Goal: Task Accomplishment & Management: Manage account settings

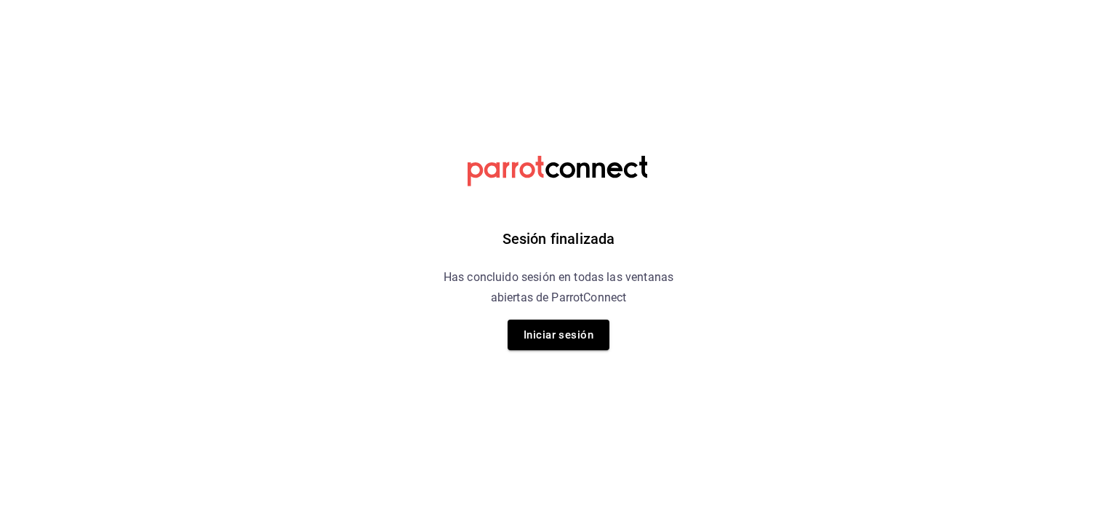
click at [545, 354] on div "Sesión finalizada Has concluido sesión en todas las ventanas abiertas de Parrot…" at bounding box center [558, 253] width 367 height 506
click at [560, 338] on button "Iniciar sesión" at bounding box center [559, 334] width 102 height 31
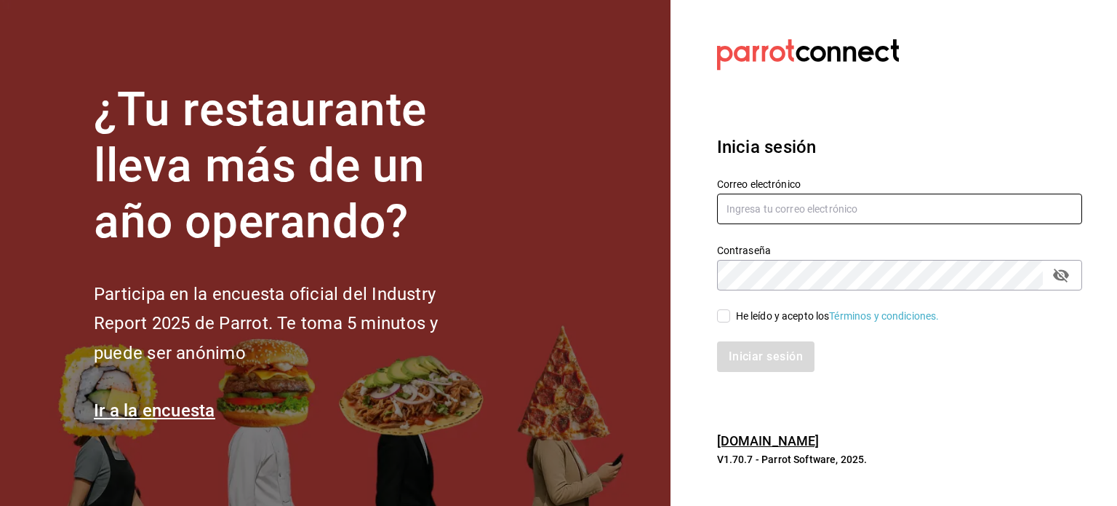
type input "kev_og95@hotmail.com"
click at [729, 313] on input "He leído y acepto los Términos y condiciones." at bounding box center [723, 315] width 13 height 13
checkbox input "true"
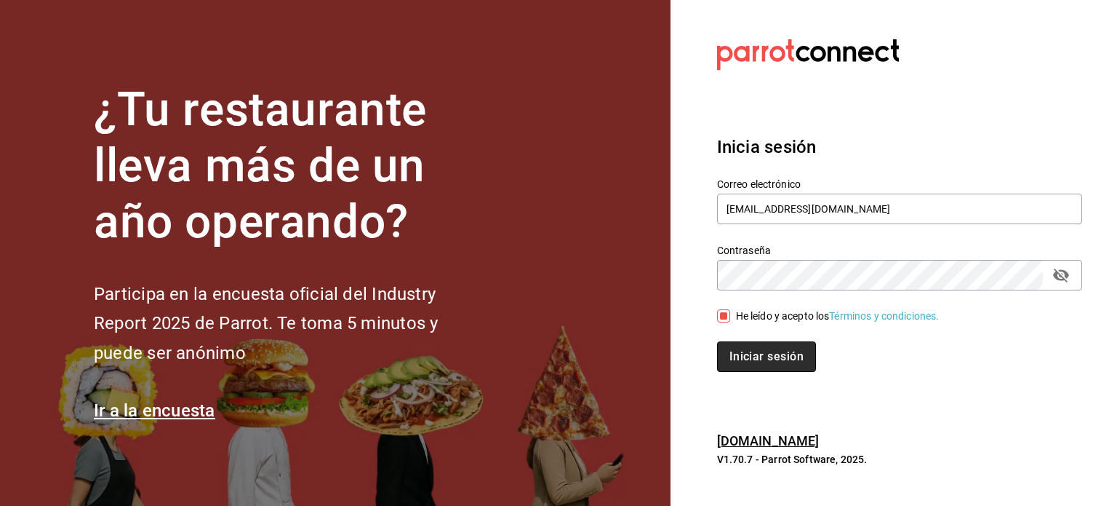
click at [740, 352] on button "Iniciar sesión" at bounding box center [766, 356] width 99 height 31
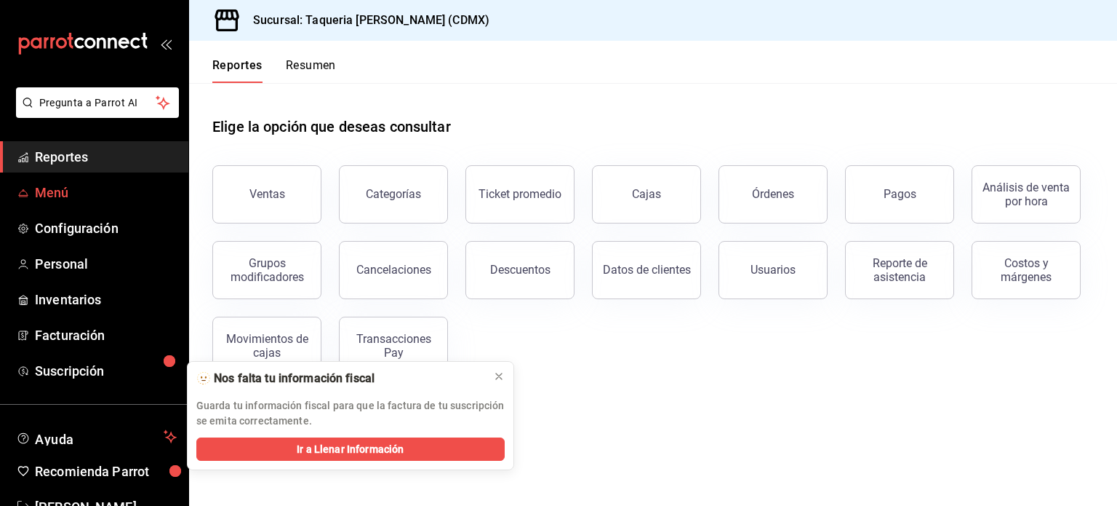
click at [32, 185] on link "Menú" at bounding box center [94, 192] width 188 height 31
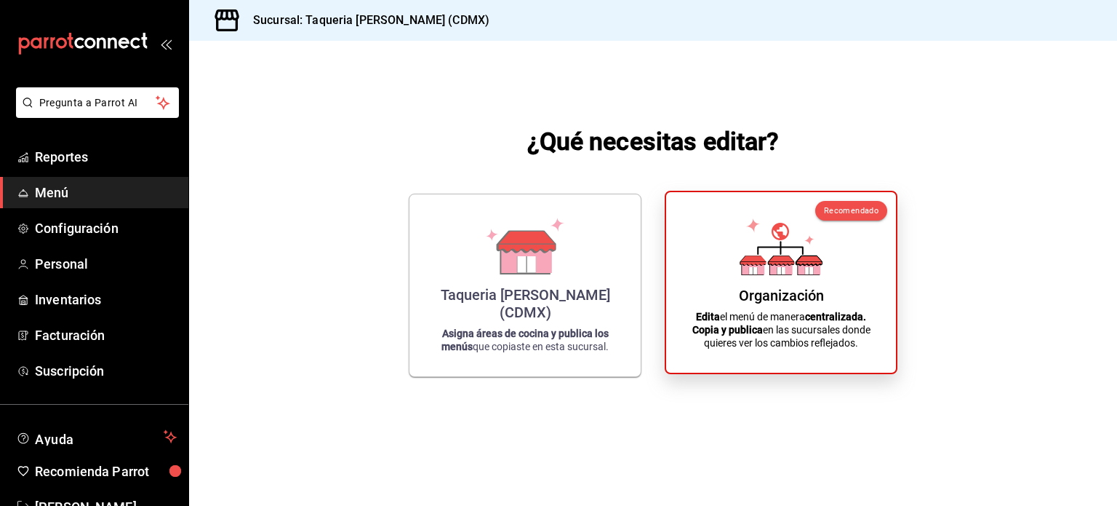
click at [740, 258] on icon at bounding box center [781, 246] width 83 height 57
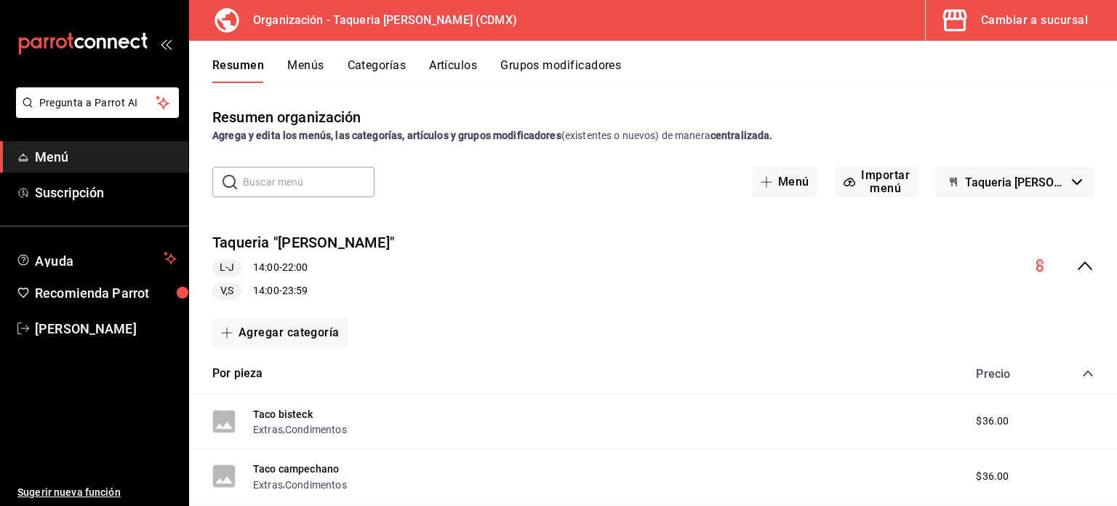
click at [444, 60] on button "Artículos" at bounding box center [453, 70] width 48 height 25
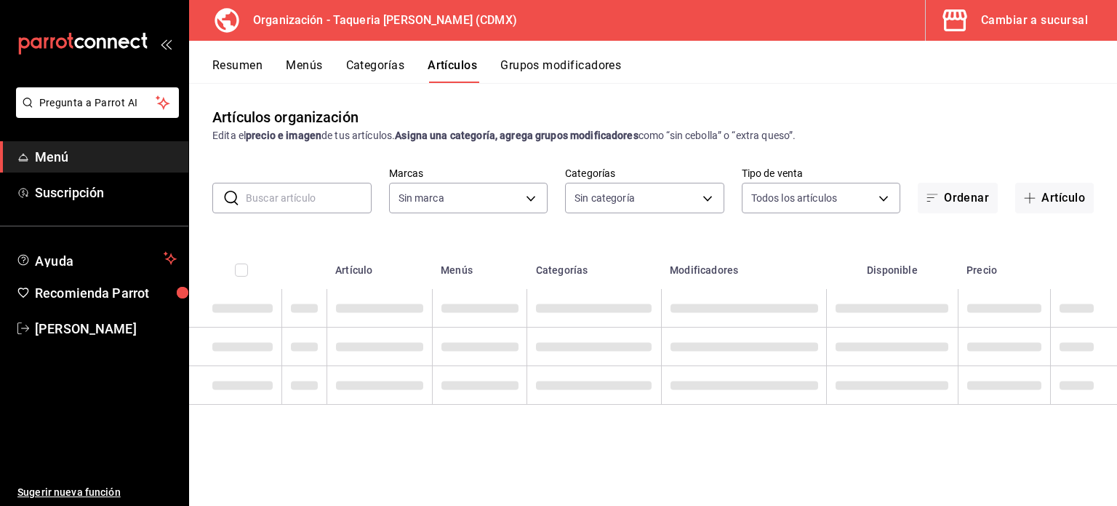
click at [585, 60] on button "Grupos modificadores" at bounding box center [560, 70] width 121 height 25
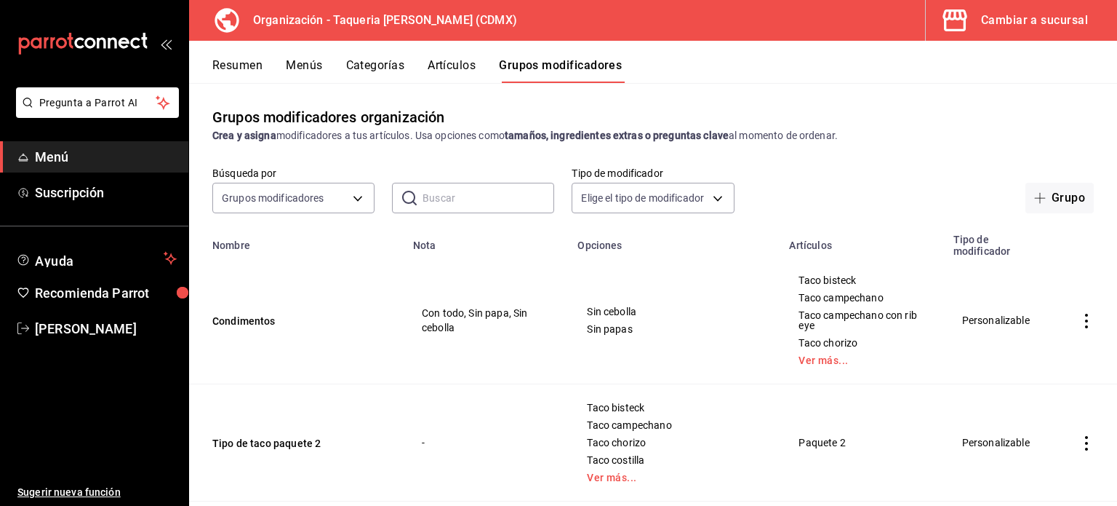
click at [474, 69] on button "Artículos" at bounding box center [452, 70] width 48 height 25
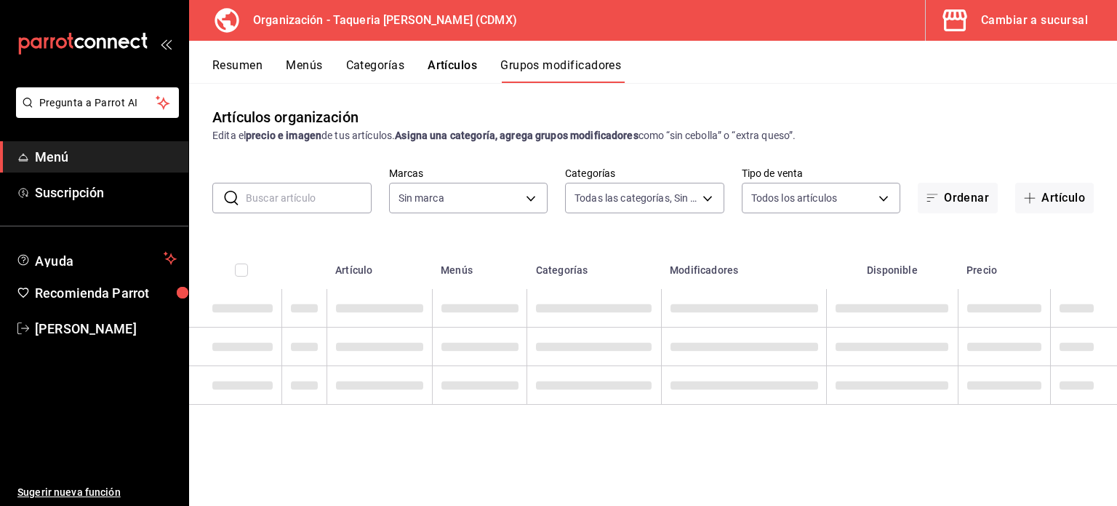
type input "ce101241-e291-4bf4-bb44-606d110127b7"
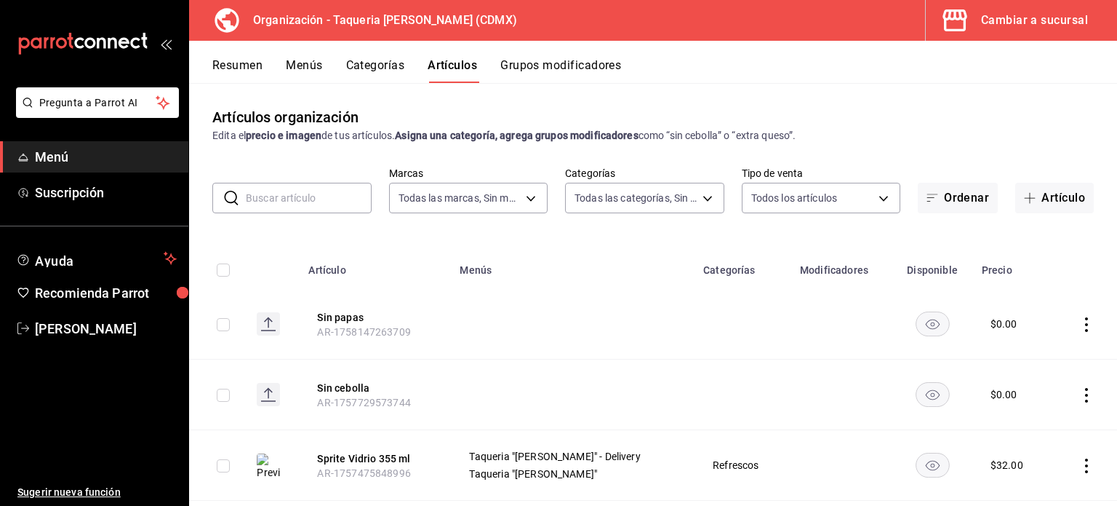
click at [553, 61] on button "Grupos modificadores" at bounding box center [560, 70] width 121 height 25
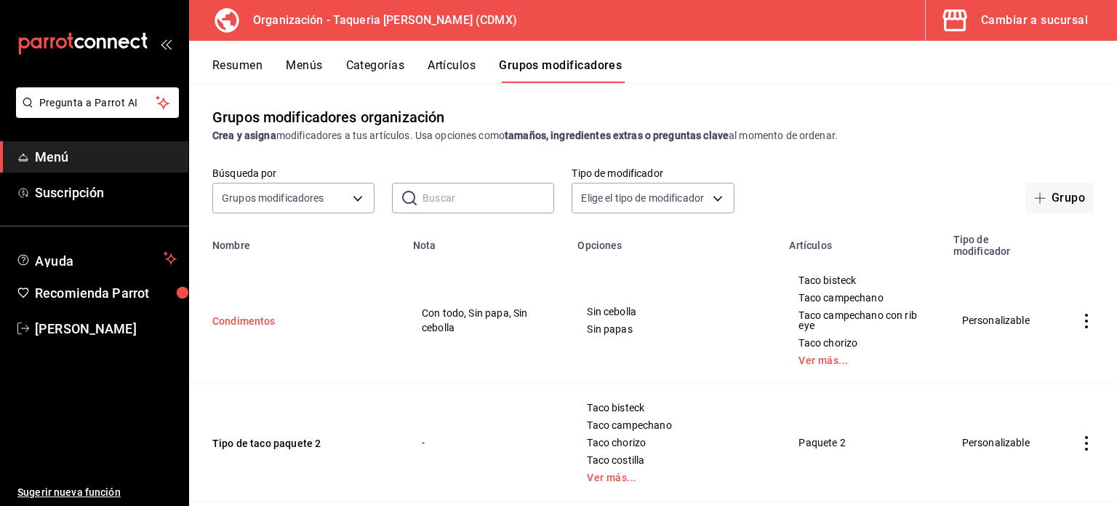
click at [261, 314] on button "Condimentos" at bounding box center [299, 321] width 175 height 15
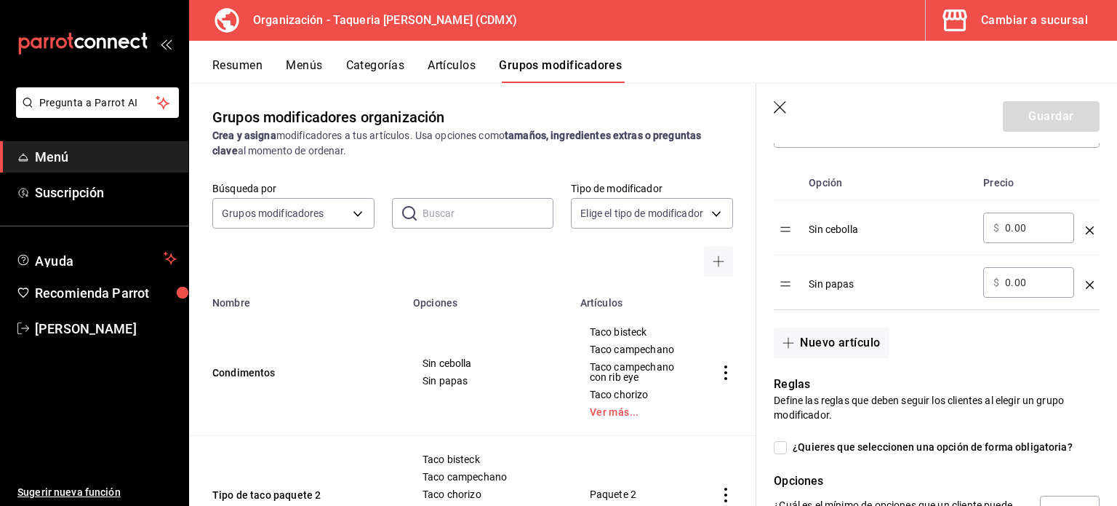
scroll to position [484, 0]
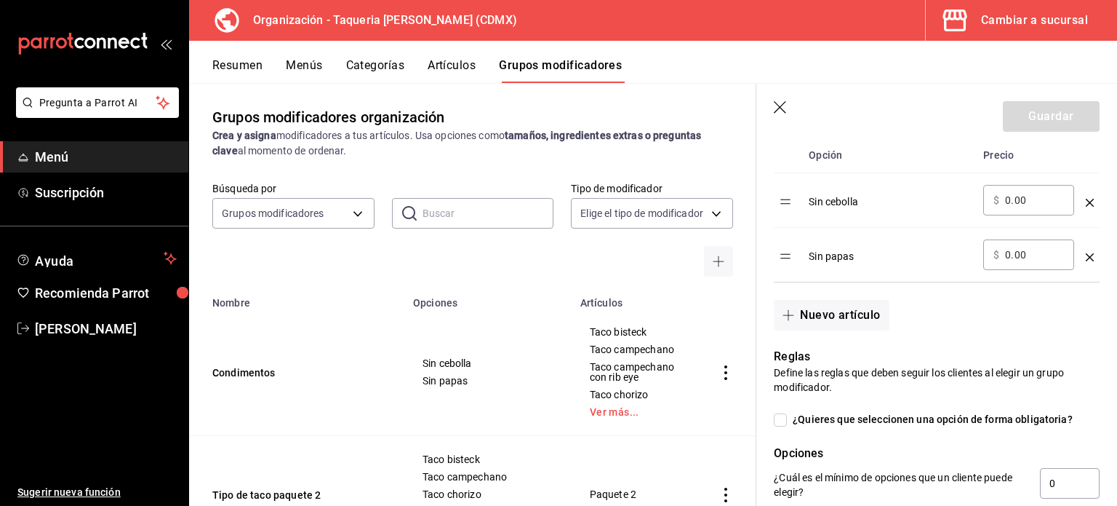
click at [363, 334] on td "Condimentos" at bounding box center [296, 371] width 215 height 127
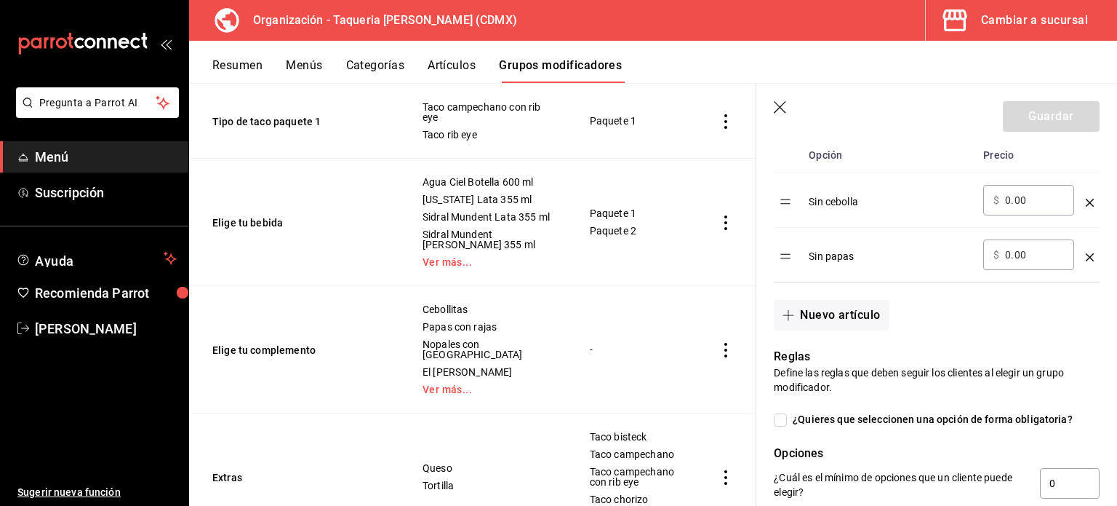
scroll to position [582, 0]
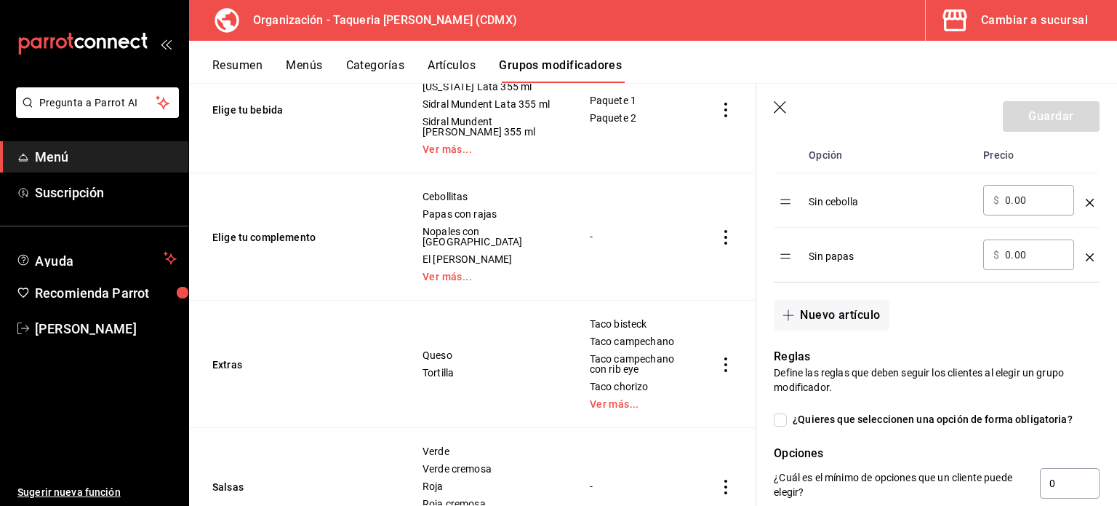
click at [352, 266] on td "Elige tu complemento" at bounding box center [296, 236] width 215 height 127
click at [351, 237] on td "Elige tu complemento" at bounding box center [296, 236] width 215 height 127
click at [295, 244] on button "Elige tu complemento" at bounding box center [299, 237] width 175 height 15
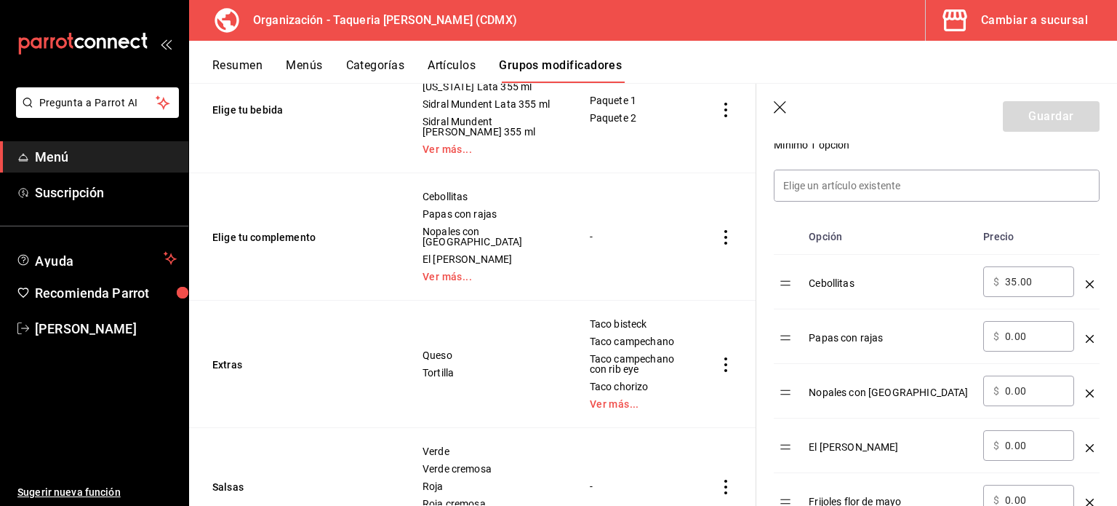
scroll to position [339, 0]
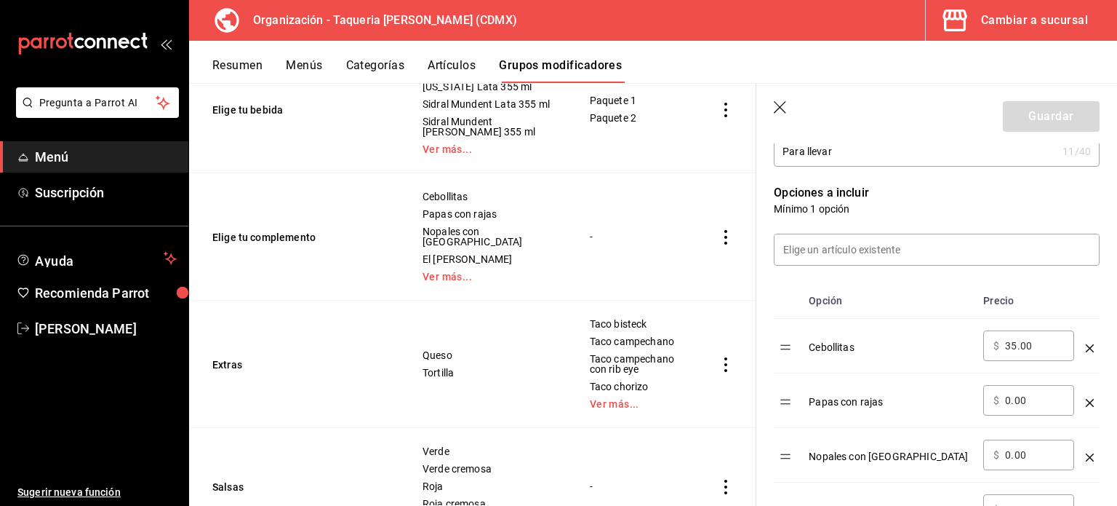
click at [1018, 346] on input "35.00" at bounding box center [1034, 345] width 59 height 15
type input "0.00"
click at [1025, 108] on button "Guardar" at bounding box center [1051, 116] width 97 height 31
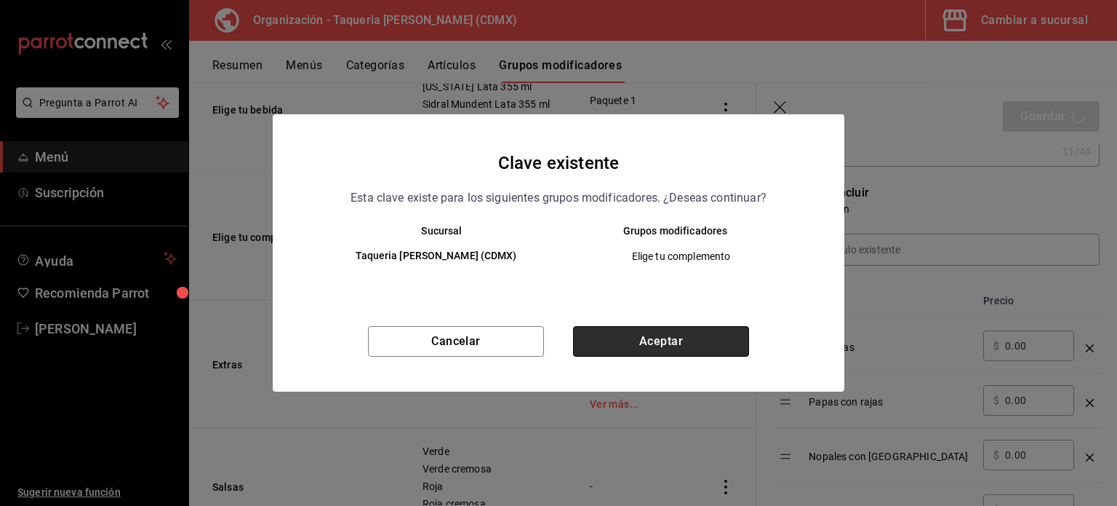
click at [701, 333] on button "Aceptar" at bounding box center [661, 341] width 176 height 31
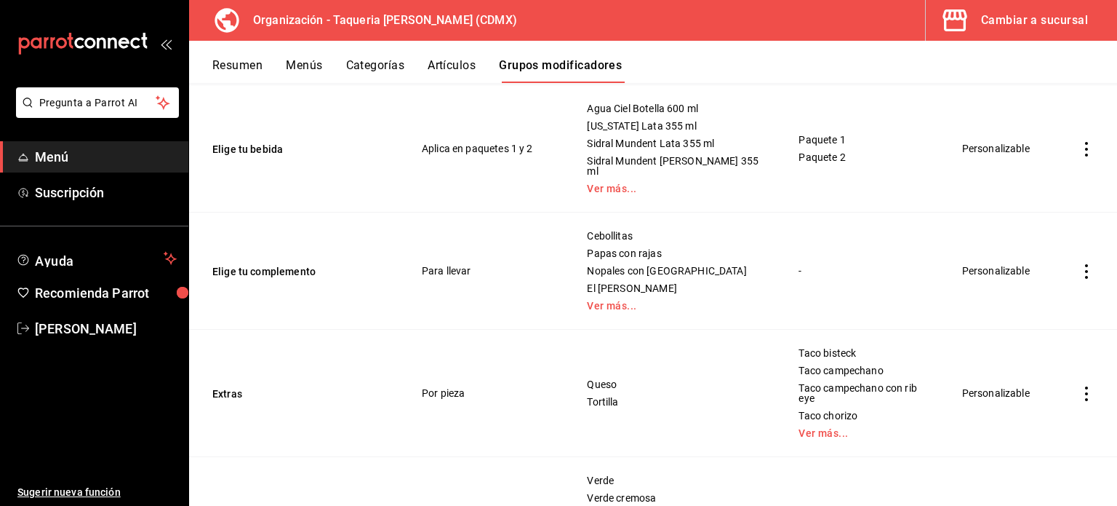
scroll to position [541, 0]
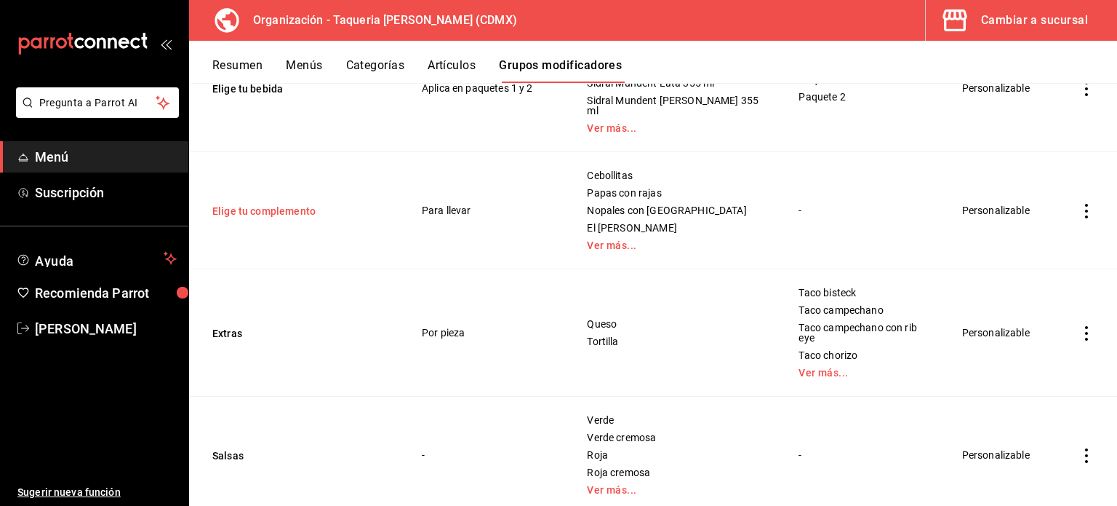
click at [309, 204] on button "Elige tu complemento" at bounding box center [299, 211] width 175 height 15
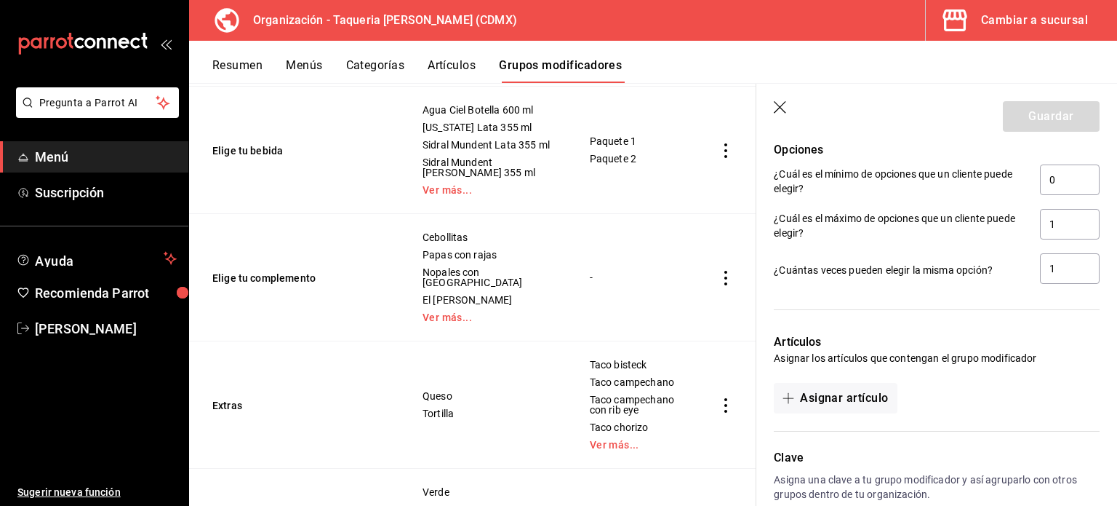
scroll to position [1030, 0]
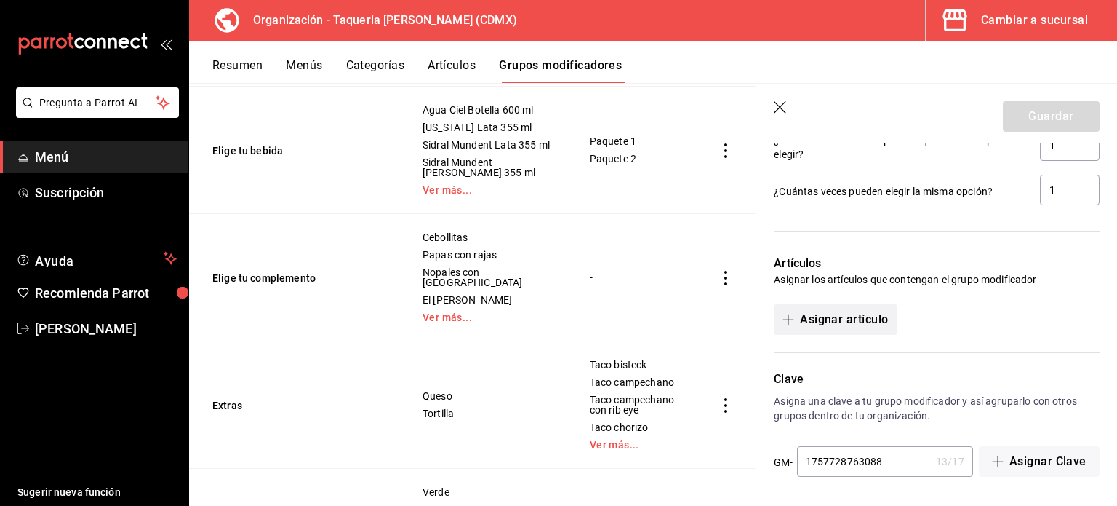
click at [869, 319] on button "Asignar artículo" at bounding box center [835, 319] width 123 height 31
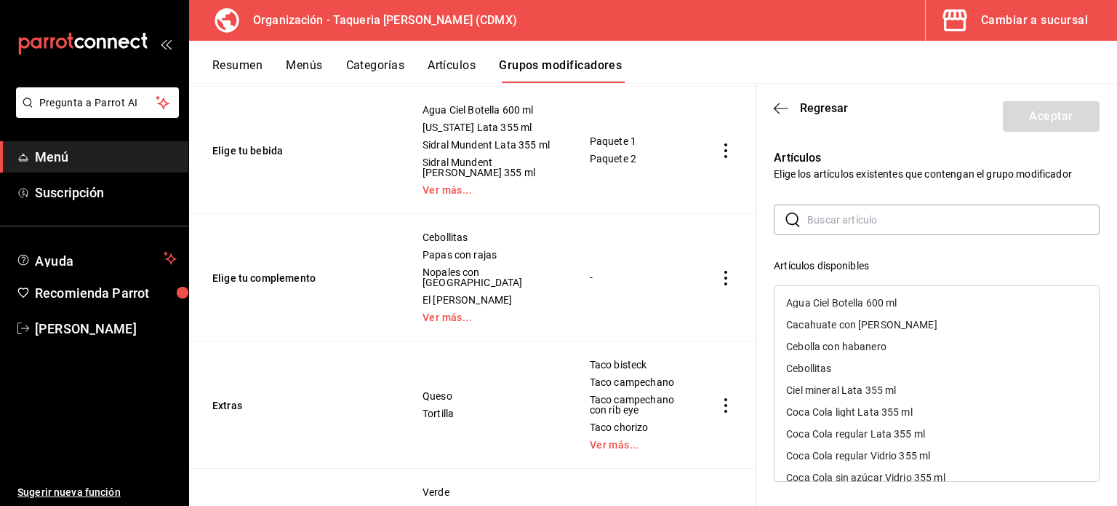
click at [859, 218] on input "text" at bounding box center [953, 219] width 292 height 29
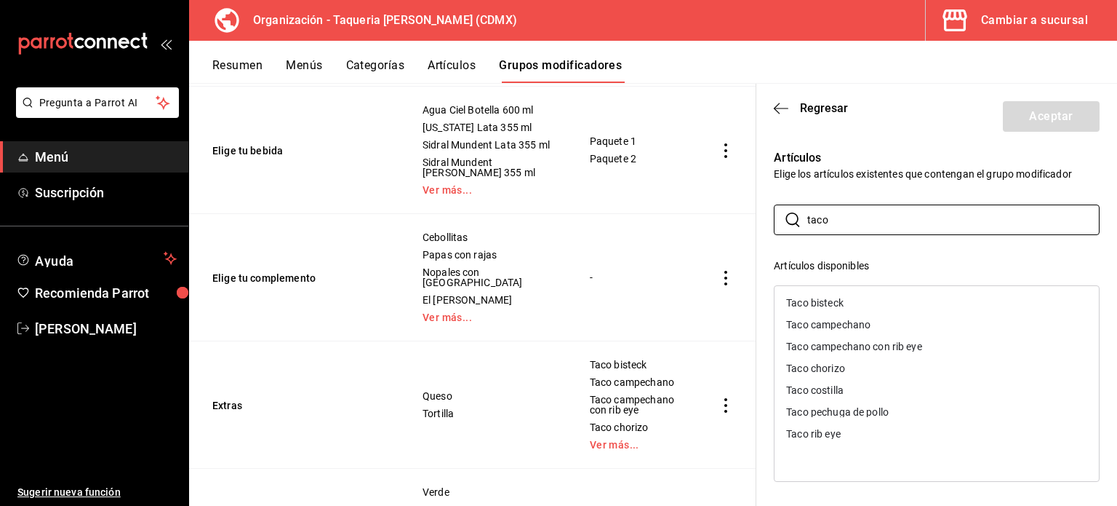
type input "taco"
click at [898, 297] on div "Taco bisteck" at bounding box center [937, 303] width 324 height 22
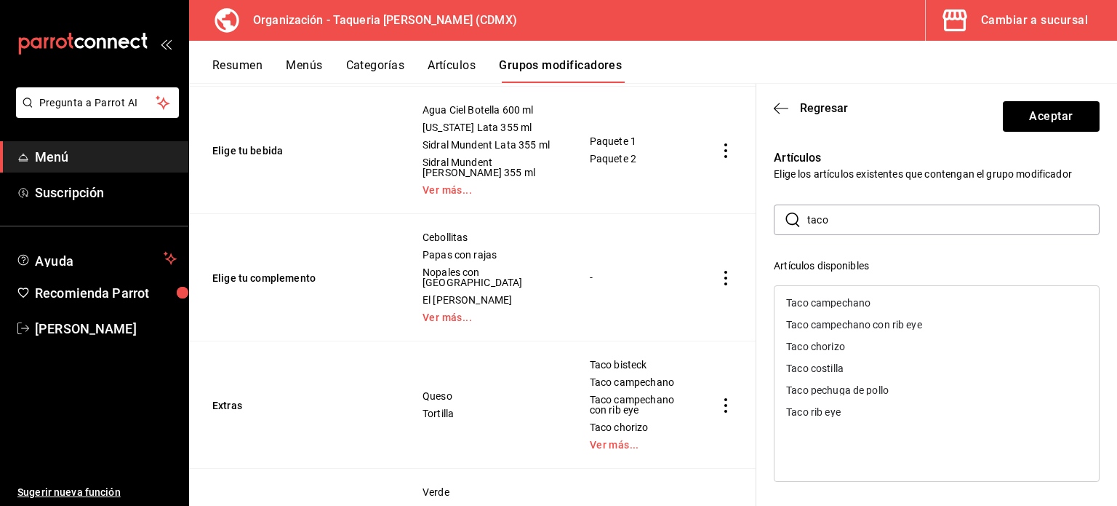
click at [890, 302] on div "Taco campechano" at bounding box center [937, 303] width 324 height 22
click at [890, 302] on div "Taco campechano con rib eye" at bounding box center [854, 303] width 136 height 10
click at [890, 302] on div "Taco chorizo" at bounding box center [937, 303] width 324 height 22
click at [890, 314] on div "Taco costilla" at bounding box center [937, 325] width 324 height 22
click at [890, 302] on div "Taco pechuga de pollo" at bounding box center [937, 303] width 324 height 22
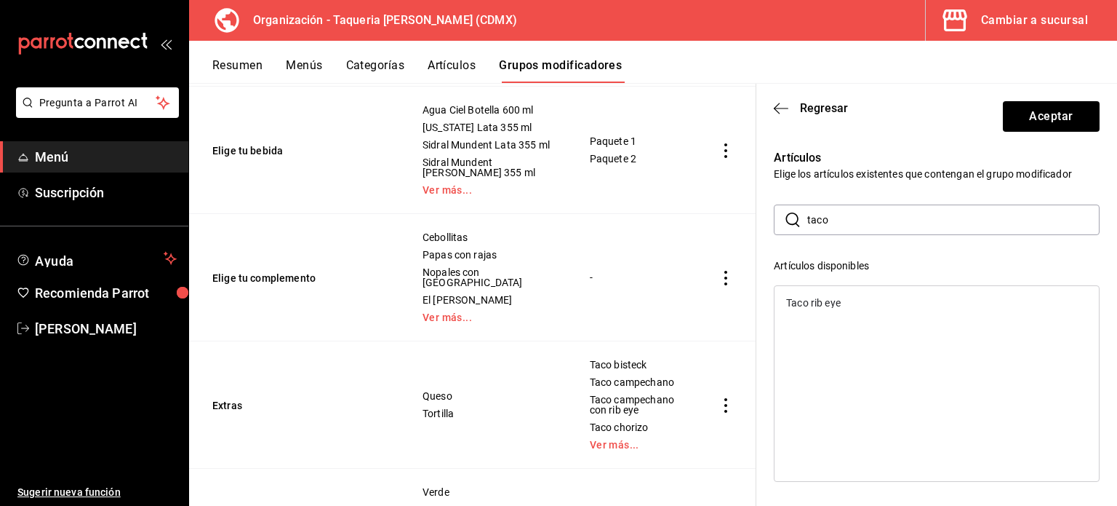
click at [890, 302] on div "Taco rib eye" at bounding box center [937, 303] width 324 height 22
click at [905, 219] on input "taco" at bounding box center [953, 219] width 292 height 29
type input "c"
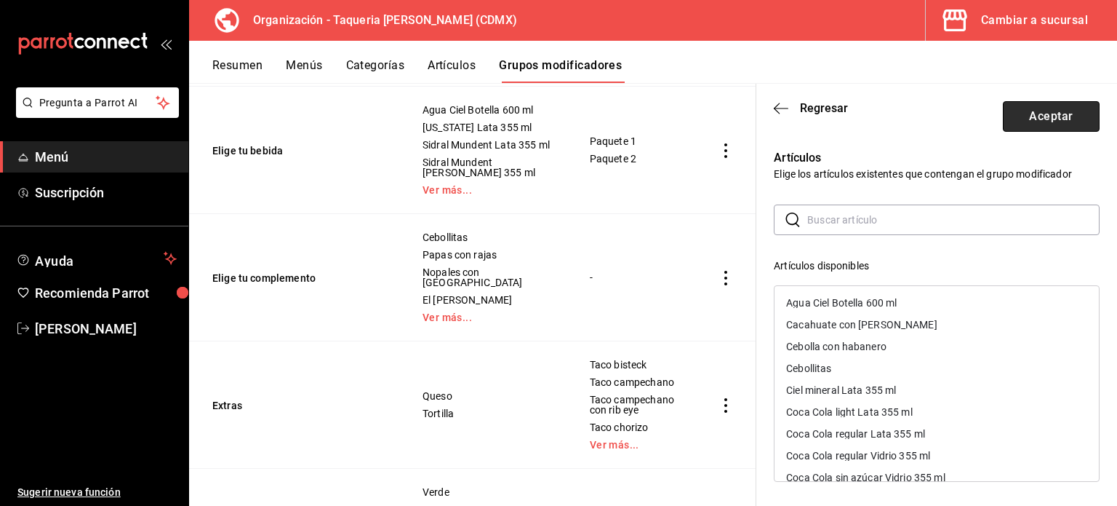
click at [1027, 107] on button "Aceptar" at bounding box center [1051, 116] width 97 height 31
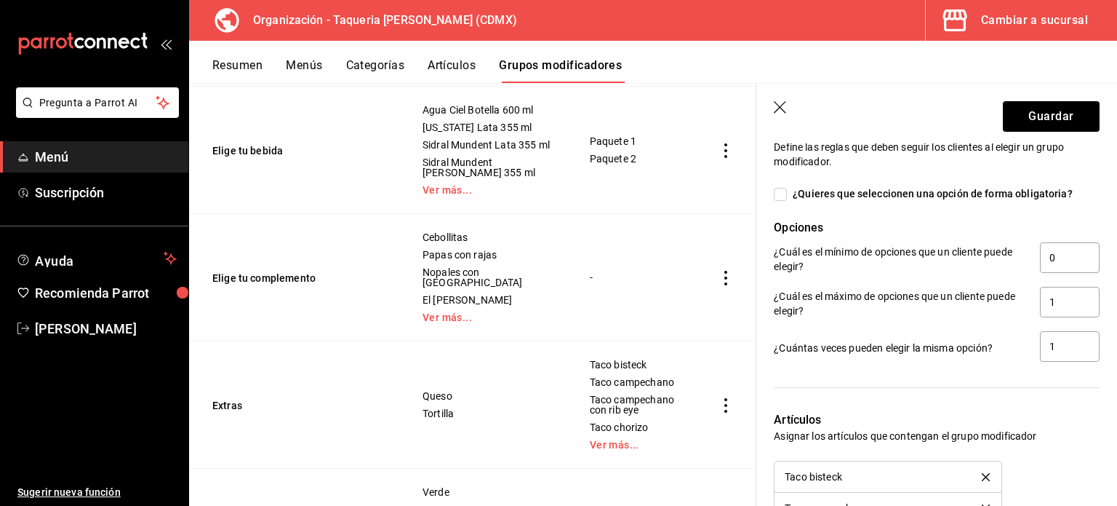
scroll to position [837, 0]
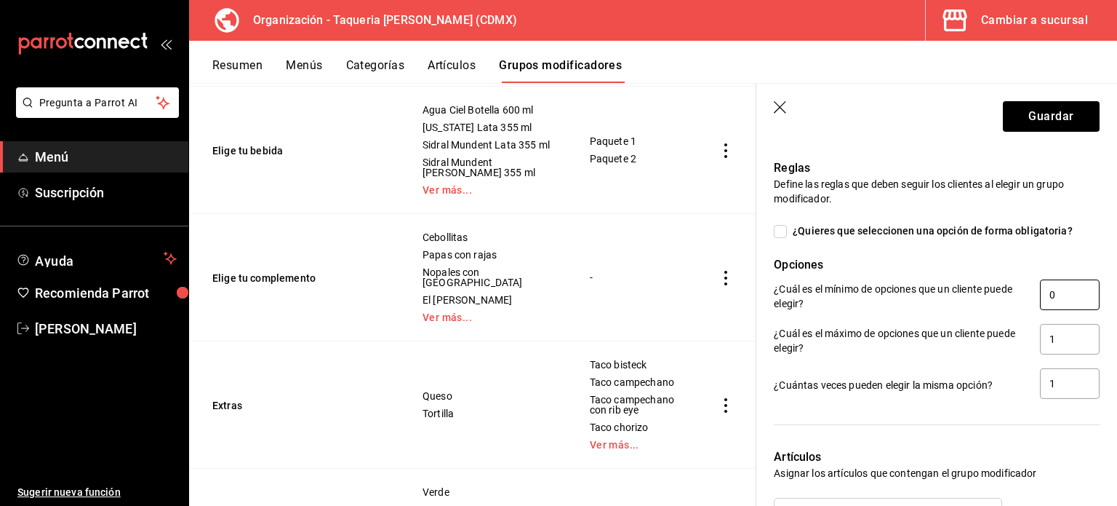
drag, startPoint x: 1056, startPoint y: 291, endPoint x: 1045, endPoint y: 293, distance: 11.1
click at [1050, 293] on input "0" at bounding box center [1070, 294] width 60 height 31
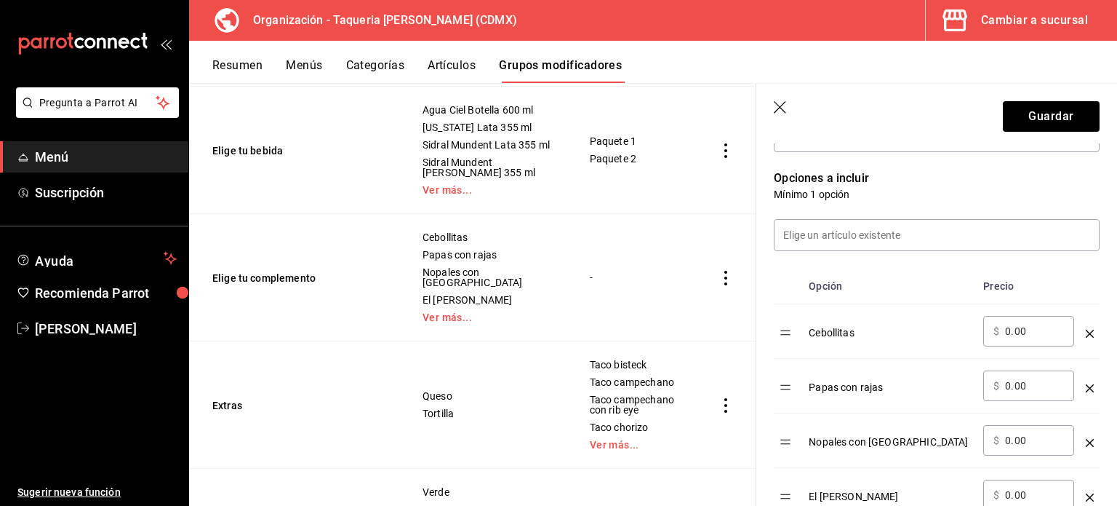
scroll to position [351, 0]
type input "1"
click at [1047, 113] on button "Guardar" at bounding box center [1051, 116] width 97 height 31
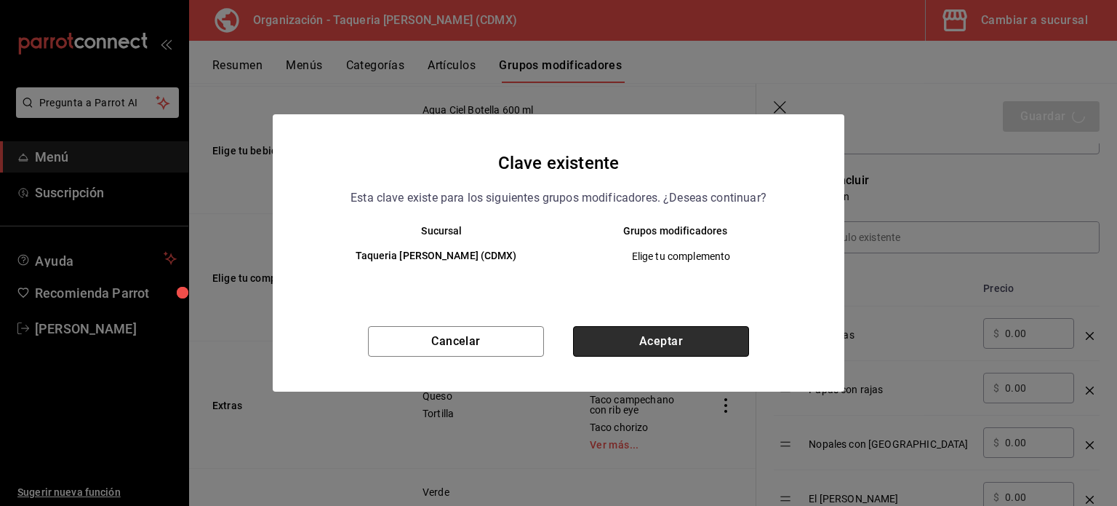
click at [709, 335] on button "Aceptar" at bounding box center [661, 341] width 176 height 31
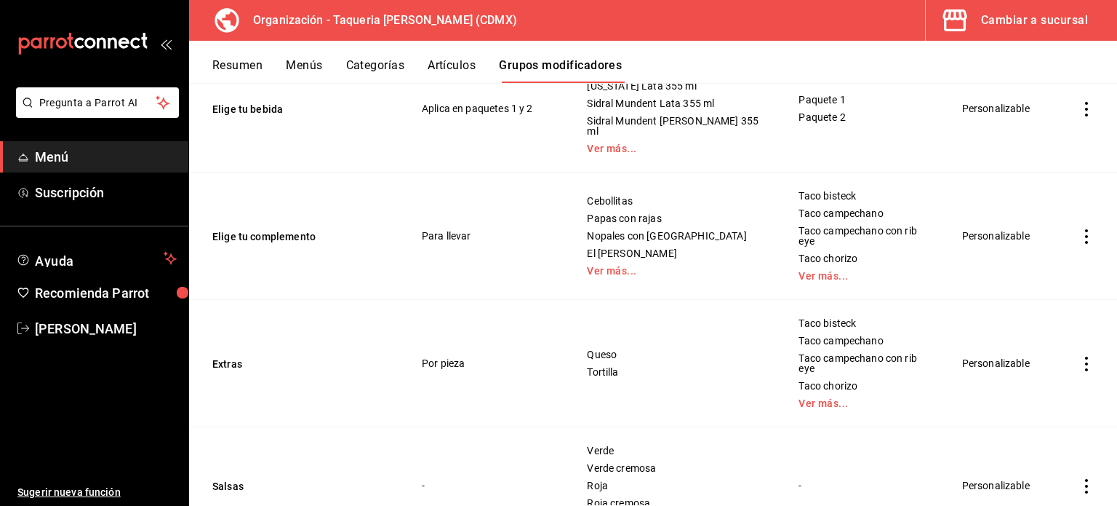
scroll to position [541, 0]
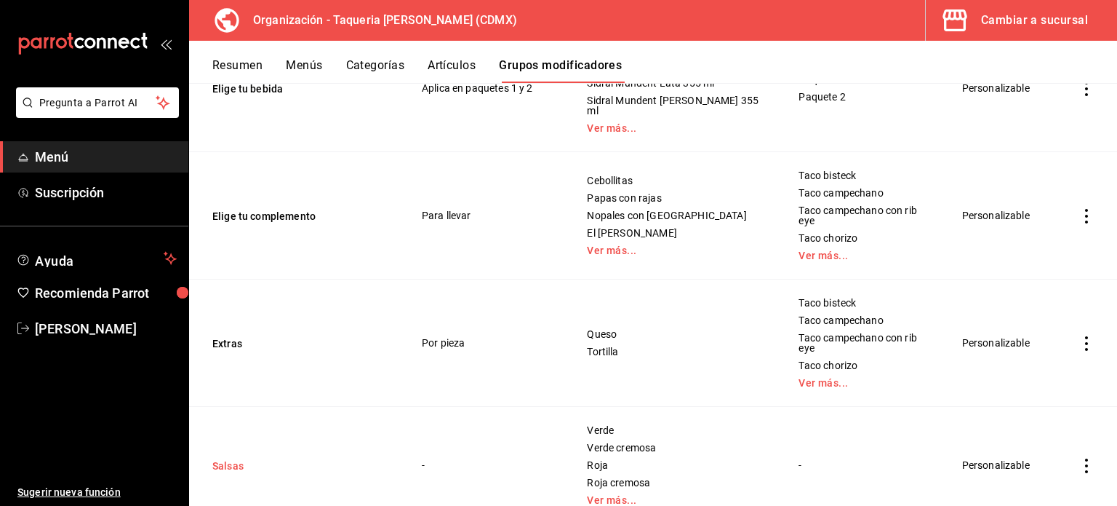
click at [224, 458] on button "Salsas" at bounding box center [299, 465] width 175 height 15
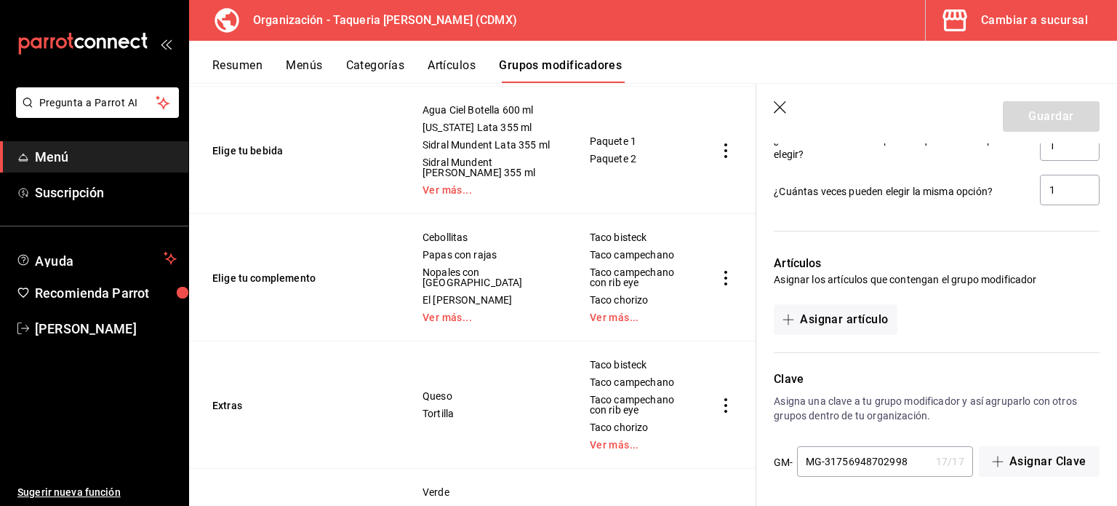
scroll to position [933, 0]
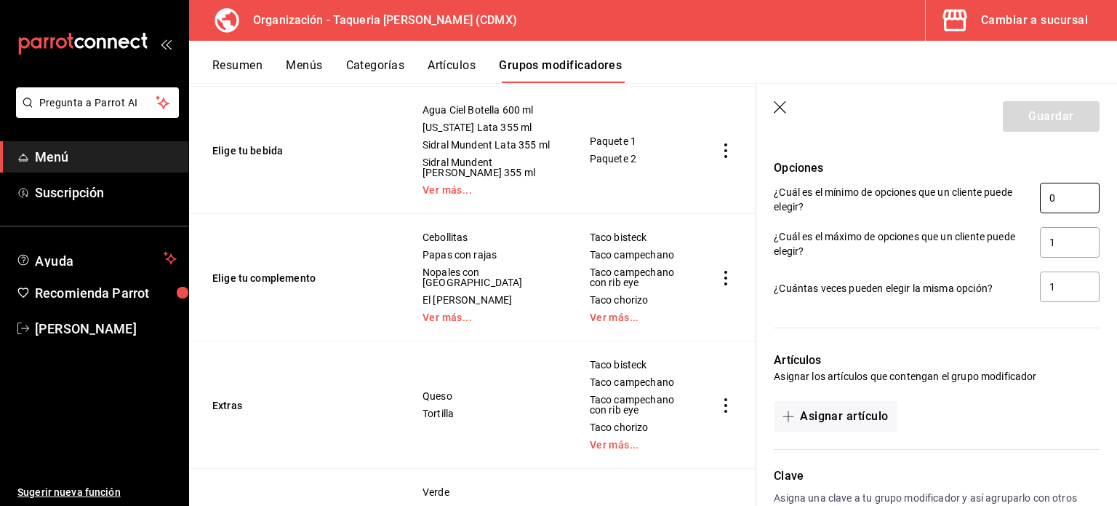
click at [1069, 199] on input "0" at bounding box center [1070, 198] width 60 height 31
type input "0"
type input "1"
click at [1055, 103] on button "Guardar" at bounding box center [1051, 116] width 97 height 31
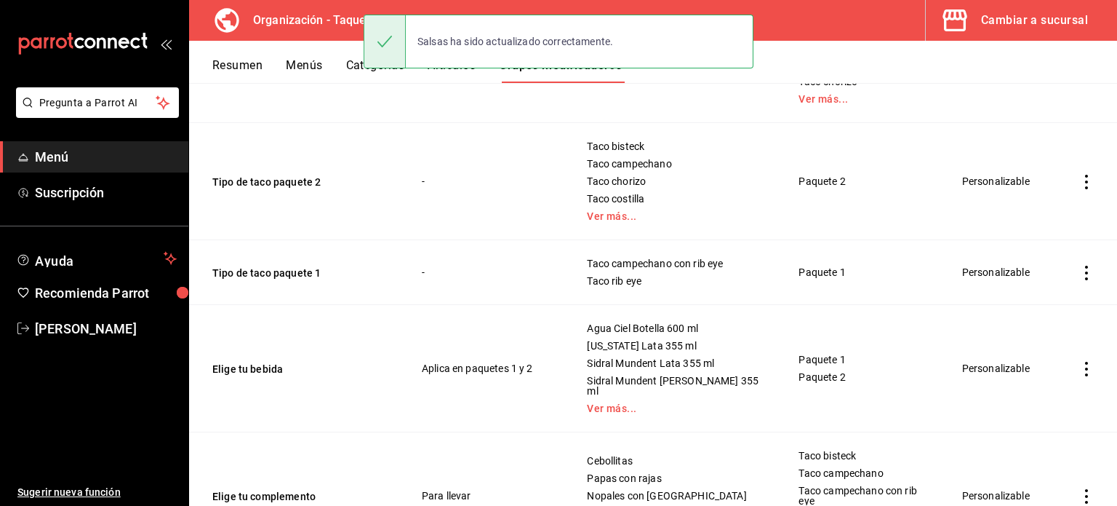
scroll to position [541, 0]
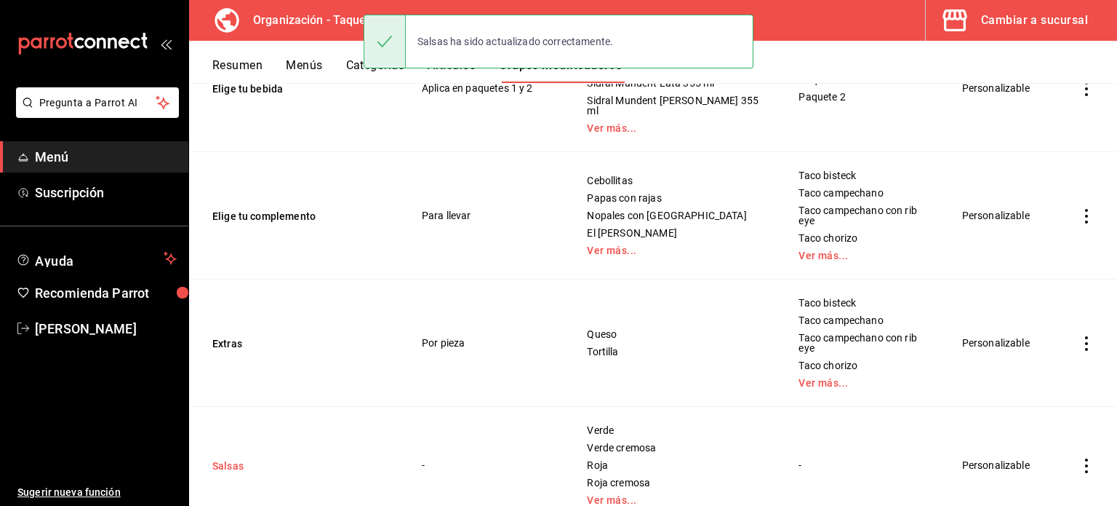
click at [224, 458] on button "Salsas" at bounding box center [299, 465] width 175 height 15
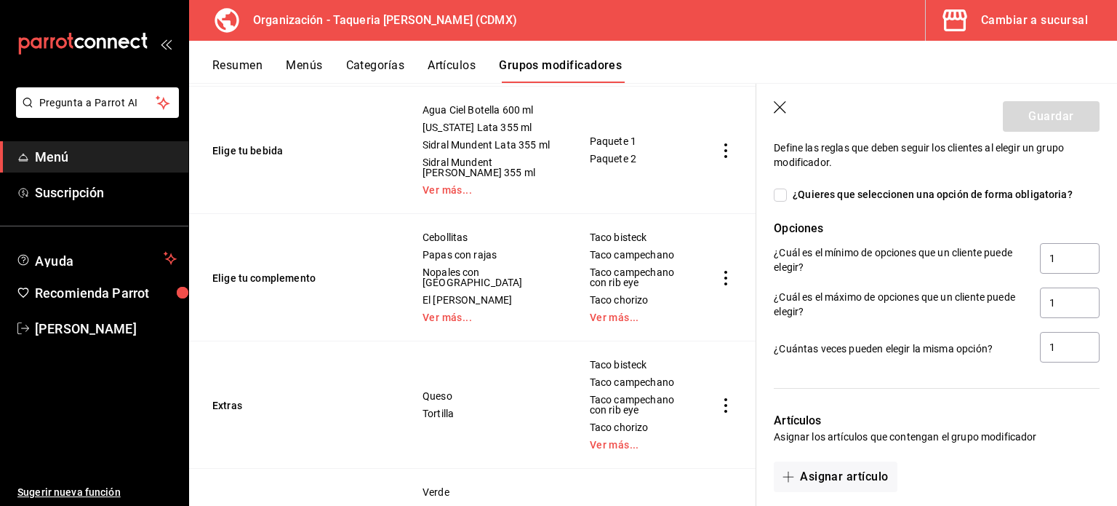
scroll to position [1030, 0]
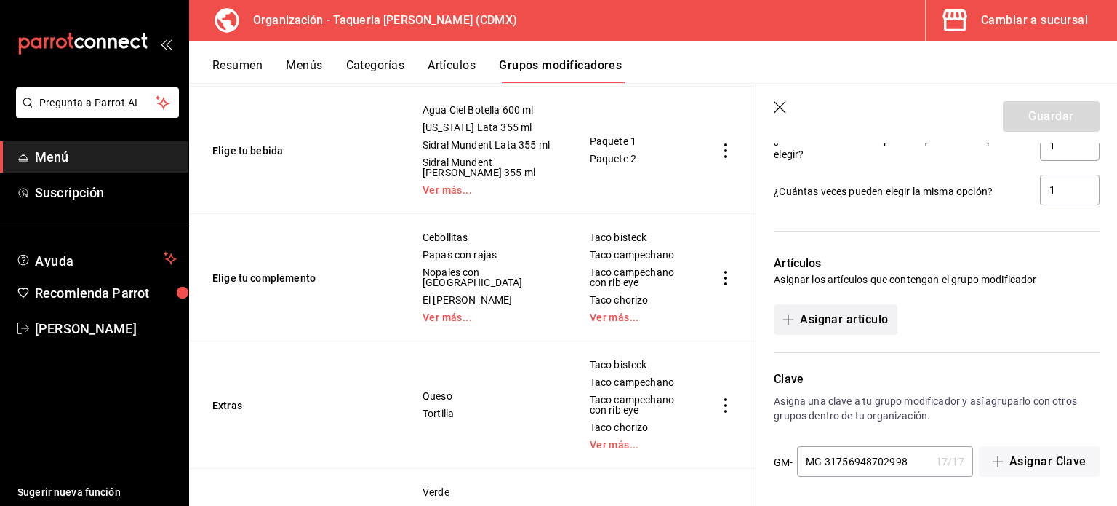
click at [877, 308] on button "Asignar artículo" at bounding box center [835, 319] width 123 height 31
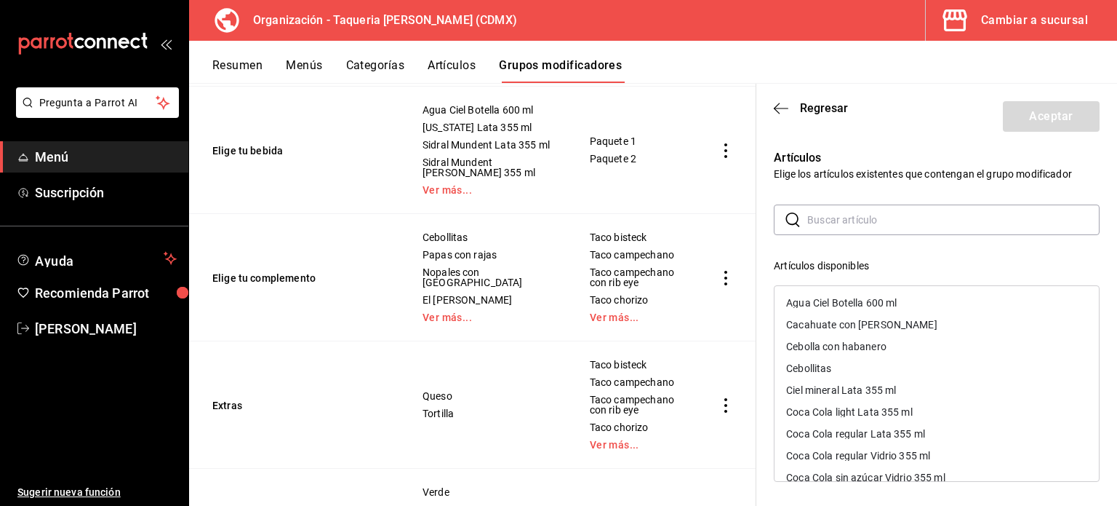
click at [862, 224] on input "text" at bounding box center [953, 219] width 292 height 29
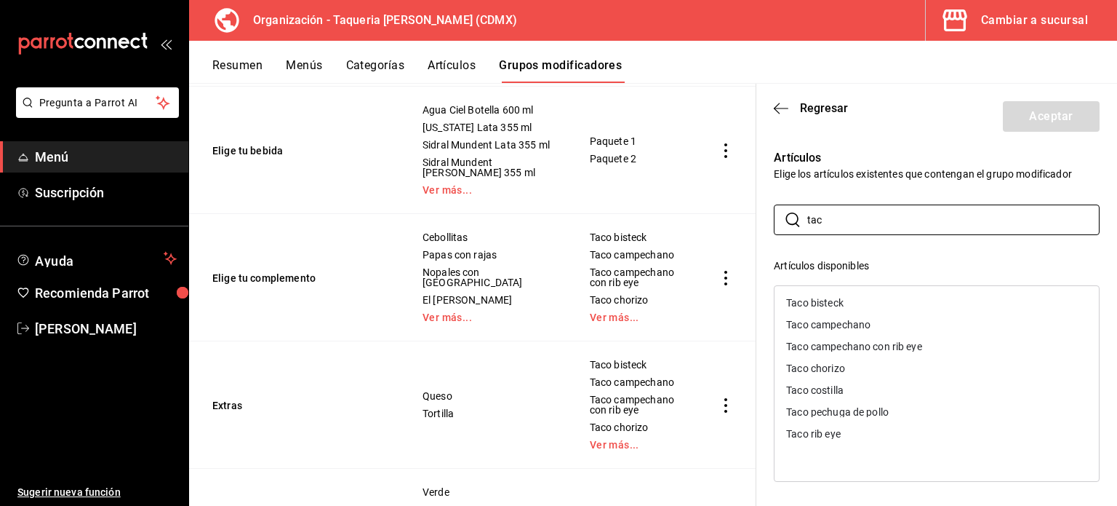
type input "tac"
click at [903, 303] on div "Taco bisteck" at bounding box center [937, 303] width 324 height 22
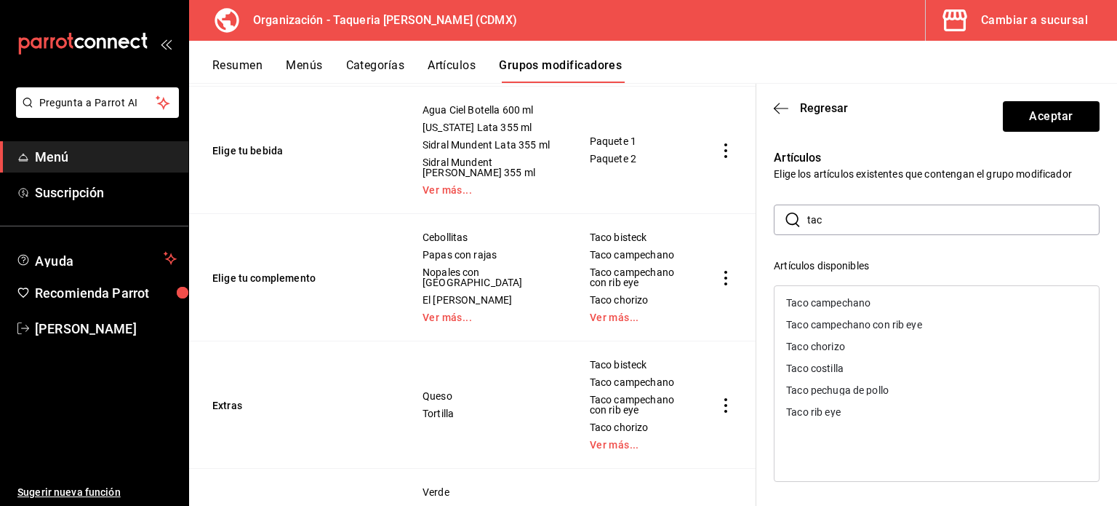
click at [903, 303] on div "Taco campechano" at bounding box center [937, 303] width 324 height 22
click at [903, 303] on div "Taco campechano con rib eye" at bounding box center [854, 303] width 136 height 10
click at [903, 314] on div "Taco chorizo" at bounding box center [937, 325] width 324 height 22
click at [903, 303] on div "Taco costilla" at bounding box center [937, 303] width 324 height 22
click at [903, 303] on div "Taco pechuga de pollo" at bounding box center [937, 303] width 324 height 22
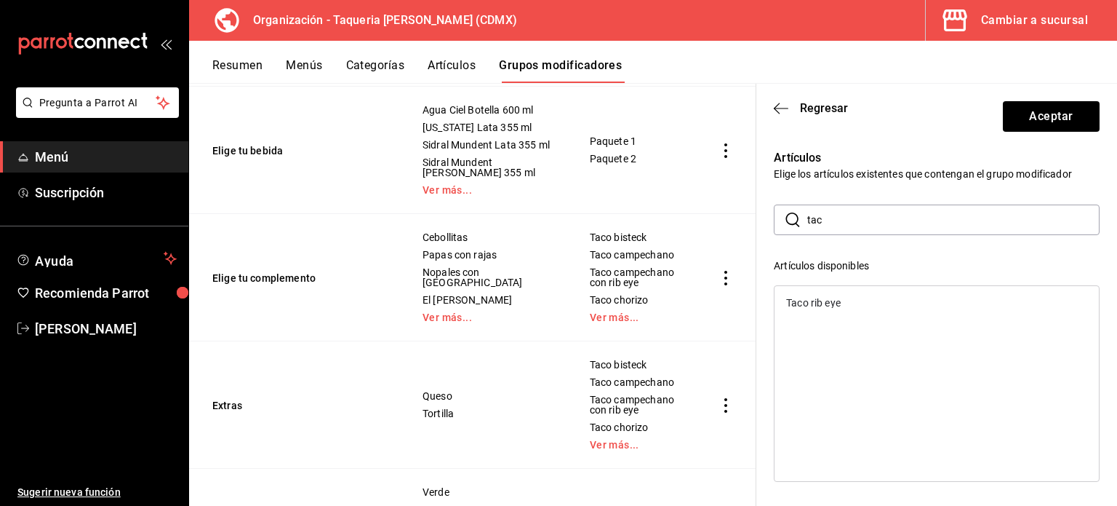
click at [903, 303] on div "Taco rib eye" at bounding box center [937, 303] width 324 height 22
click at [1034, 130] on button "Aceptar" at bounding box center [1051, 116] width 97 height 31
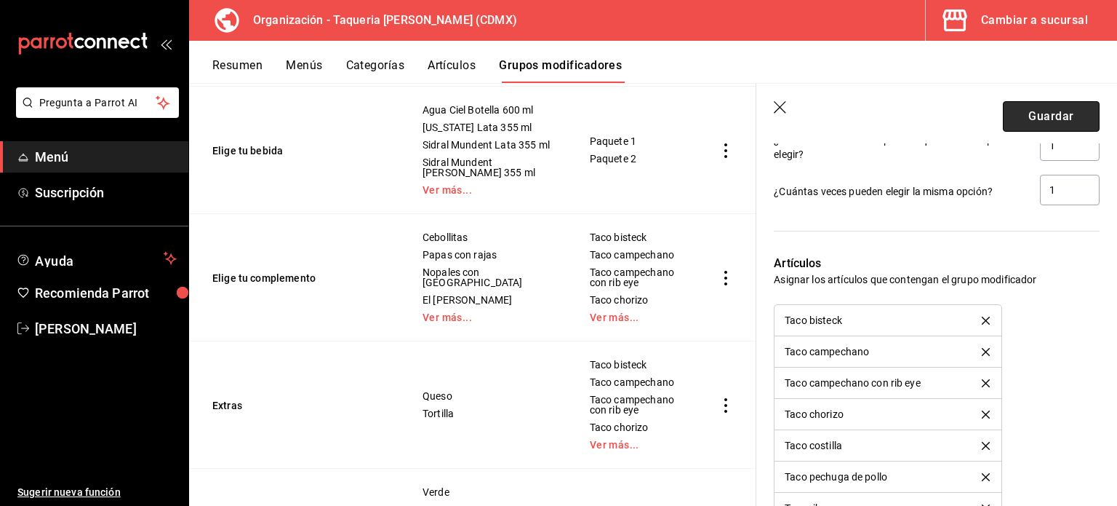
click at [1045, 111] on button "Guardar" at bounding box center [1051, 116] width 97 height 31
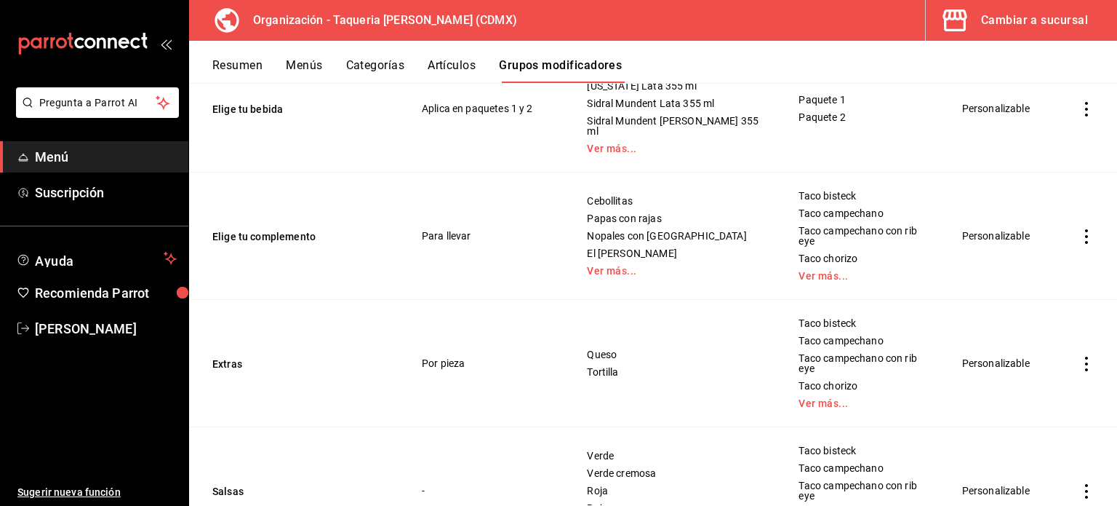
scroll to position [541, 0]
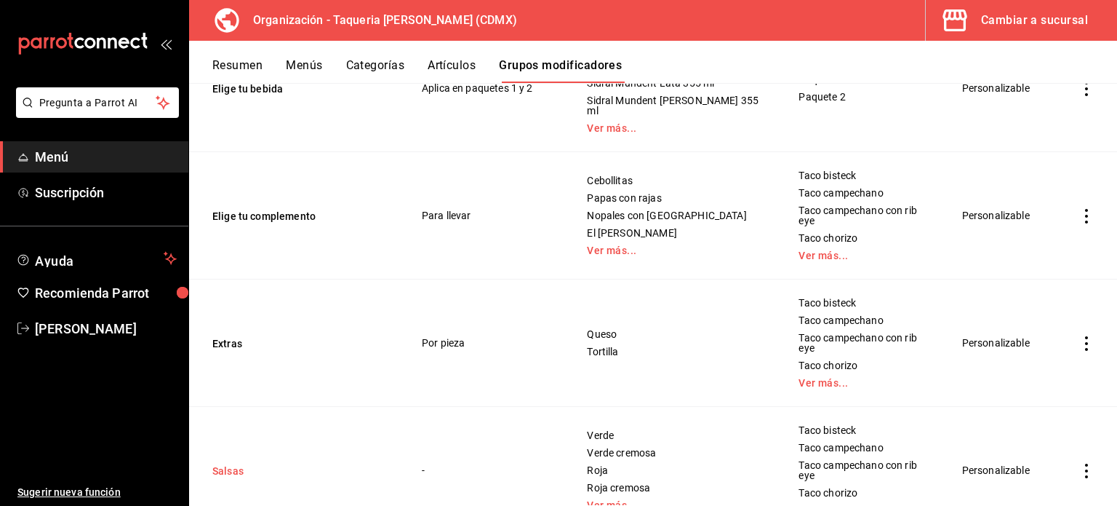
click at [226, 463] on button "Salsas" at bounding box center [299, 470] width 175 height 15
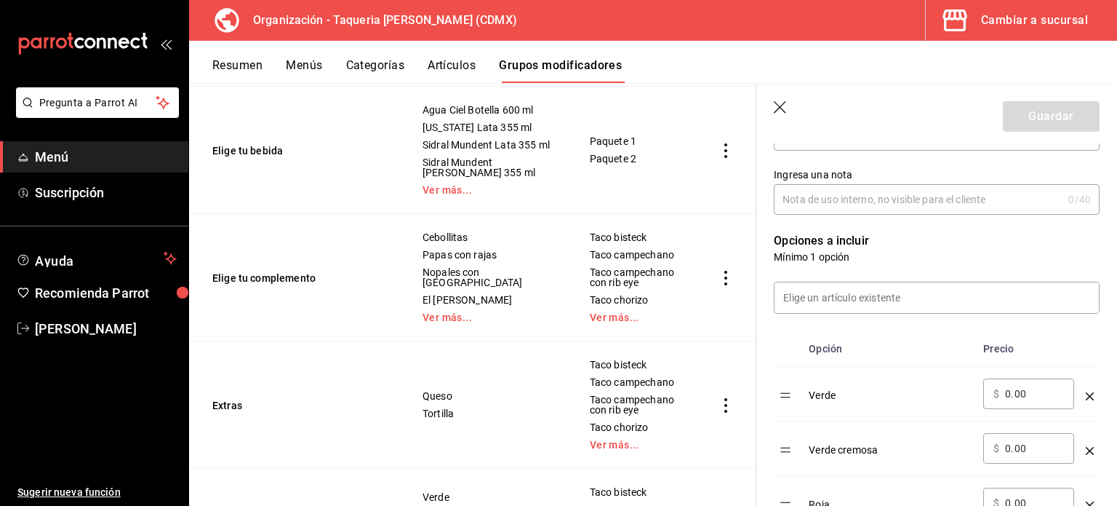
scroll to position [193, 0]
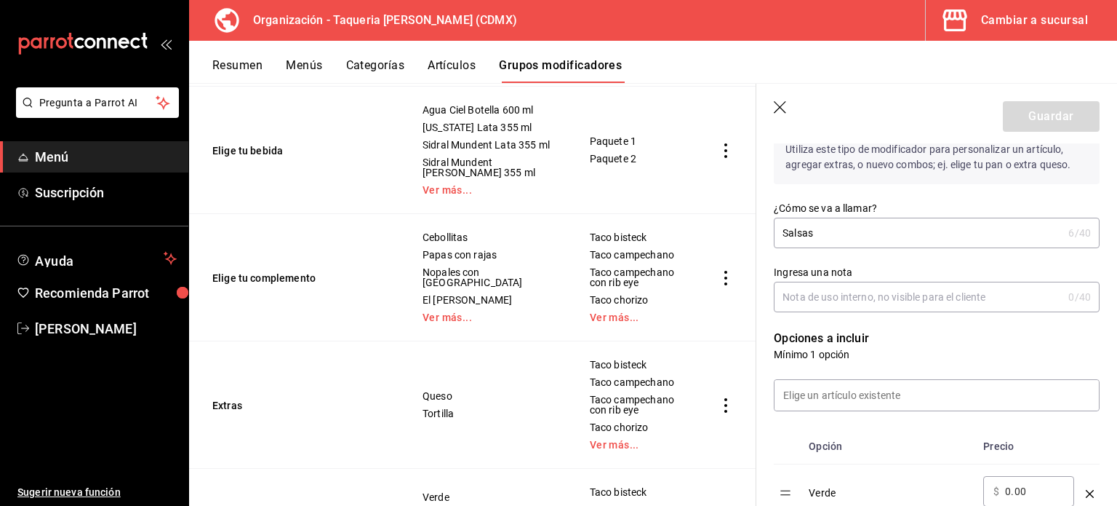
click at [378, 384] on td "Extras" at bounding box center [296, 404] width 215 height 127
click at [784, 109] on icon "button" at bounding box center [781, 108] width 15 height 15
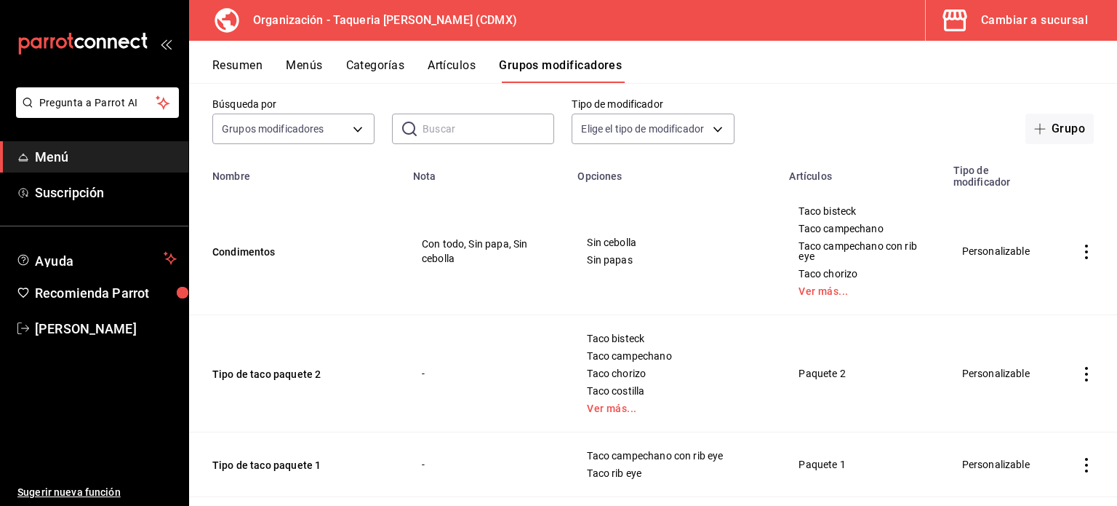
scroll to position [97, 0]
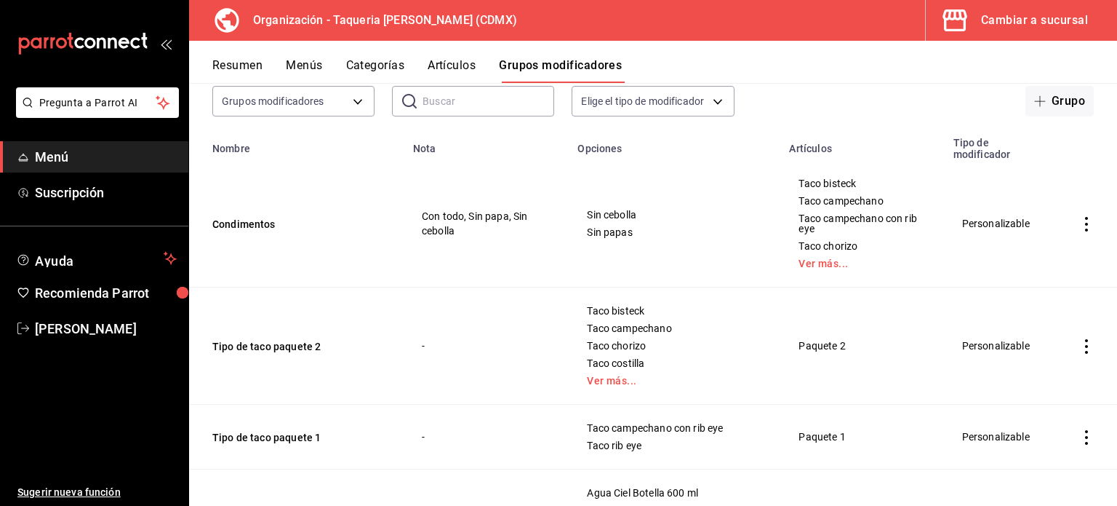
click at [471, 71] on button "Artículos" at bounding box center [452, 70] width 48 height 25
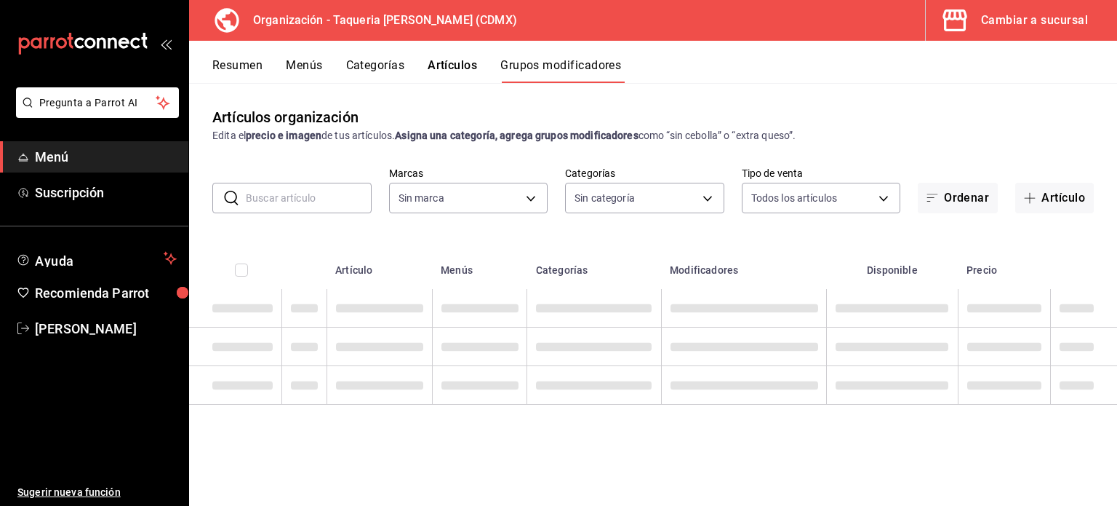
type input "ce101241-e291-4bf4-bb44-606d110127b7"
type input "525dfa34-559b-4d38-94f6-aaf585d6ada2,a85c83a3-24f4-47d7-91b1-cd088f40c17e,fc4c7…"
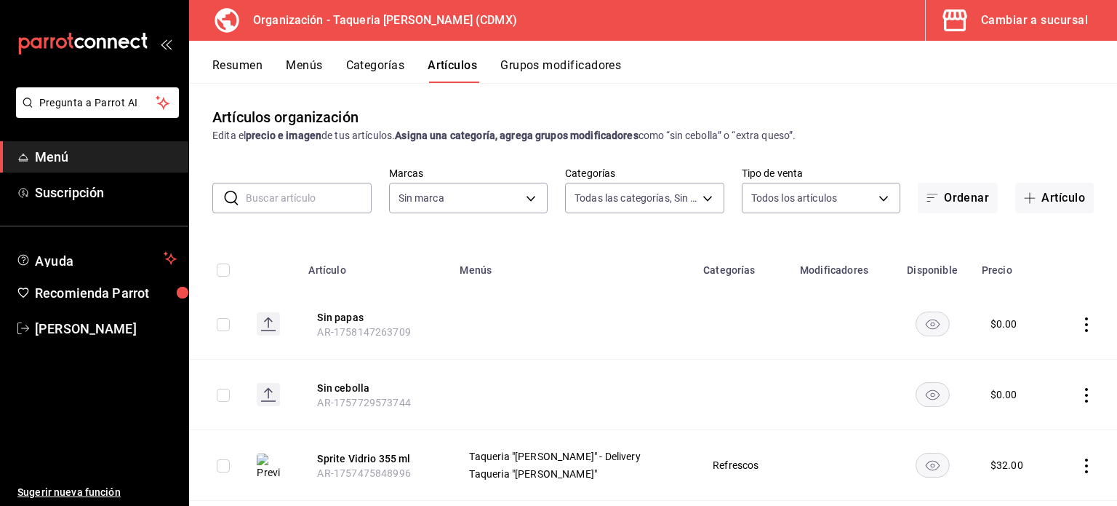
click at [364, 63] on button "Categorías" at bounding box center [375, 70] width 59 height 25
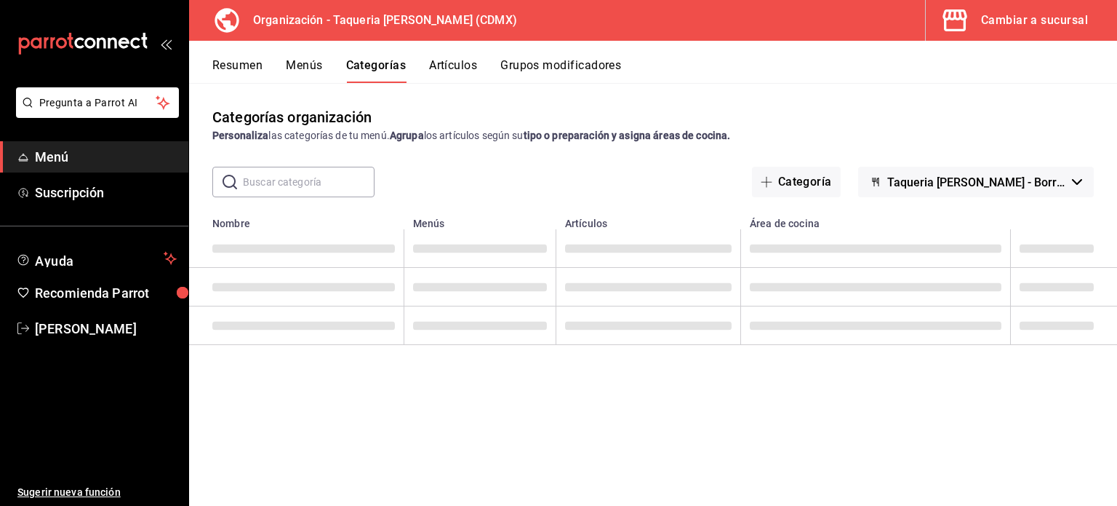
click at [308, 63] on button "Menús" at bounding box center [304, 70] width 36 height 25
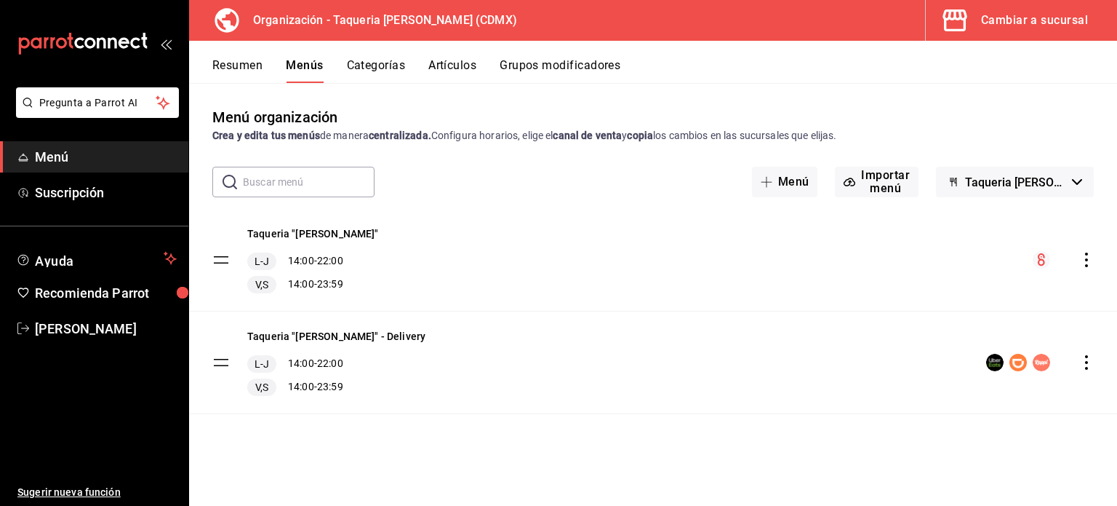
click at [1037, 188] on span "Taqueria [PERSON_NAME] - Borrador" at bounding box center [1015, 182] width 101 height 14
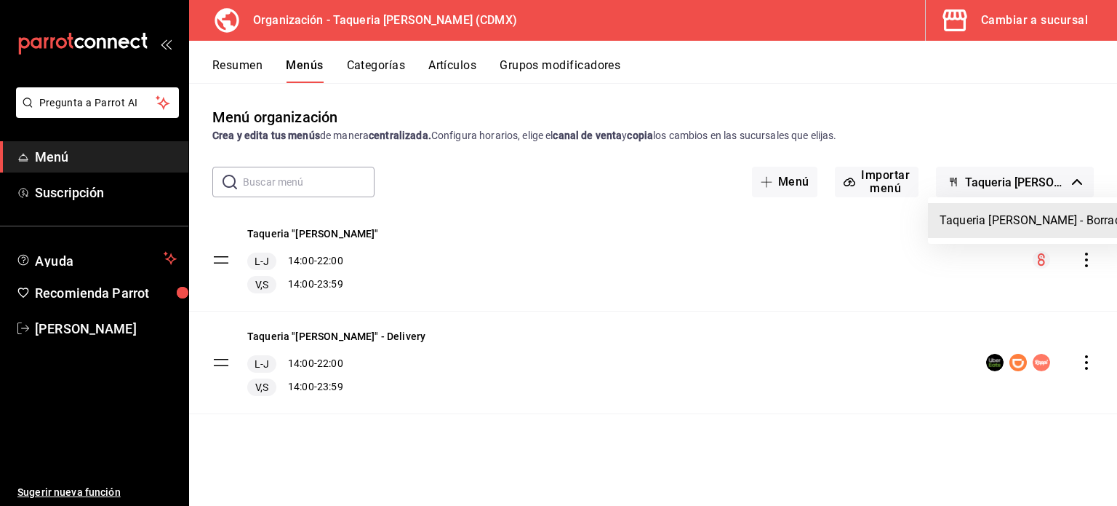
click at [917, 380] on div at bounding box center [558, 253] width 1117 height 506
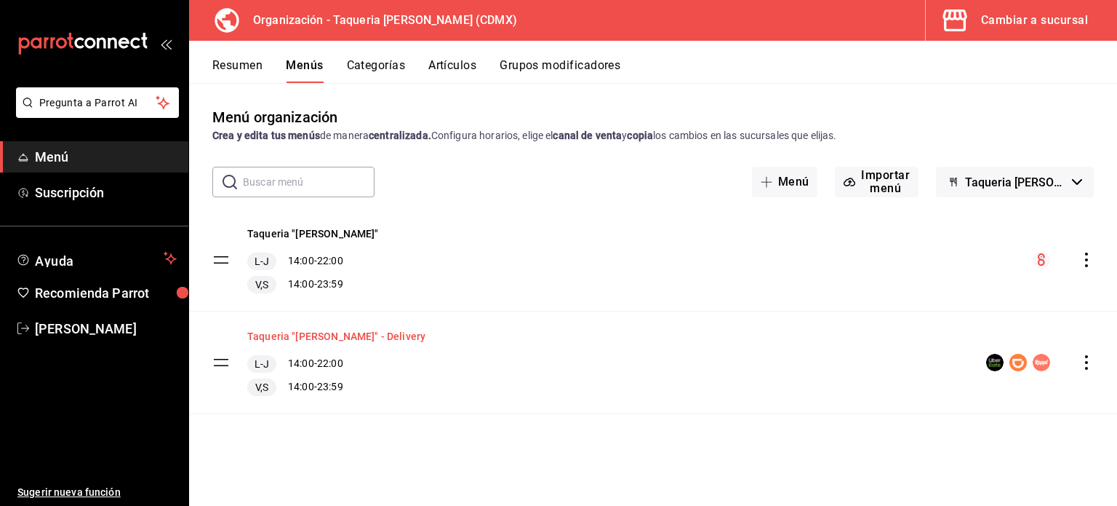
click at [311, 335] on button "Taqueria "[PERSON_NAME]" - Delivery" at bounding box center [336, 336] width 178 height 15
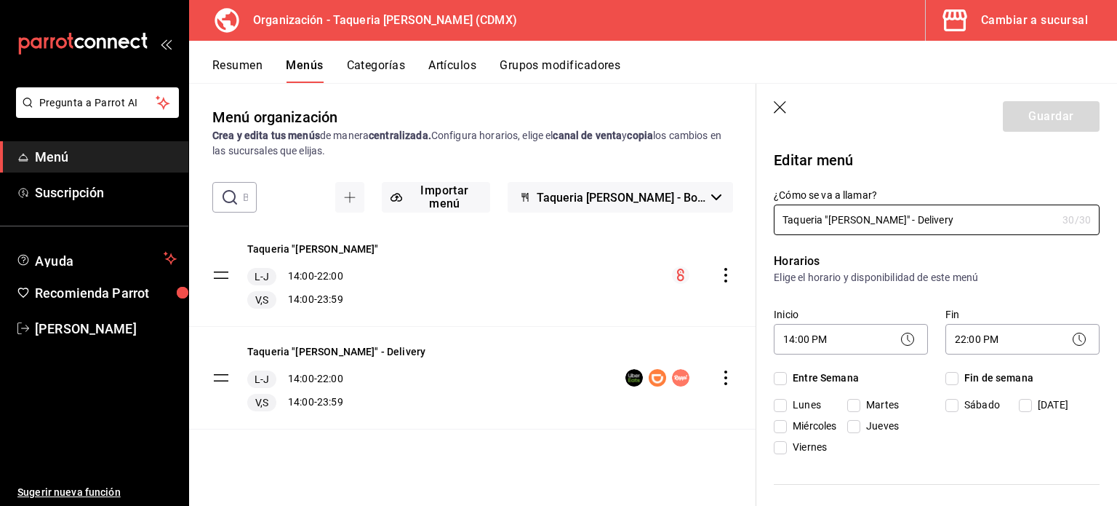
checkbox input "true"
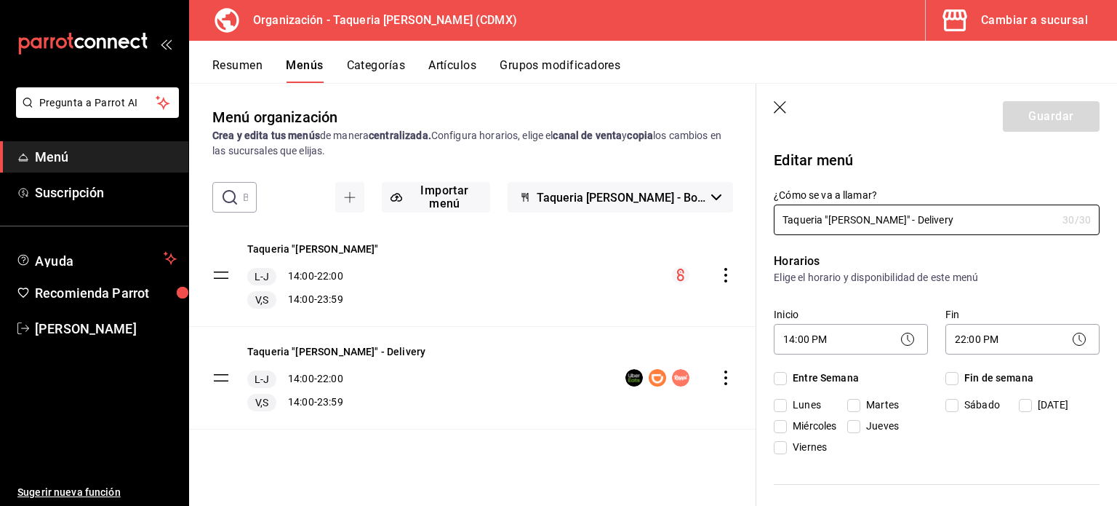
checkbox input "true"
click at [730, 372] on div "menu-maker-table" at bounding box center [680, 377] width 108 height 17
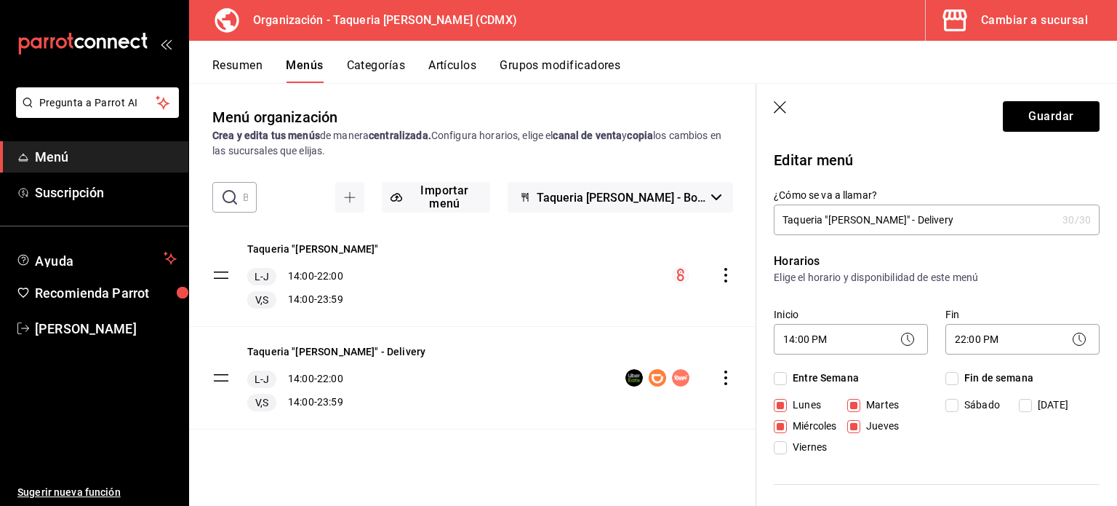
click at [730, 372] on icon "actions" at bounding box center [726, 377] width 15 height 15
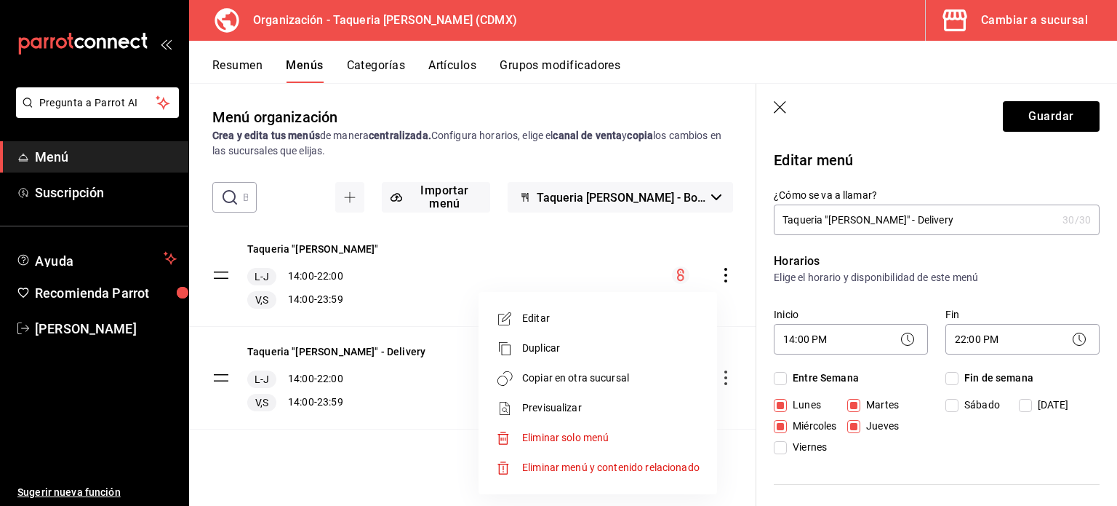
click at [693, 371] on span "Copiar en otra sucursal" at bounding box center [610, 377] width 177 height 15
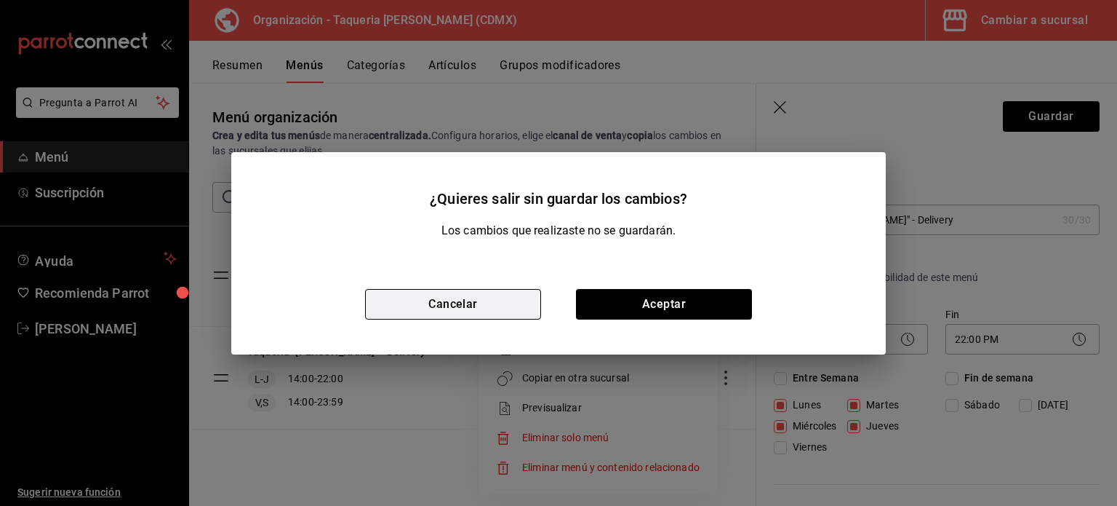
click at [466, 305] on button "Cancelar" at bounding box center [453, 304] width 176 height 31
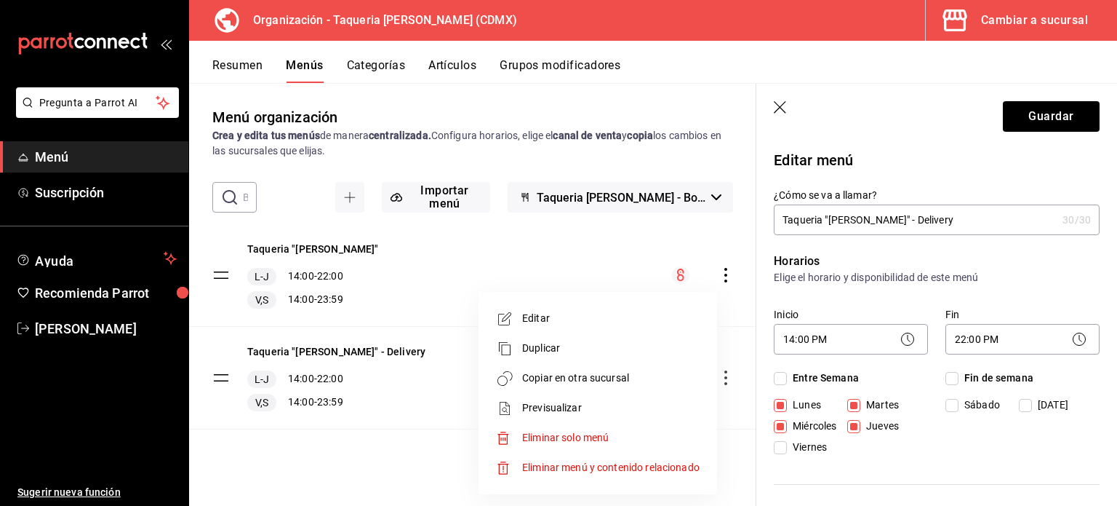
click at [770, 103] on div at bounding box center [558, 253] width 1117 height 506
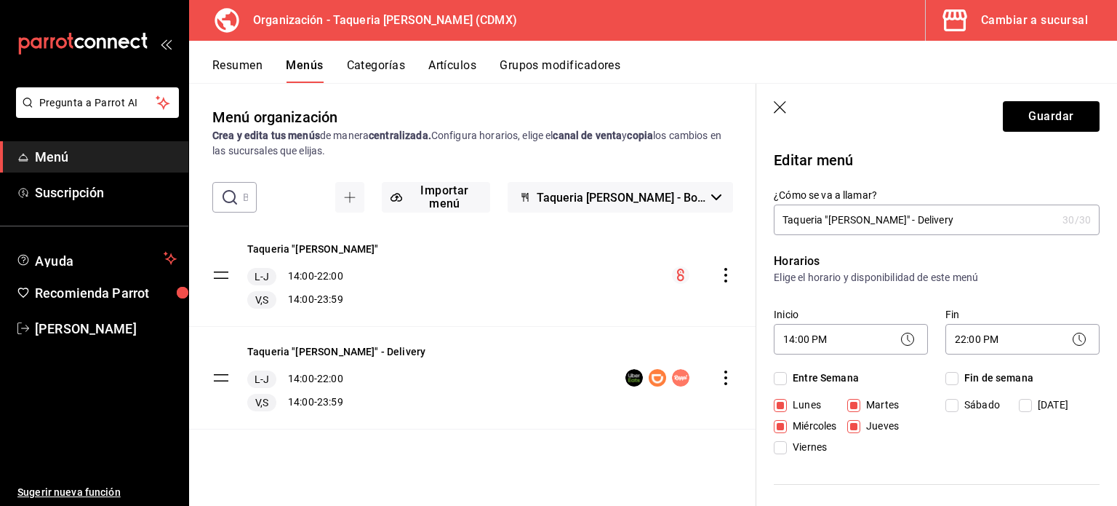
click at [781, 101] on icon "button" at bounding box center [781, 108] width 15 height 15
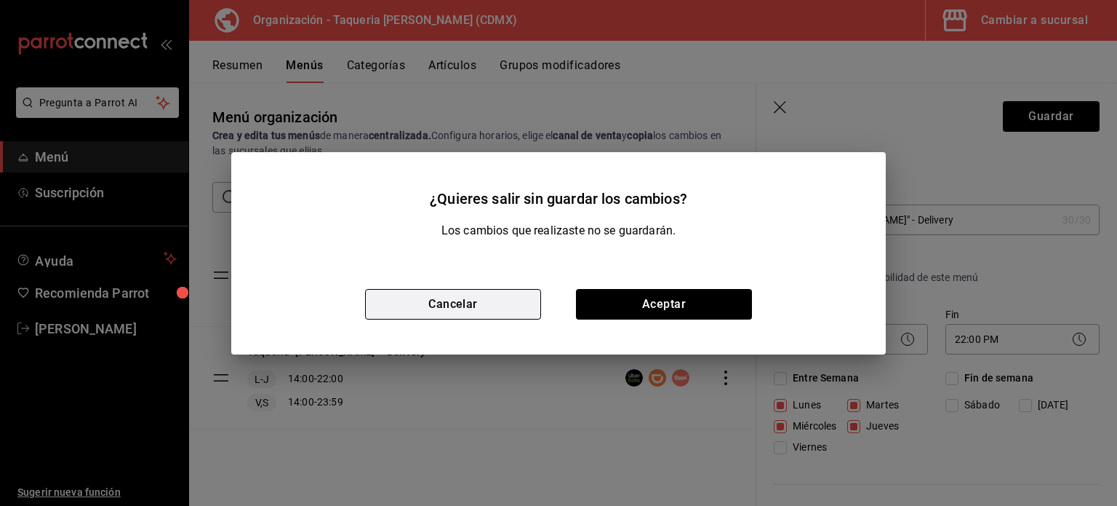
click at [480, 306] on button "Cancelar" at bounding box center [453, 304] width 176 height 31
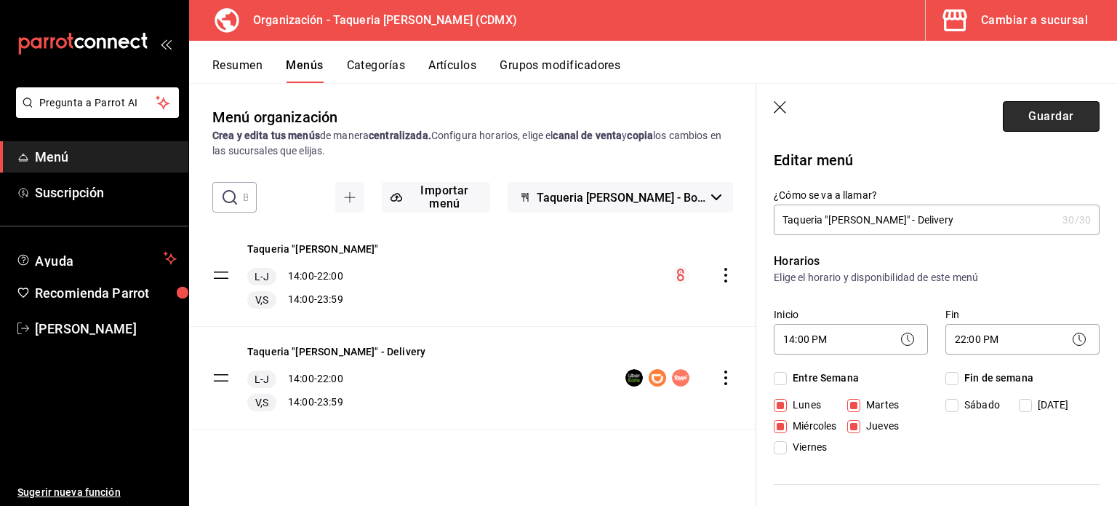
click at [1053, 113] on button "Guardar" at bounding box center [1051, 116] width 97 height 31
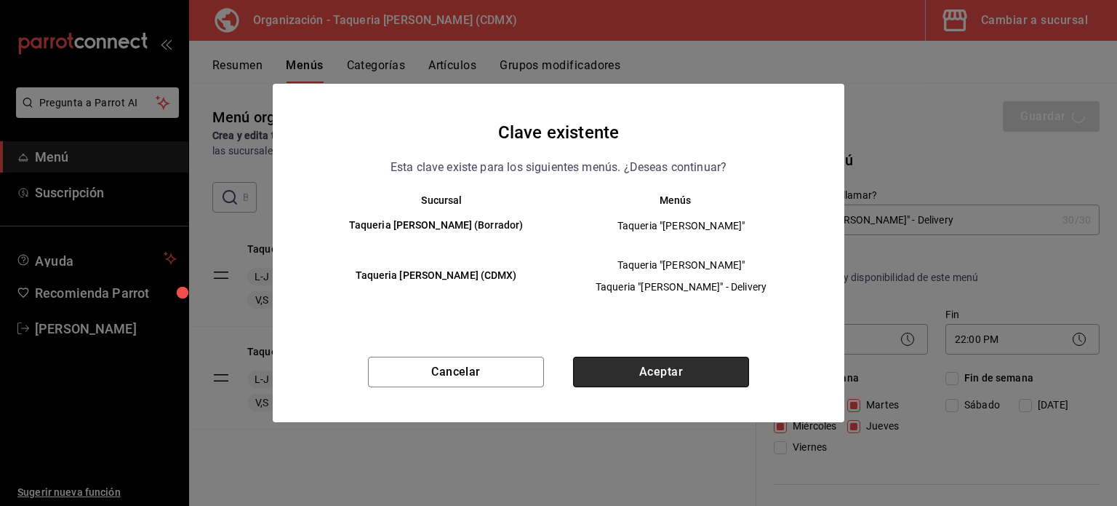
click at [647, 380] on button "Aceptar" at bounding box center [661, 371] width 176 height 31
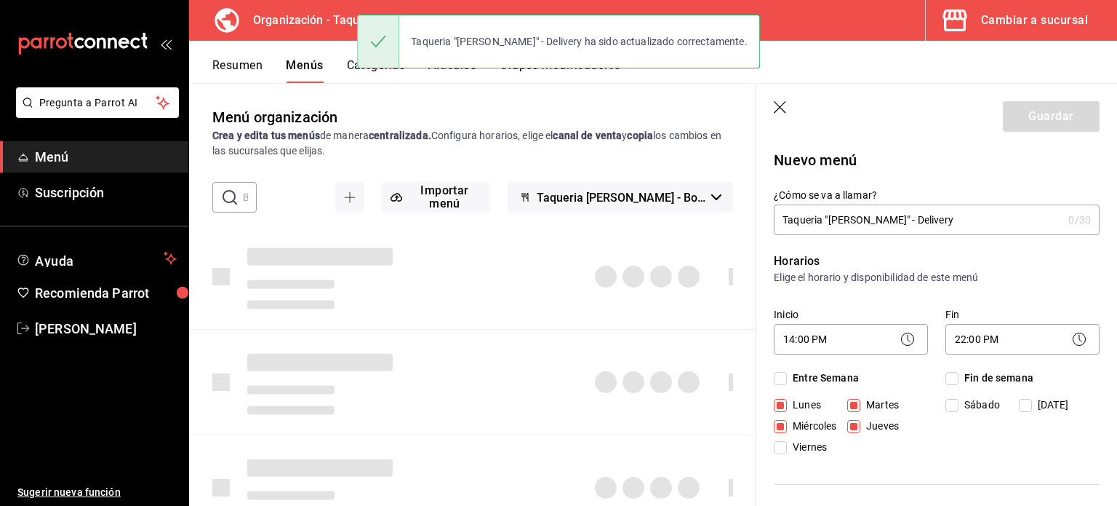
checkbox input "false"
type input "1758751283917"
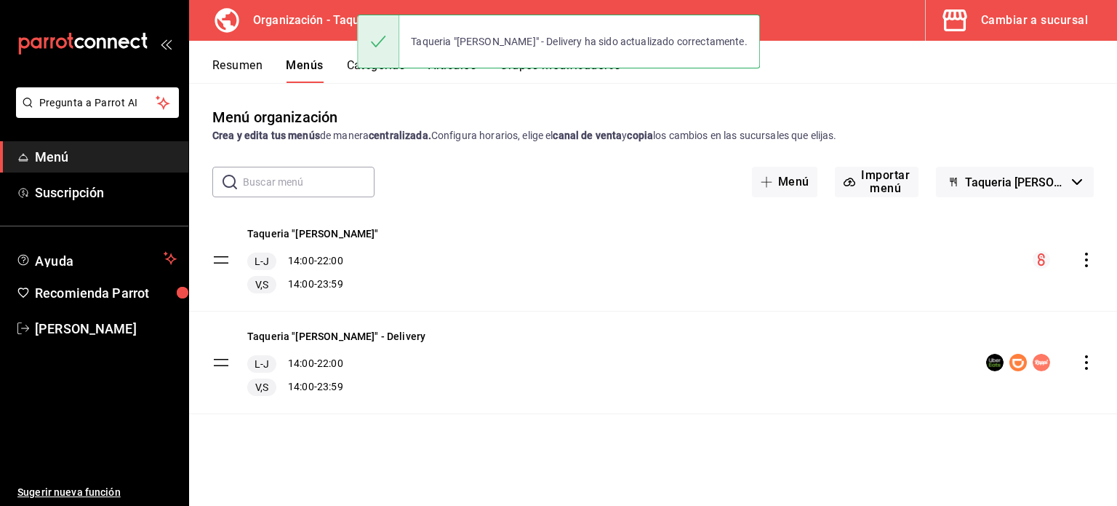
click at [252, 73] on button "Resumen" at bounding box center [237, 70] width 50 height 25
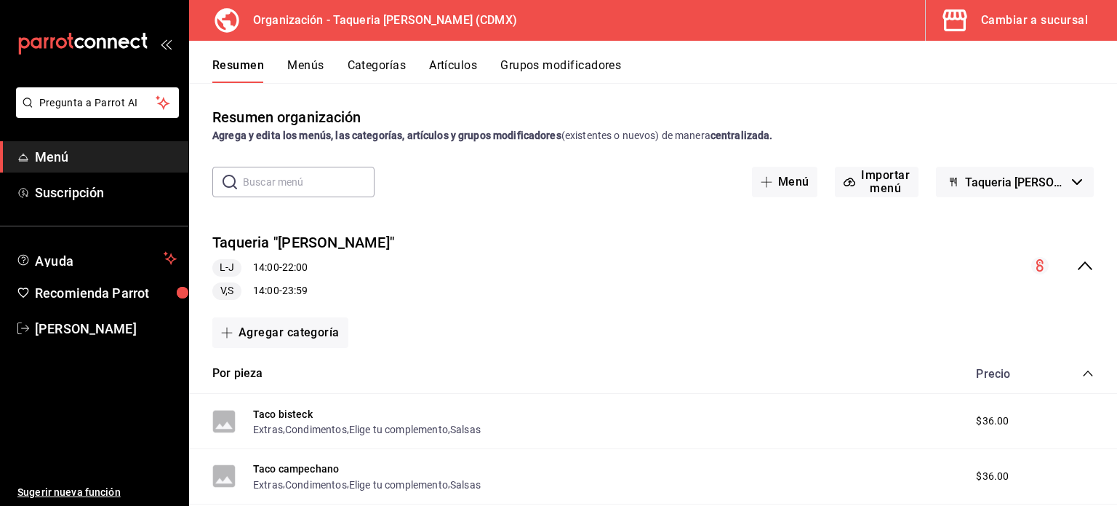
click at [311, 68] on button "Menús" at bounding box center [305, 70] width 36 height 25
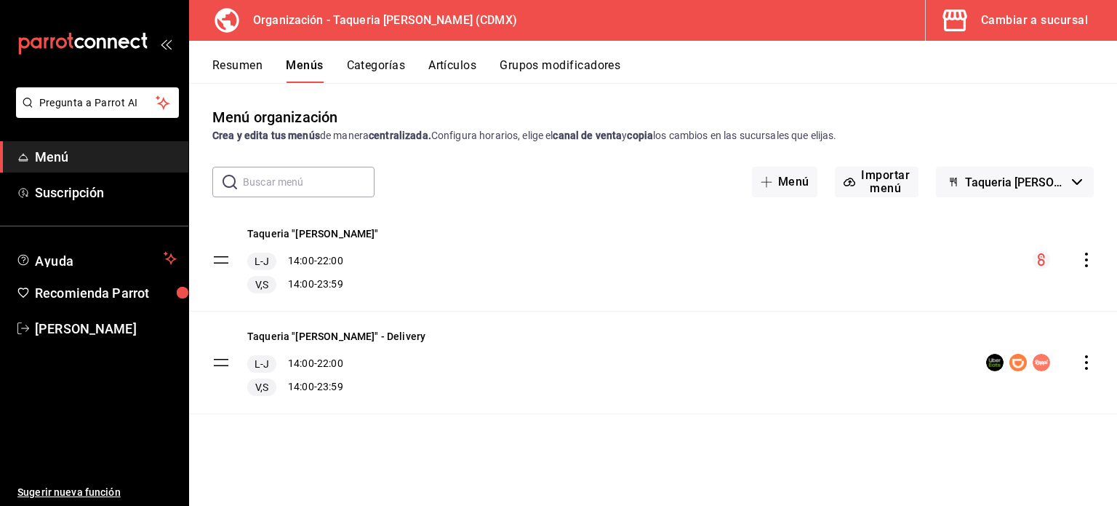
click at [1092, 369] on icon "actions" at bounding box center [1087, 362] width 15 height 15
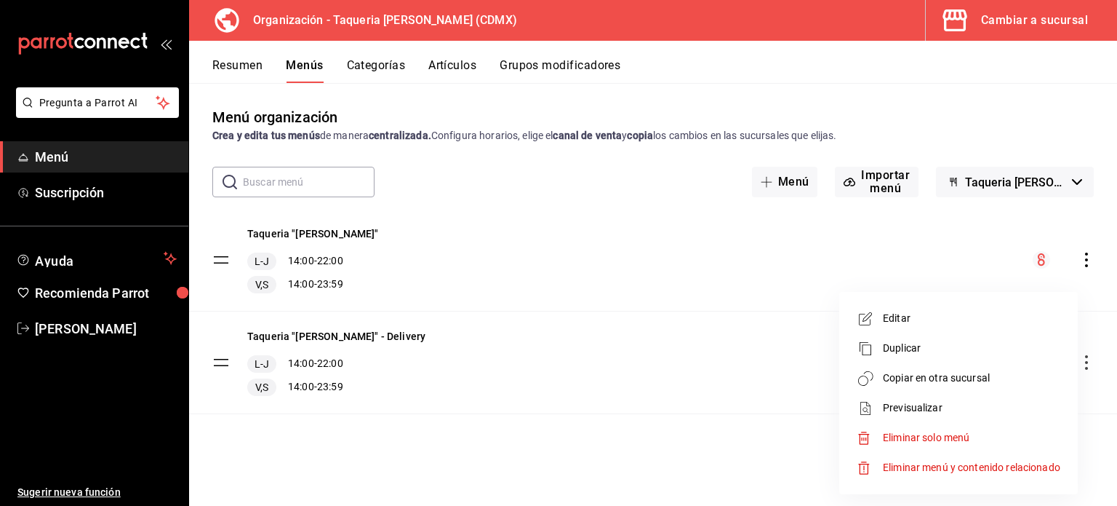
click at [946, 376] on span "Copiar en otra sucursal" at bounding box center [971, 377] width 177 height 15
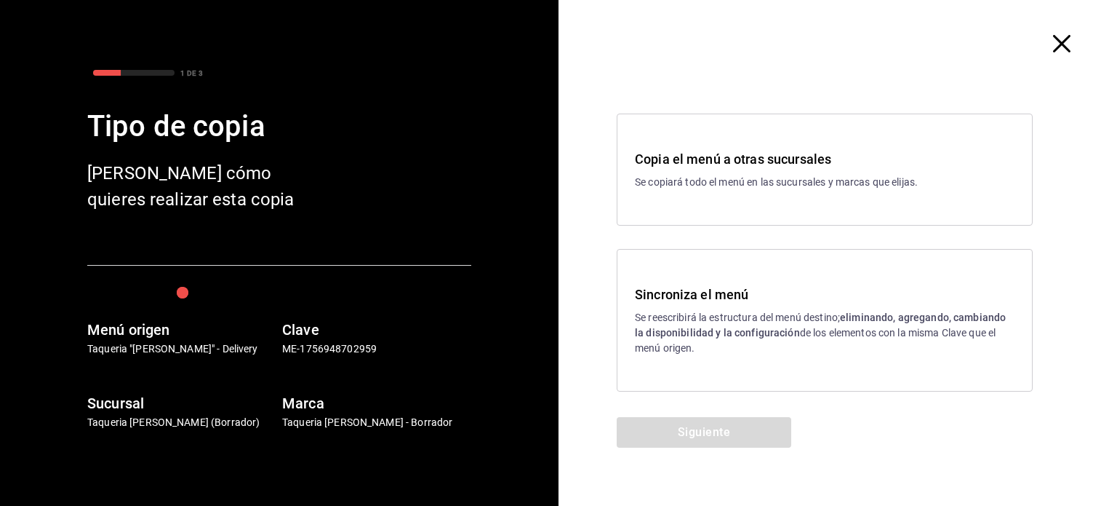
click at [853, 293] on h3 "Sincroniza el menú" at bounding box center [825, 294] width 380 height 20
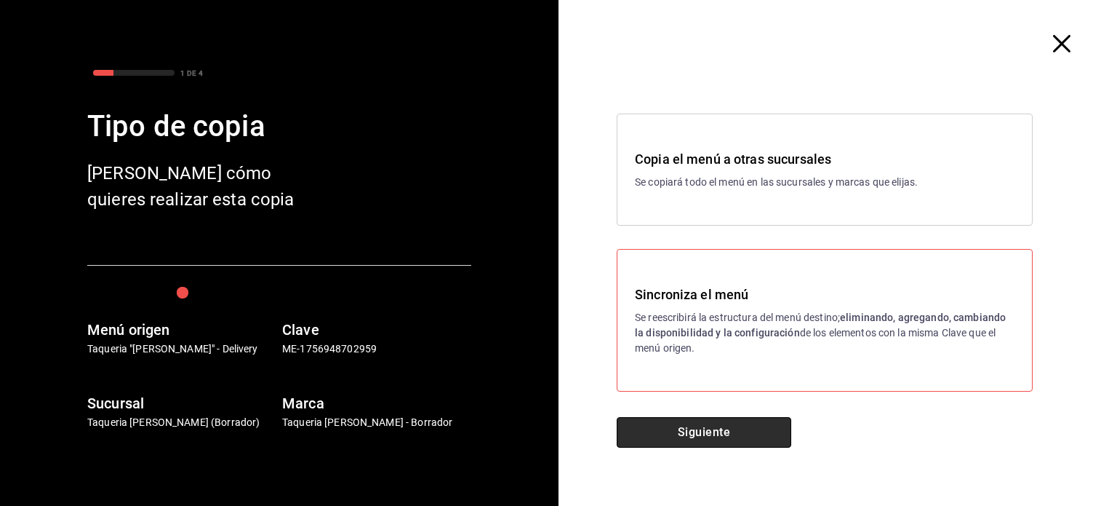
click at [693, 436] on button "Siguiente" at bounding box center [704, 432] width 175 height 31
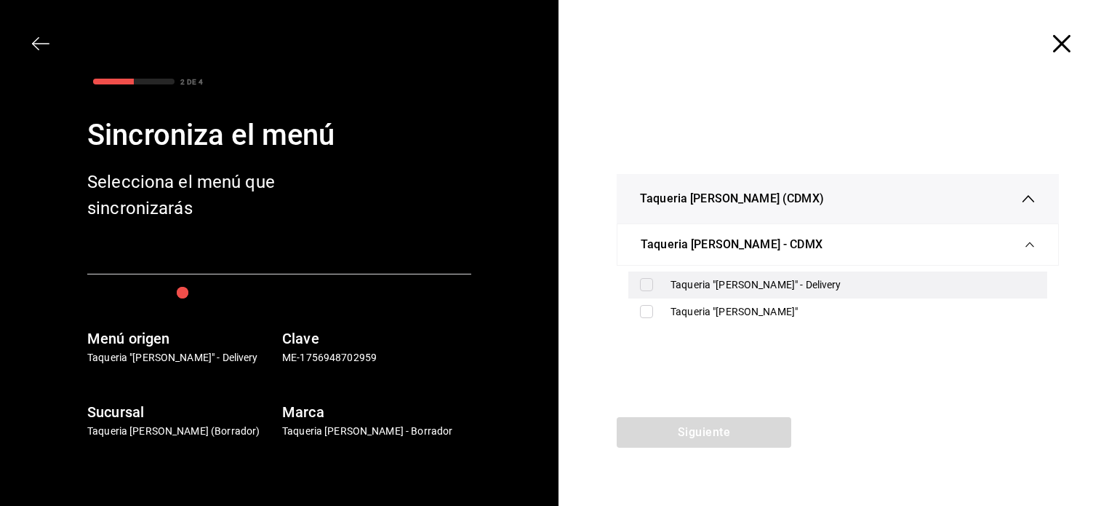
click at [650, 284] on input "checkbox" at bounding box center [646, 284] width 13 height 13
checkbox input "true"
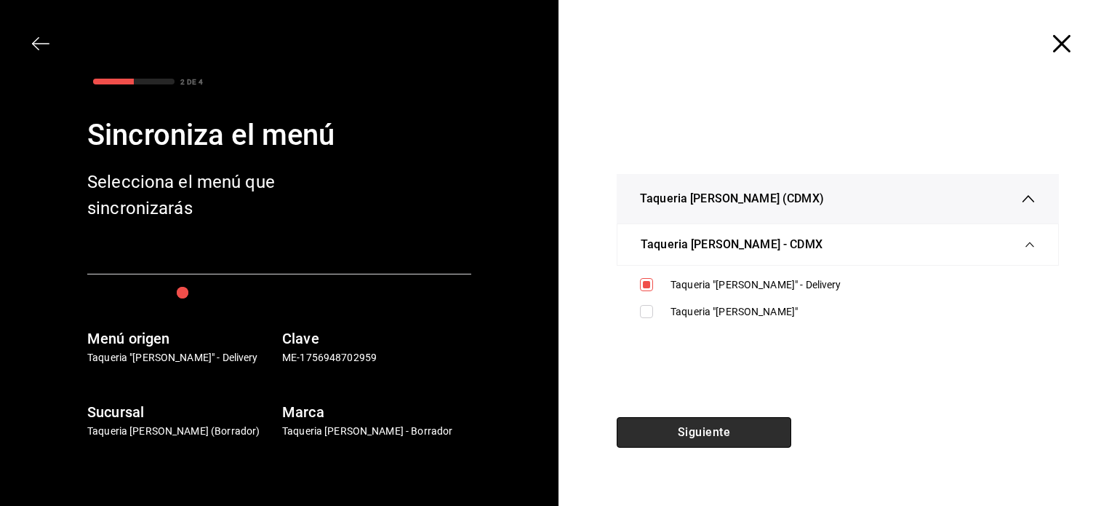
click at [737, 428] on button "Siguiente" at bounding box center [704, 432] width 175 height 31
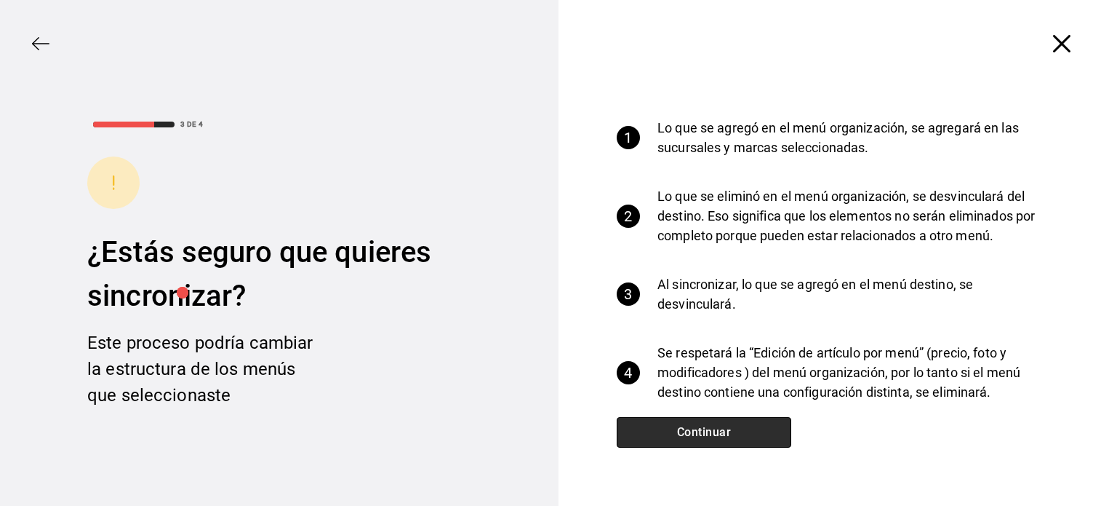
click at [737, 428] on button "Continuar" at bounding box center [704, 432] width 175 height 31
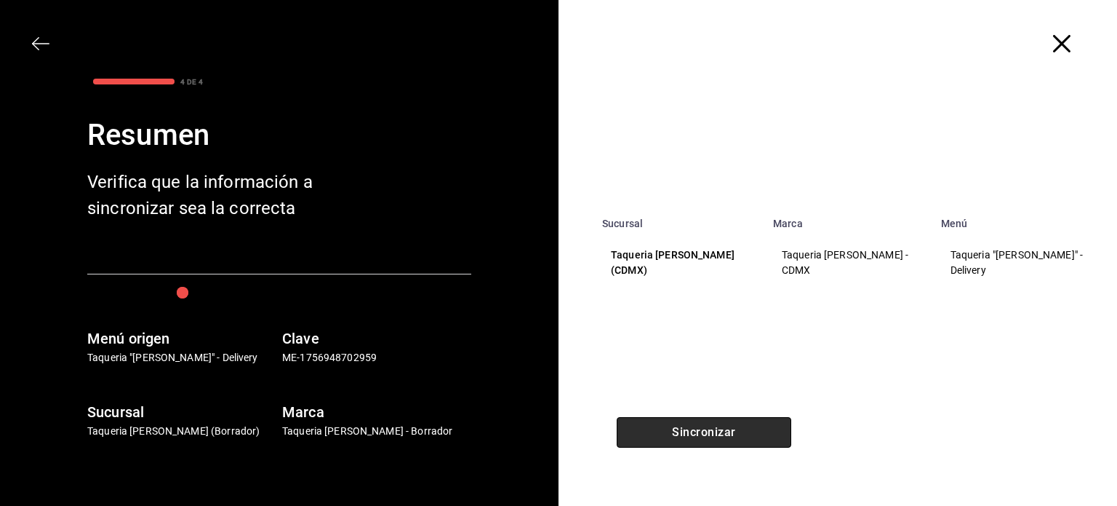
click at [737, 428] on button "Sincronizar" at bounding box center [704, 432] width 175 height 31
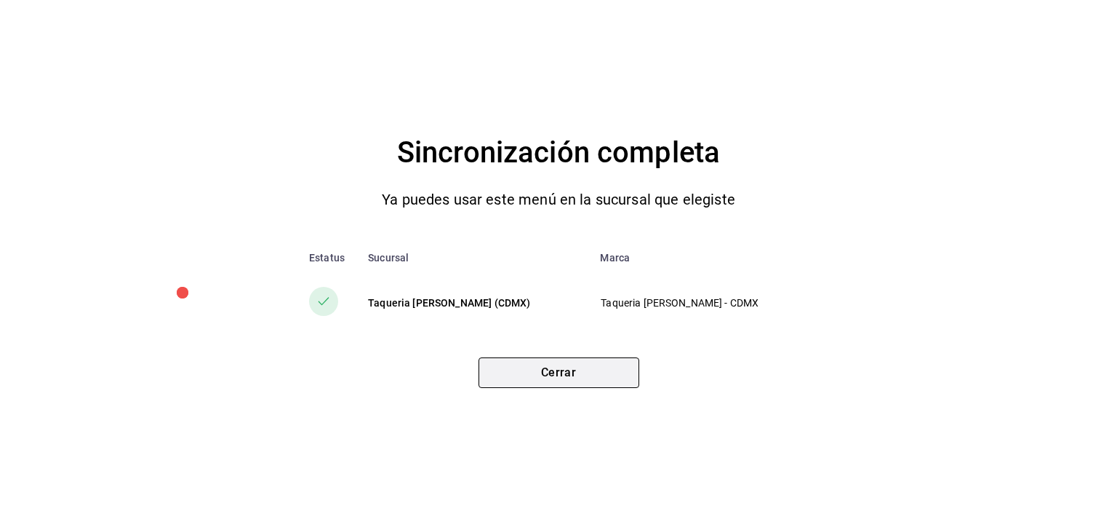
click at [521, 385] on button "Cerrar" at bounding box center [559, 372] width 161 height 31
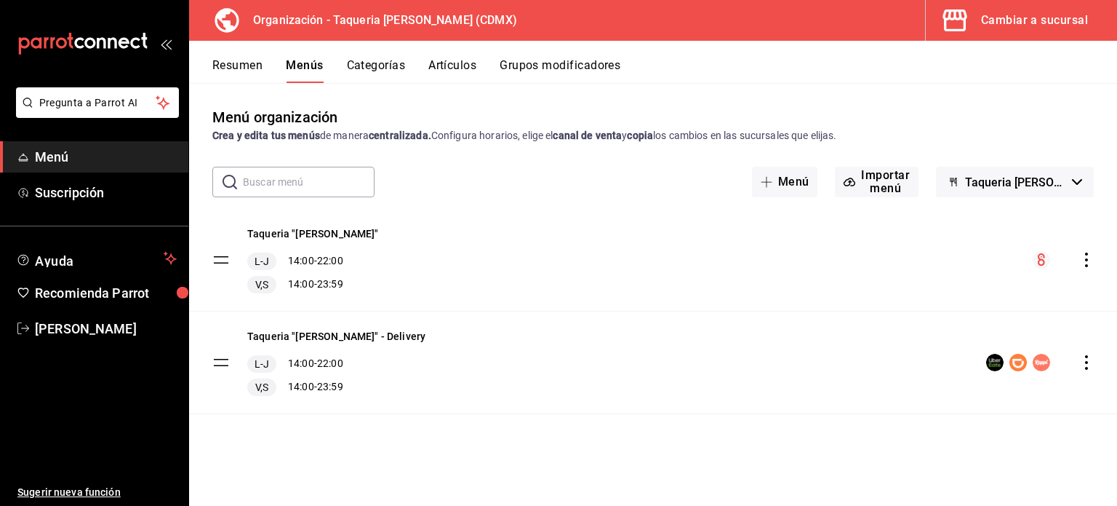
click at [992, 177] on span "Taqueria [PERSON_NAME] - Borrador" at bounding box center [1015, 182] width 101 height 14
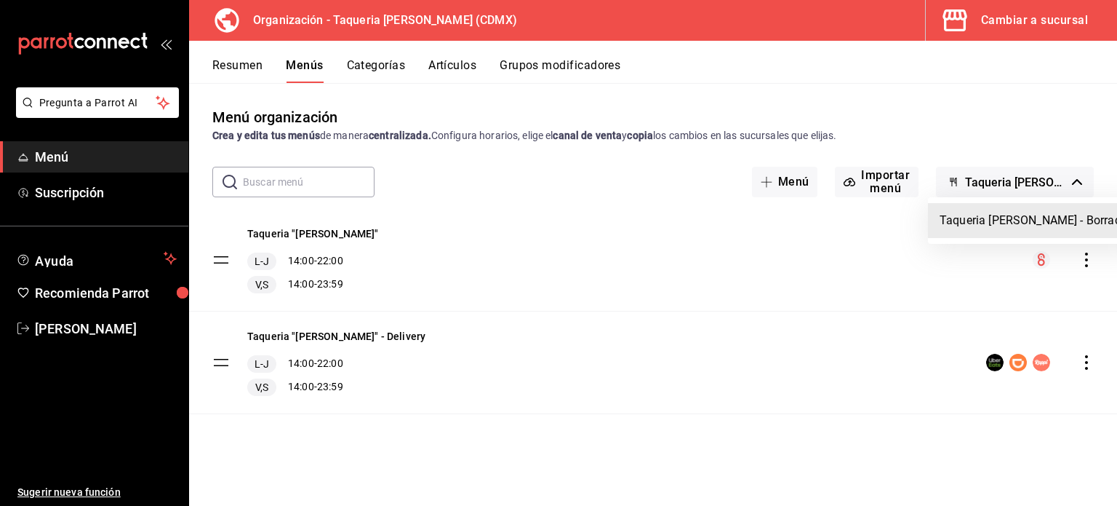
click at [992, 177] on div at bounding box center [558, 253] width 1117 height 506
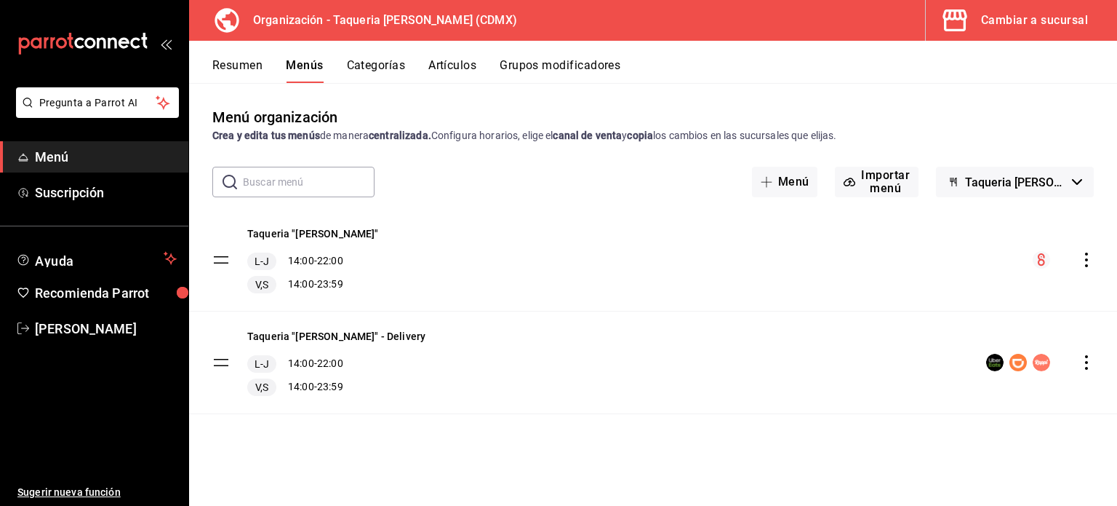
click at [1080, 357] on icon "actions" at bounding box center [1087, 362] width 15 height 15
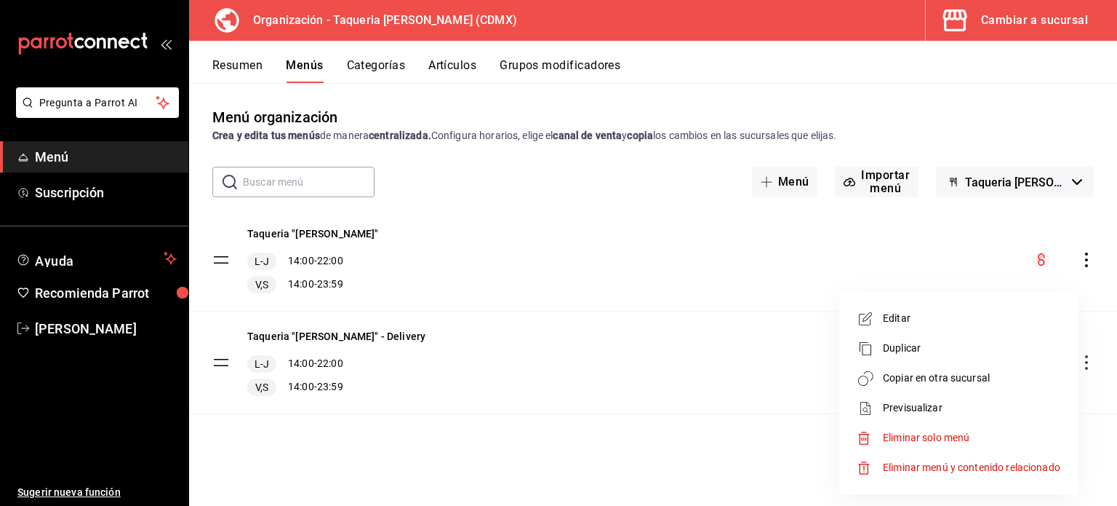
click at [252, 57] on div at bounding box center [558, 253] width 1117 height 506
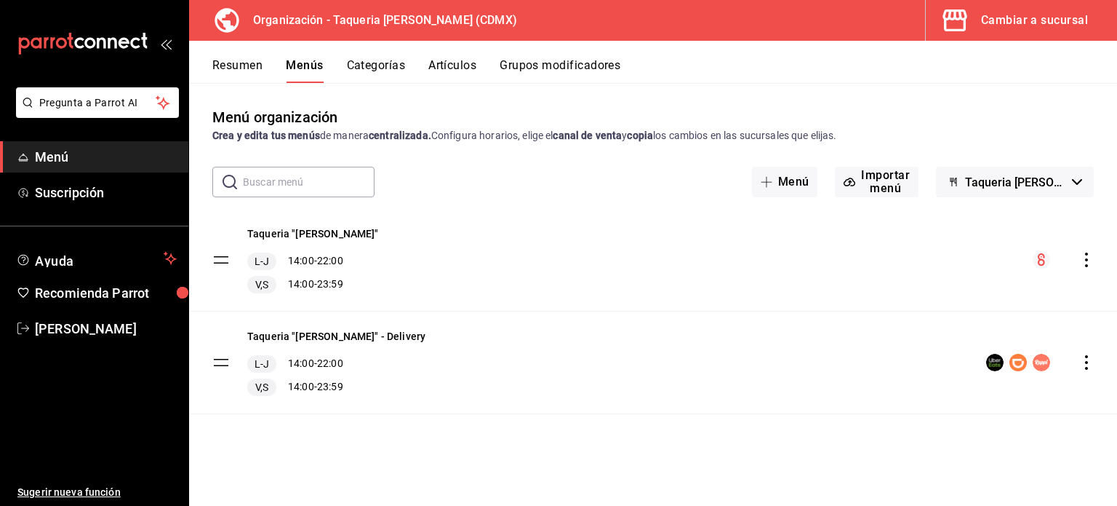
click at [251, 64] on button "Resumen" at bounding box center [237, 70] width 50 height 25
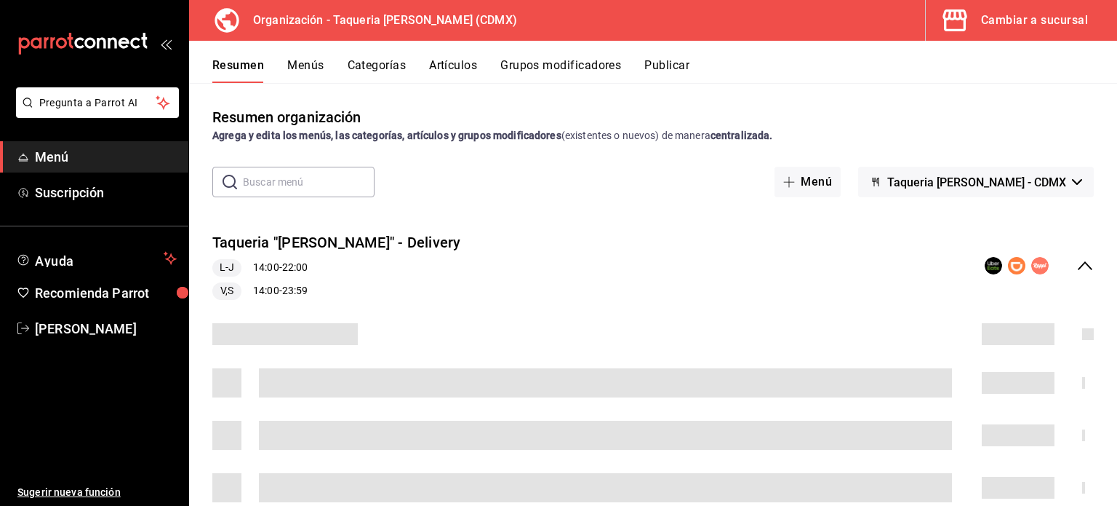
click at [668, 63] on button "Publicar" at bounding box center [666, 70] width 45 height 25
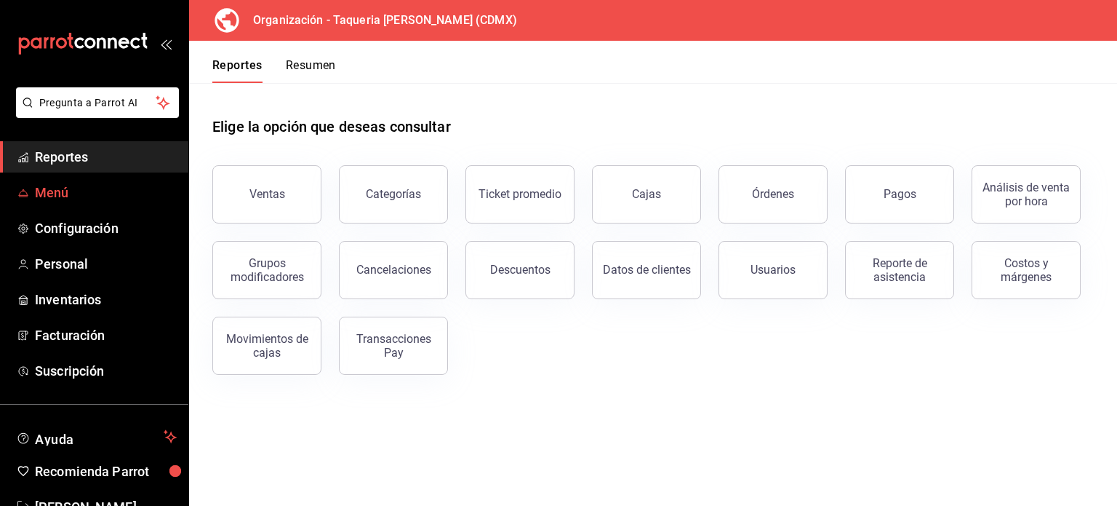
click at [67, 185] on span "Menú" at bounding box center [106, 193] width 142 height 20
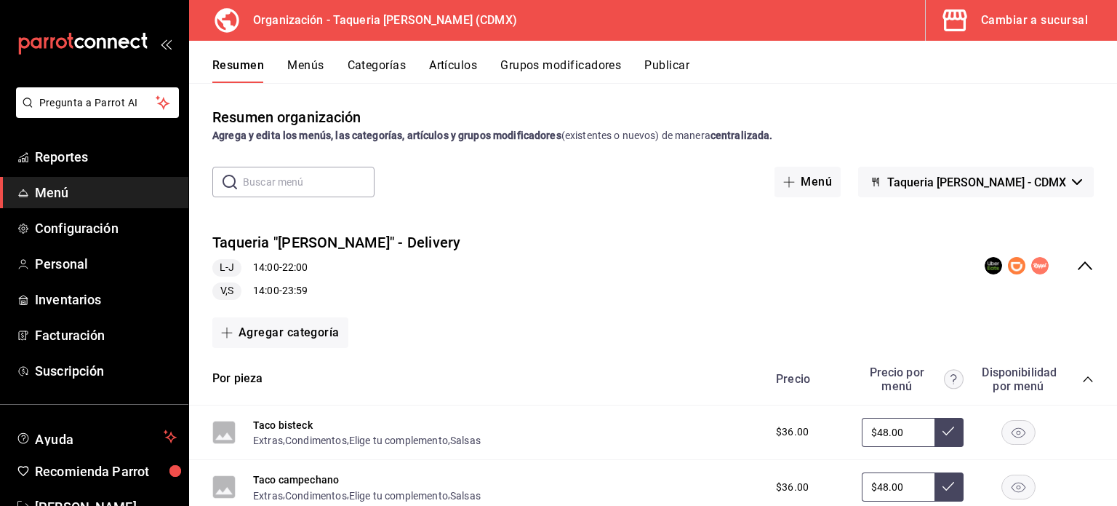
click at [678, 65] on button "Publicar" at bounding box center [666, 70] width 45 height 25
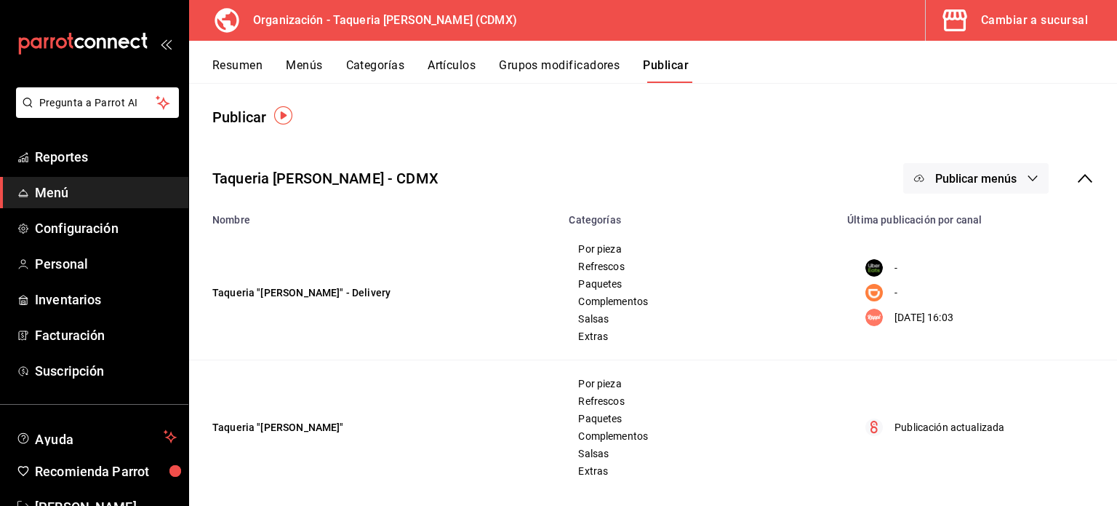
click at [988, 172] on span "Publicar menús" at bounding box center [975, 179] width 81 height 14
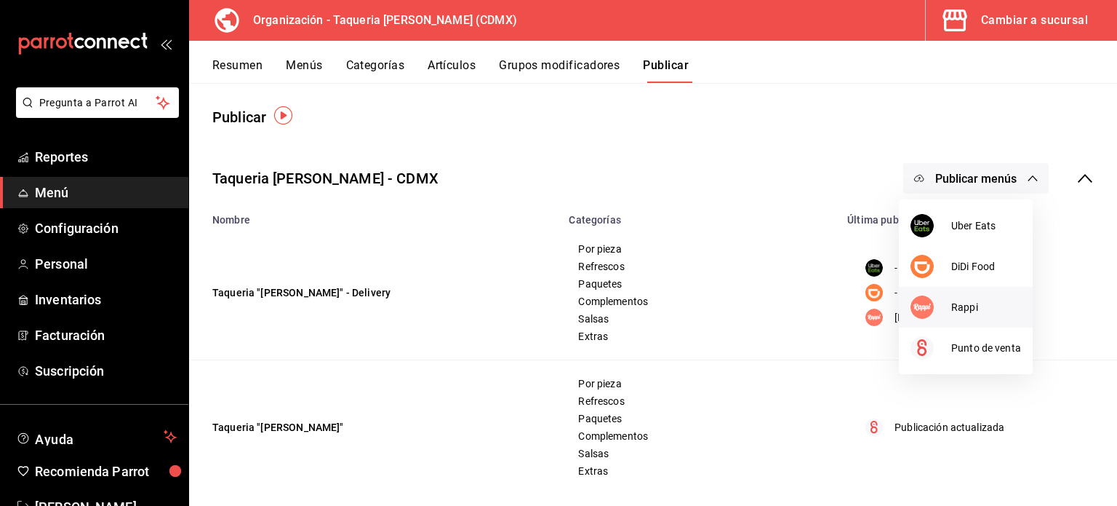
click at [957, 306] on span "Rappi" at bounding box center [986, 307] width 70 height 15
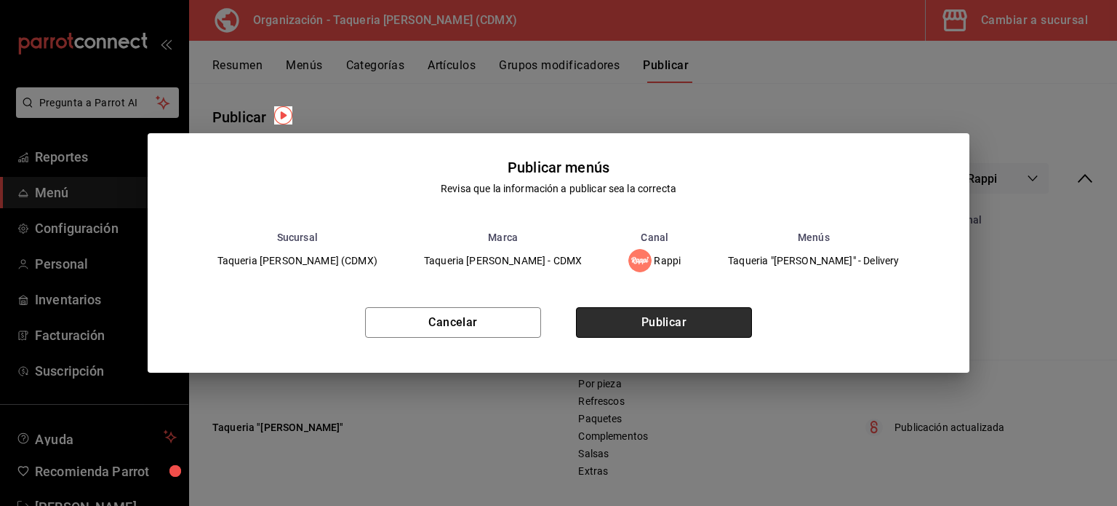
click at [684, 315] on button "Publicar" at bounding box center [664, 322] width 176 height 31
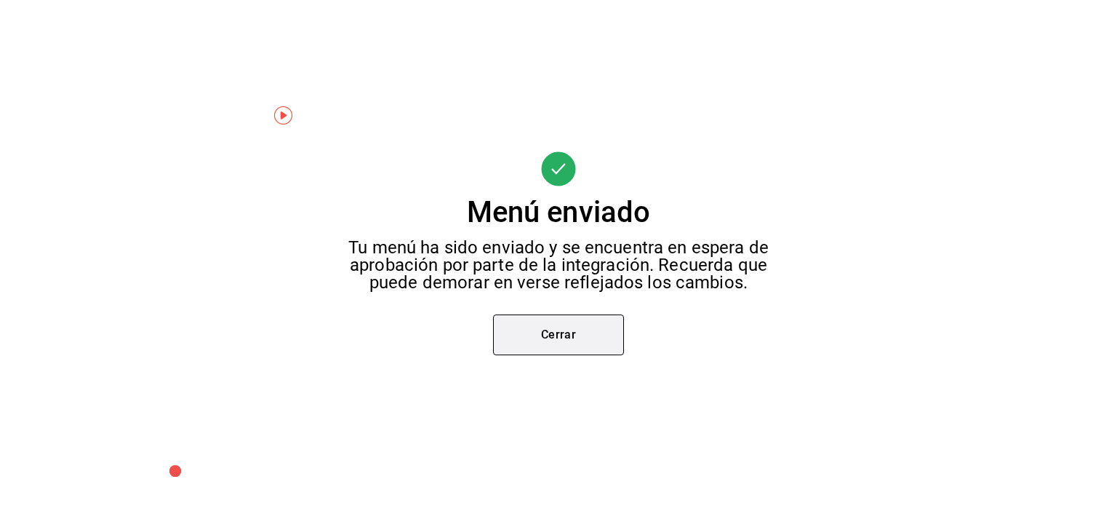
click at [595, 336] on button "Cerrar" at bounding box center [558, 334] width 131 height 41
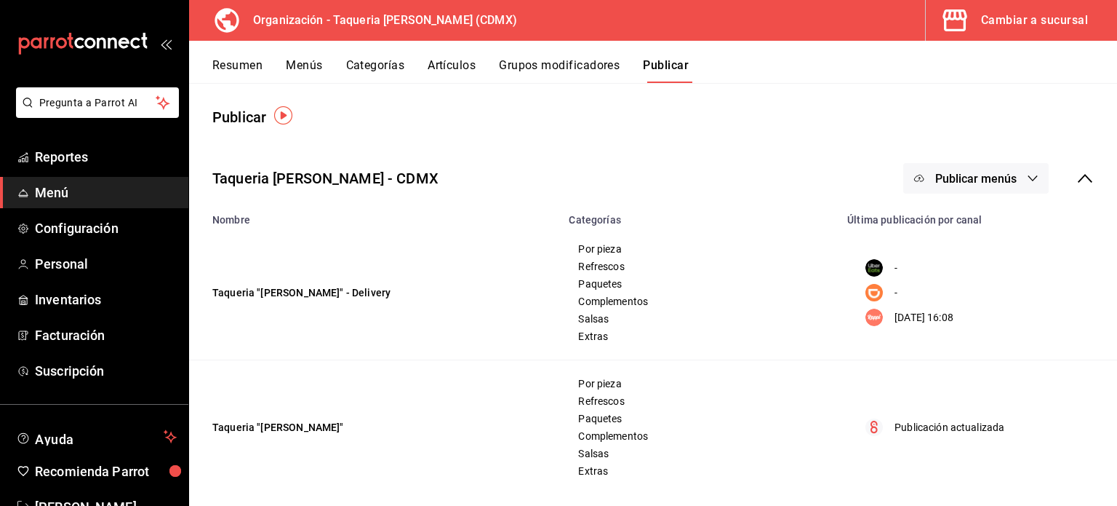
click at [440, 60] on button "Artículos" at bounding box center [452, 70] width 48 height 25
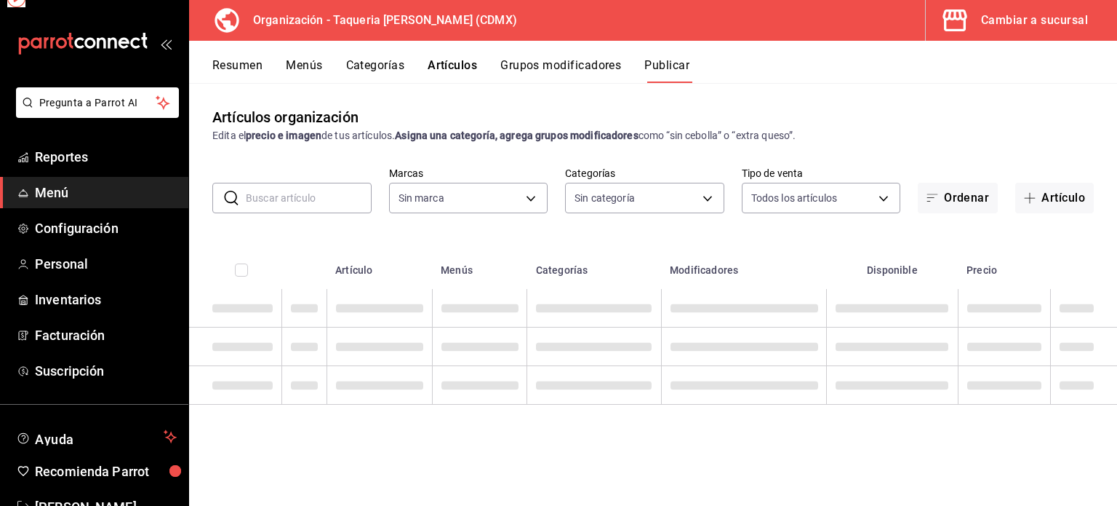
type input "6420383b-8504-466e-b8e1-7ad85ed98961"
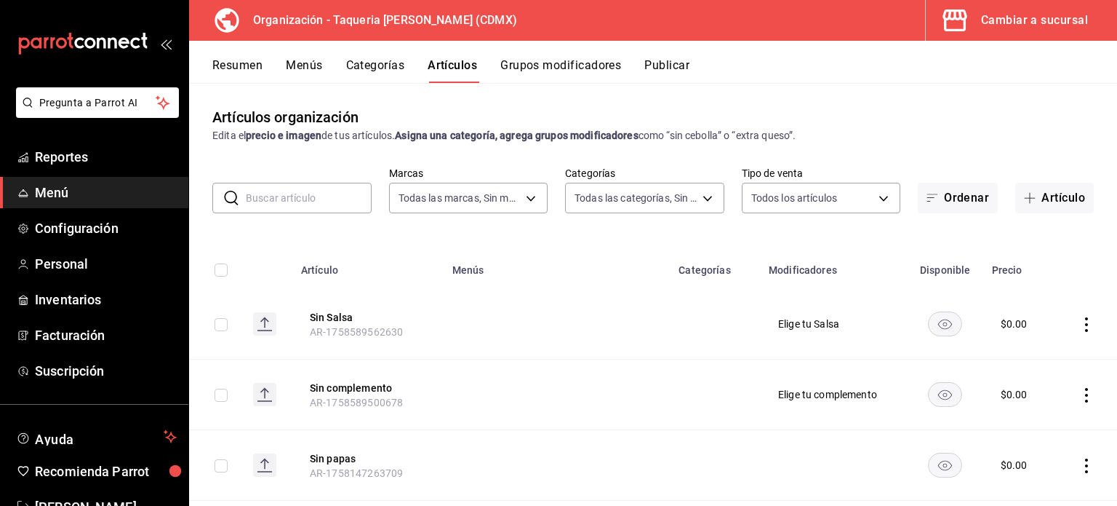
type input "ed9b51ba-9b42-42bb-a1bf-61966d11c073,8f5feebf-6ecb-4b31-b74b-0a8d4b97d945,0bf33…"
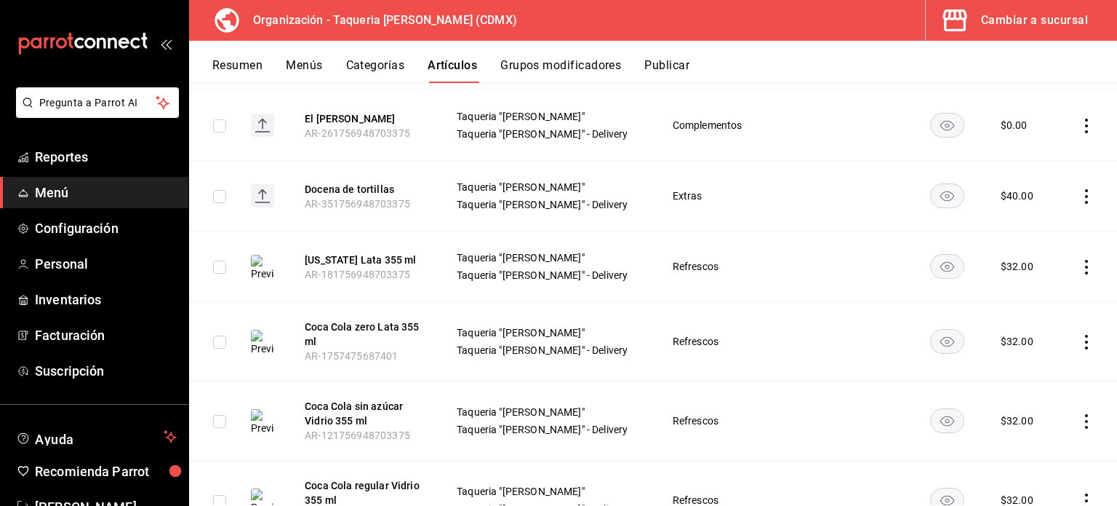
scroll to position [3706, 0]
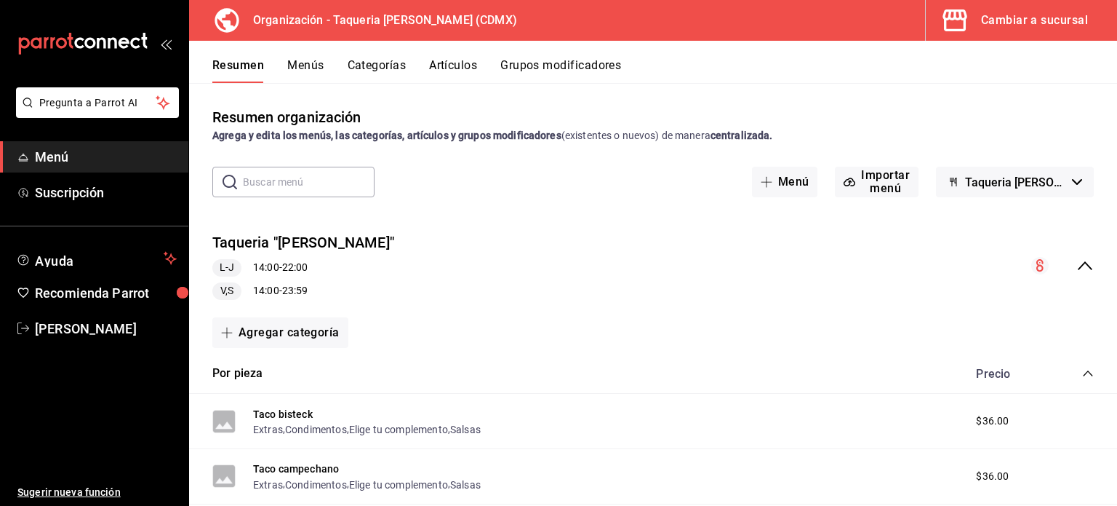
click at [1015, 22] on div "Cambiar a sucursal" at bounding box center [1034, 20] width 107 height 20
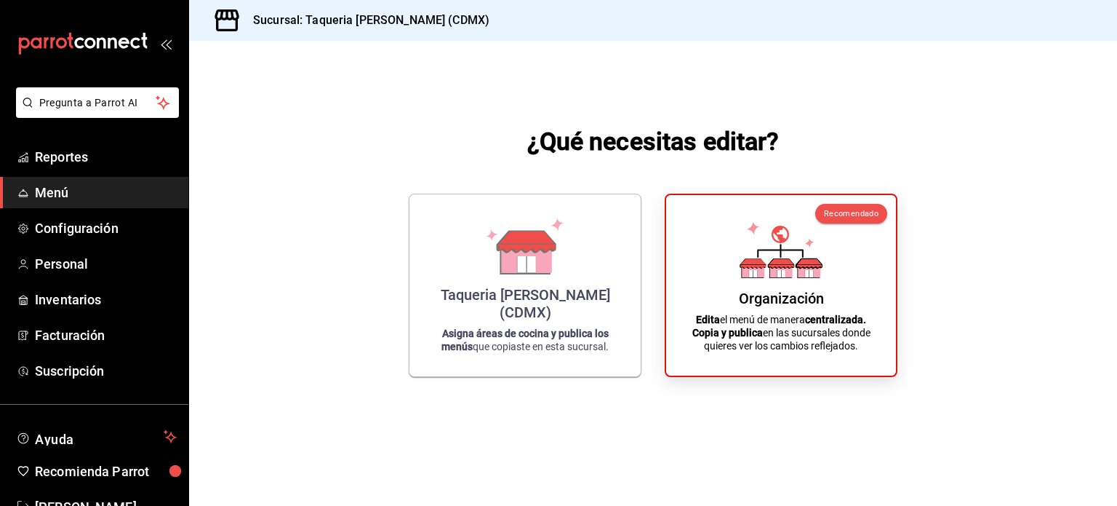
click at [441, 309] on div "Taqueria [PERSON_NAME] (CDMX)" at bounding box center [525, 303] width 196 height 35
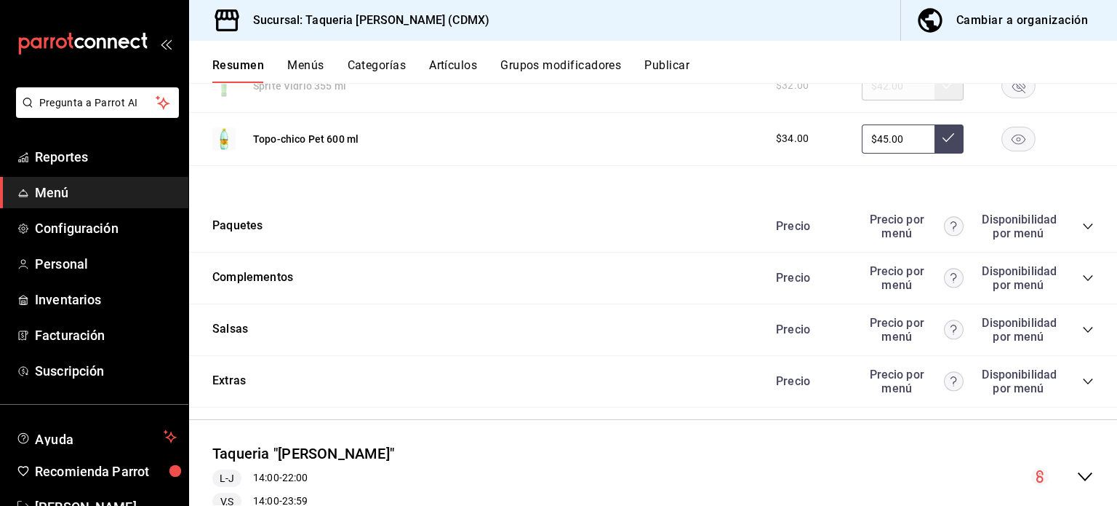
scroll to position [1693, 0]
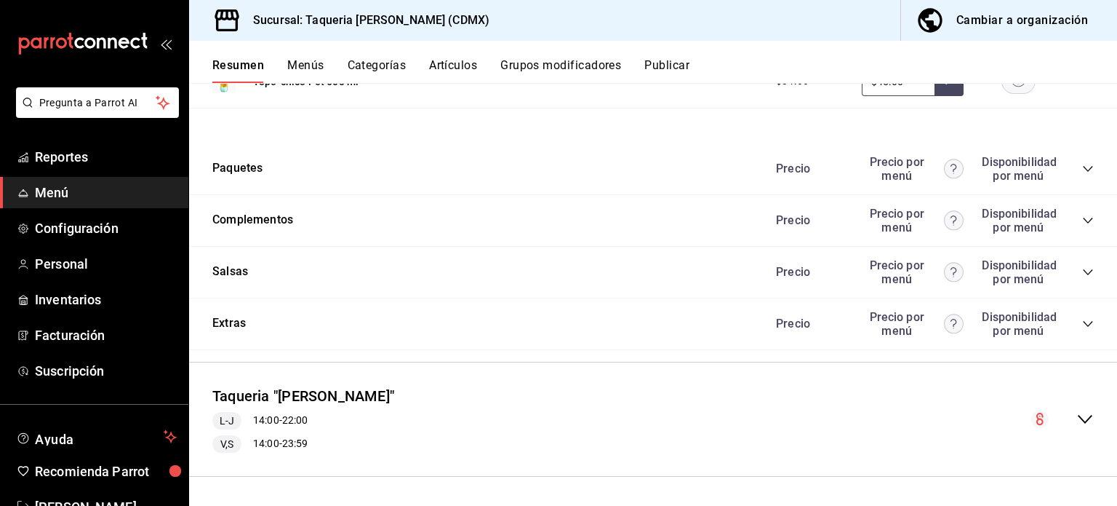
click at [472, 168] on div "Paquetes Precio Precio por menú Disponibilidad por menú" at bounding box center [653, 169] width 928 height 52
click at [1082, 163] on div "Paquetes Precio Precio por menú Disponibilidad por menú" at bounding box center [653, 169] width 928 height 52
click at [1082, 164] on icon "collapse-category-row" at bounding box center [1088, 169] width 12 height 12
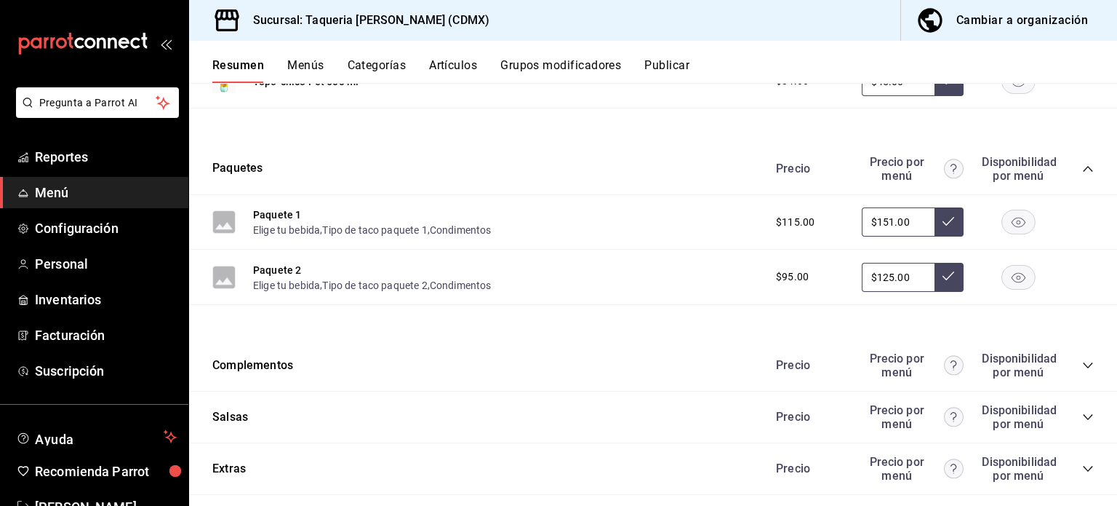
click at [1082, 167] on icon "collapse-category-row" at bounding box center [1088, 169] width 12 height 12
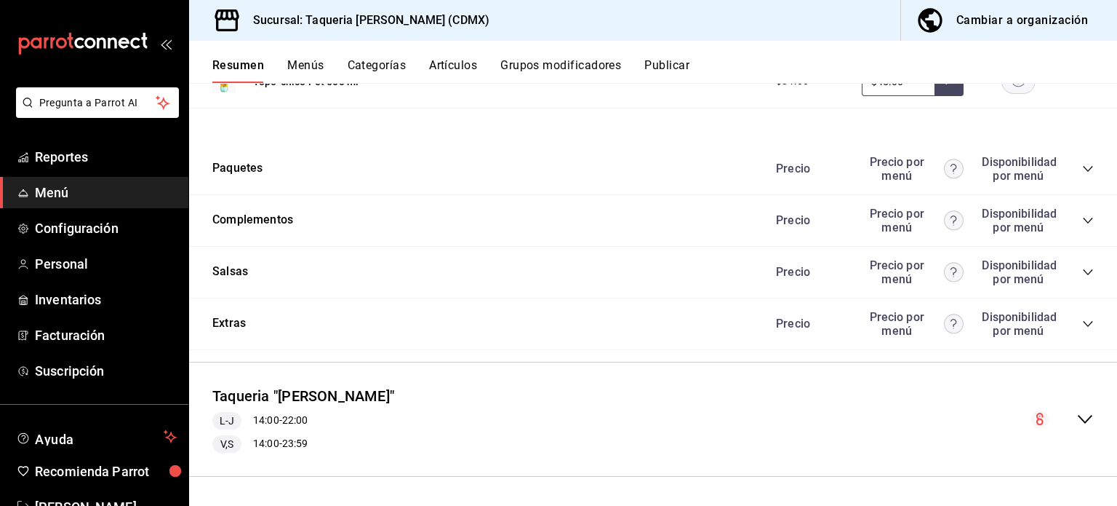
click at [1069, 222] on div "Precio Precio por menú Disponibilidad por menú" at bounding box center [928, 221] width 332 height 28
click at [1083, 220] on icon "collapse-category-row" at bounding box center [1087, 221] width 9 height 6
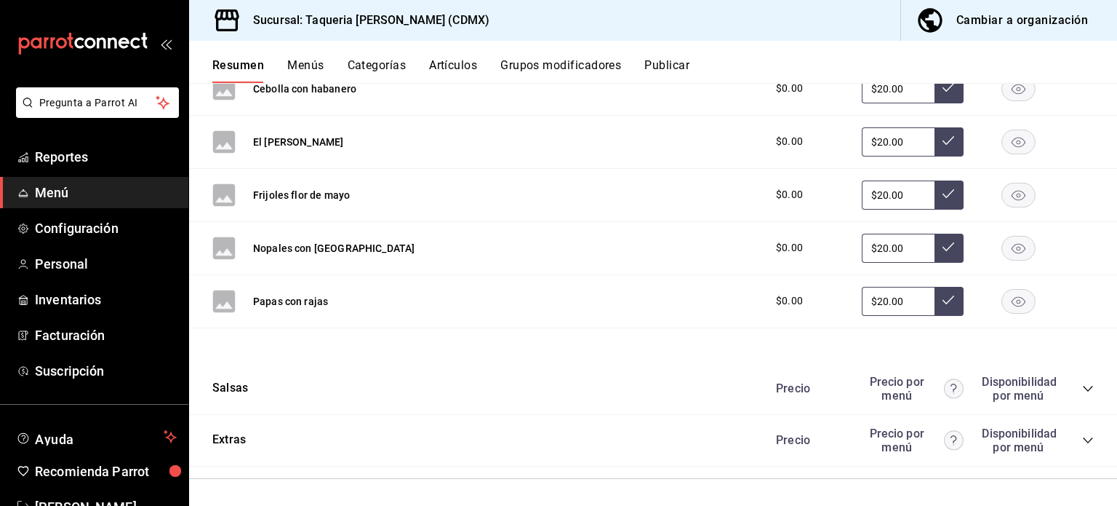
scroll to position [1984, 0]
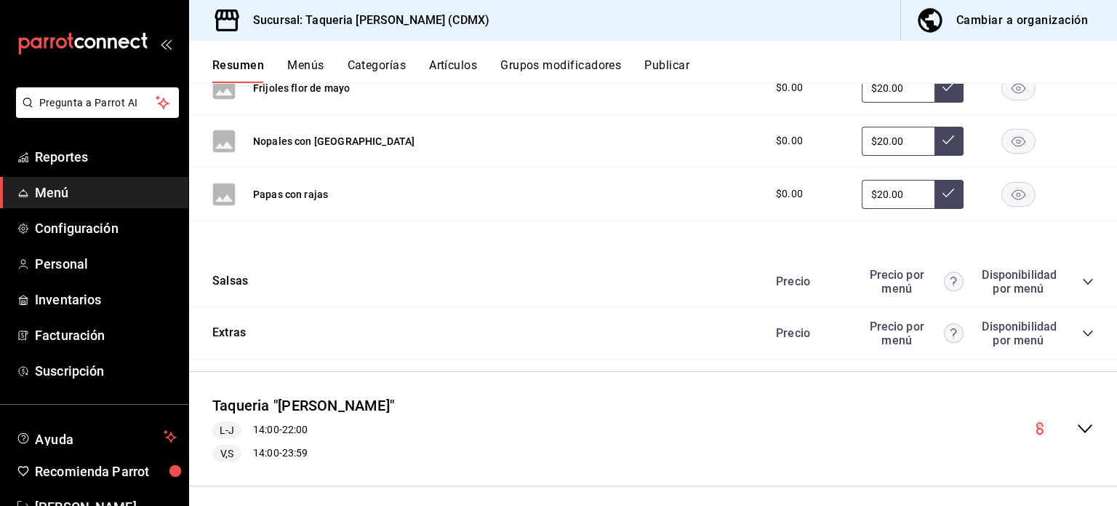
click at [1082, 276] on icon "collapse-category-row" at bounding box center [1088, 282] width 12 height 12
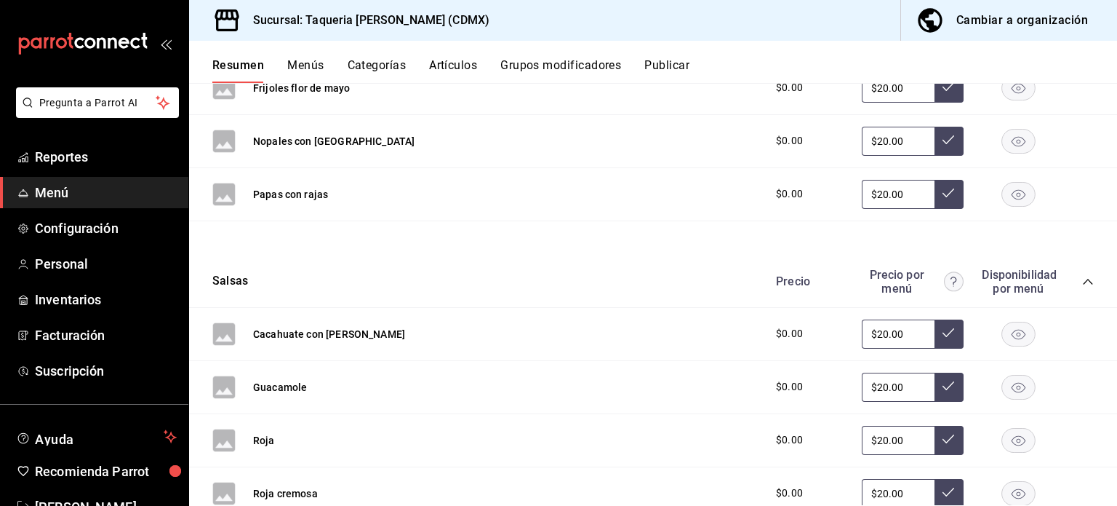
scroll to position [2345, 0]
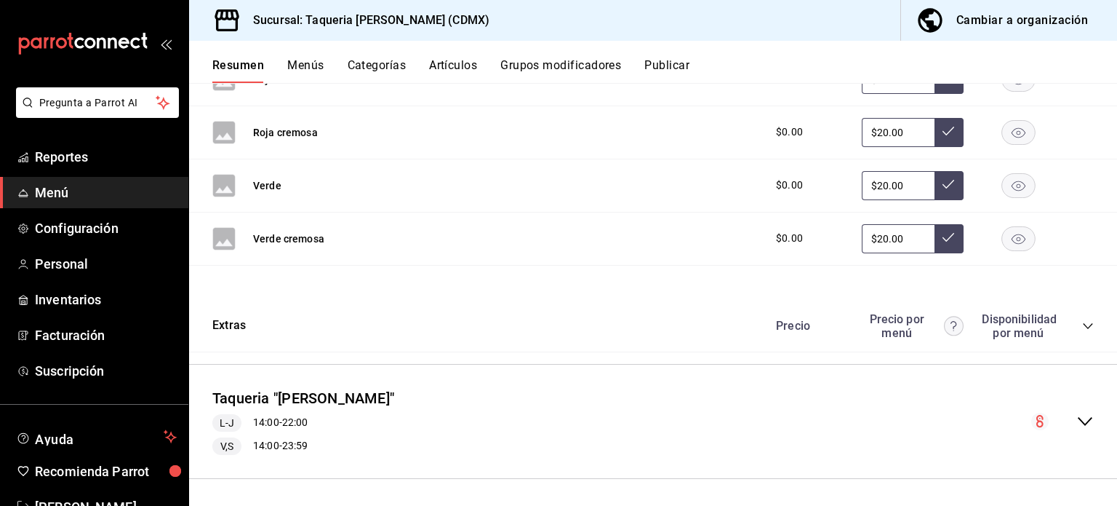
click at [1082, 320] on icon "collapse-category-row" at bounding box center [1088, 326] width 12 height 12
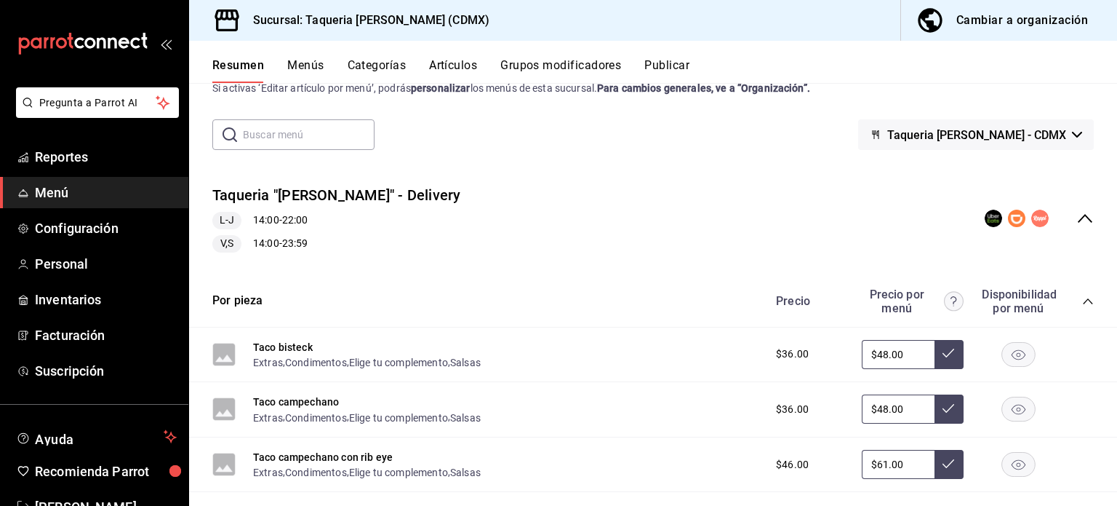
scroll to position [0, 0]
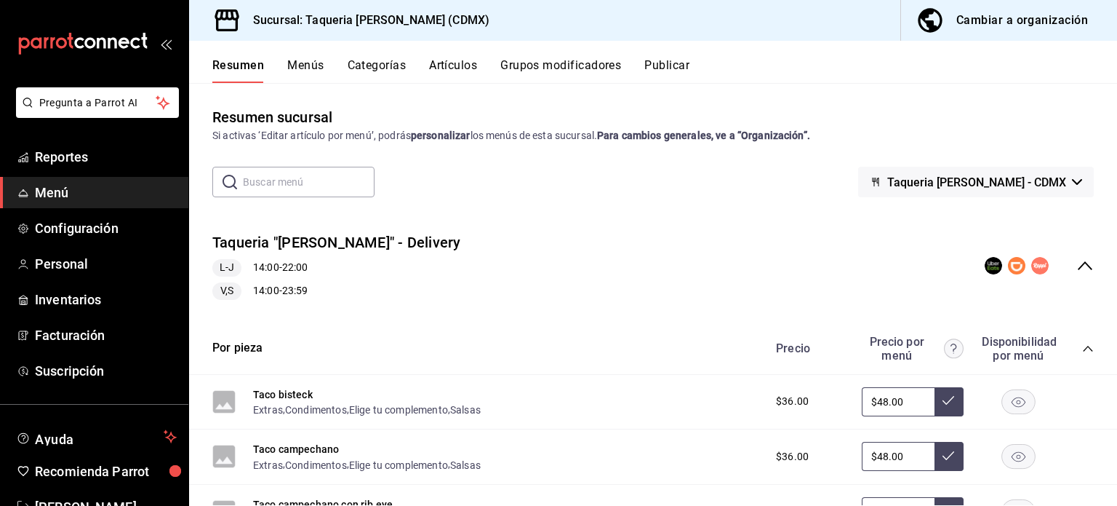
click at [681, 68] on button "Publicar" at bounding box center [666, 70] width 45 height 25
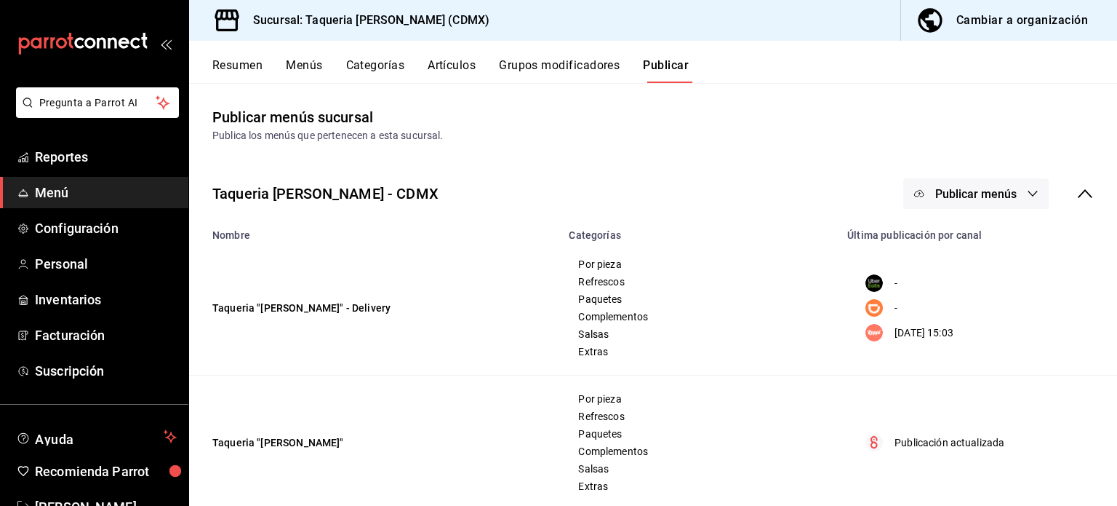
click at [1004, 199] on span "Publicar menús" at bounding box center [975, 194] width 81 height 14
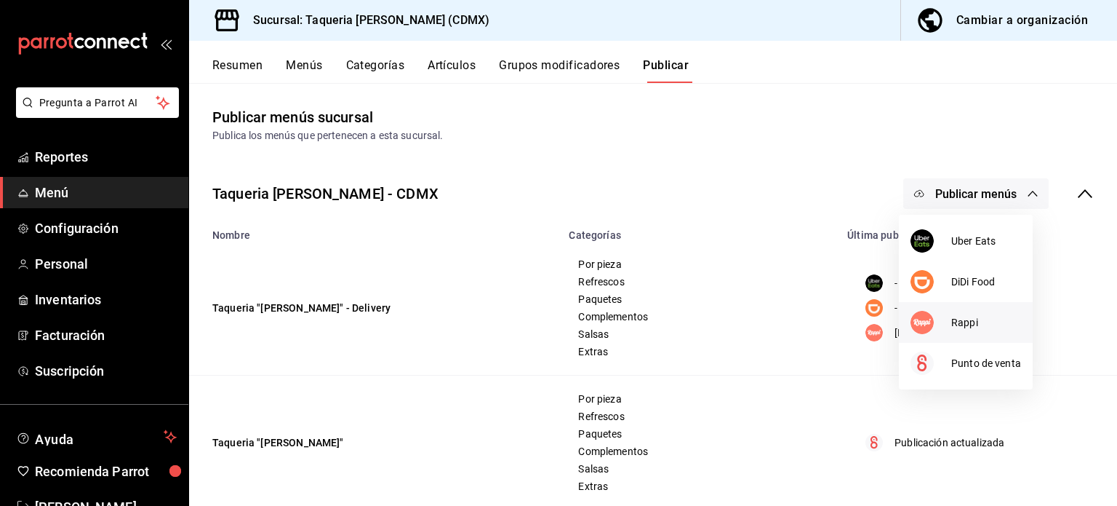
click at [968, 324] on span "Rappi" at bounding box center [986, 322] width 70 height 15
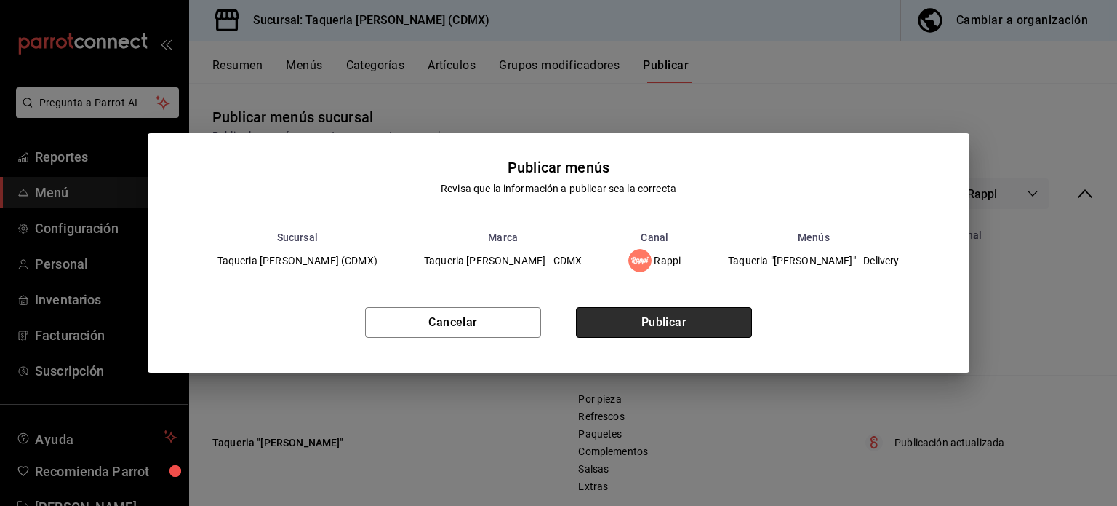
click at [661, 316] on button "Publicar" at bounding box center [664, 322] width 176 height 31
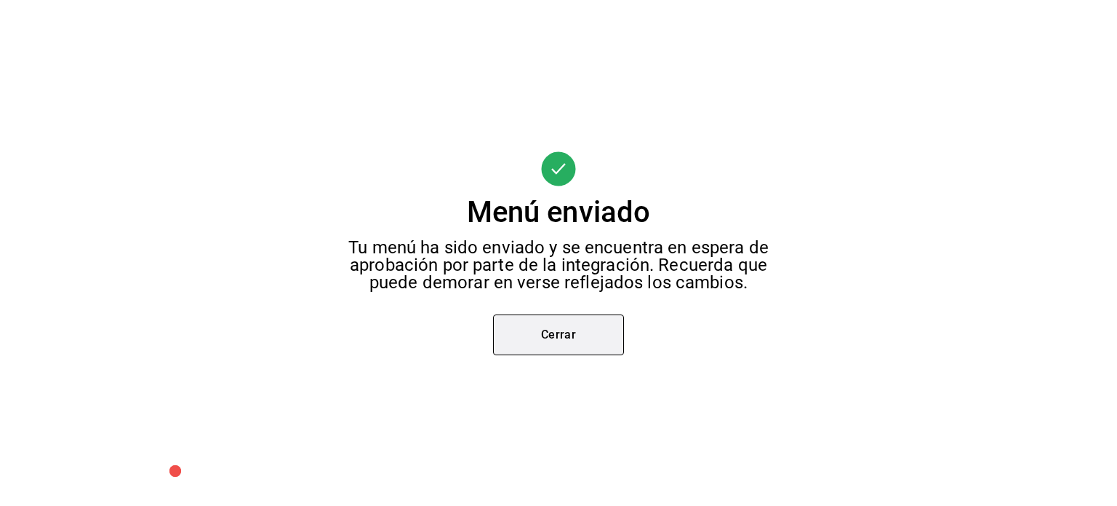
click at [568, 335] on button "Cerrar" at bounding box center [558, 334] width 131 height 41
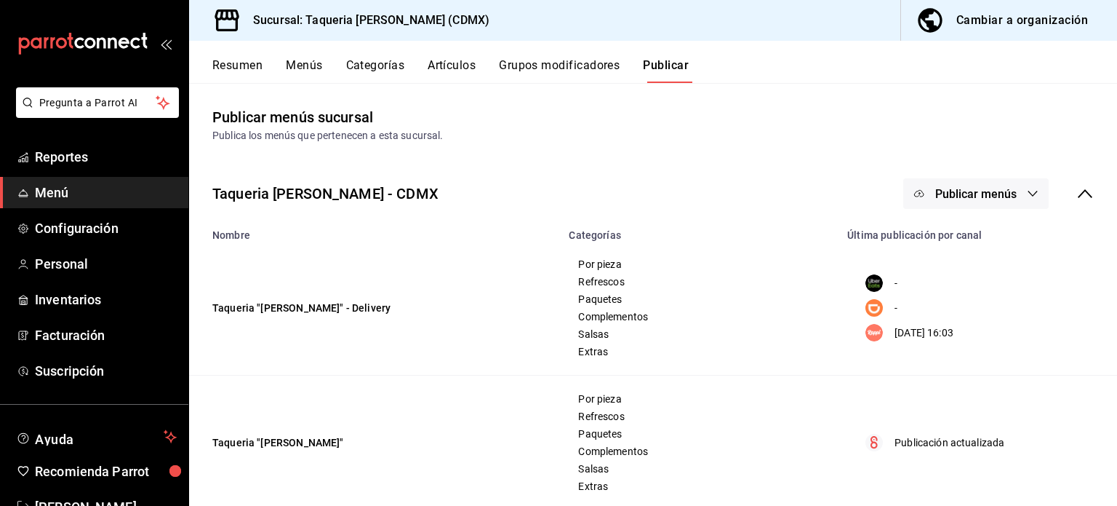
click at [617, 142] on div "Publica los menús que pertenecen a esta sucursal." at bounding box center [653, 135] width 882 height 15
click at [1078, 191] on icon at bounding box center [1085, 193] width 15 height 9
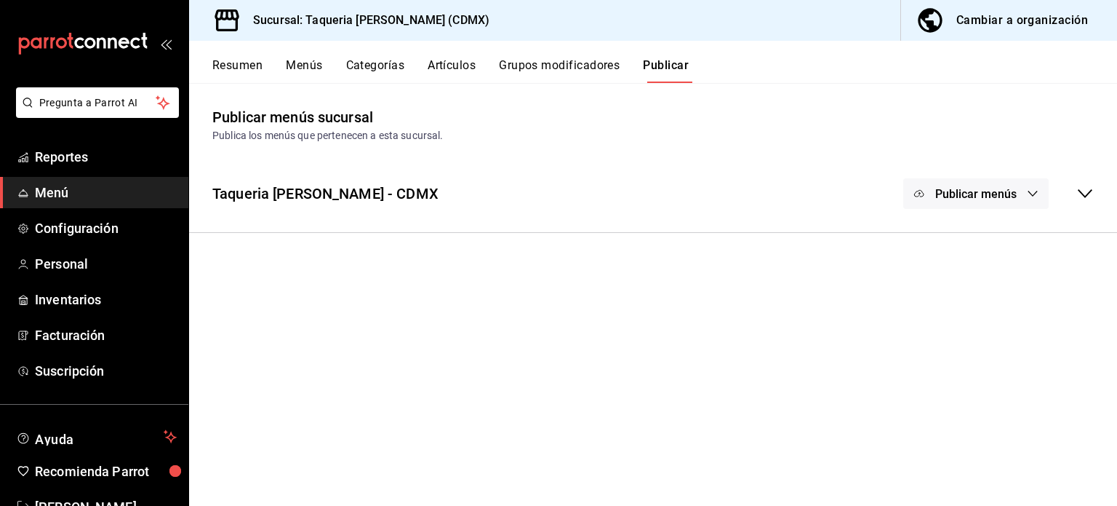
click at [250, 70] on button "Resumen" at bounding box center [237, 70] width 50 height 25
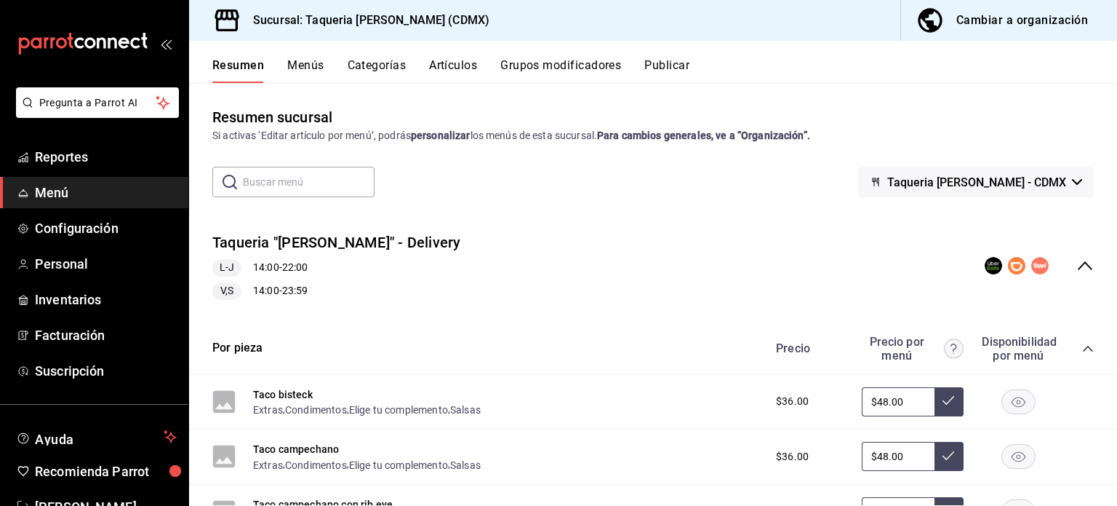
click at [1077, 267] on icon "collapse-menu-row" at bounding box center [1085, 265] width 17 height 17
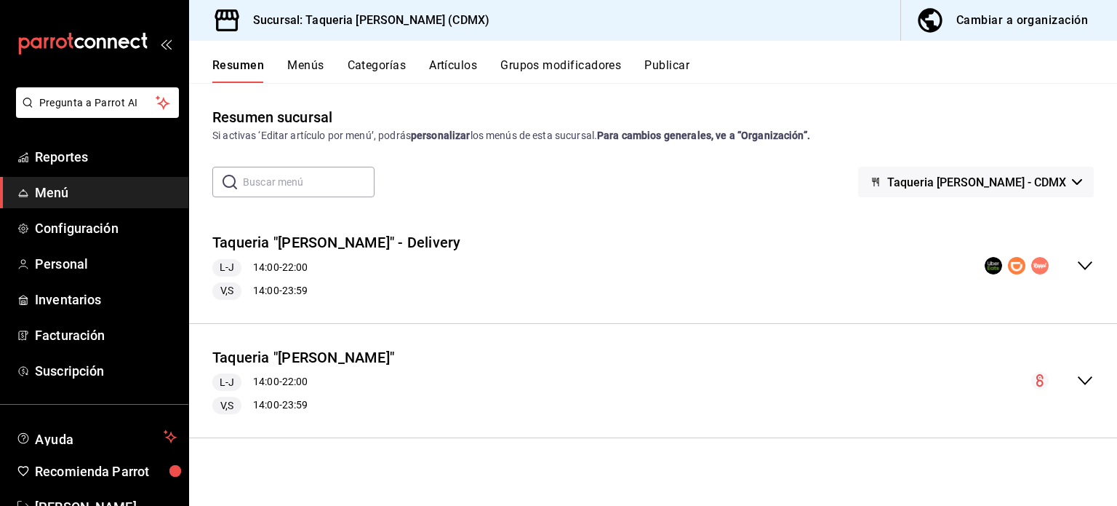
click at [1080, 378] on icon "collapse-menu-row" at bounding box center [1085, 380] width 15 height 9
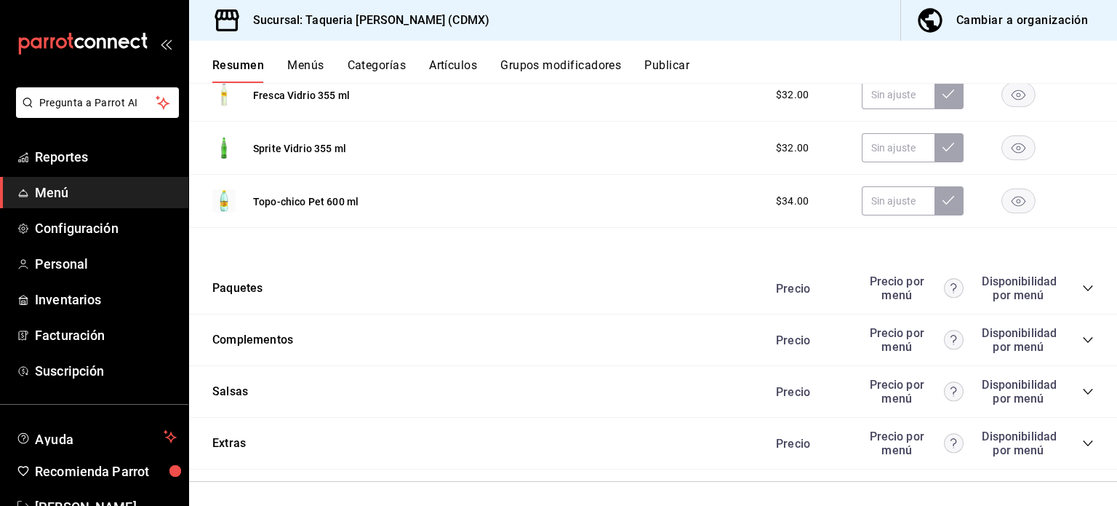
scroll to position [1693, 0]
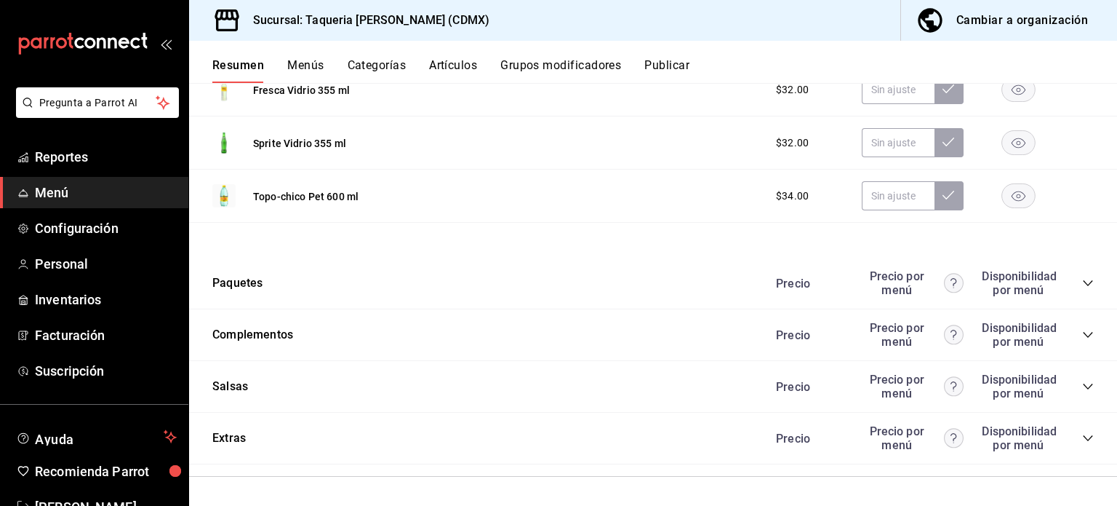
click at [1082, 433] on icon "collapse-category-row" at bounding box center [1088, 438] width 12 height 12
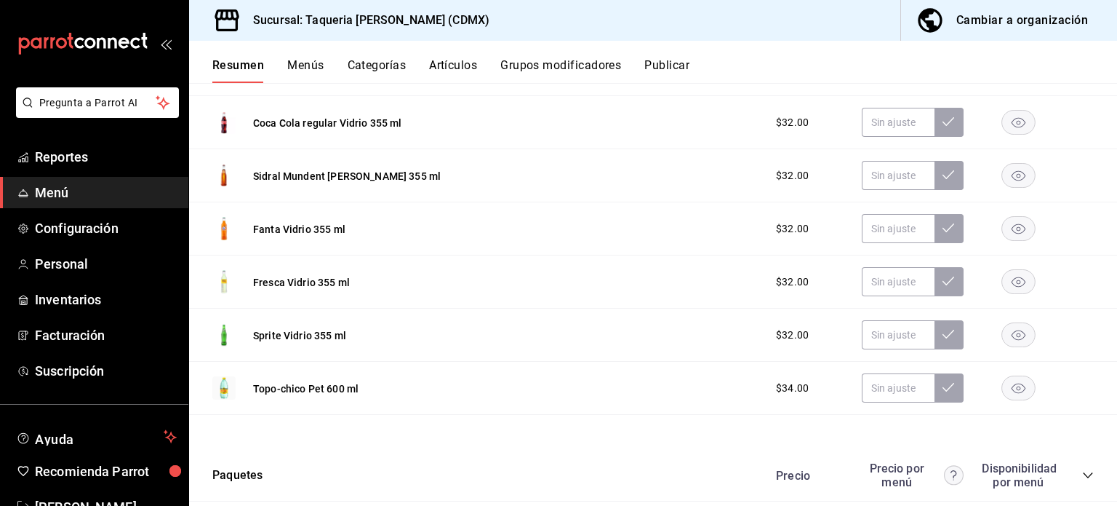
scroll to position [1499, 0]
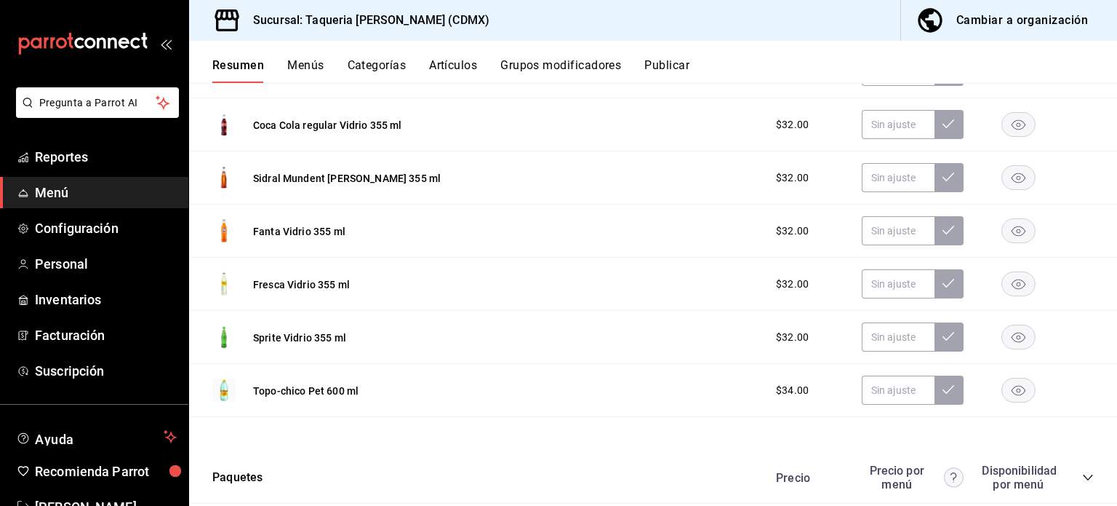
click at [556, 63] on button "Grupos modificadores" at bounding box center [560, 70] width 121 height 25
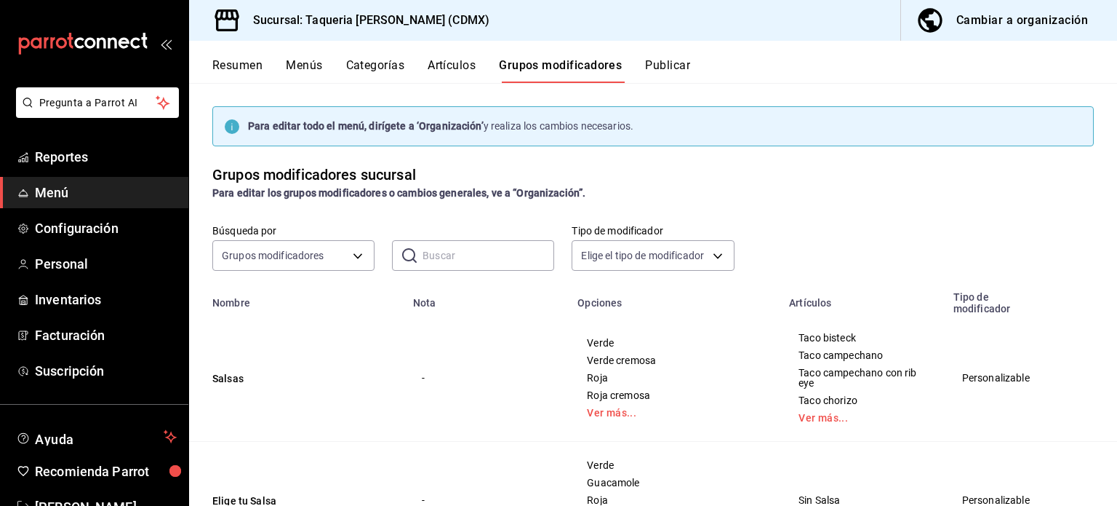
click at [67, 200] on span "Menú" at bounding box center [106, 193] width 142 height 20
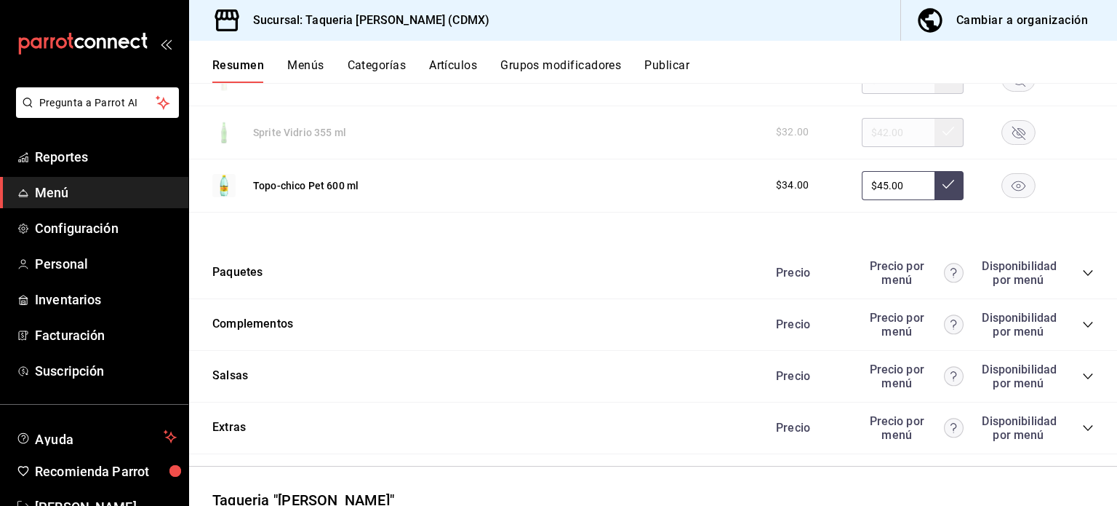
scroll to position [1693, 0]
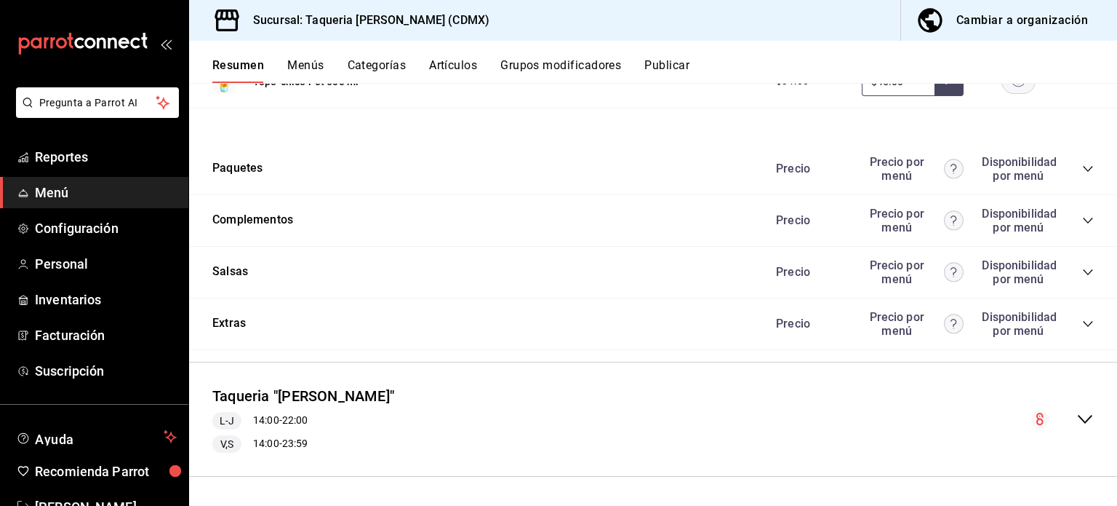
click at [436, 66] on button "Artículos" at bounding box center [453, 70] width 48 height 25
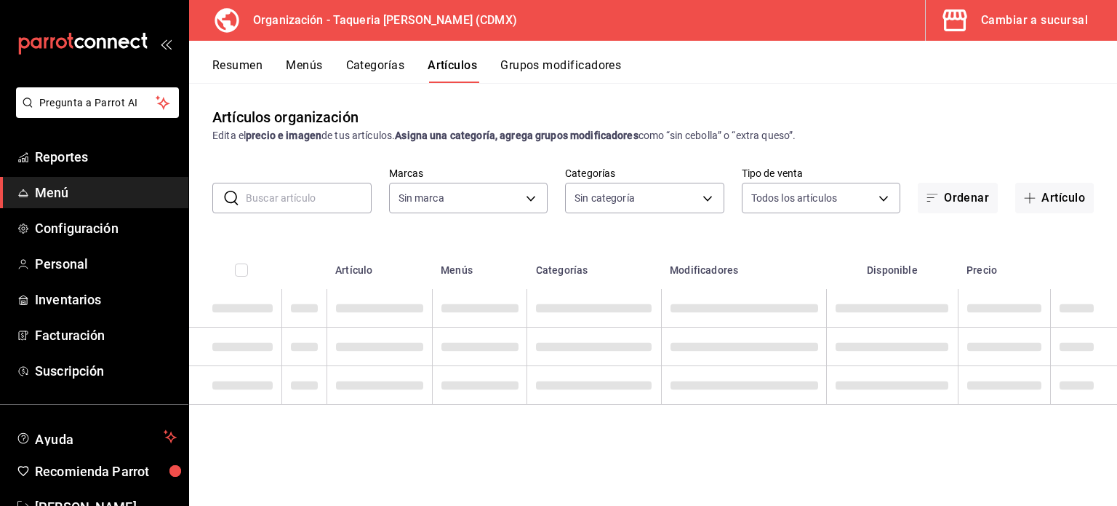
type input "ce101241-e291-4bf4-bb44-606d110127b7"
type input "525dfa34-559b-4d38-94f6-aaf585d6ada2,a85c83a3-24f4-47d7-91b1-cd088f40c17e,fc4c7…"
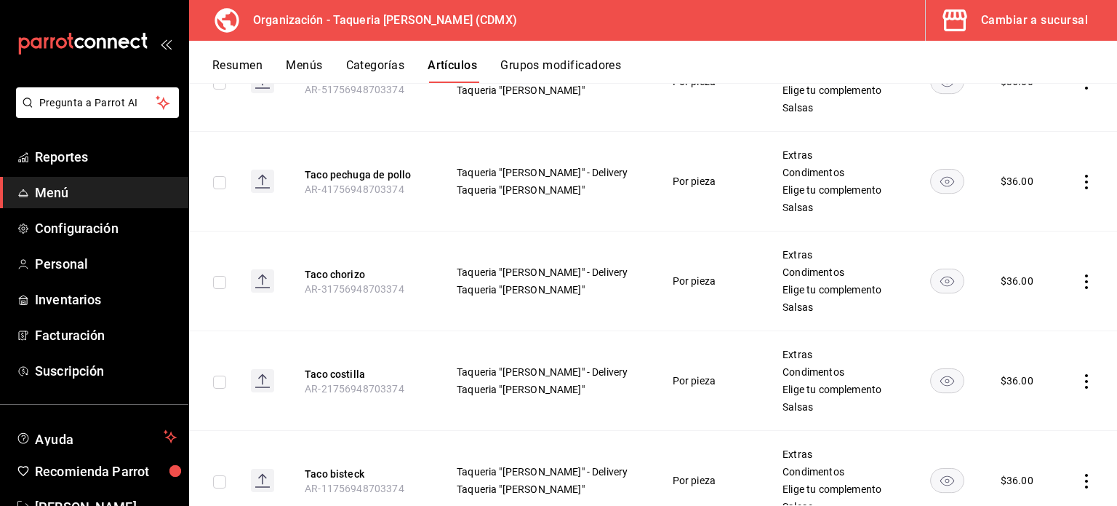
scroll to position [3425, 0]
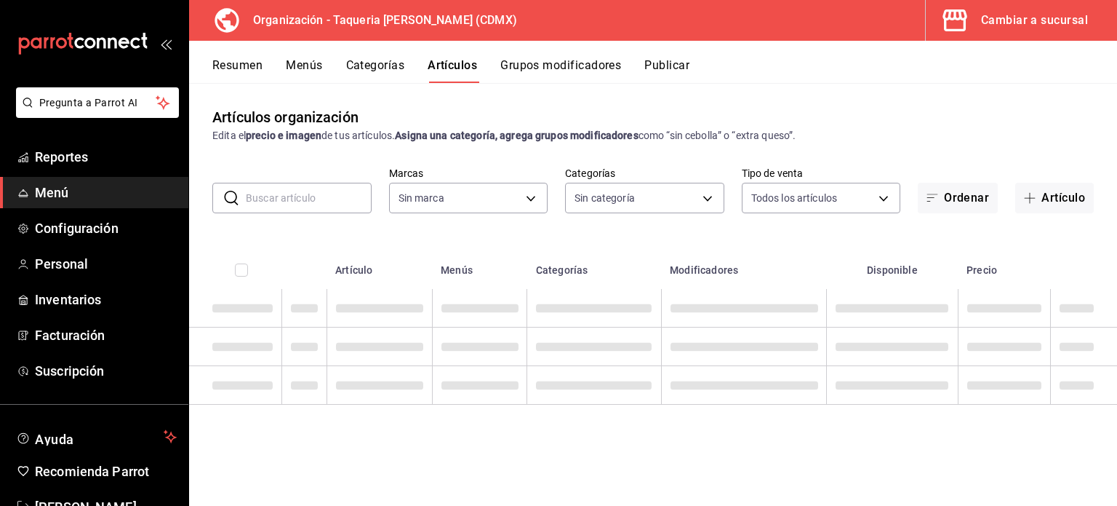
type input "ed9b51ba-9b42-42bb-a1bf-61966d11c073,8f5feebf-6ecb-4b31-b74b-0a8d4b97d945,0bf33…"
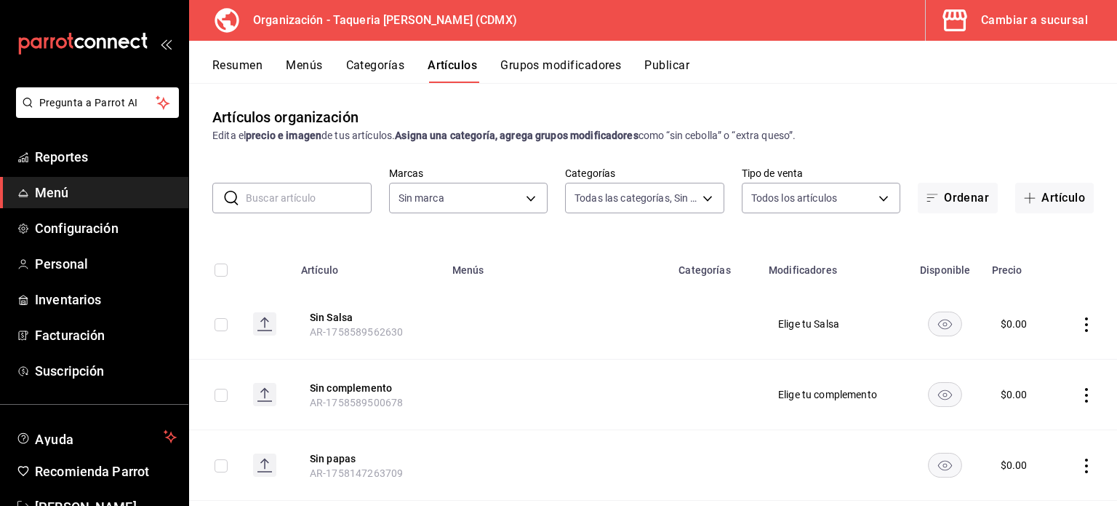
type input "6420383b-8504-466e-b8e1-7ad85ed98961"
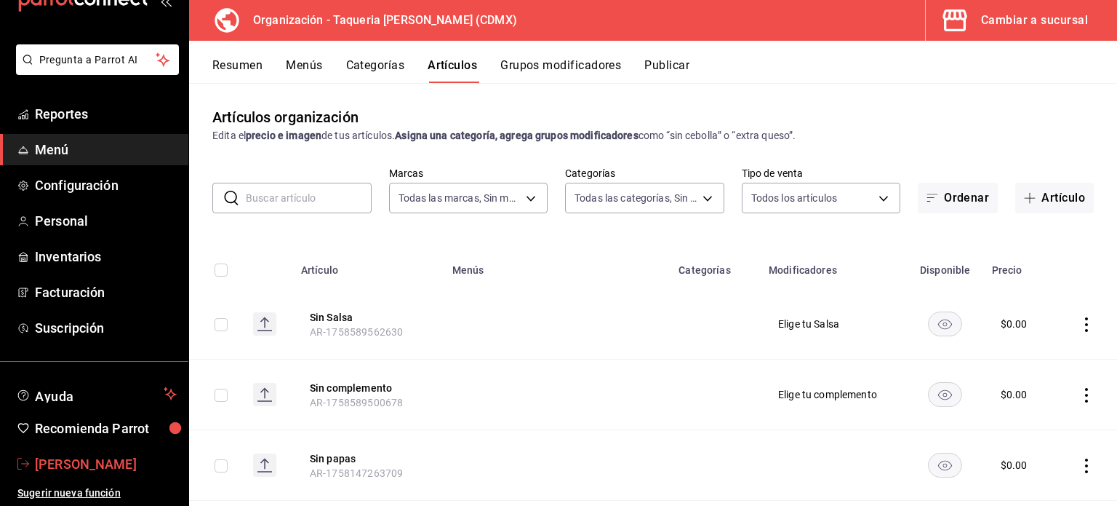
click at [84, 460] on span "[PERSON_NAME]" at bounding box center [106, 464] width 142 height 20
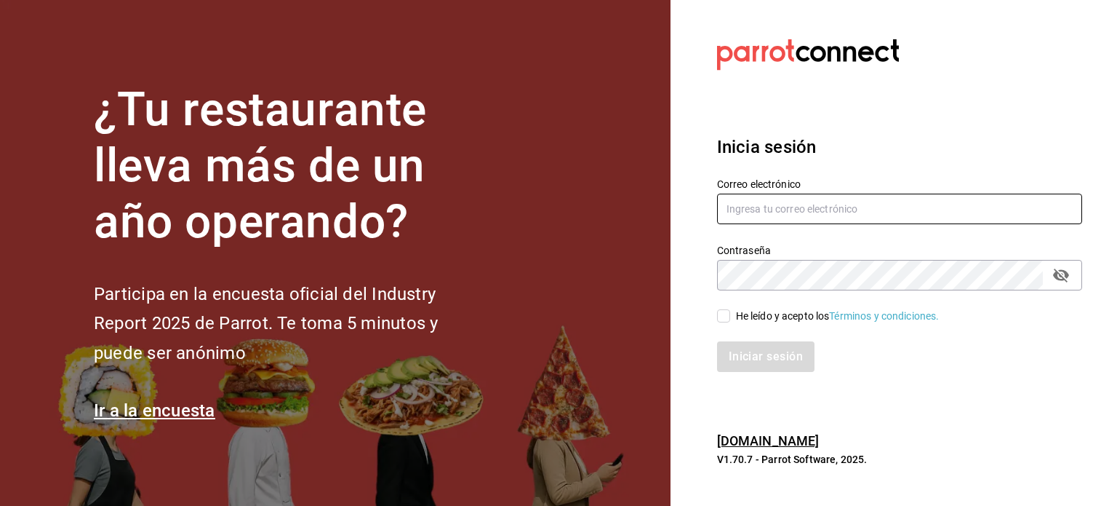
type input "kev_og95@hotmail.com"
click at [773, 312] on div "He leído y acepto los Términos y condiciones." at bounding box center [838, 315] width 204 height 15
click at [730, 312] on input "He leído y acepto los Términos y condiciones." at bounding box center [723, 315] width 13 height 13
checkbox input "true"
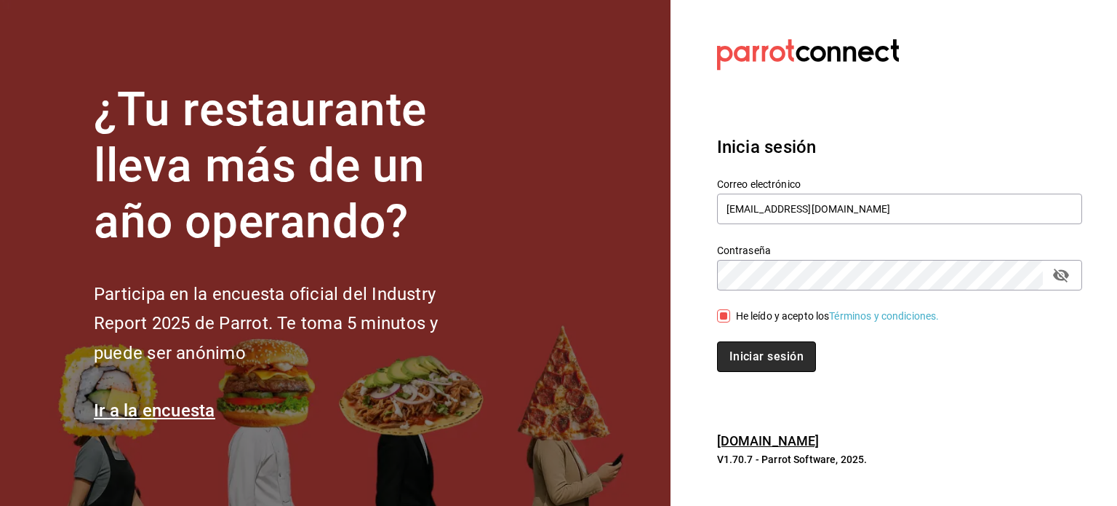
click at [763, 355] on button "Iniciar sesión" at bounding box center [766, 356] width 99 height 31
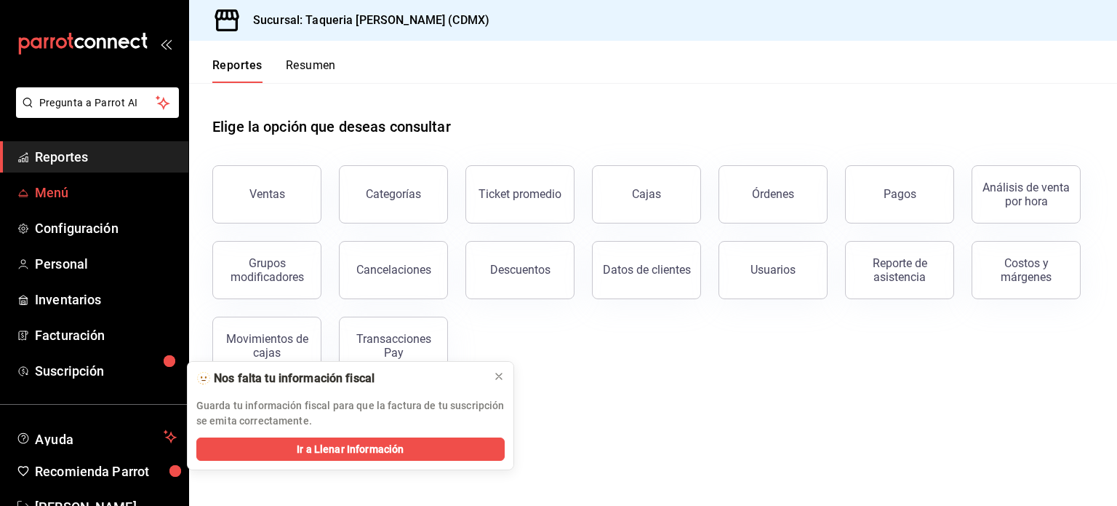
click at [52, 188] on span "Menú" at bounding box center [106, 193] width 142 height 20
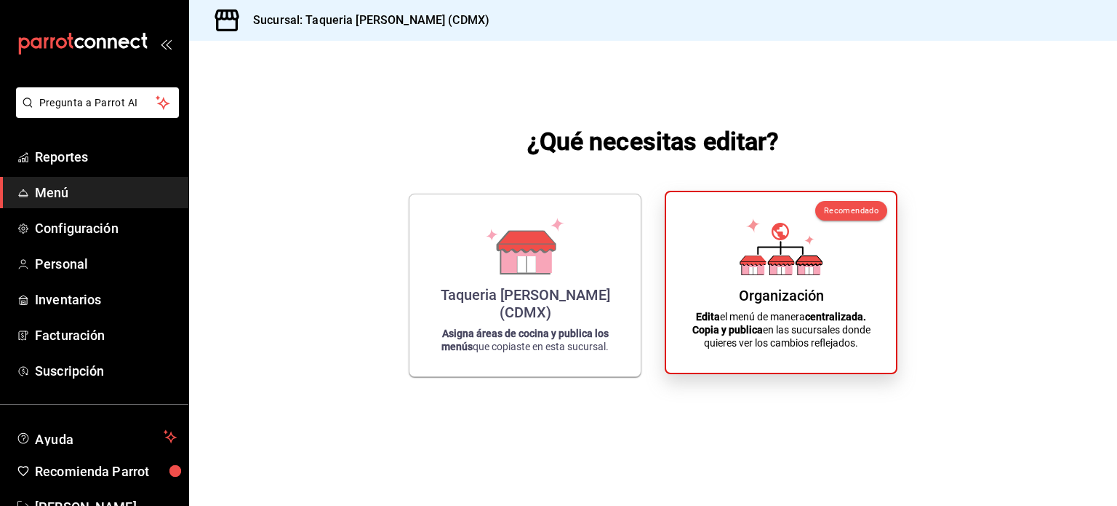
click at [835, 264] on div "Organización Edita el menú de manera centralizada. Copia y publica en las sucur…" at bounding box center [781, 282] width 195 height 157
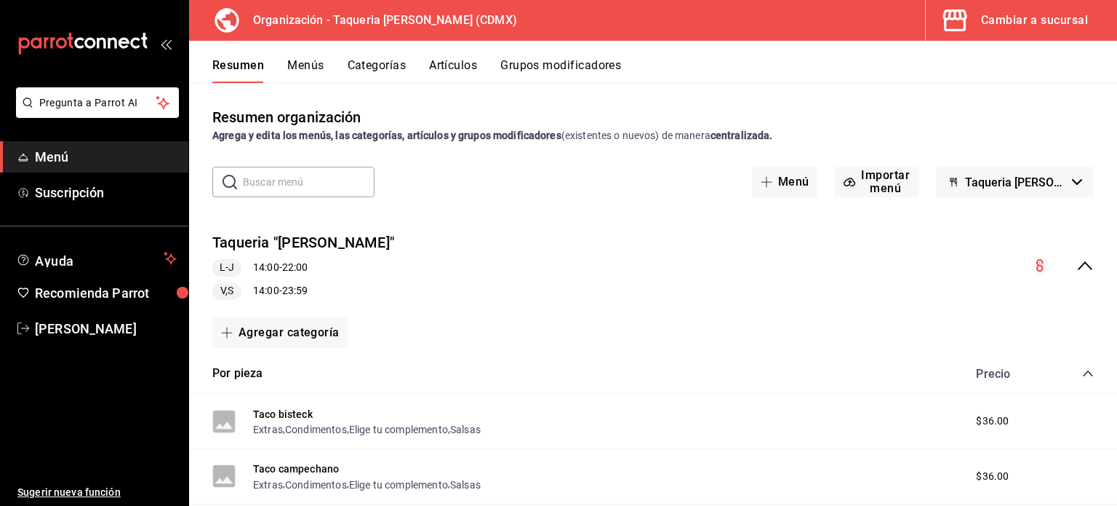
click at [471, 55] on div "Resumen Menús Categorías Artículos Grupos modificadores" at bounding box center [653, 62] width 928 height 42
click at [455, 72] on button "Artículos" at bounding box center [453, 70] width 48 height 25
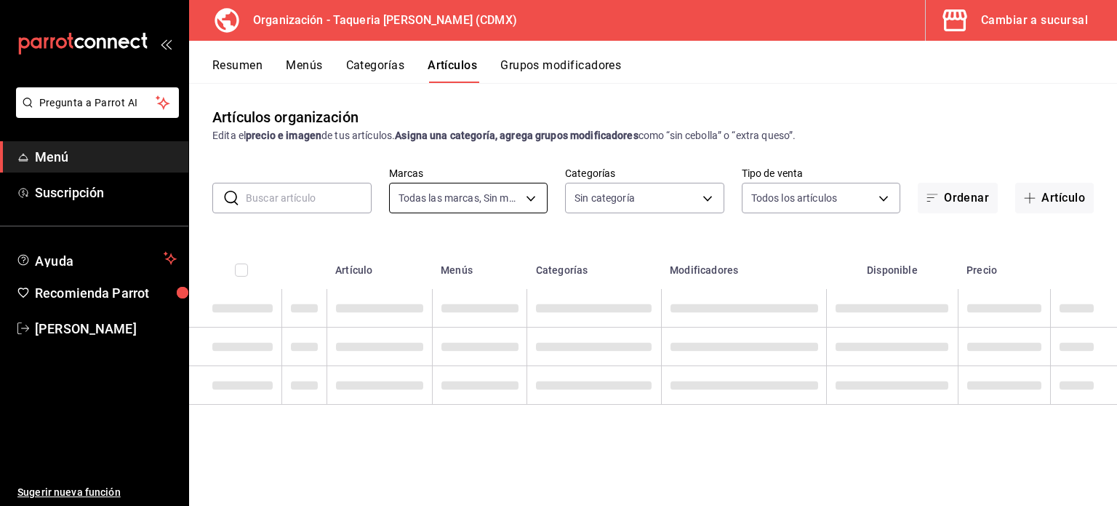
type input "ce101241-e291-4bf4-bb44-606d110127b7"
type input "525dfa34-559b-4d38-94f6-aaf585d6ada2,a85c83a3-24f4-47d7-91b1-cd088f40c17e,fc4c7…"
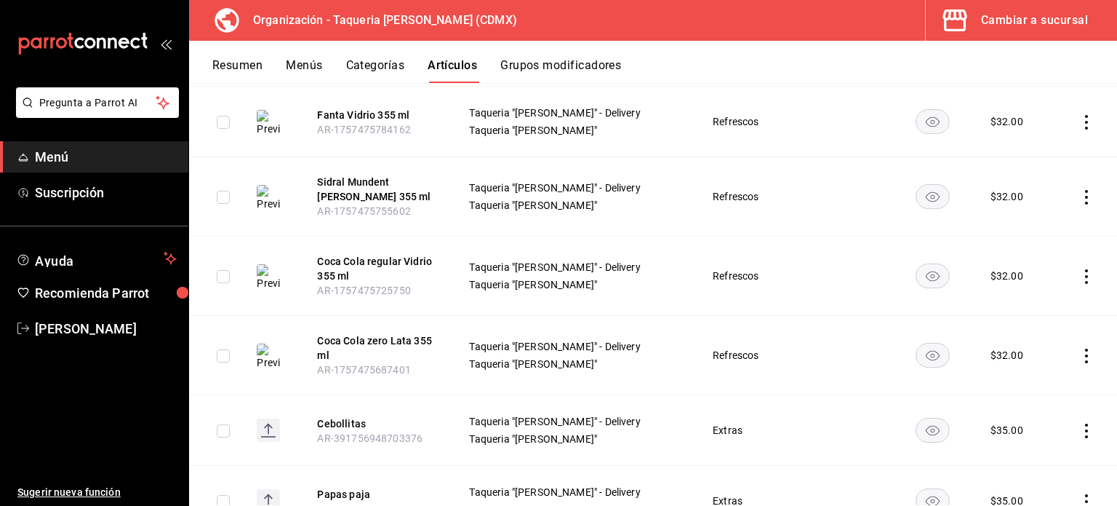
scroll to position [582, 0]
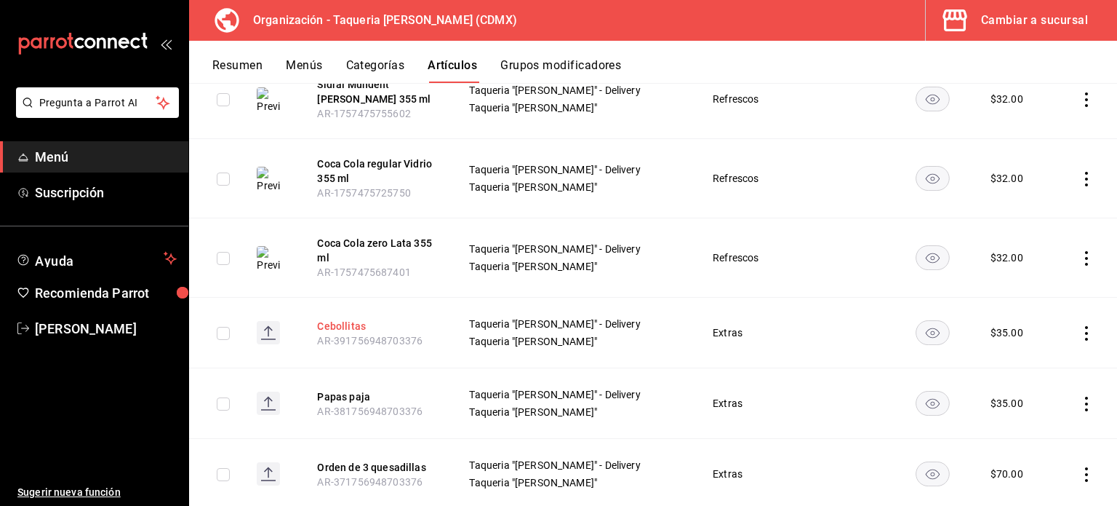
click at [348, 324] on button "Cebollitas" at bounding box center [375, 326] width 116 height 15
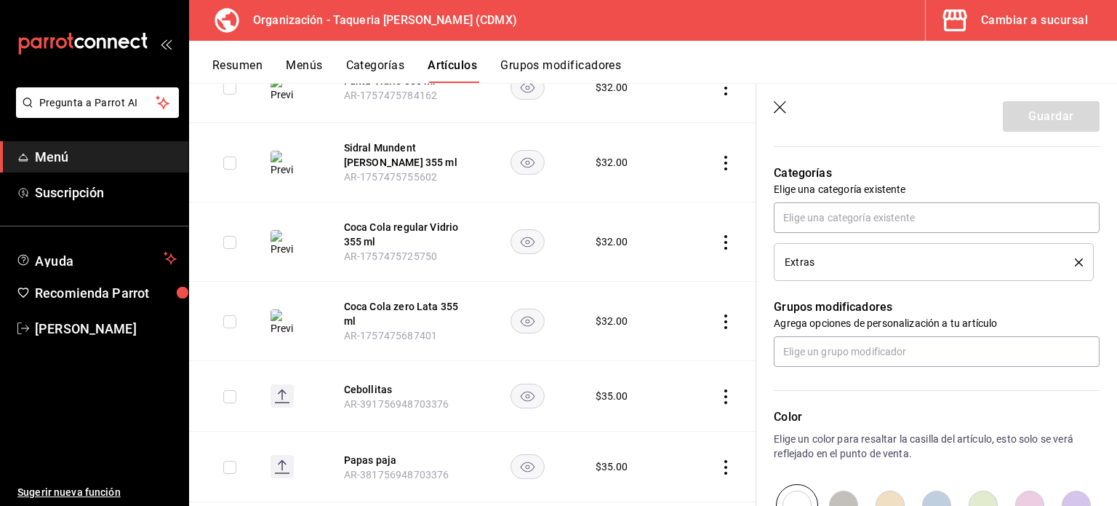
scroll to position [775, 0]
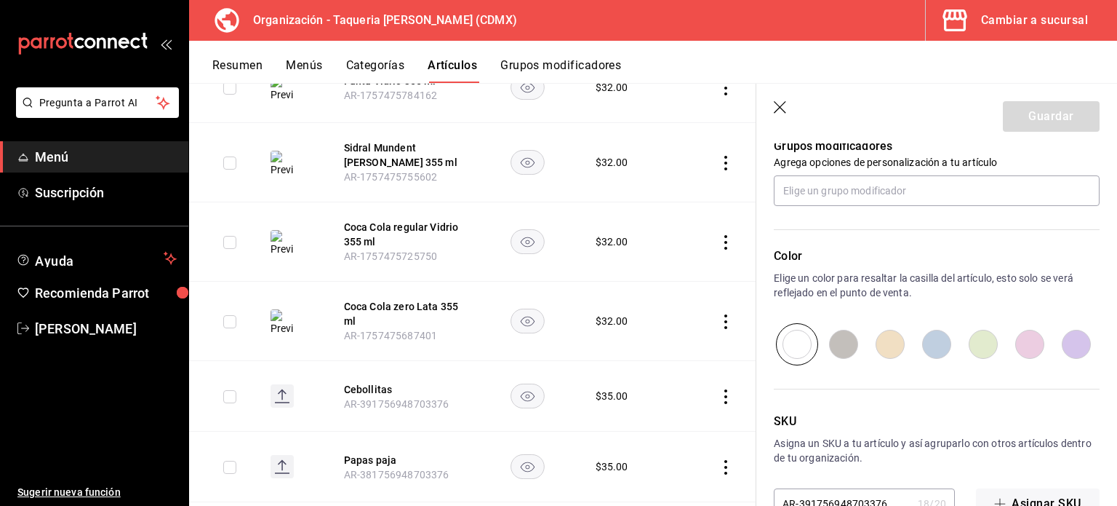
click at [690, 263] on td at bounding box center [717, 241] width 80 height 79
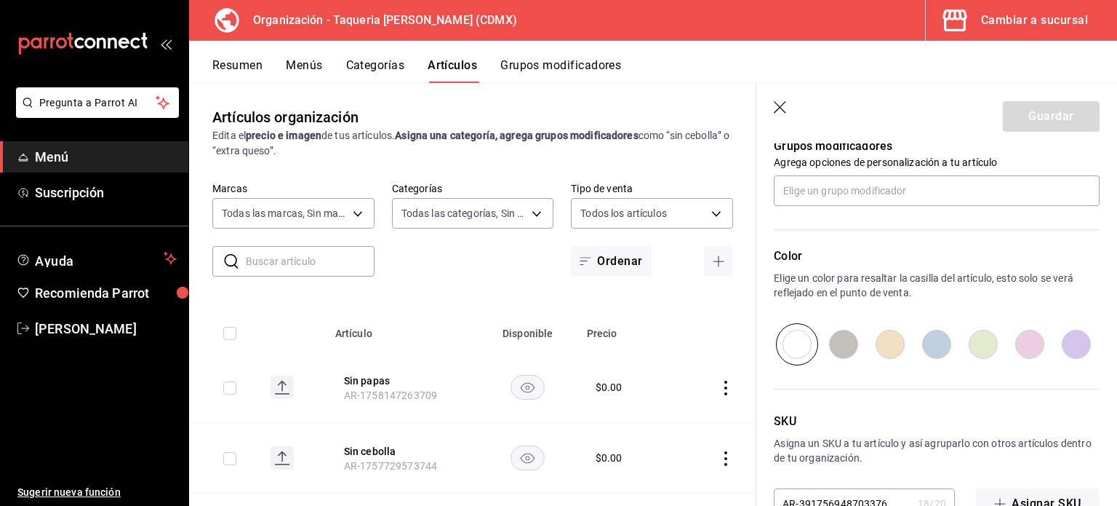
click at [790, 106] on header "Guardar" at bounding box center [937, 114] width 361 height 60
click at [780, 103] on icon "button" at bounding box center [781, 108] width 15 height 15
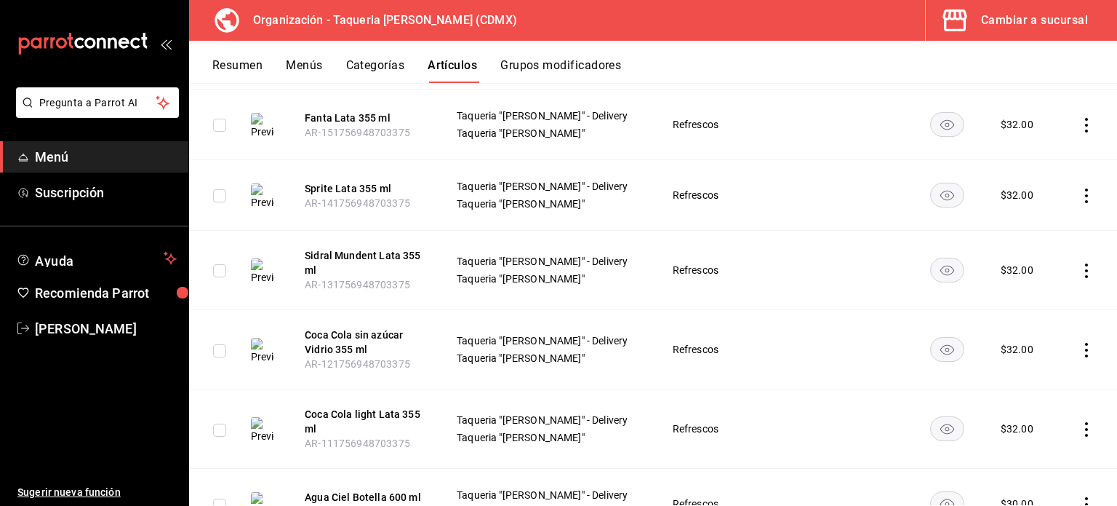
scroll to position [2637, 0]
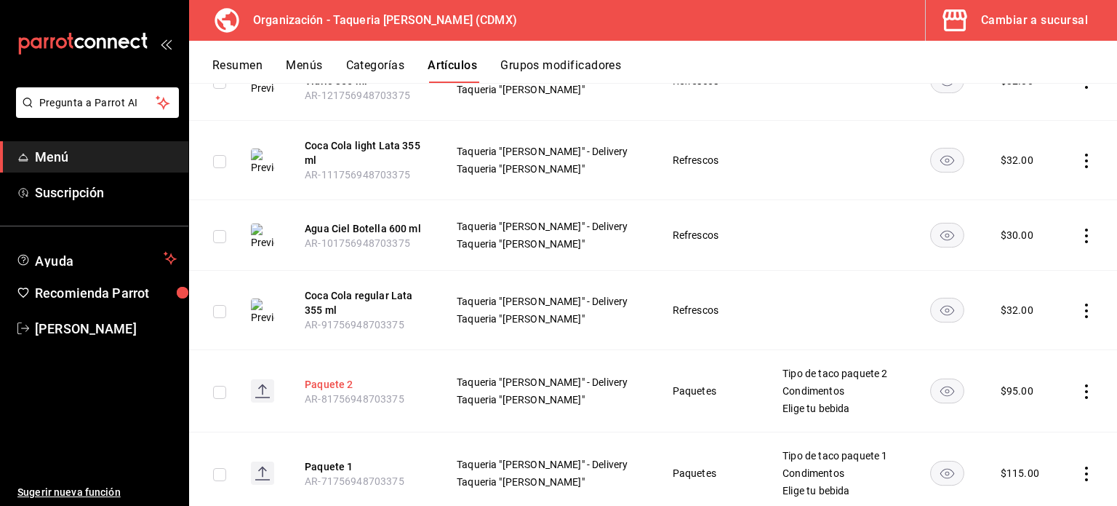
click at [340, 377] on button "Paquete 2" at bounding box center [363, 384] width 116 height 15
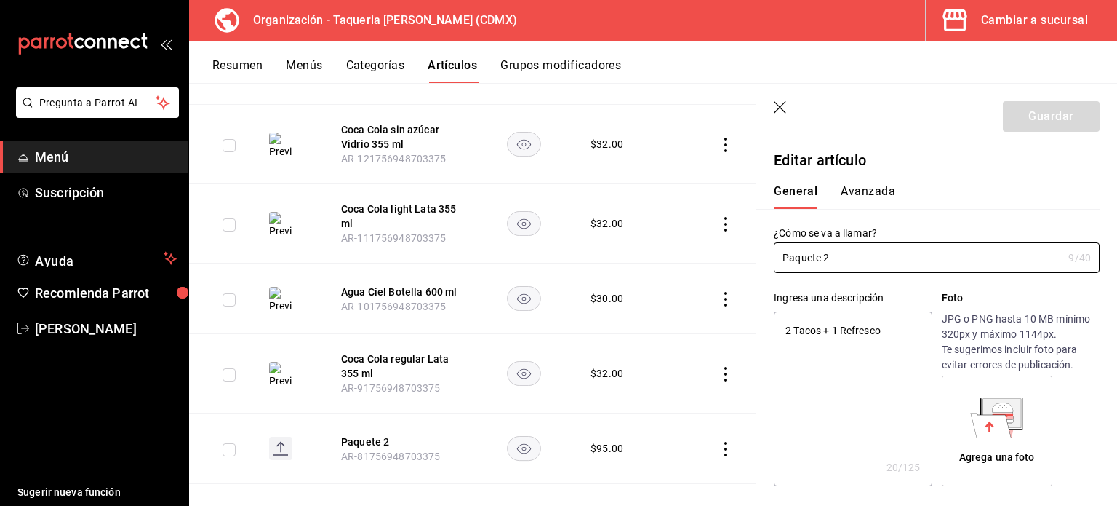
type textarea "x"
type input "$95.00"
click at [987, 394] on div "Agrega una foto" at bounding box center [997, 430] width 103 height 103
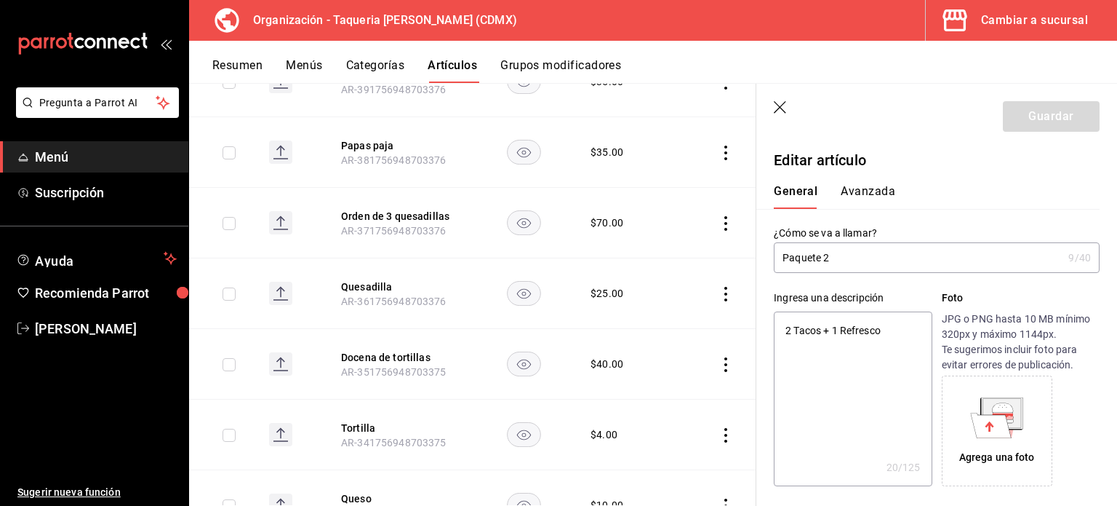
scroll to position [600, 0]
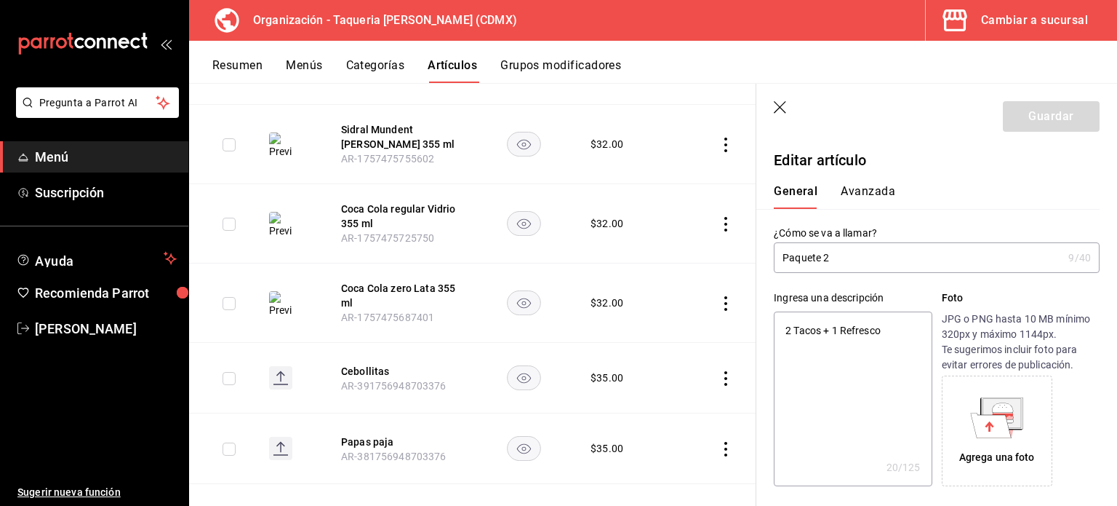
click at [799, 60] on div "Resumen Menús Categorías Artículos Grupos modificadores" at bounding box center [664, 70] width 905 height 25
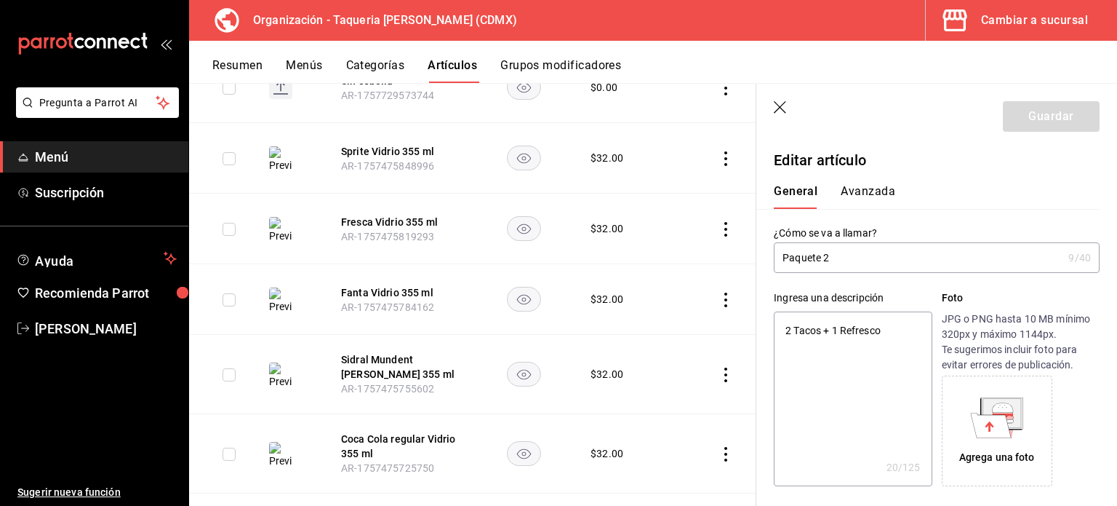
scroll to position [115, 0]
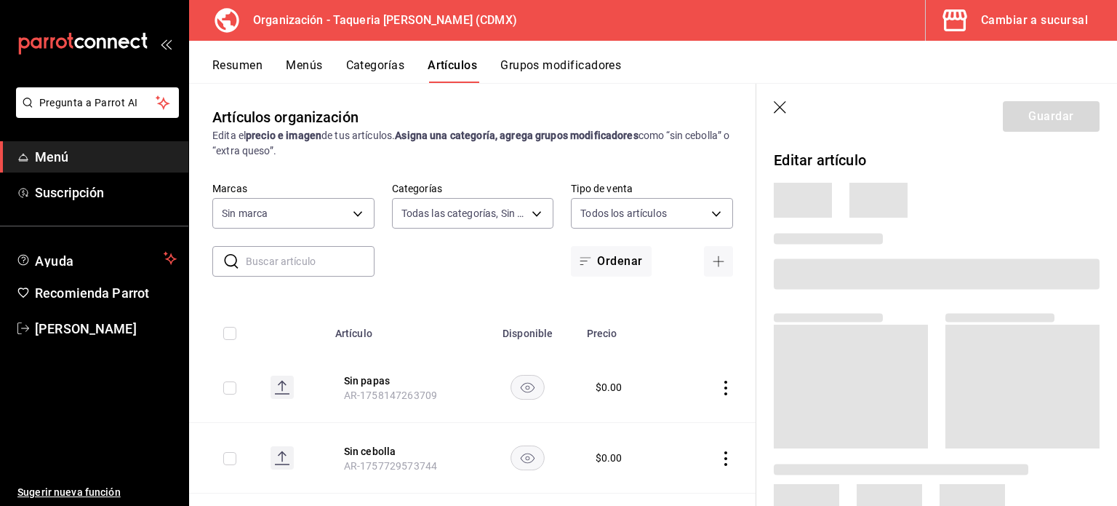
type input "525dfa34-559b-4d38-94f6-aaf585d6ada2,a85c83a3-24f4-47d7-91b1-cd088f40c17e,fc4c7…"
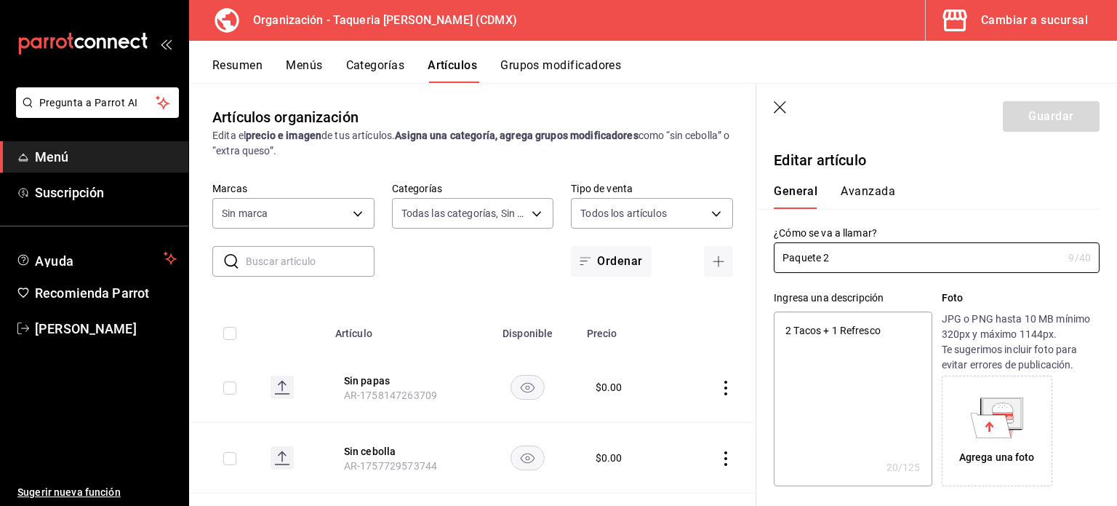
type textarea "x"
type input "$95.00"
type textarea "x"
type input "ce101241-e291-4bf4-bb44-606d110127b7"
type textarea "x"
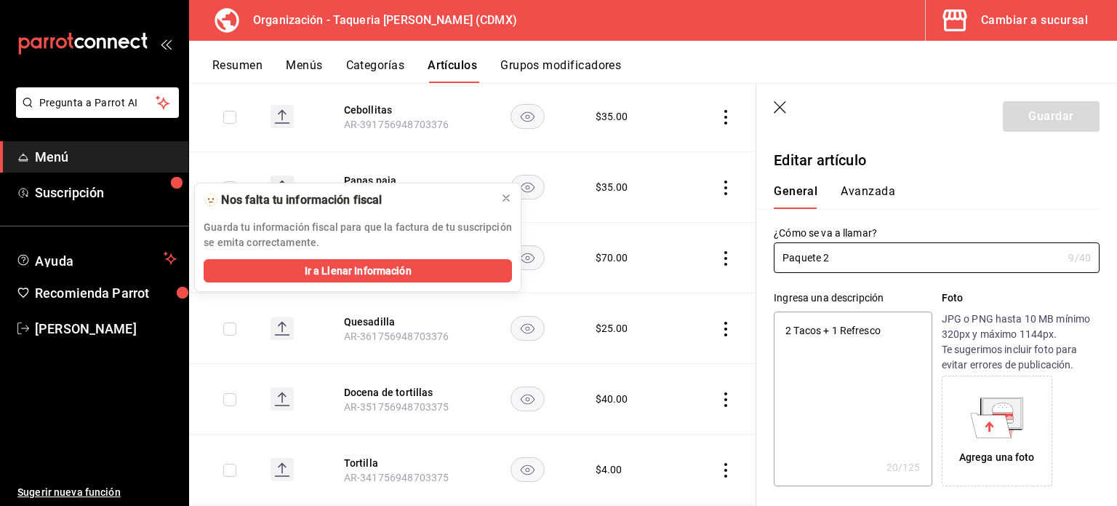
scroll to position [879, 0]
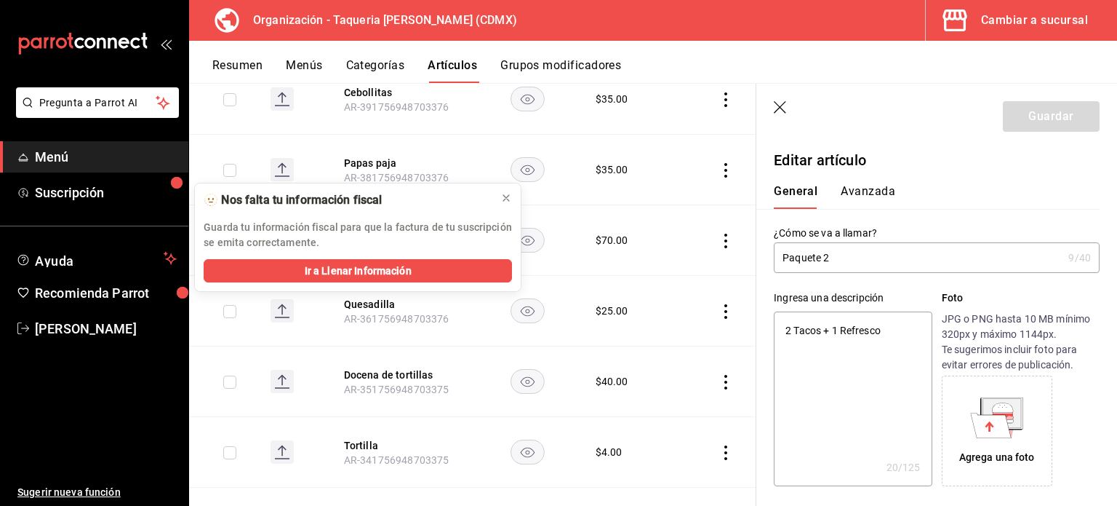
click at [959, 335] on p "JPG o PNG hasta 10 MB mínimo 320px y máximo 1144px. Te sugerimos incluir foto p…" at bounding box center [1021, 341] width 158 height 61
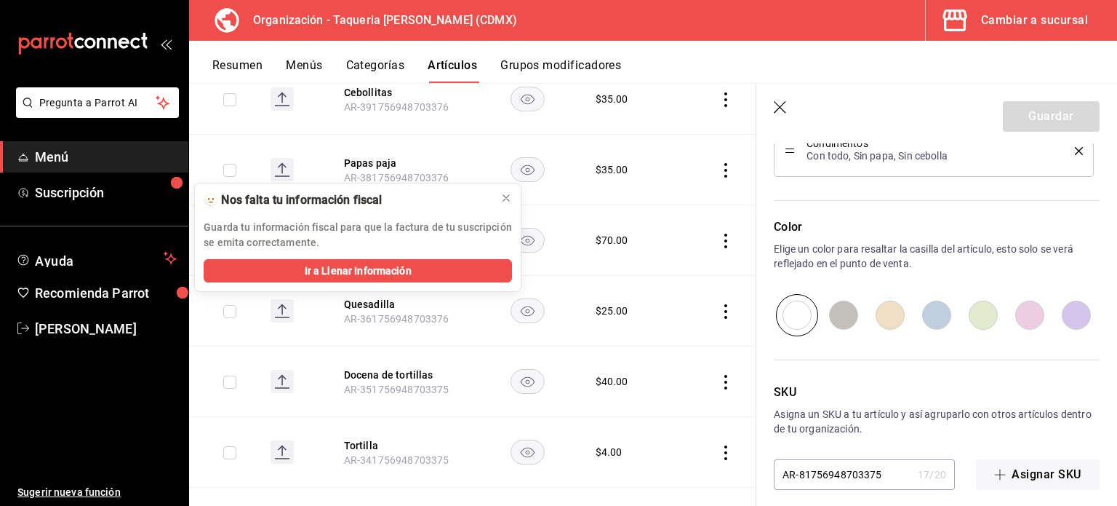
scroll to position [955, 0]
click at [551, 40] on div "Organización - Taqueria [PERSON_NAME] (CDMX) Cambiar a sucursal" at bounding box center [653, 20] width 928 height 41
click at [506, 202] on icon at bounding box center [506, 198] width 12 height 12
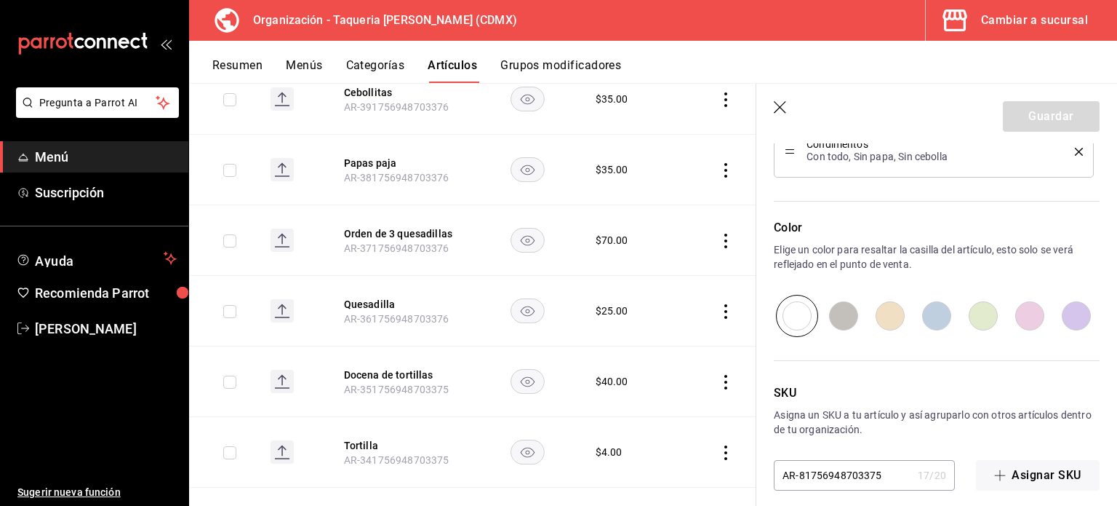
click at [289, 58] on button "Menús" at bounding box center [304, 70] width 36 height 25
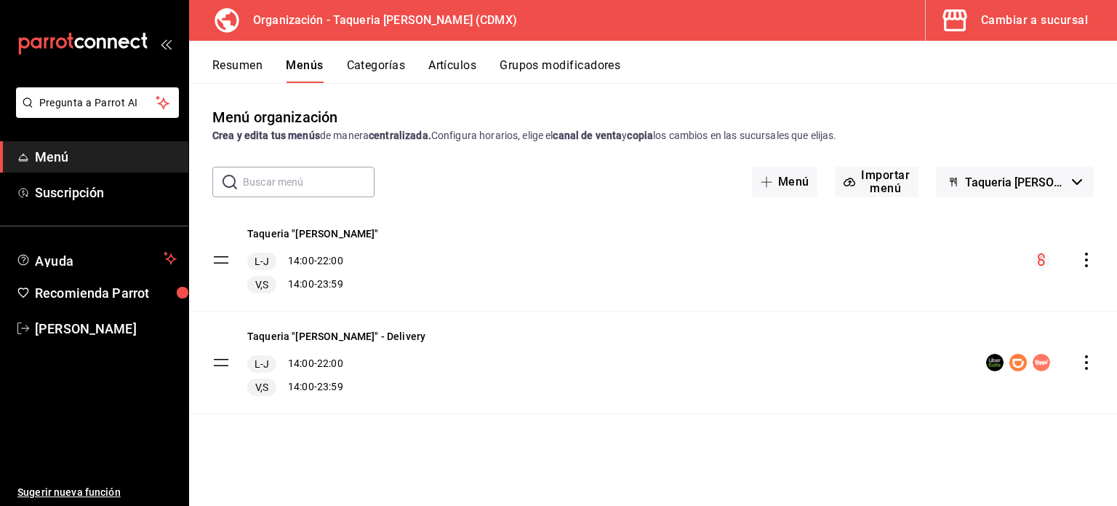
click at [230, 361] on div "Taqueria "[PERSON_NAME]" - Delivery L-J 14:00 - 22:00 V,S 14:00 - 23:59" at bounding box center [318, 362] width 213 height 67
click at [227, 362] on tbody "Taqueria "[PERSON_NAME]" L-J 14:00 - 22:00 V,S 14:00 - 23:59 Taqueria "[PERSON_…" at bounding box center [653, 311] width 928 height 205
click at [352, 338] on button "Taqueria "[PERSON_NAME]" - Delivery" at bounding box center [336, 336] width 178 height 15
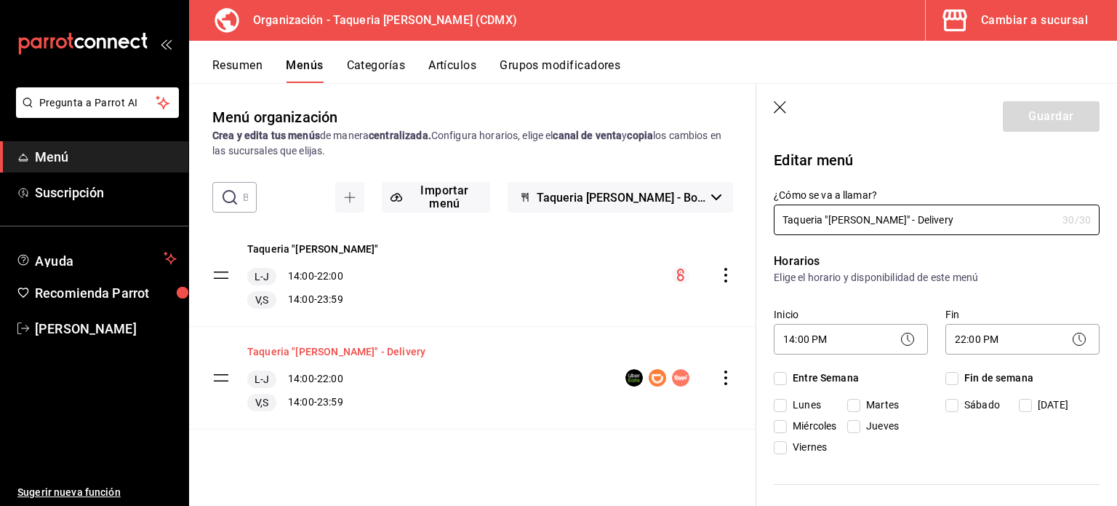
checkbox input "true"
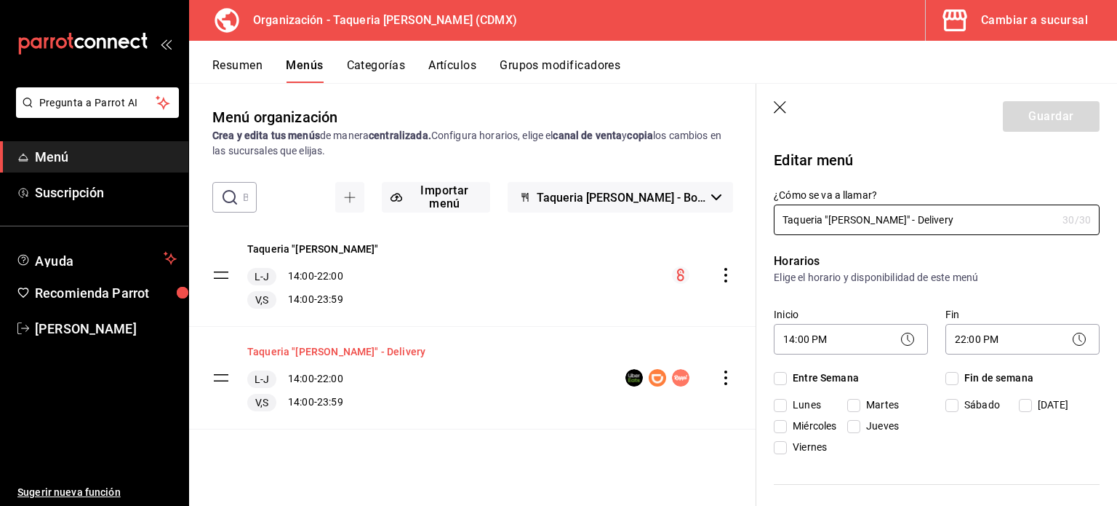
checkbox input "true"
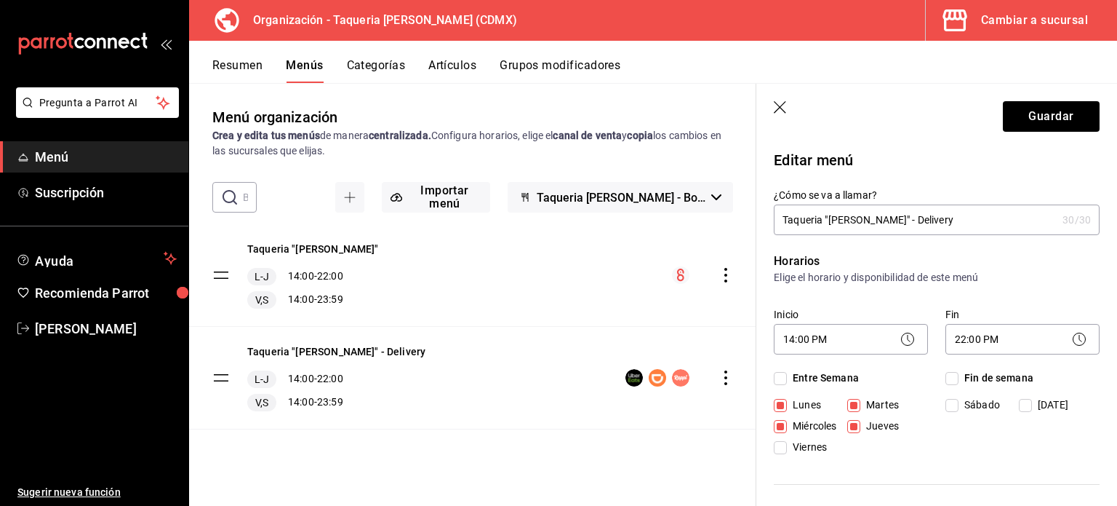
click at [363, 51] on div "Resumen Menús Categorías Artículos Grupos modificadores" at bounding box center [653, 62] width 928 height 42
click at [370, 63] on button "Categorías" at bounding box center [376, 70] width 59 height 25
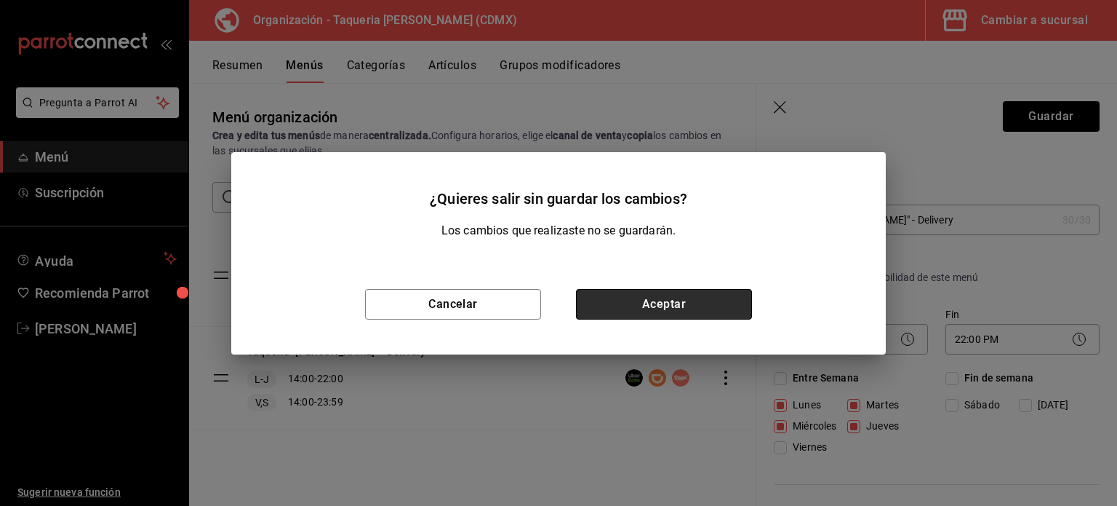
click at [698, 305] on button "Aceptar" at bounding box center [664, 304] width 176 height 31
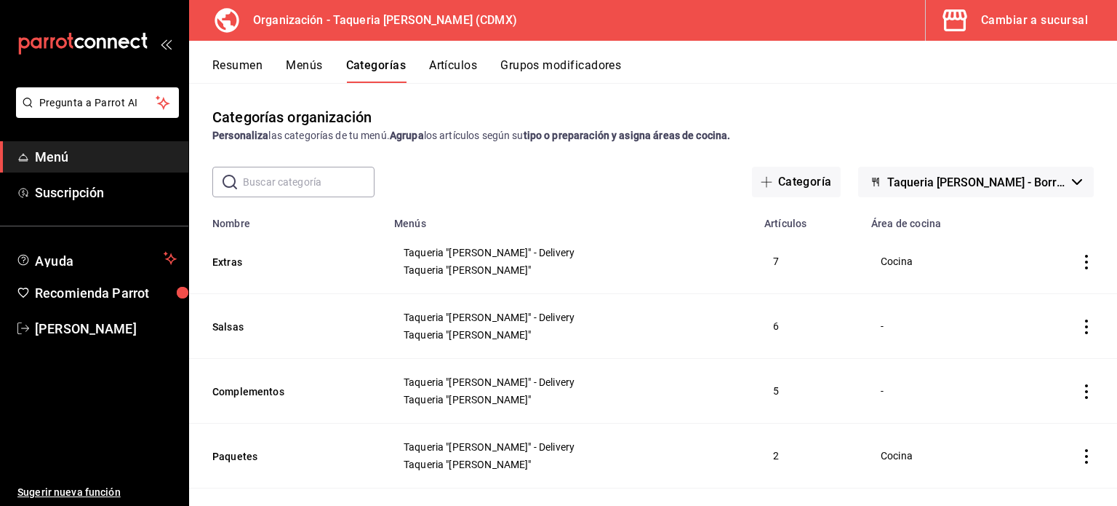
click at [451, 70] on button "Artículos" at bounding box center [453, 70] width 48 height 25
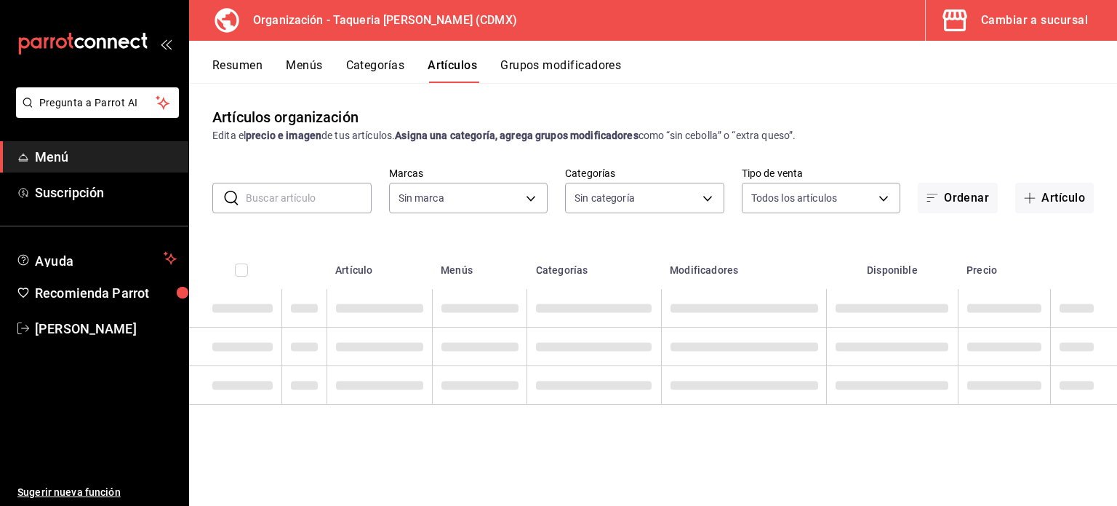
type input "ce101241-e291-4bf4-bb44-606d110127b7"
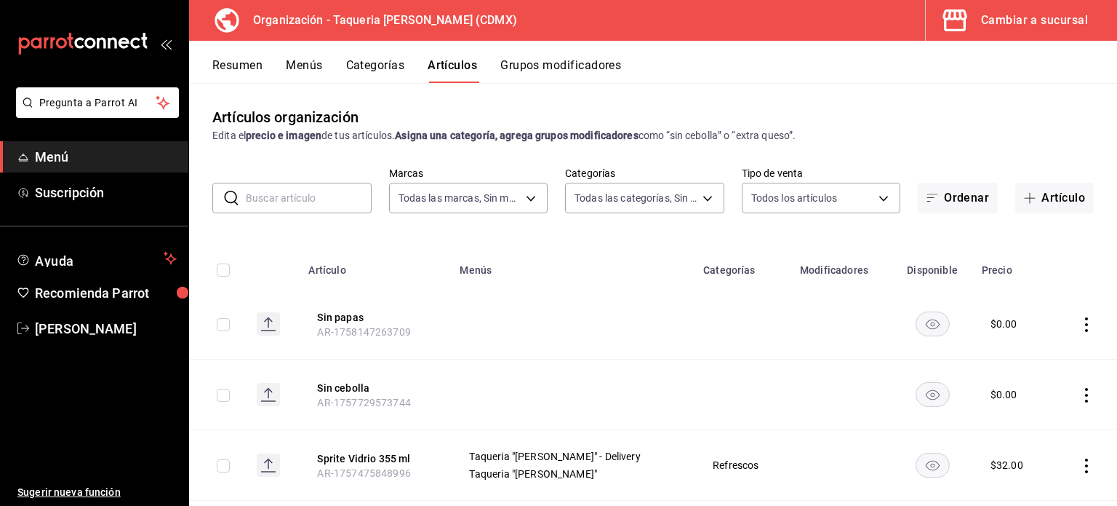
type input "525dfa34-559b-4d38-94f6-aaf585d6ada2,a85c83a3-24f4-47d7-91b1-cd088f40c17e,fc4c7…"
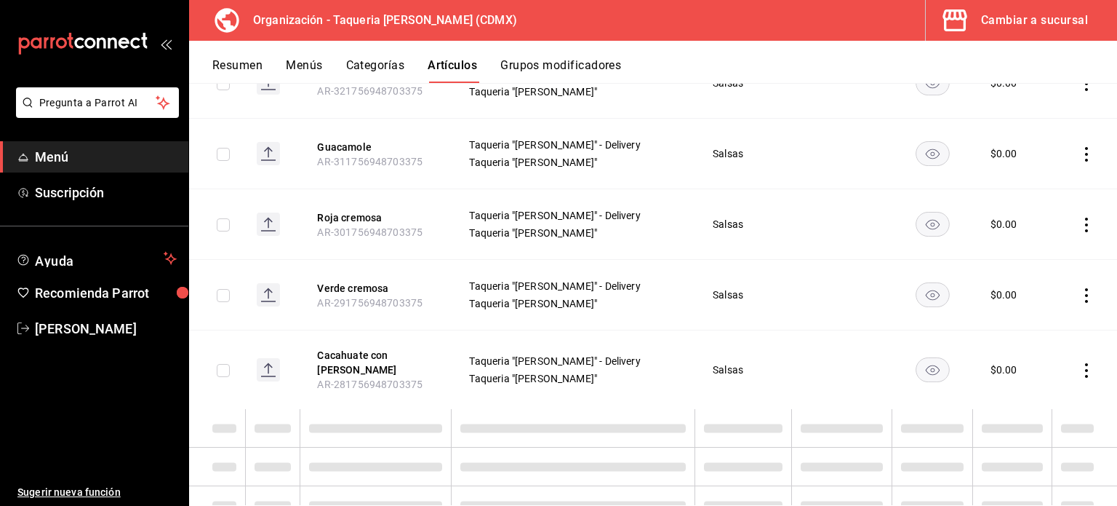
scroll to position [1376, 0]
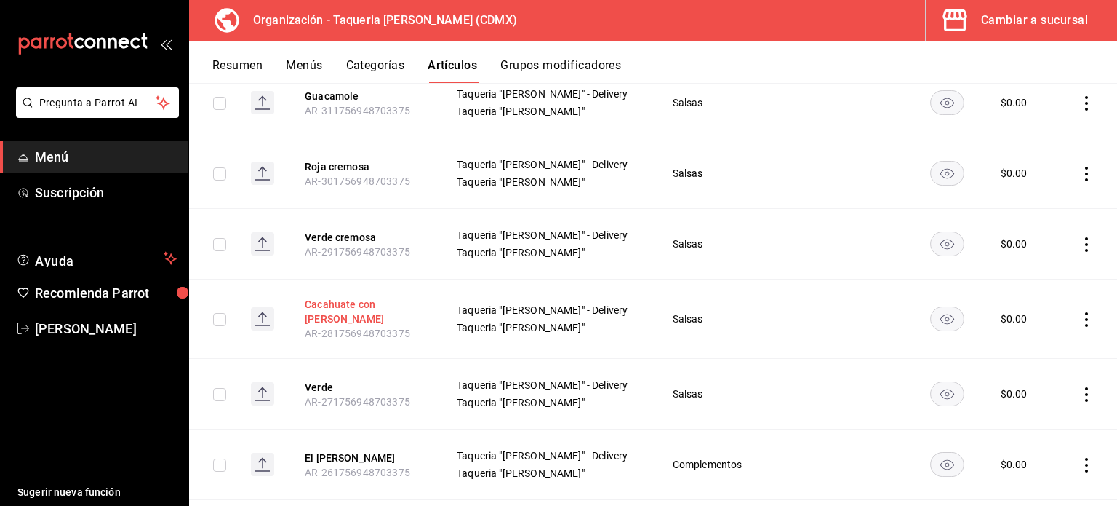
click at [329, 311] on button "Cacahuate con [PERSON_NAME]" at bounding box center [363, 311] width 116 height 29
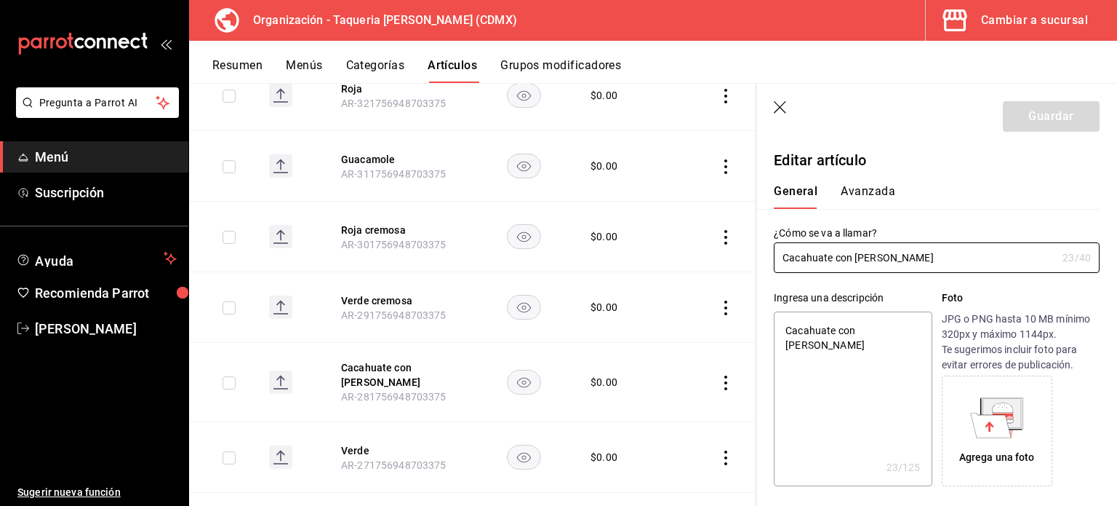
click at [780, 103] on icon "button" at bounding box center [781, 108] width 15 height 15
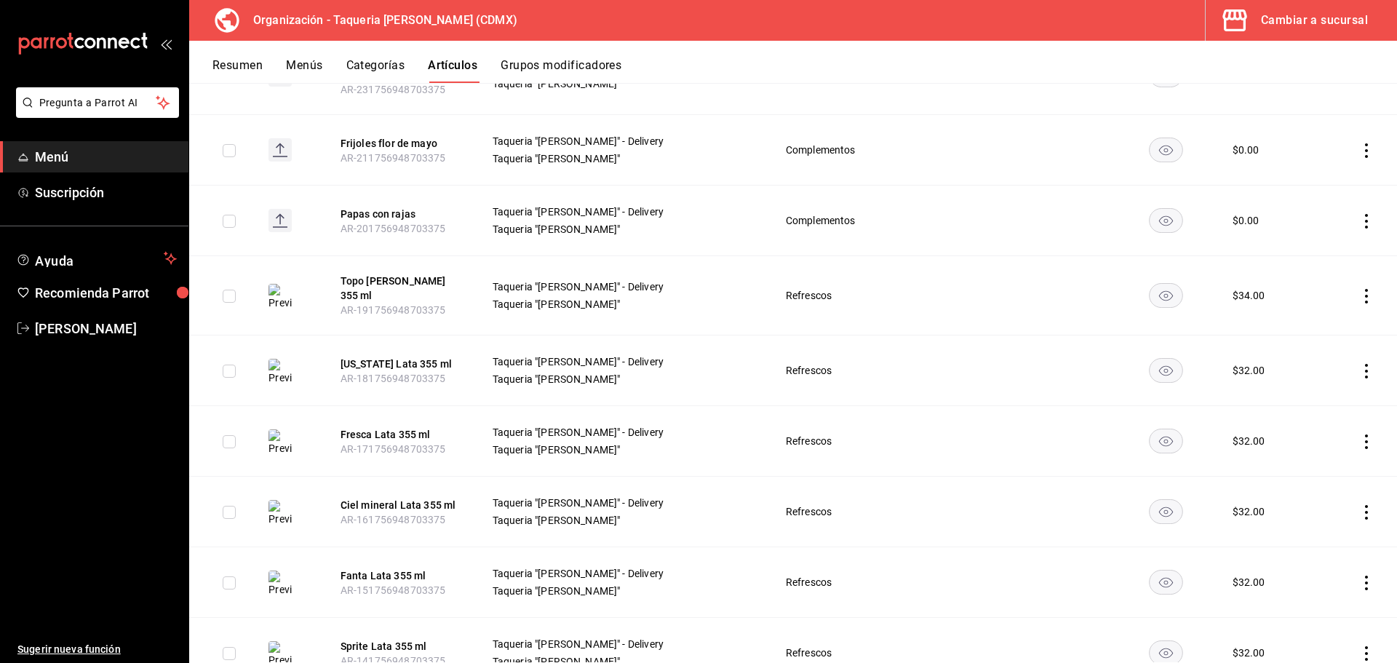
scroll to position [1911, 0]
click at [400, 207] on button "Papas con rajas" at bounding box center [398, 214] width 116 height 15
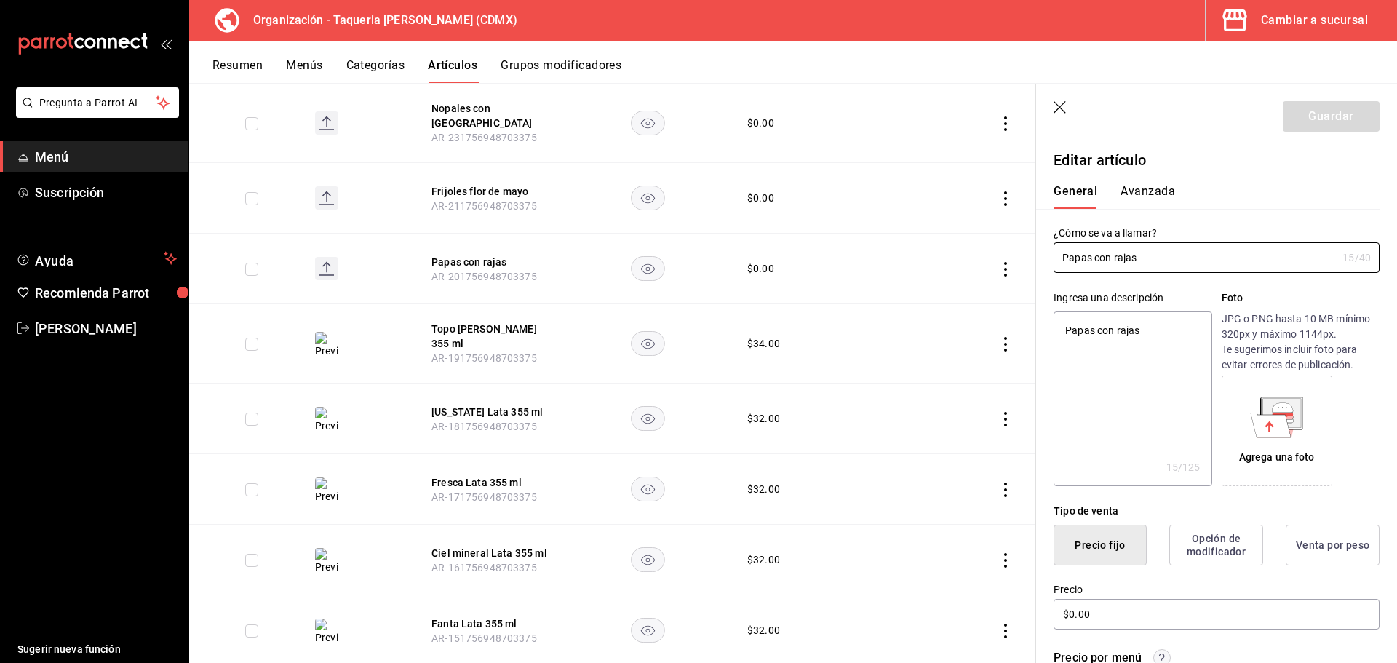
click at [1117, 505] on button "Opción de modificador" at bounding box center [1216, 544] width 94 height 41
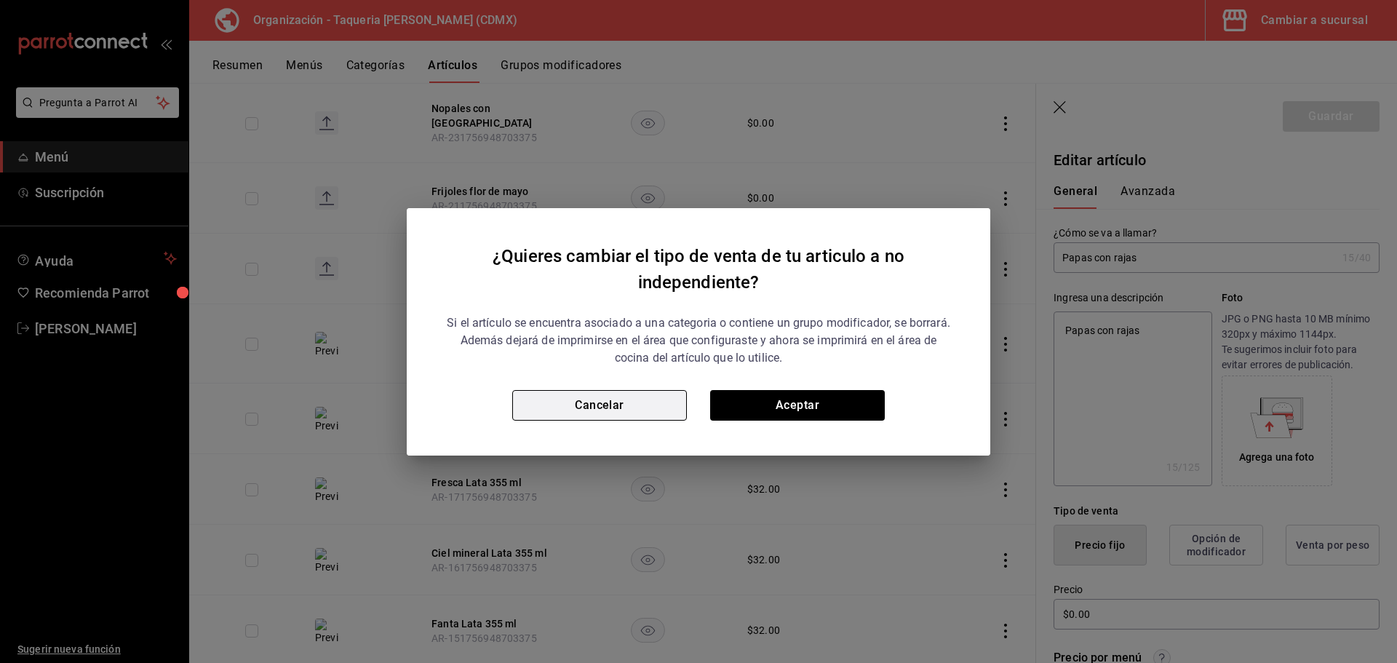
click at [652, 410] on button "Cancelar" at bounding box center [599, 405] width 175 height 31
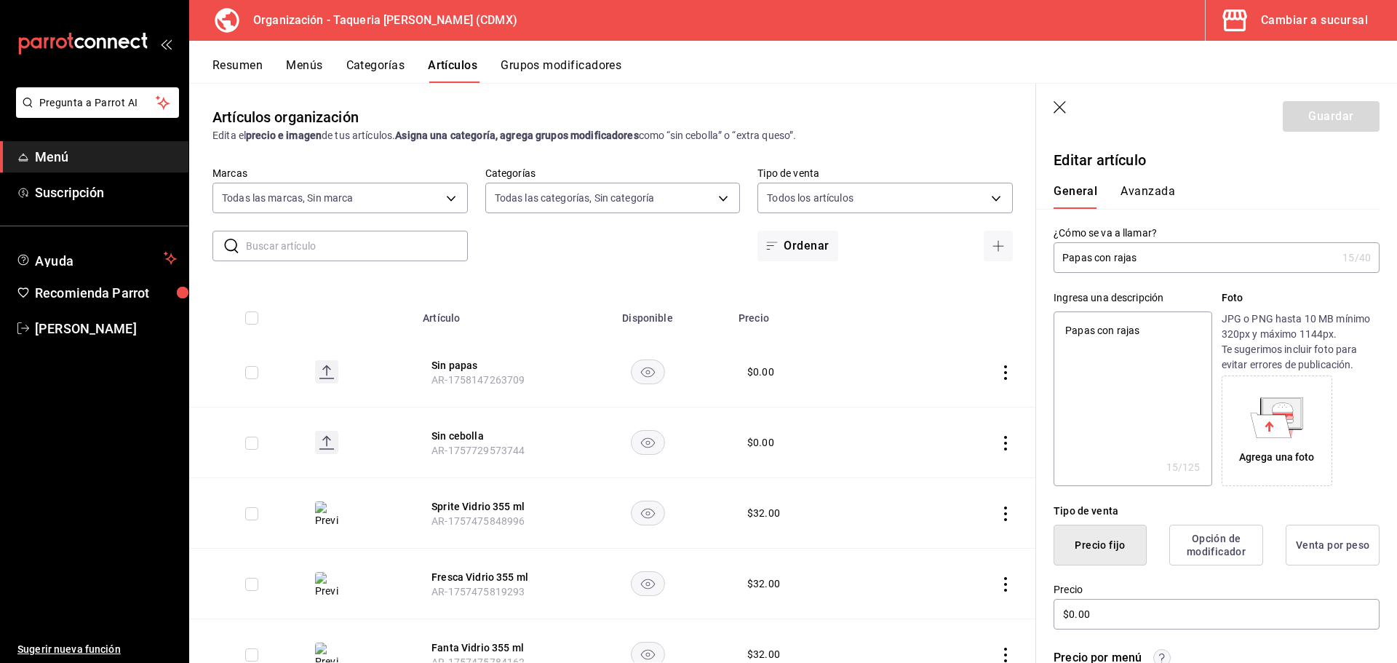
click at [1117, 505] on button "Venta por peso" at bounding box center [1332, 544] width 94 height 41
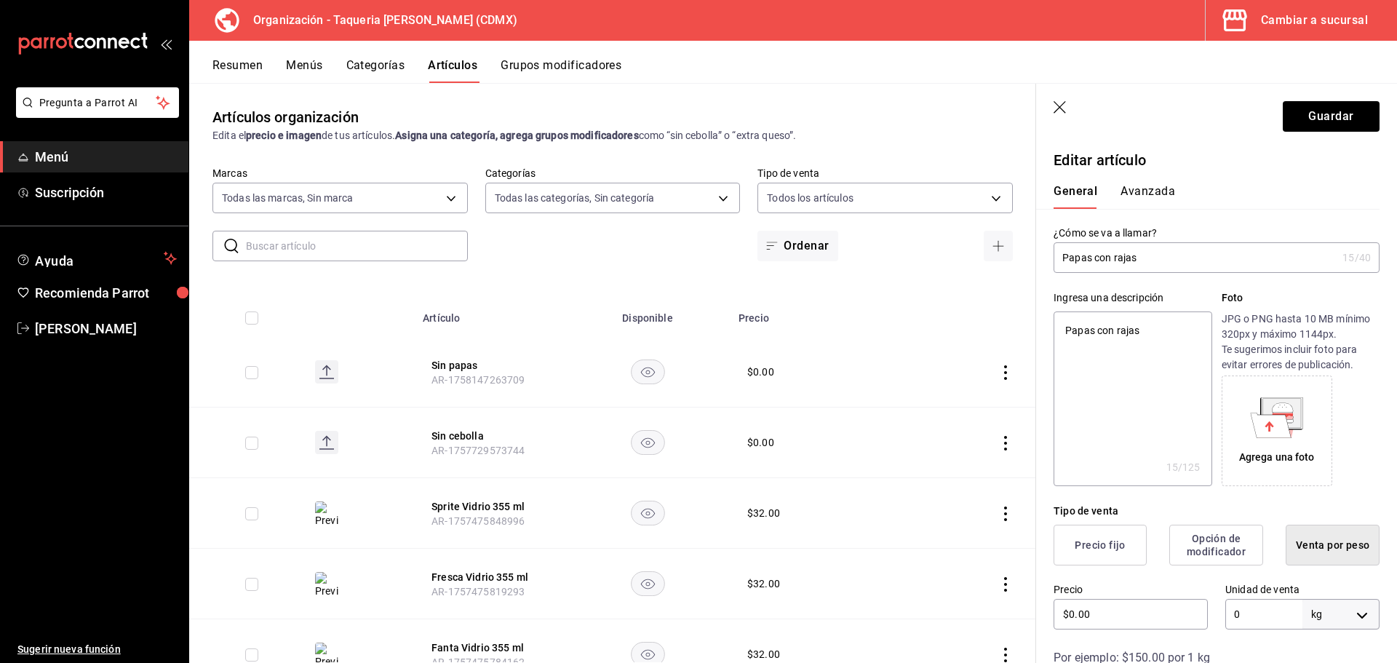
click at [1051, 111] on header "Guardar" at bounding box center [1216, 114] width 361 height 60
click at [1065, 103] on icon "button" at bounding box center [1060, 108] width 15 height 15
type textarea "x"
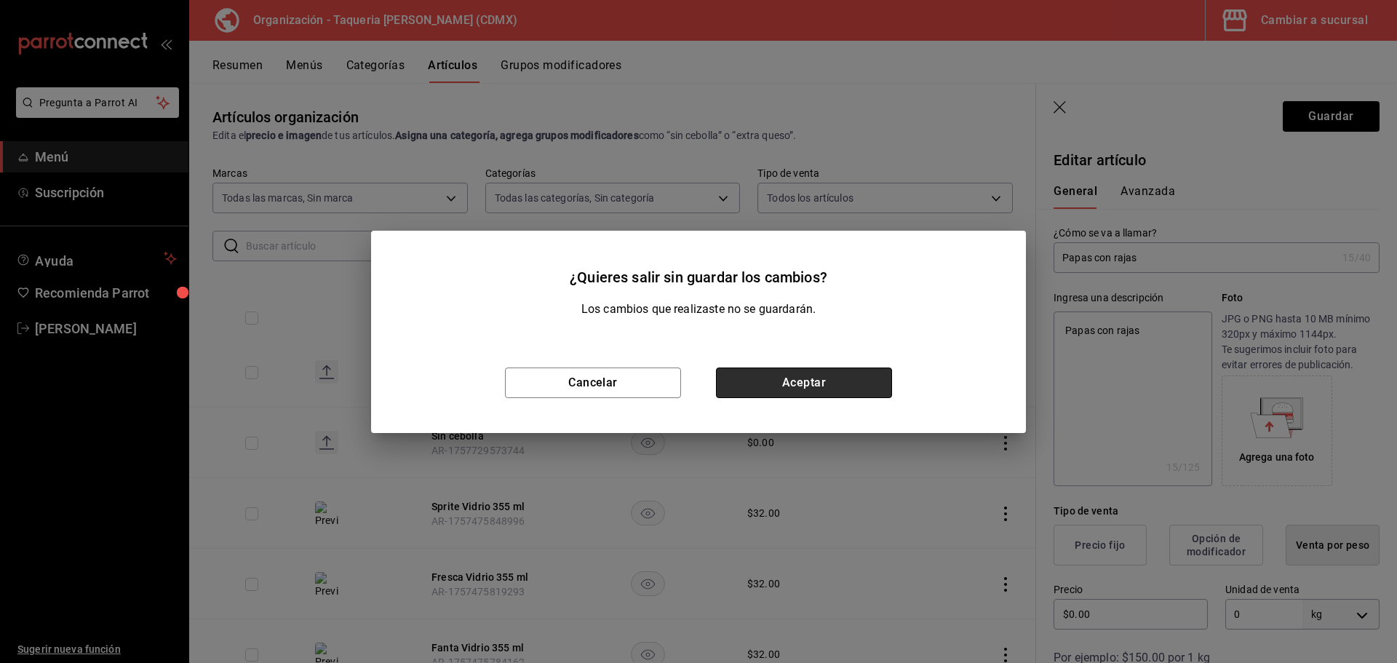
click at [844, 383] on button "Aceptar" at bounding box center [804, 382] width 176 height 31
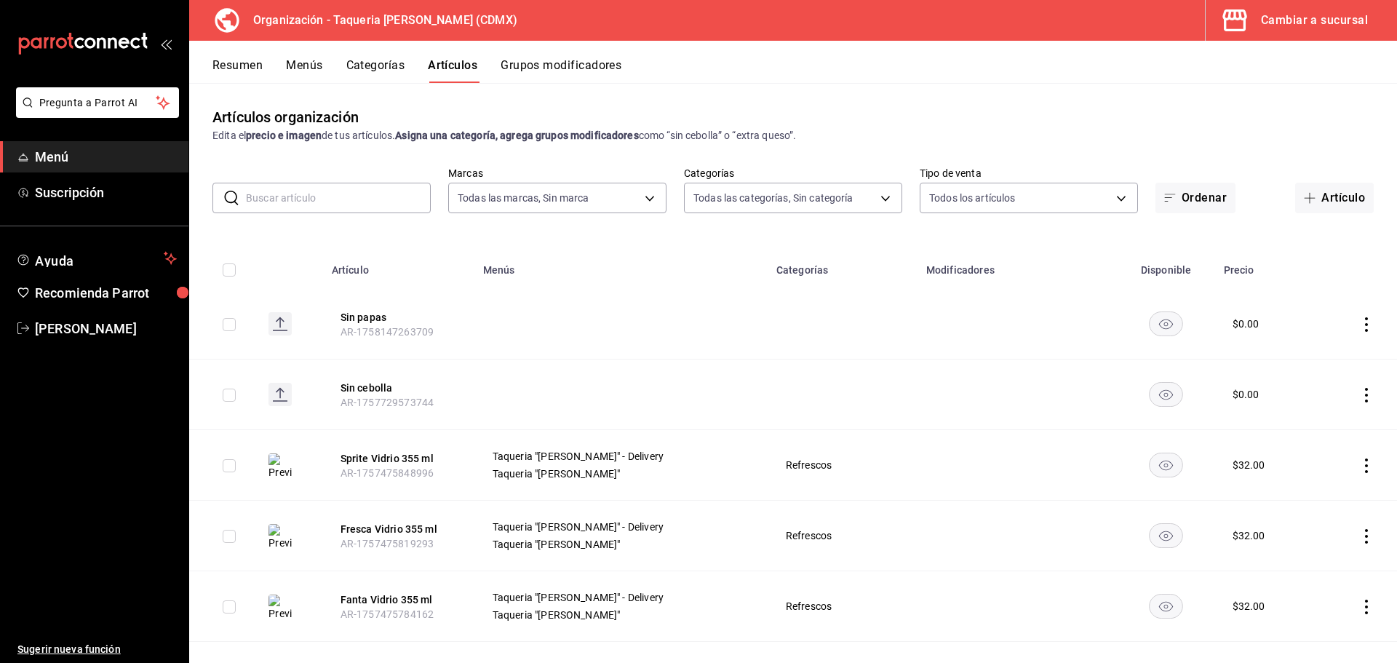
click at [577, 52] on div "Resumen Menús Categorías Artículos Grupos modificadores" at bounding box center [793, 62] width 1208 height 42
click at [577, 60] on button "Grupos modificadores" at bounding box center [560, 70] width 121 height 25
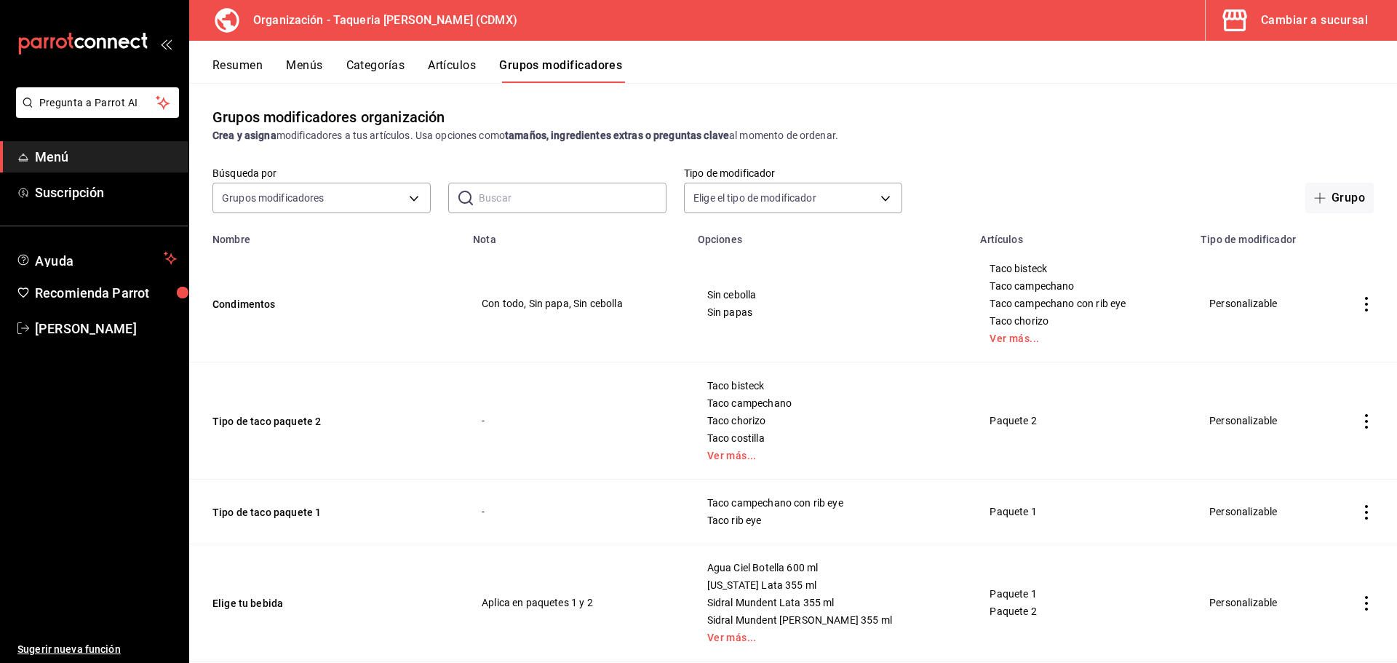
click at [468, 56] on div "Resumen Menús Categorías Artículos Grupos modificadores" at bounding box center [793, 62] width 1208 height 42
click at [464, 59] on button "Artículos" at bounding box center [452, 70] width 48 height 25
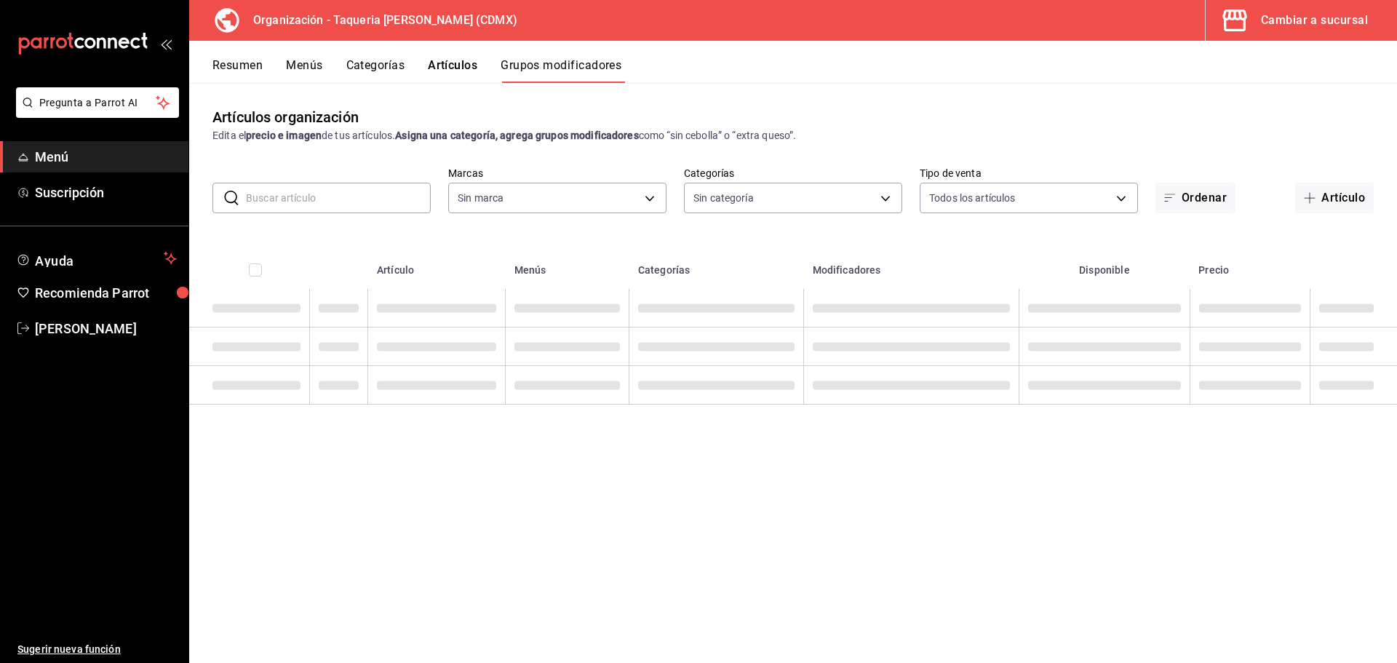
type input "ce101241-e291-4bf4-bb44-606d110127b7"
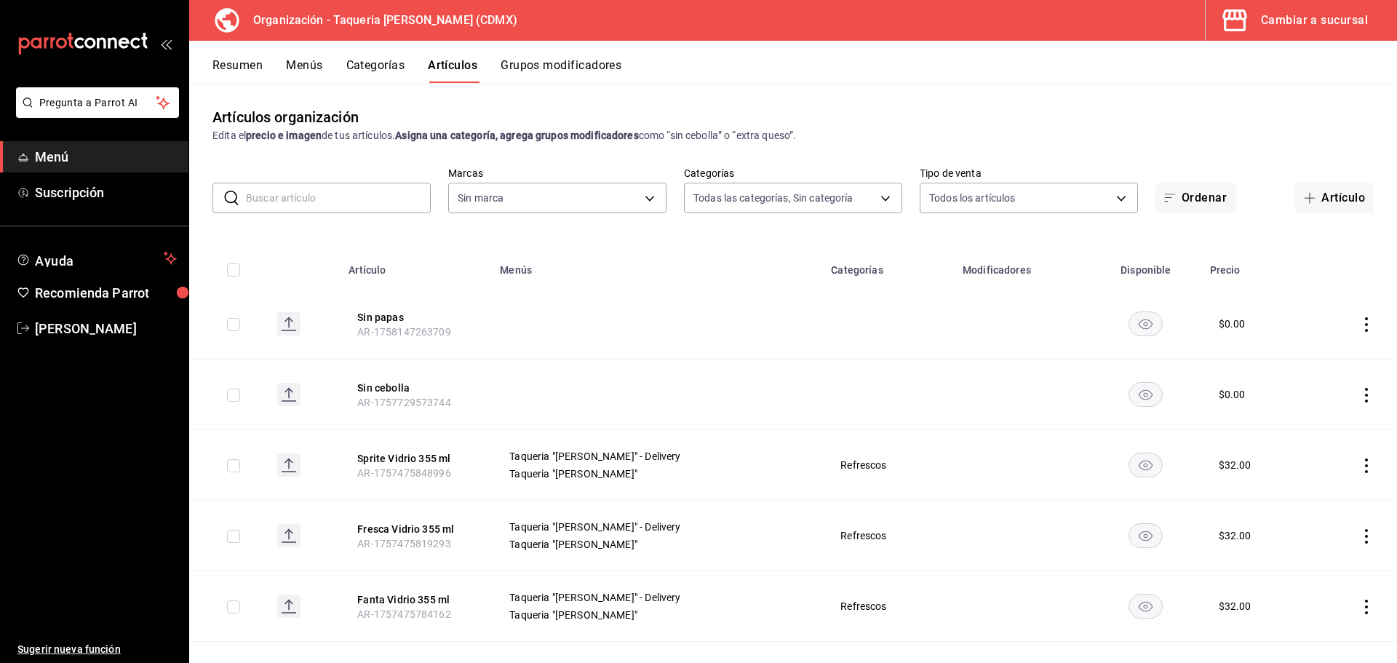
type input "525dfa34-559b-4d38-94f6-aaf585d6ada2,a85c83a3-24f4-47d7-91b1-cd088f40c17e,fc4c7…"
type input "ce101241-e291-4bf4-bb44-606d110127b7"
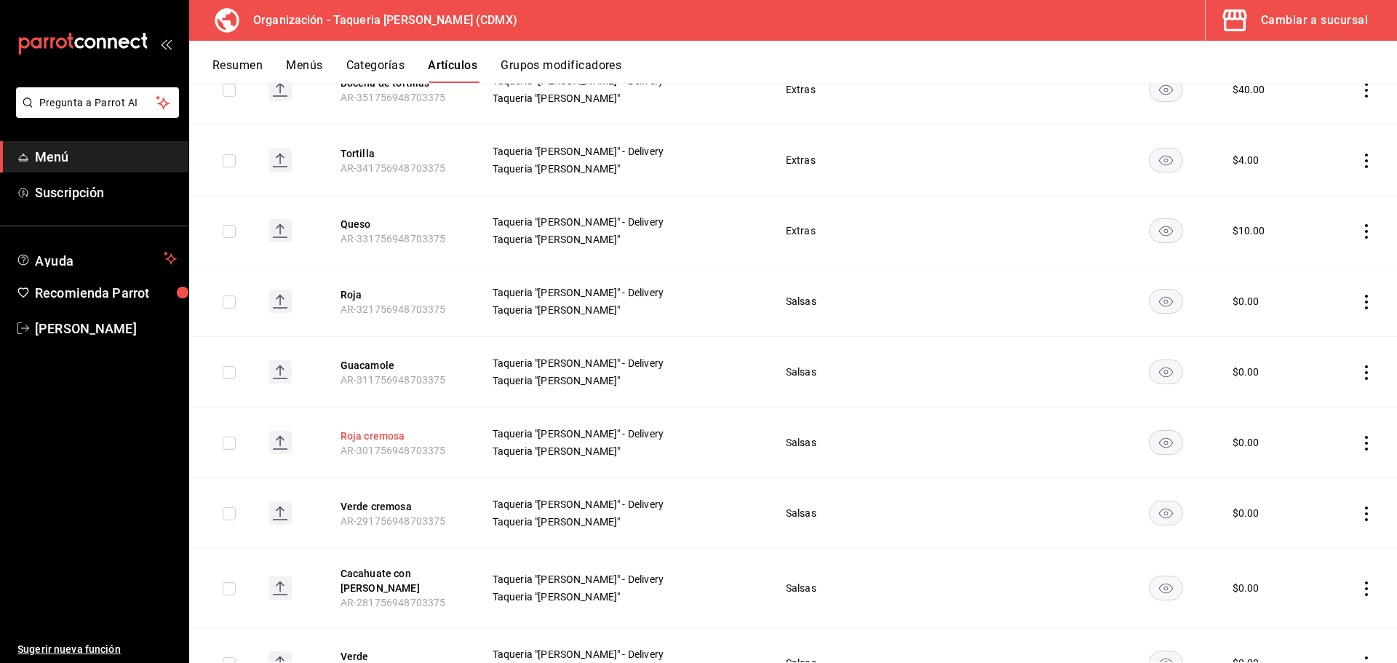
scroll to position [1223, 0]
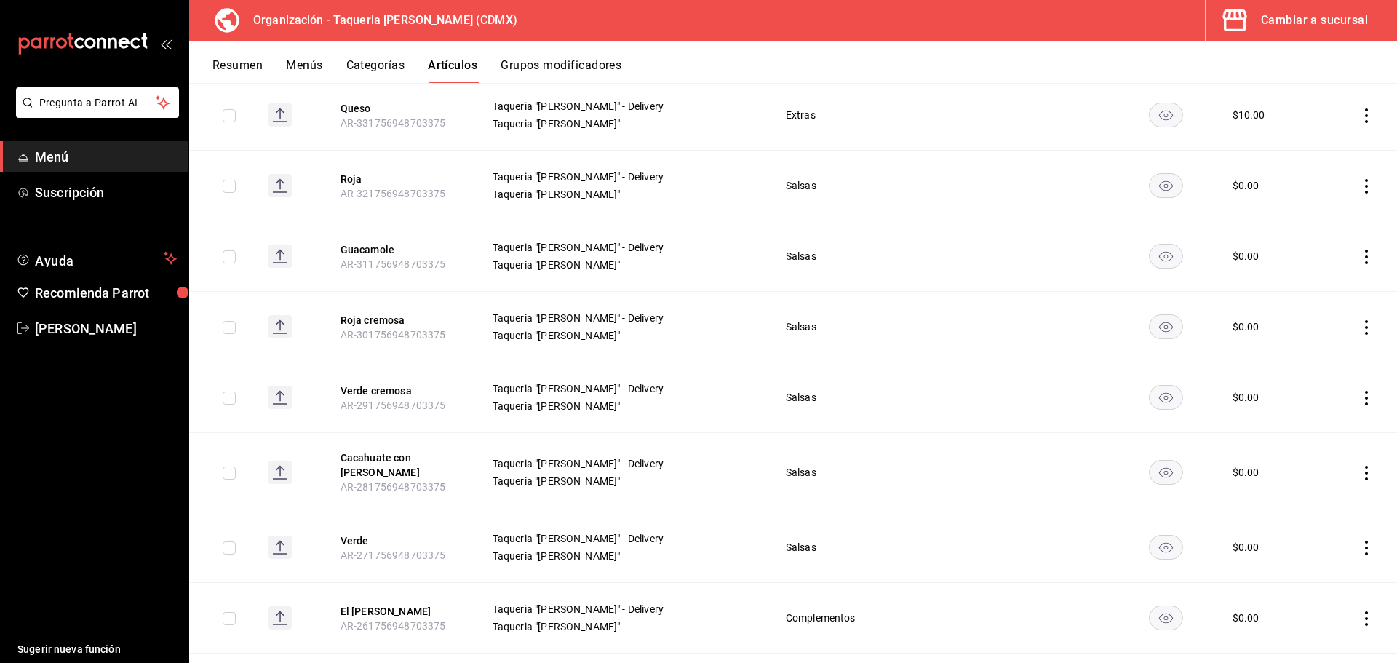
click at [276, 468] on rect at bounding box center [279, 471] width 23 height 23
click at [290, 405] on rect at bounding box center [279, 397] width 23 height 23
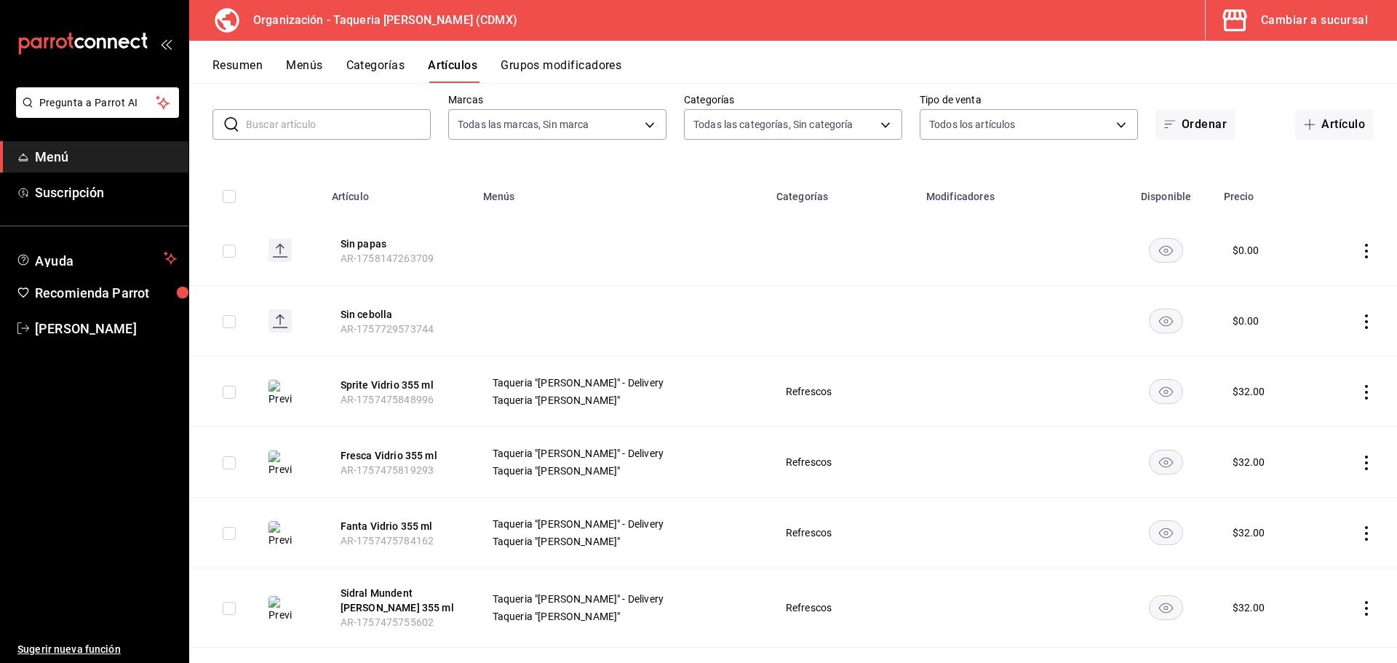
scroll to position [0, 0]
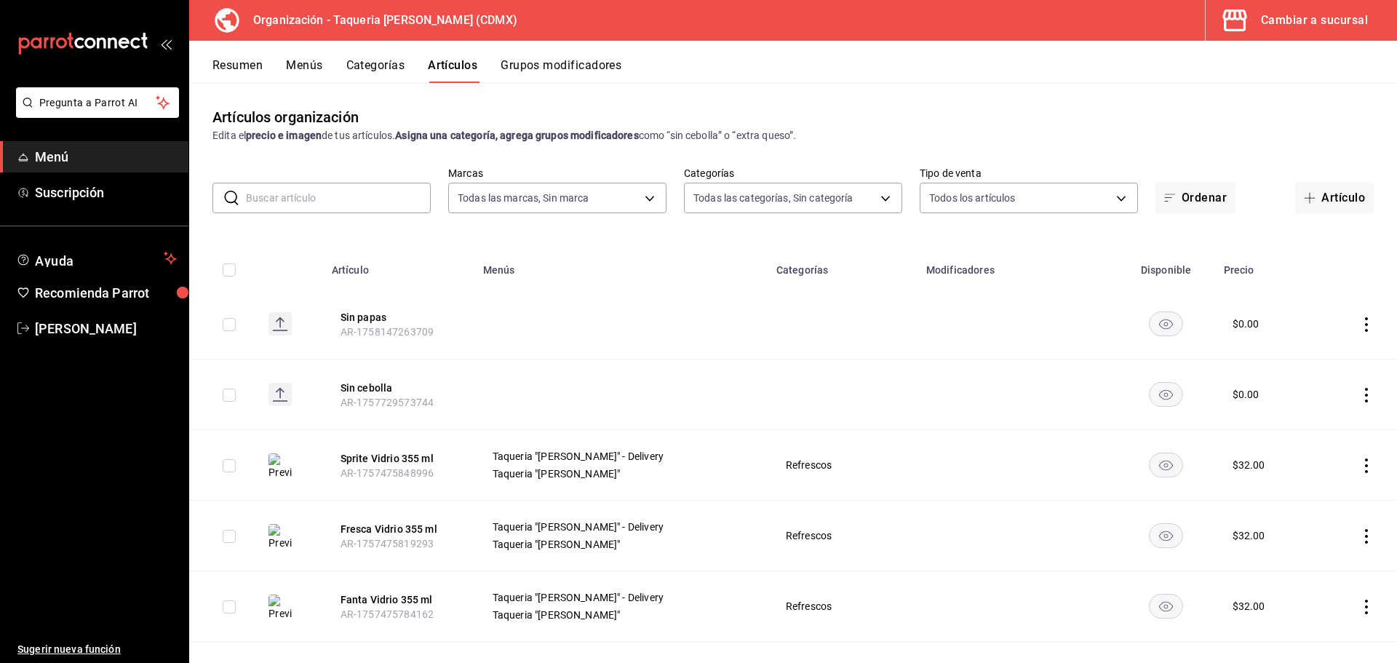
click at [380, 60] on button "Categorías" at bounding box center [375, 70] width 59 height 25
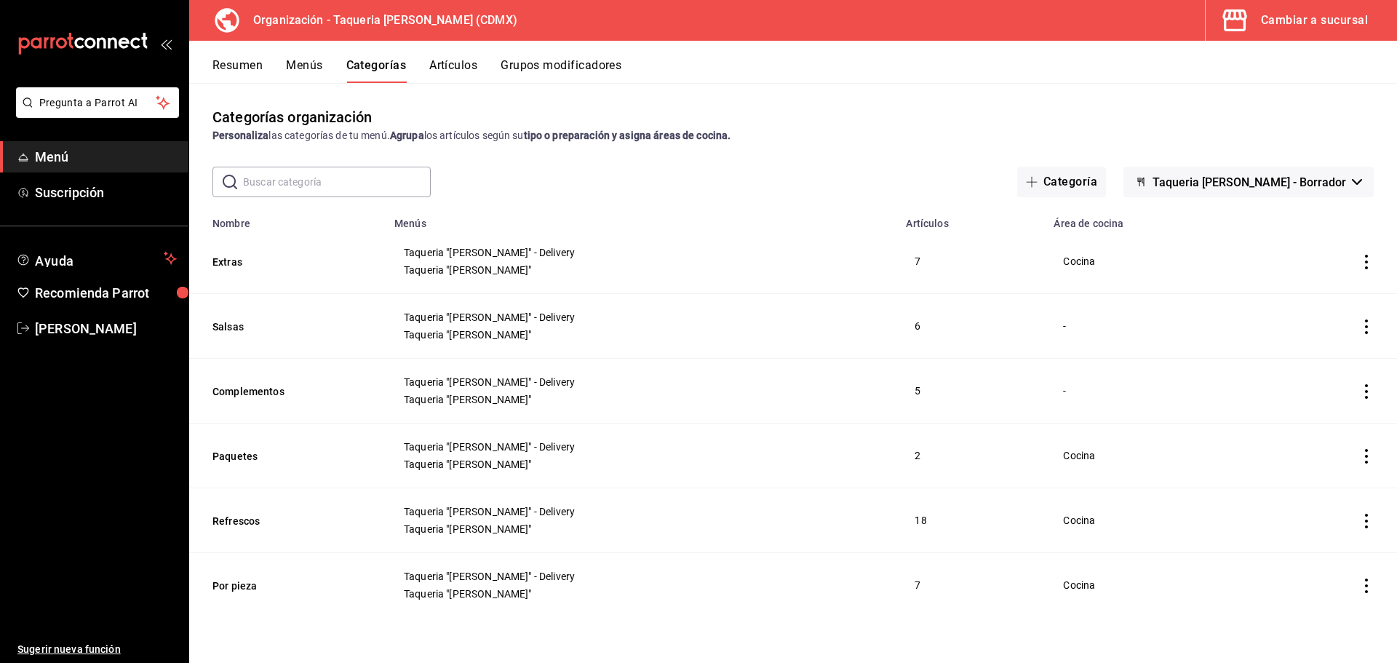
click at [426, 72] on div "Resumen Menús Categorías Artículos Grupos modificadores" at bounding box center [804, 70] width 1184 height 25
click at [436, 68] on button "Artículos" at bounding box center [453, 70] width 48 height 25
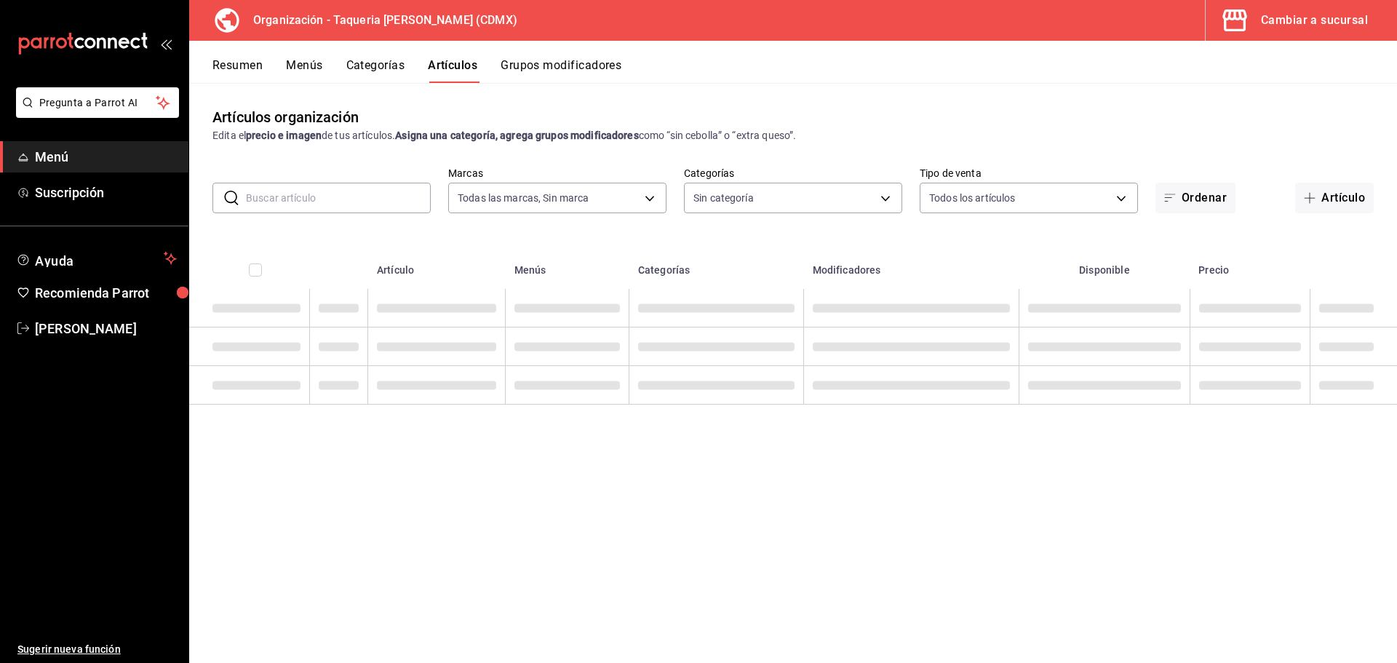
type input "ce101241-e291-4bf4-bb44-606d110127b7"
click at [608, 60] on button "Grupos modificadores" at bounding box center [560, 70] width 121 height 25
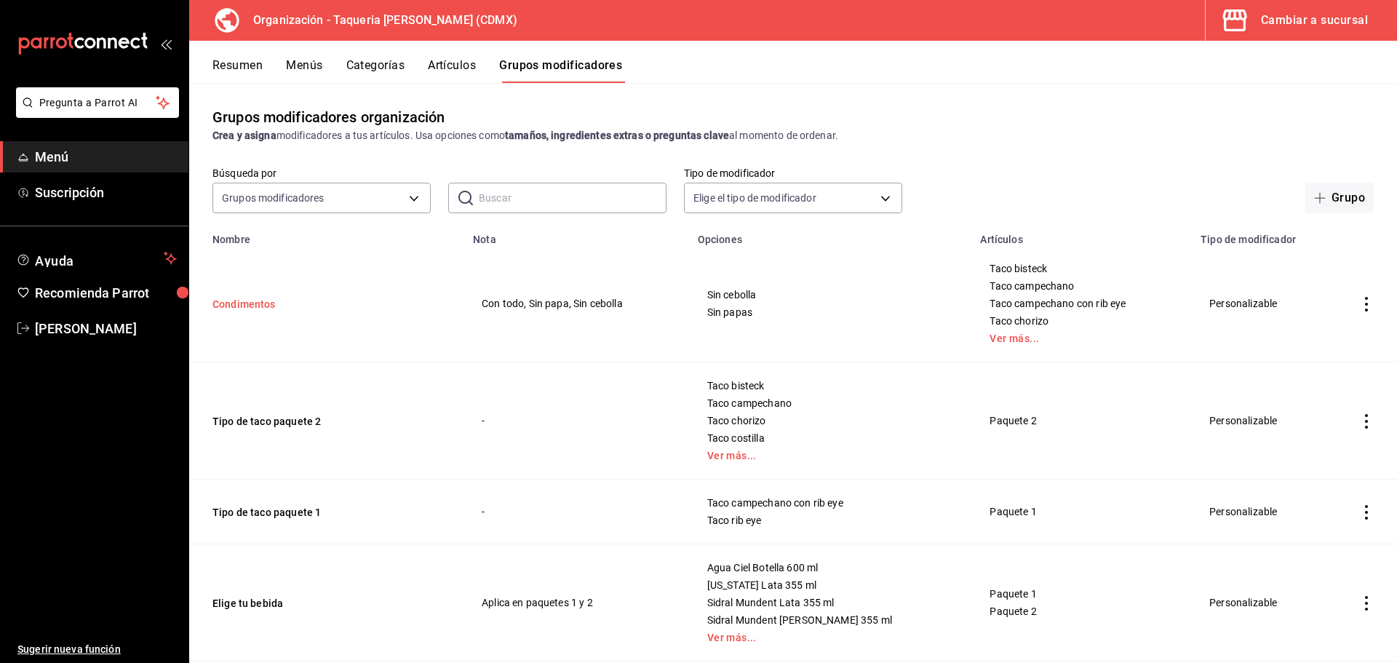
click at [268, 306] on button "Condimentos" at bounding box center [299, 304] width 175 height 15
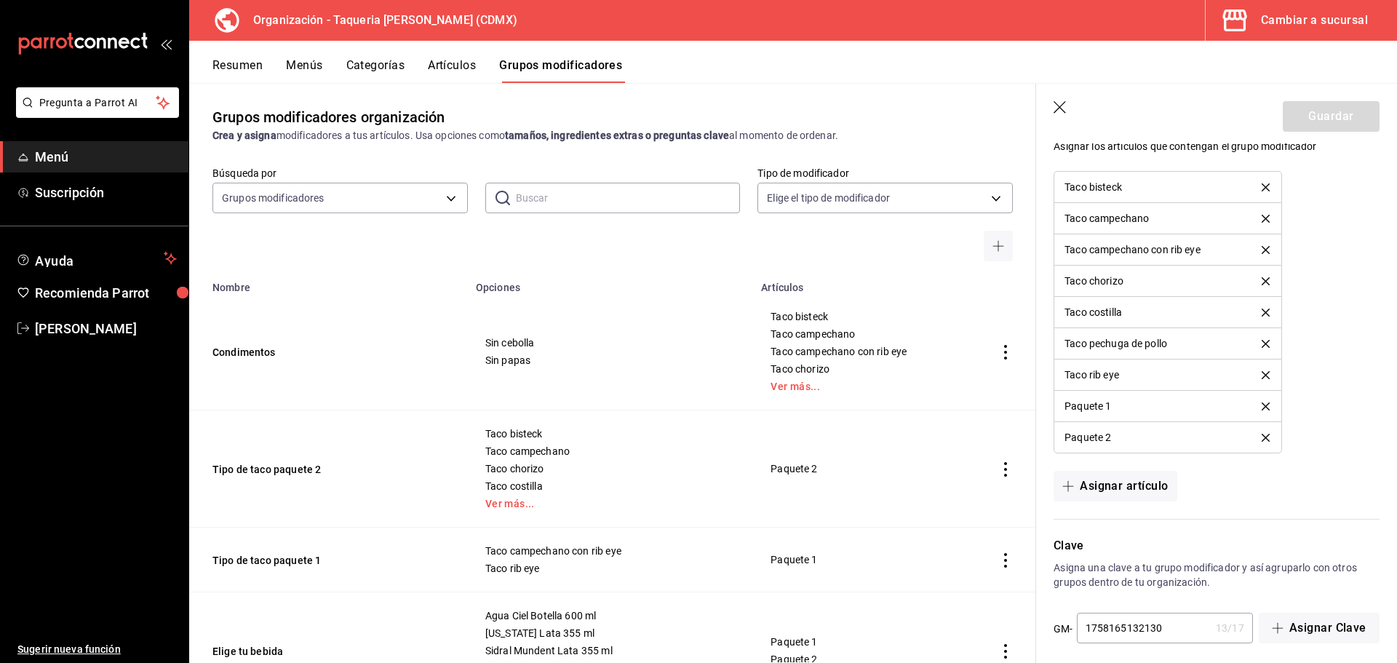
scroll to position [1011, 0]
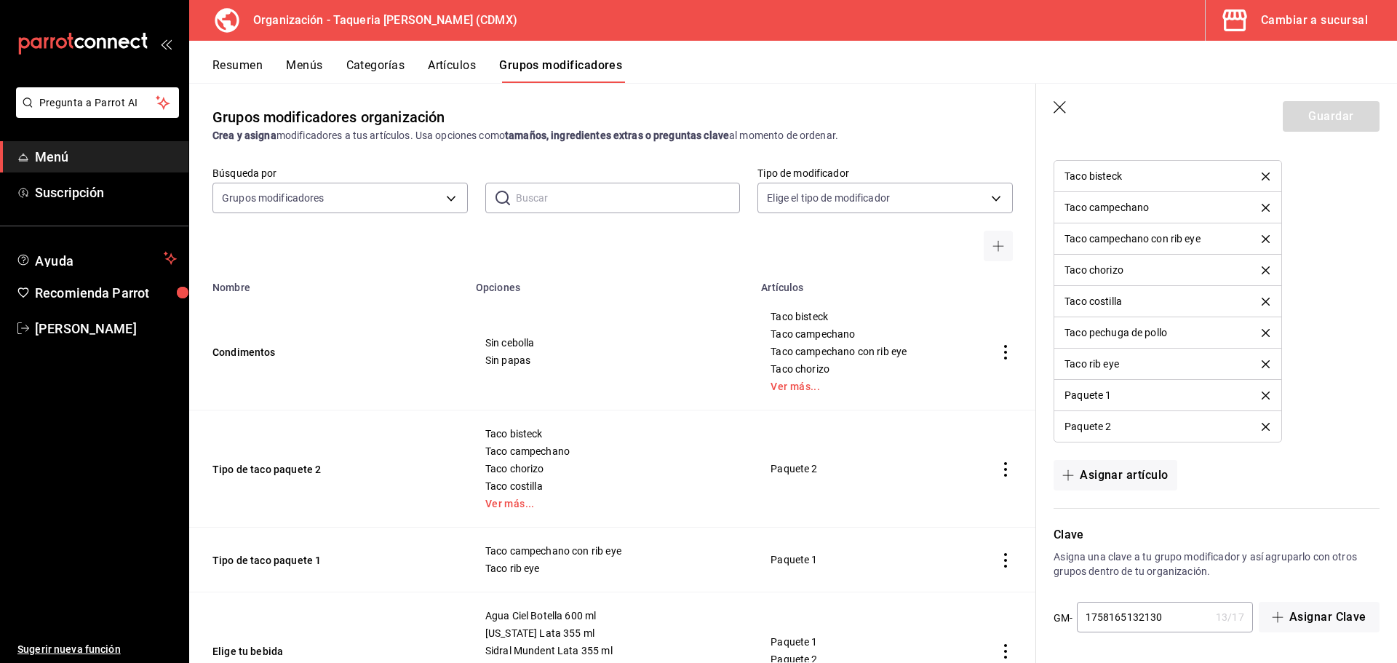
click at [1059, 104] on icon "button" at bounding box center [1060, 108] width 15 height 15
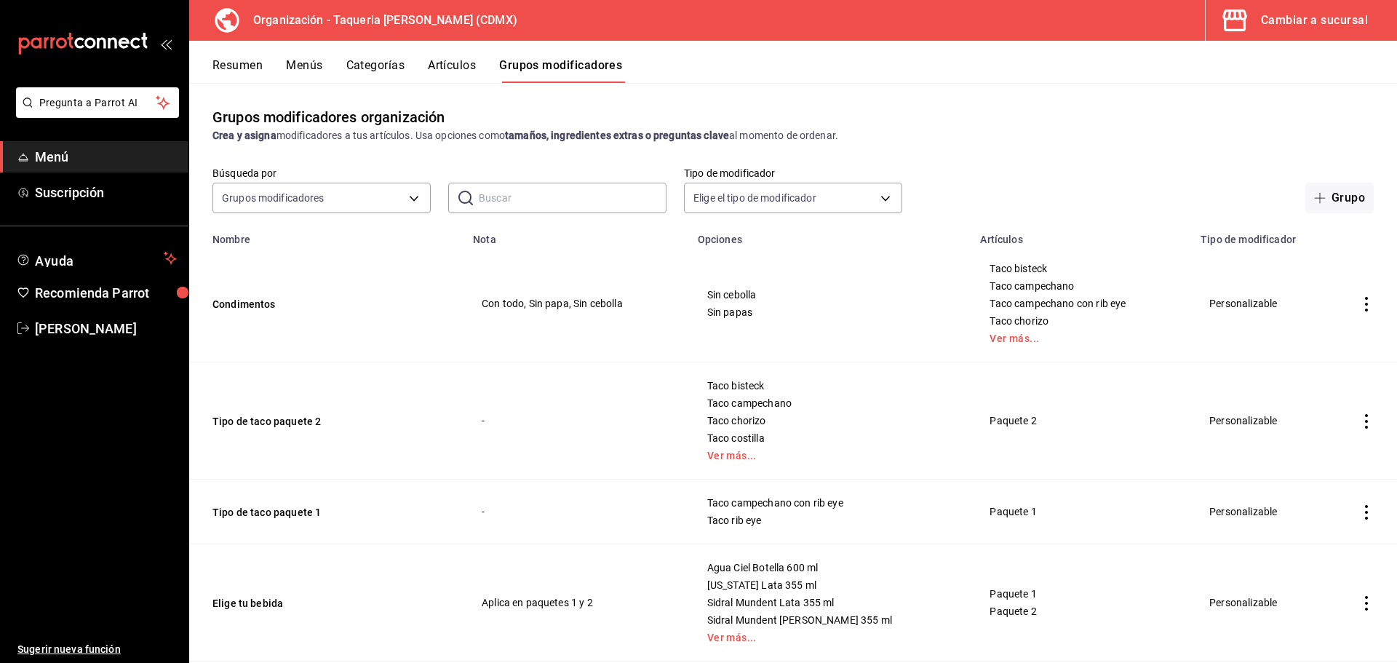
click at [444, 59] on button "Artículos" at bounding box center [452, 70] width 48 height 25
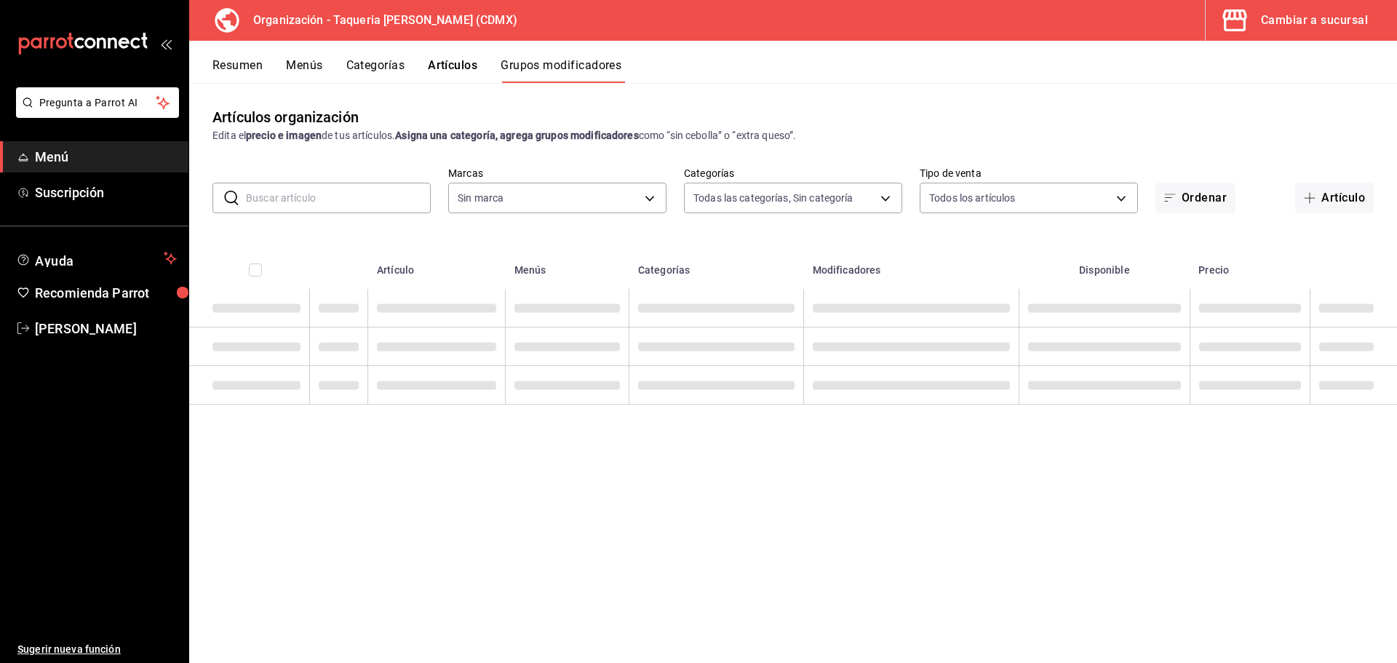
type input "ce101241-e291-4bf4-bb44-606d110127b7"
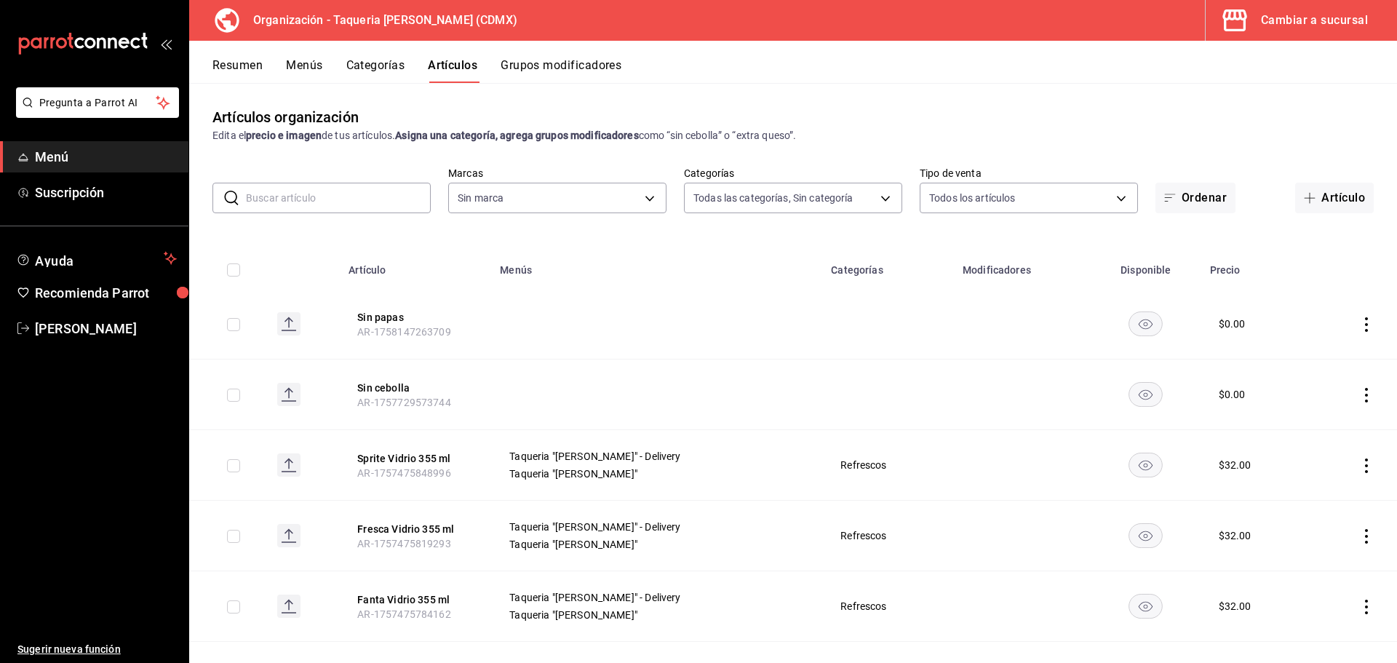
type input "ce101241-e291-4bf4-bb44-606d110127b7"
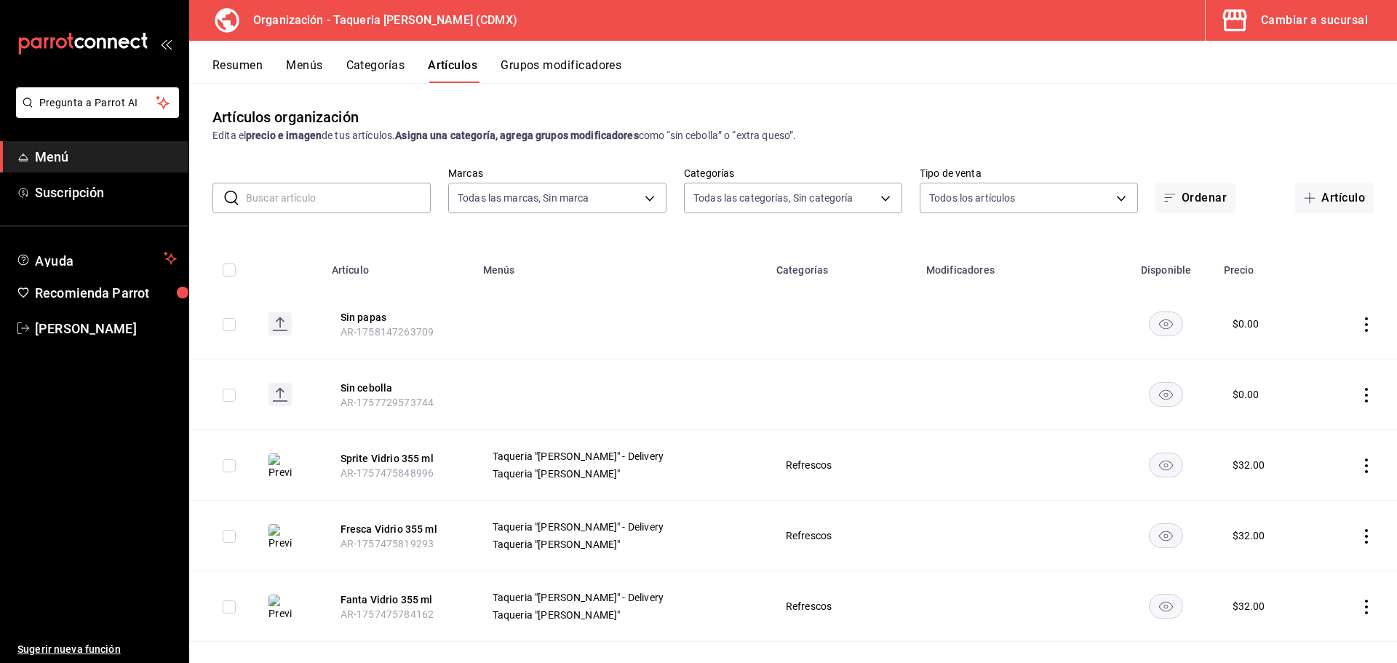
click at [510, 399] on td at bounding box center [620, 394] width 293 height 71
click at [614, 63] on button "Grupos modificadores" at bounding box center [560, 70] width 121 height 25
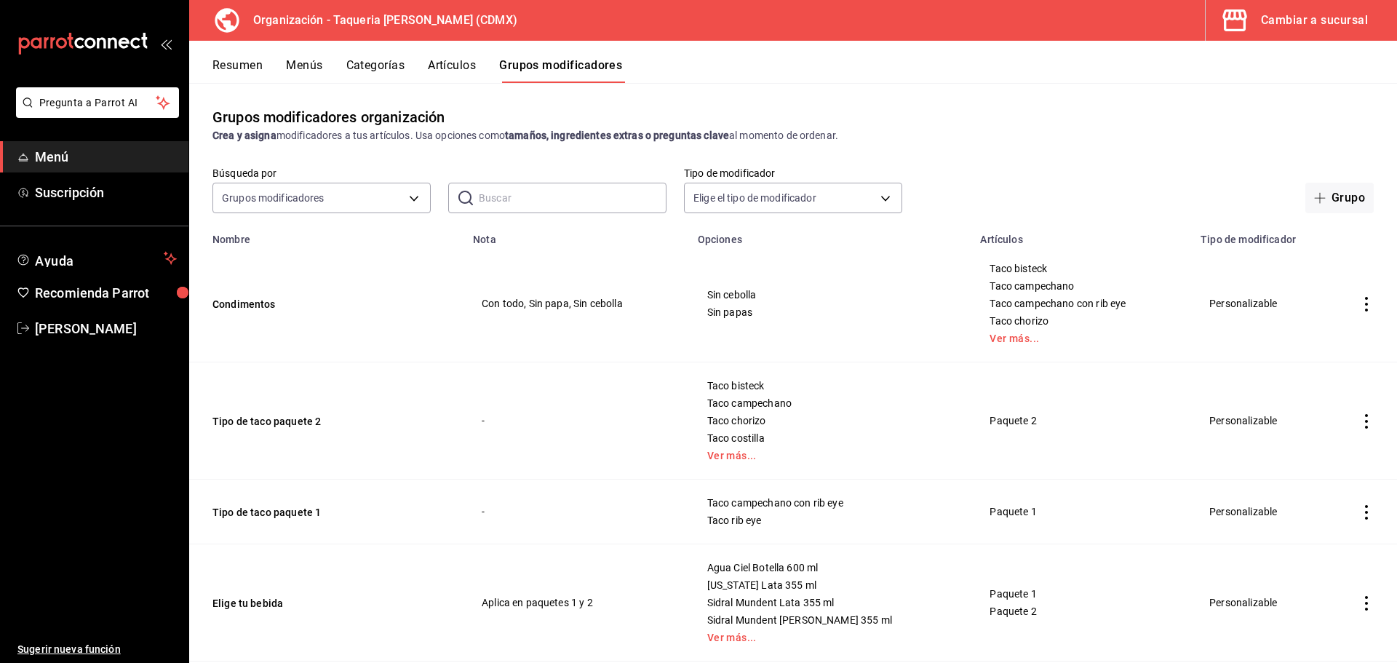
click at [306, 65] on button "Menús" at bounding box center [304, 70] width 36 height 25
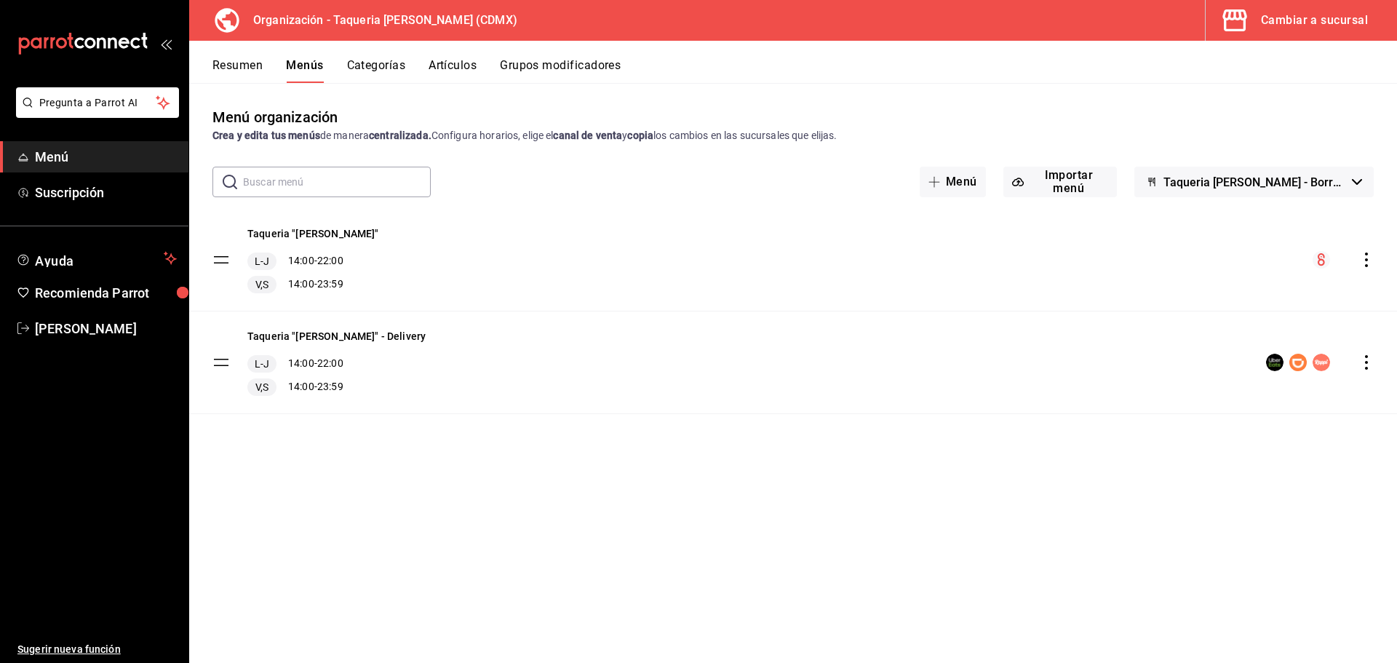
click at [220, 258] on tbody "Taqueria "[PERSON_NAME]" L-J 14:00 - 22:00 V,S 14:00 - 23:59 Taqueria "[PERSON_…" at bounding box center [793, 311] width 1208 height 205
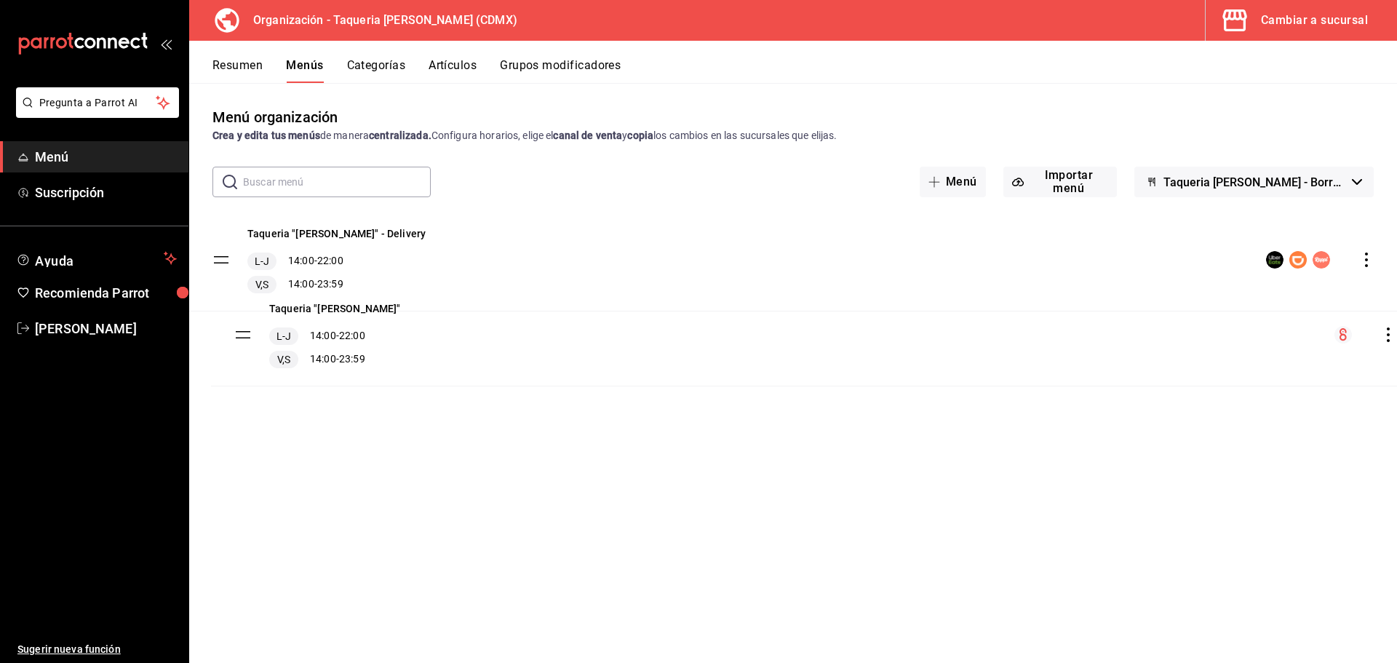
drag, startPoint x: 220, startPoint y: 258, endPoint x: 236, endPoint y: 327, distance: 71.6
click at [244, 55] on div "Resumen Menús Categorías Artículos Grupos modificadores" at bounding box center [793, 62] width 1208 height 42
click at [246, 63] on button "Resumen" at bounding box center [237, 70] width 50 height 25
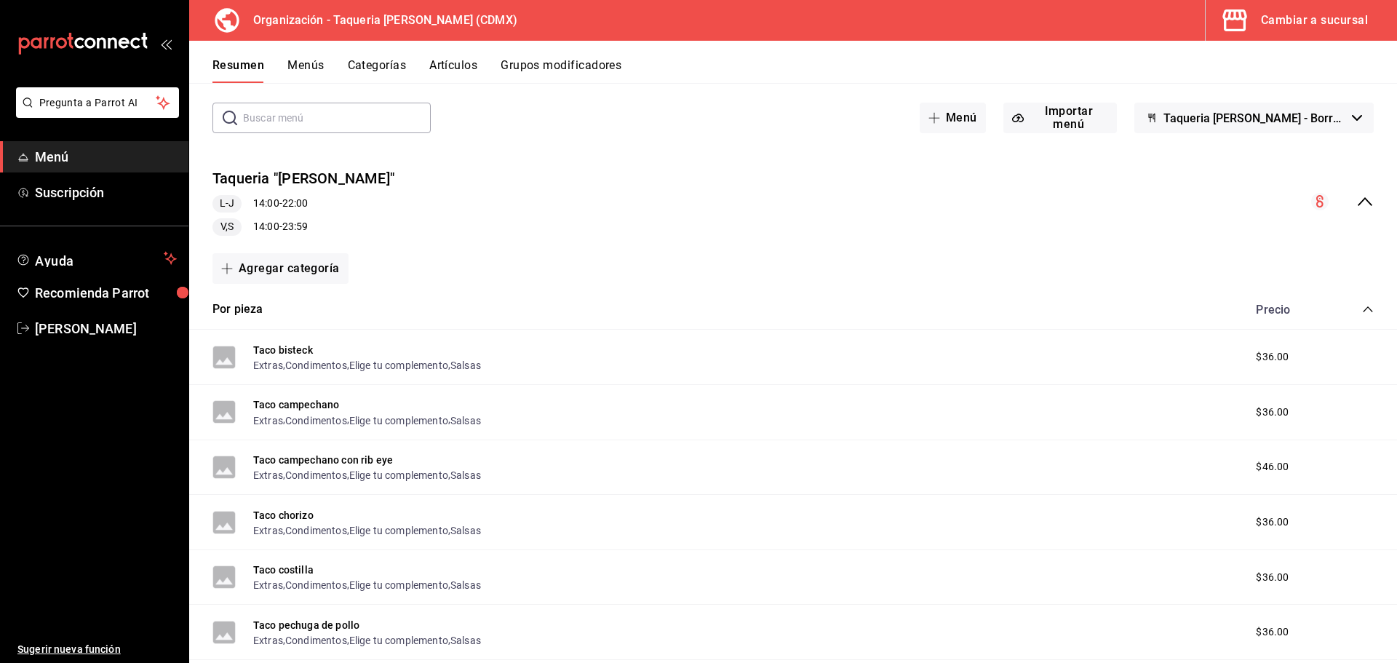
scroll to position [97, 0]
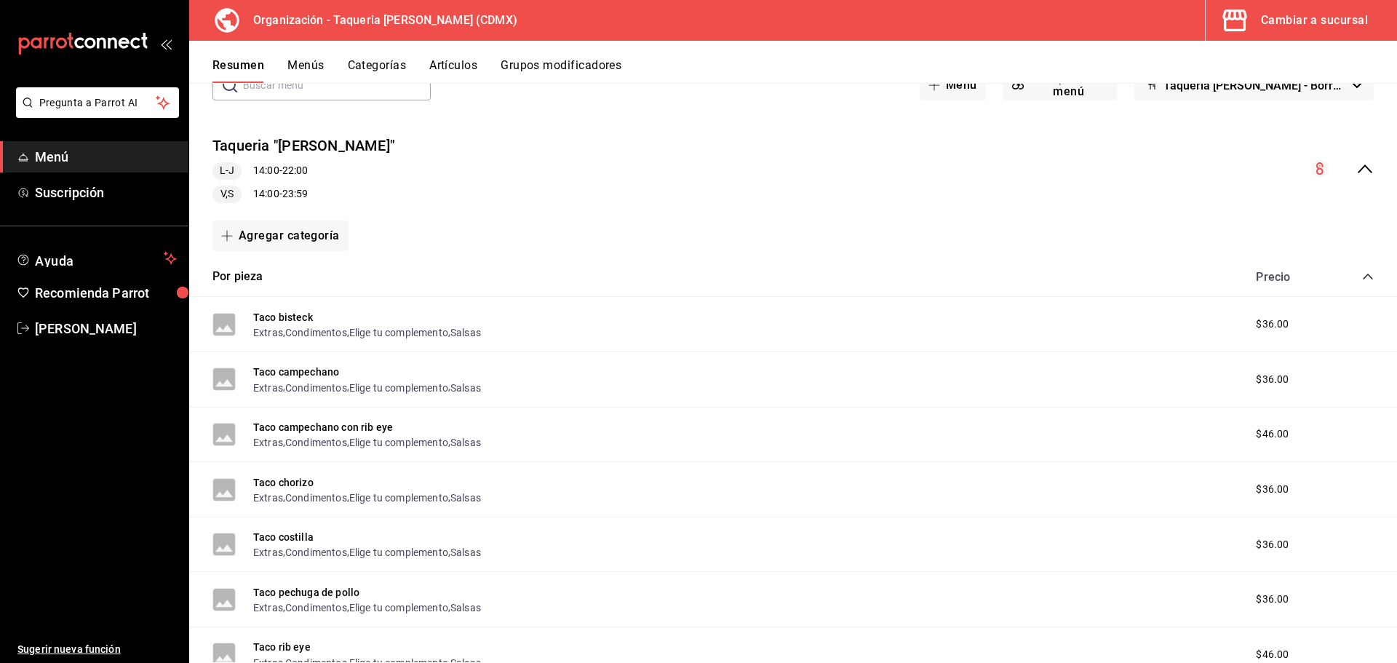
click at [234, 327] on rect at bounding box center [223, 324] width 23 height 23
click at [270, 310] on button "Taco bisteck" at bounding box center [283, 317] width 60 height 15
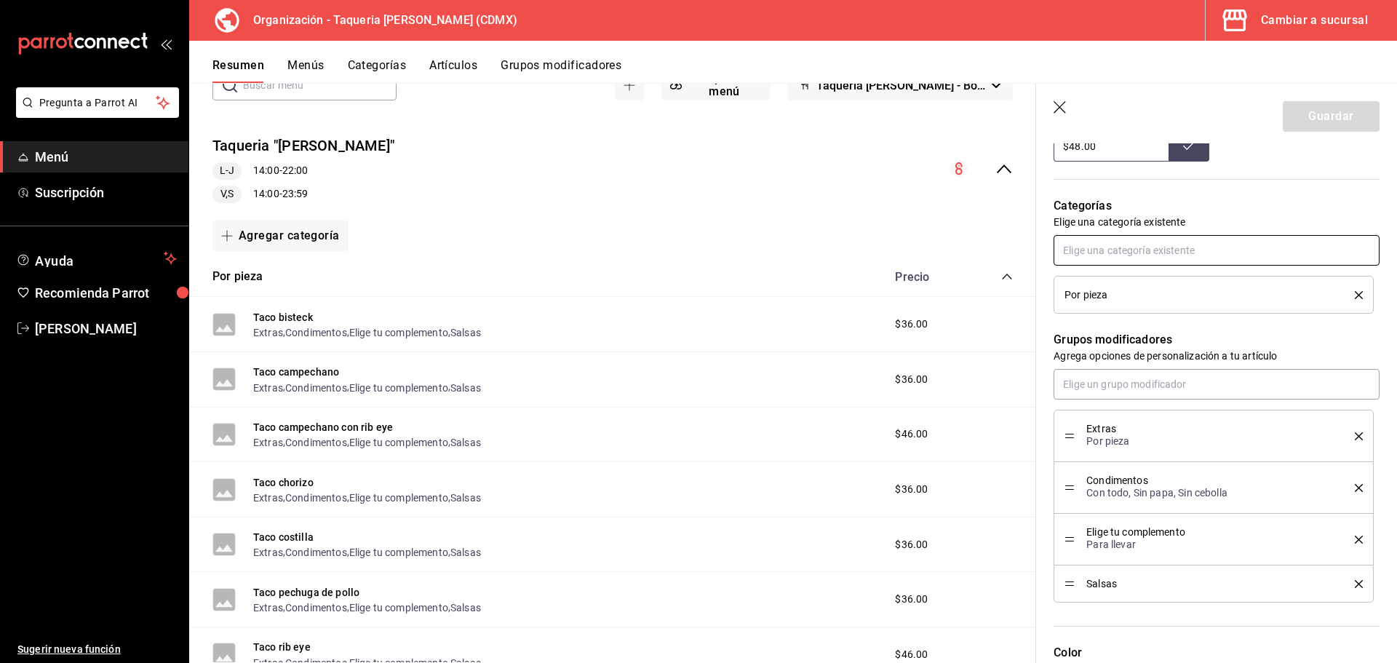
scroll to position [852, 0]
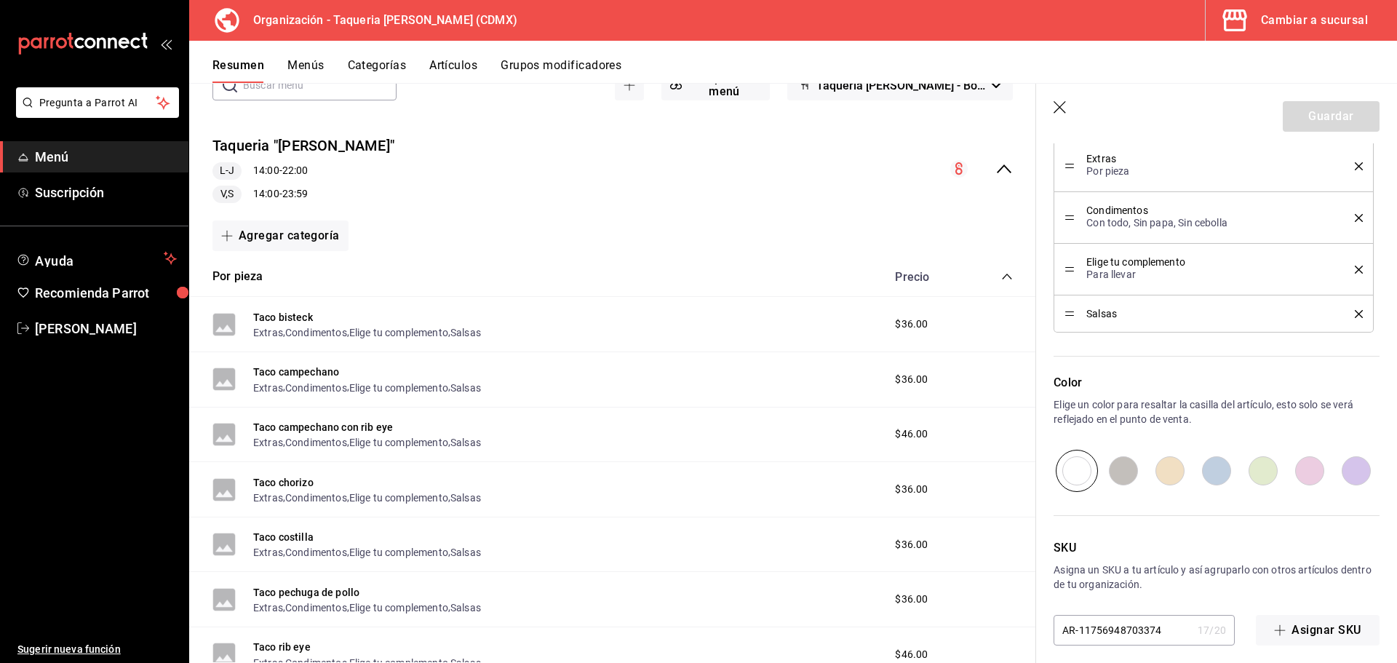
click at [524, 238] on div "Agregar categoría" at bounding box center [612, 235] width 800 height 31
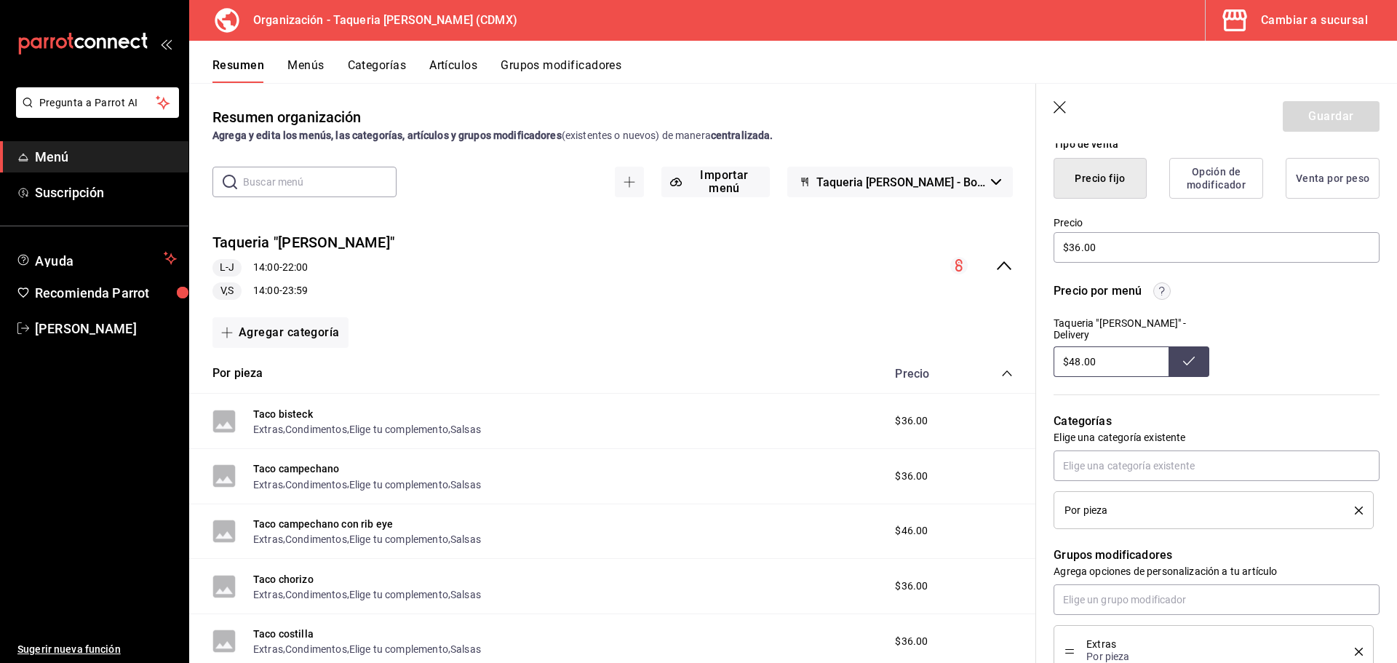
scroll to position [0, 0]
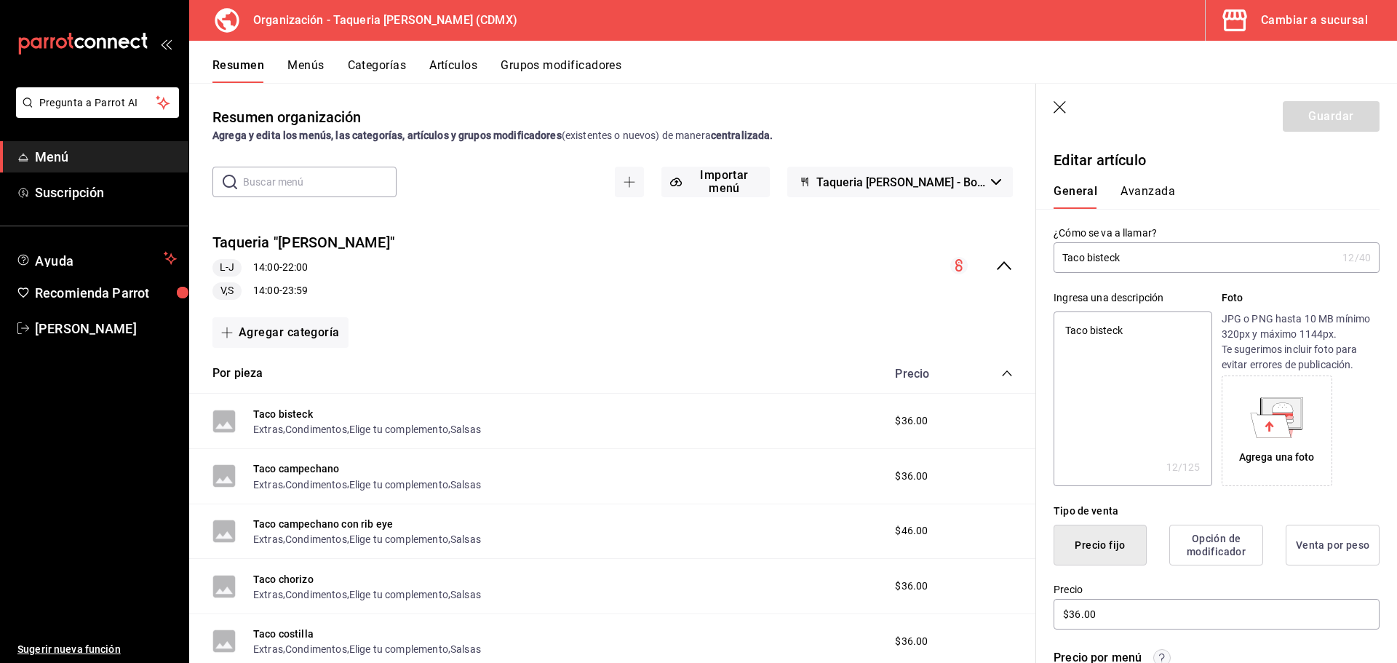
click at [463, 68] on button "Artículos" at bounding box center [453, 70] width 48 height 25
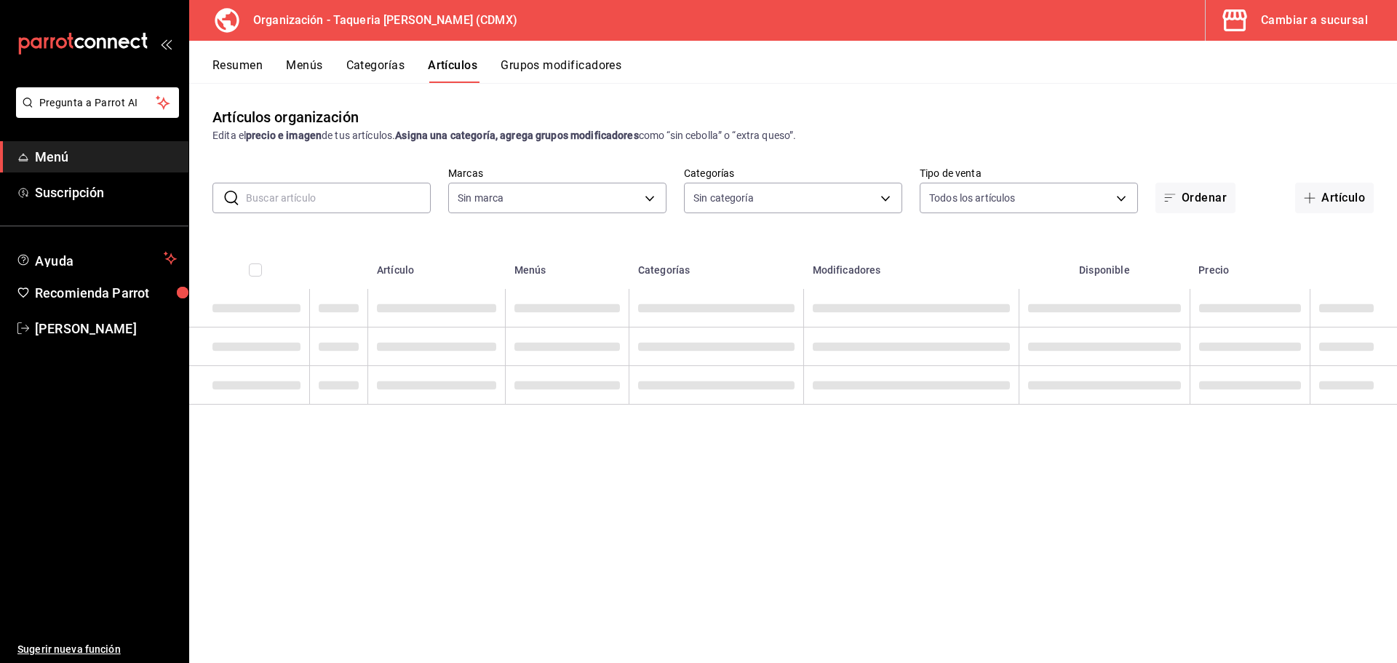
type input "525dfa34-559b-4d38-94f6-aaf585d6ada2,a85c83a3-24f4-47d7-91b1-cd088f40c17e,fc4c7…"
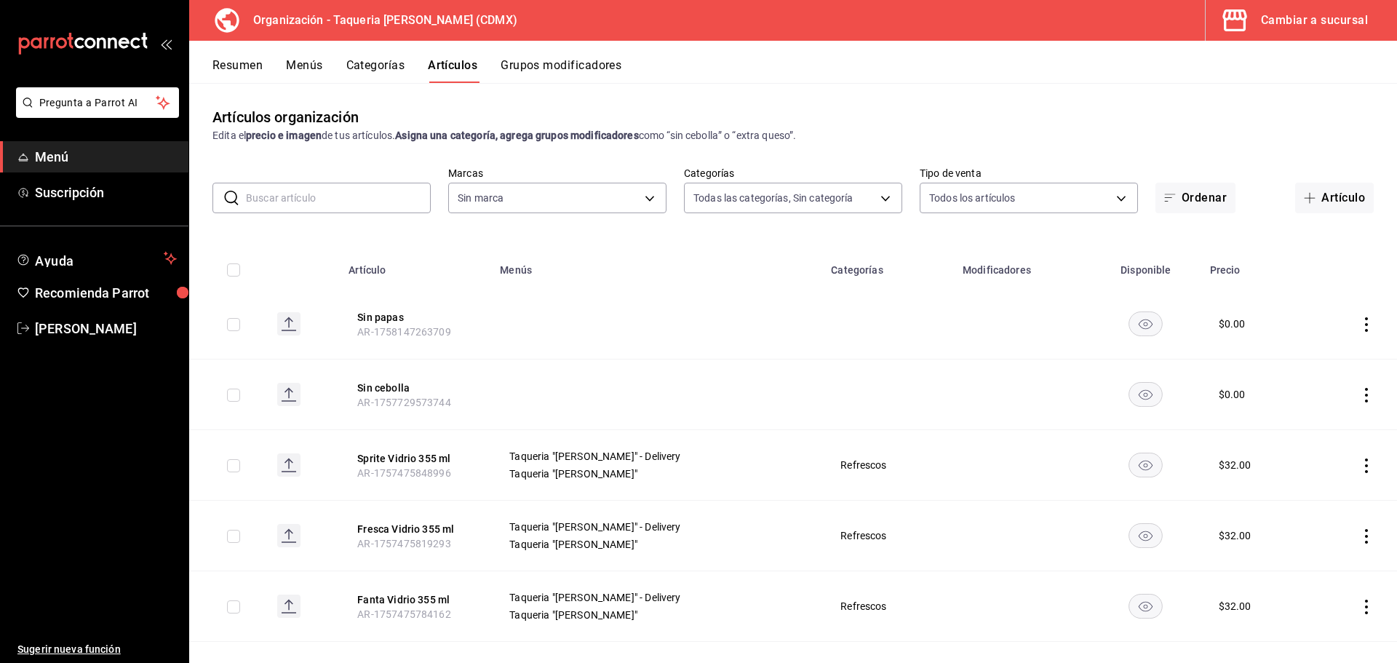
type input "ce101241-e291-4bf4-bb44-606d110127b7"
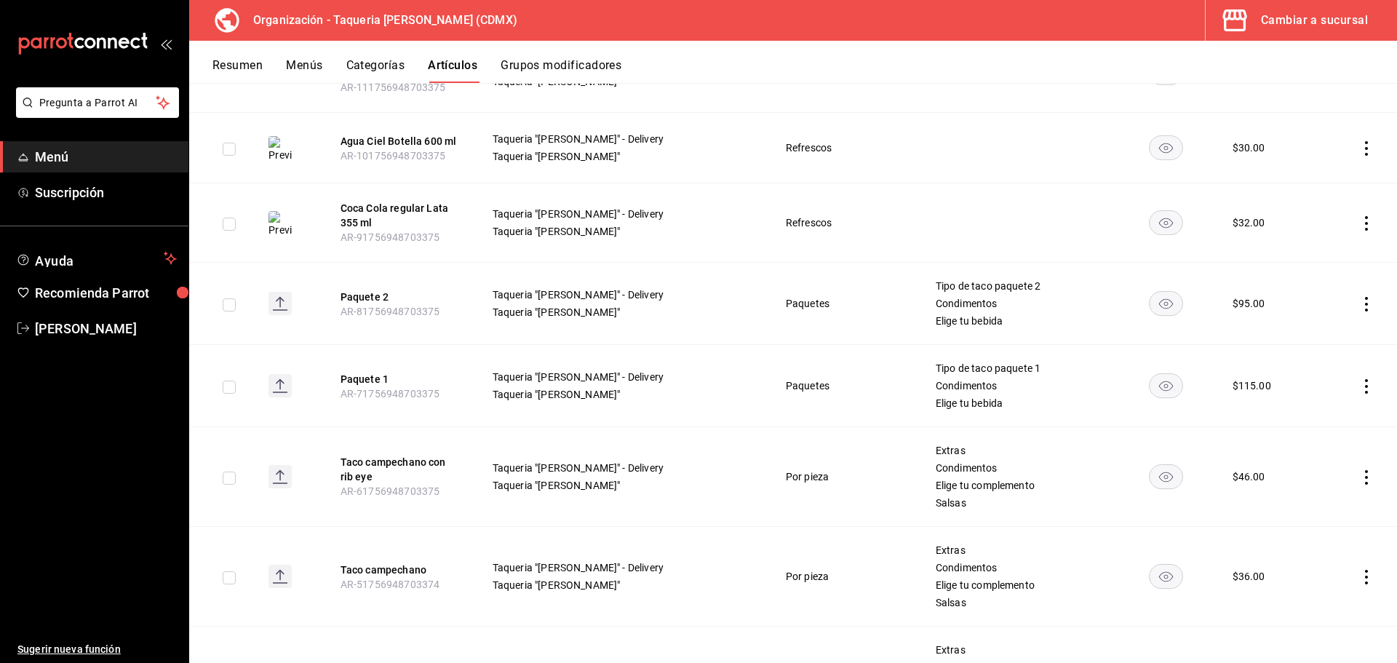
scroll to position [2692, 0]
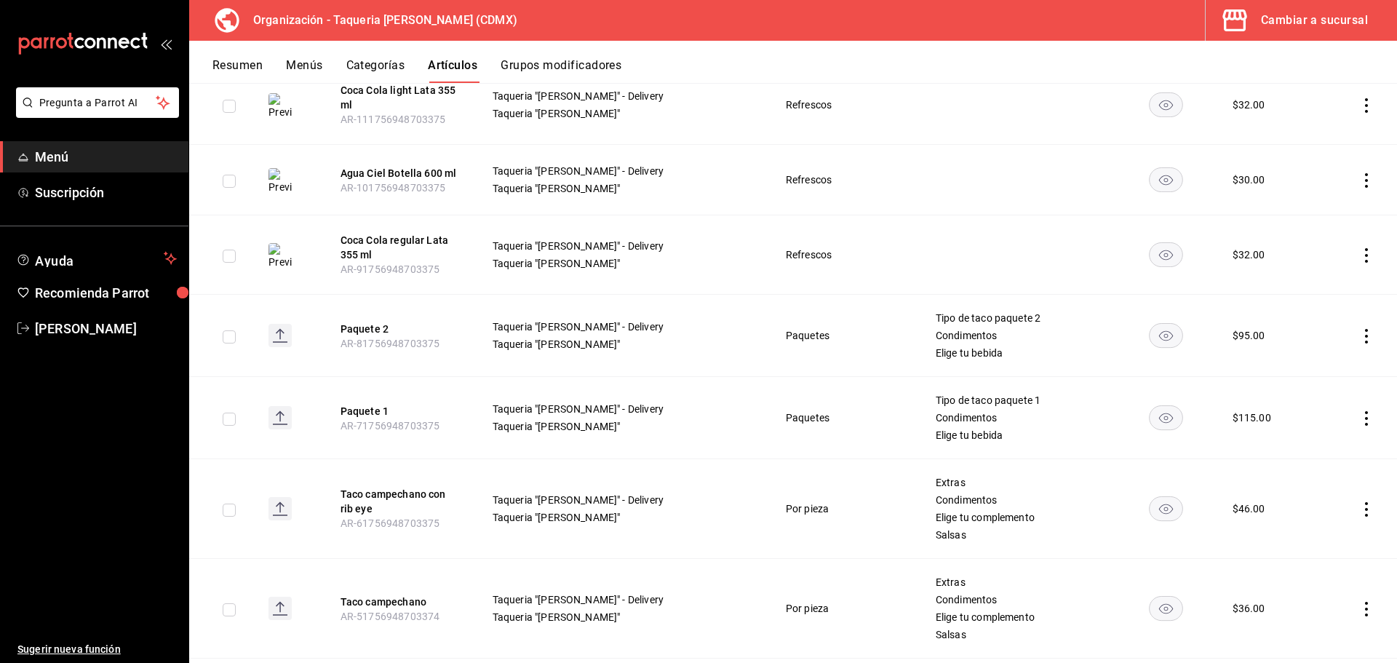
drag, startPoint x: 356, startPoint y: 391, endPoint x: 1004, endPoint y: 309, distance: 652.6
click at [356, 404] on button "Paquete 1" at bounding box center [398, 411] width 116 height 15
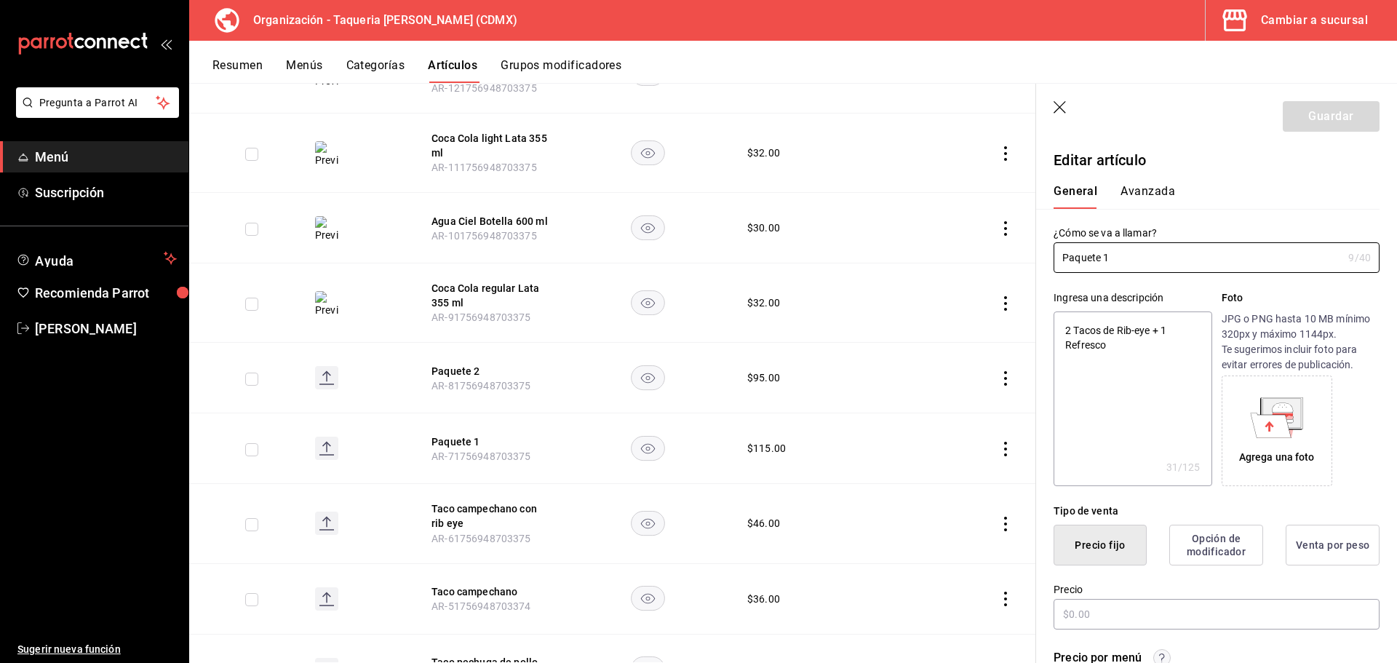
type textarea "x"
type input "$115.00"
click at [521, 65] on button "Grupos modificadores" at bounding box center [560, 70] width 121 height 25
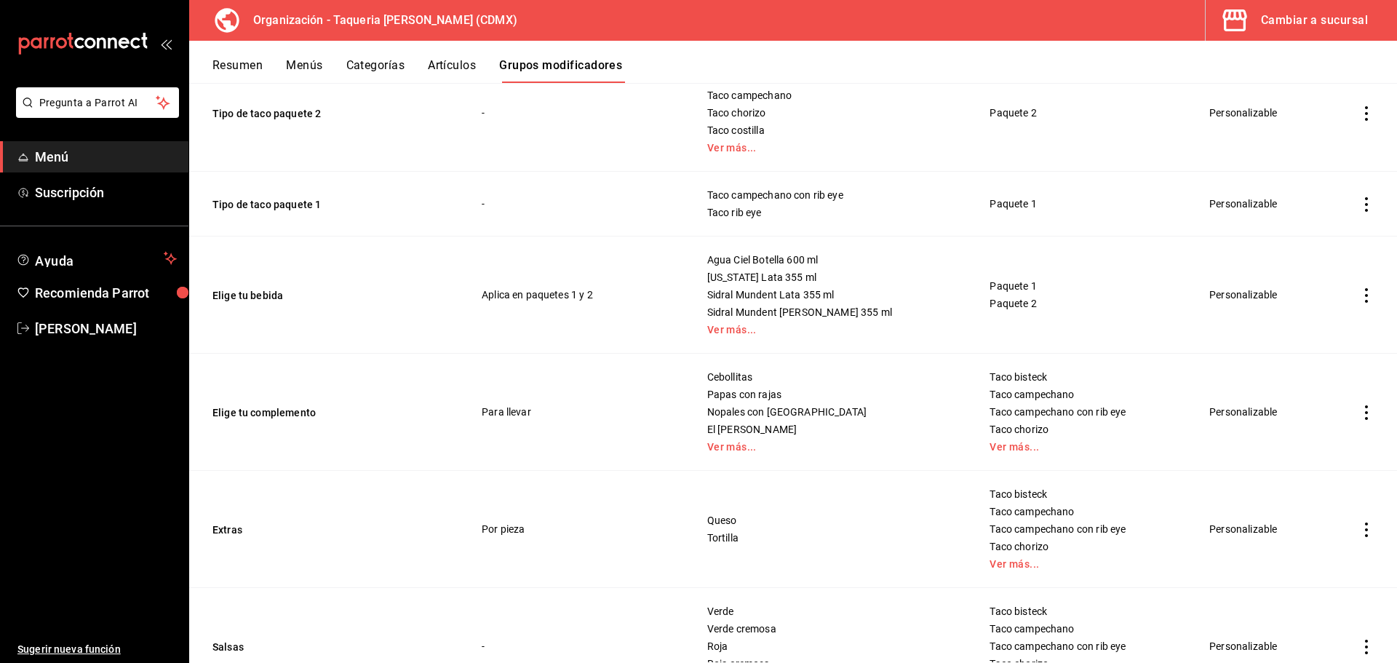
scroll to position [386, 0]
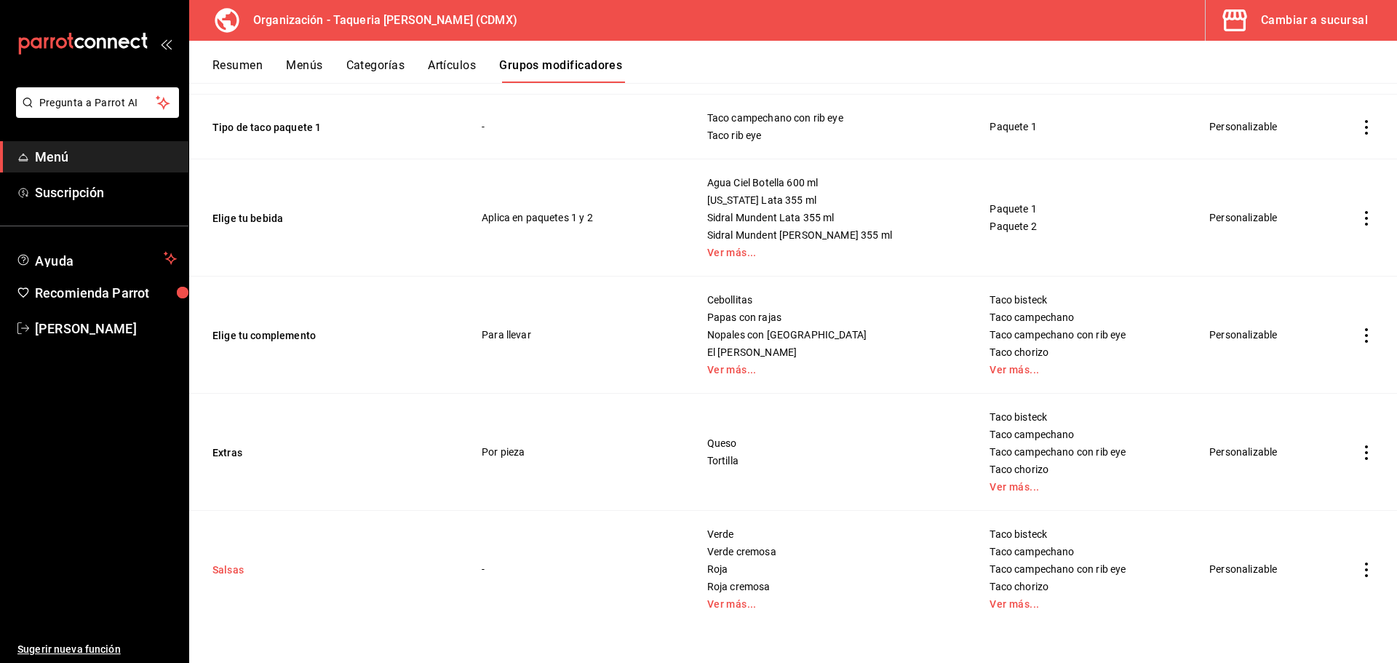
click at [239, 505] on button "Salsas" at bounding box center [299, 569] width 175 height 15
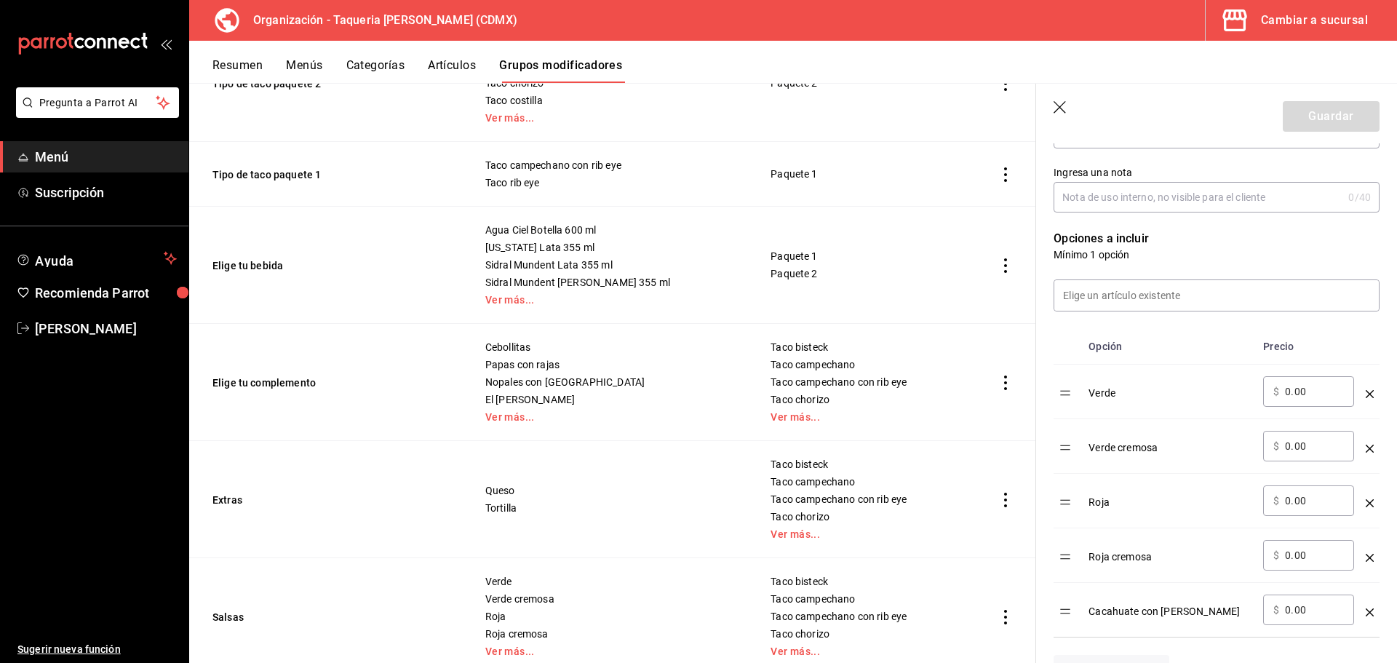
scroll to position [679, 0]
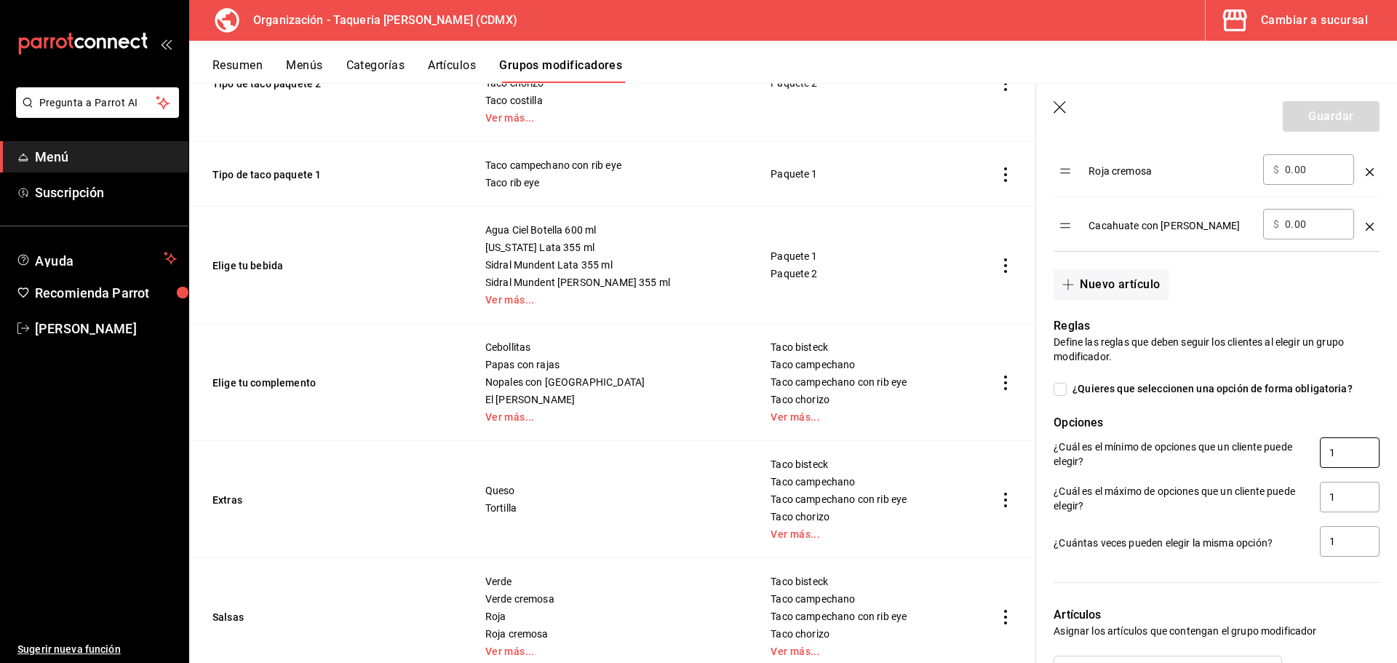
drag, startPoint x: 1336, startPoint y: 452, endPoint x: 1281, endPoint y: 455, distance: 55.4
click at [1117, 455] on div "¿Cuál es el mínimo de opciones que un cliente puede elegir? 1" at bounding box center [1216, 453] width 326 height 33
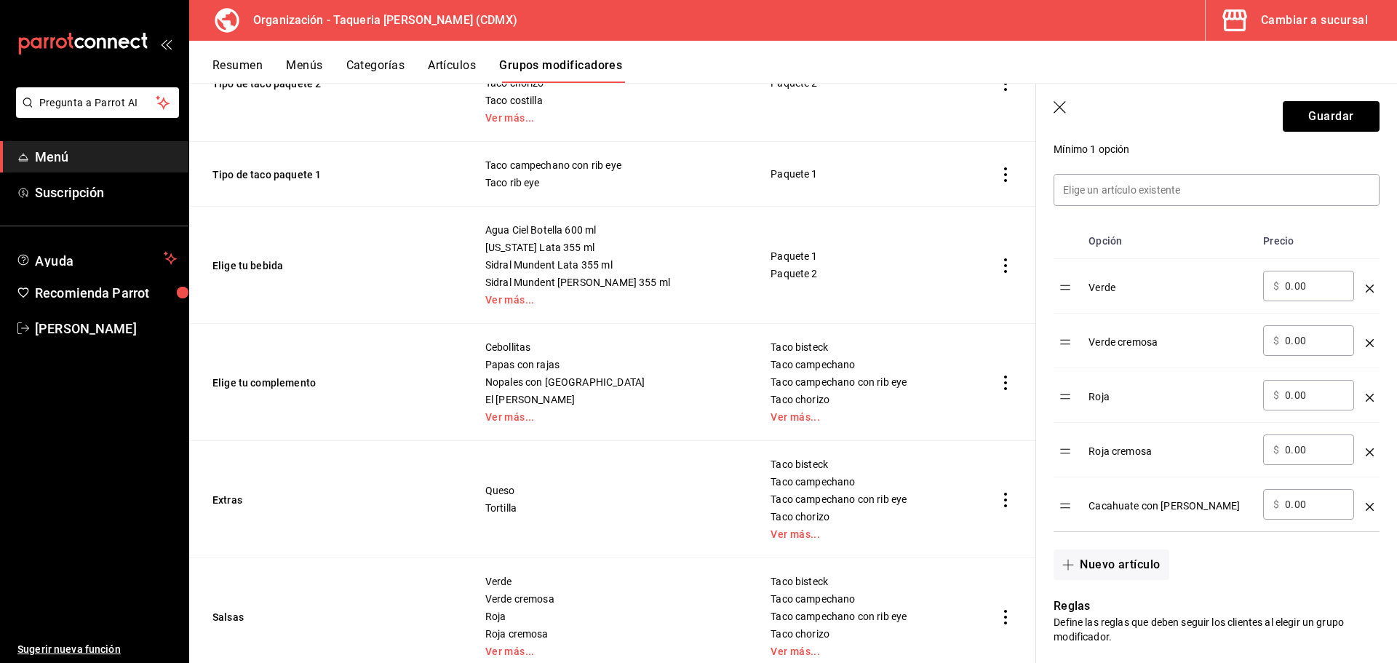
scroll to position [388, 0]
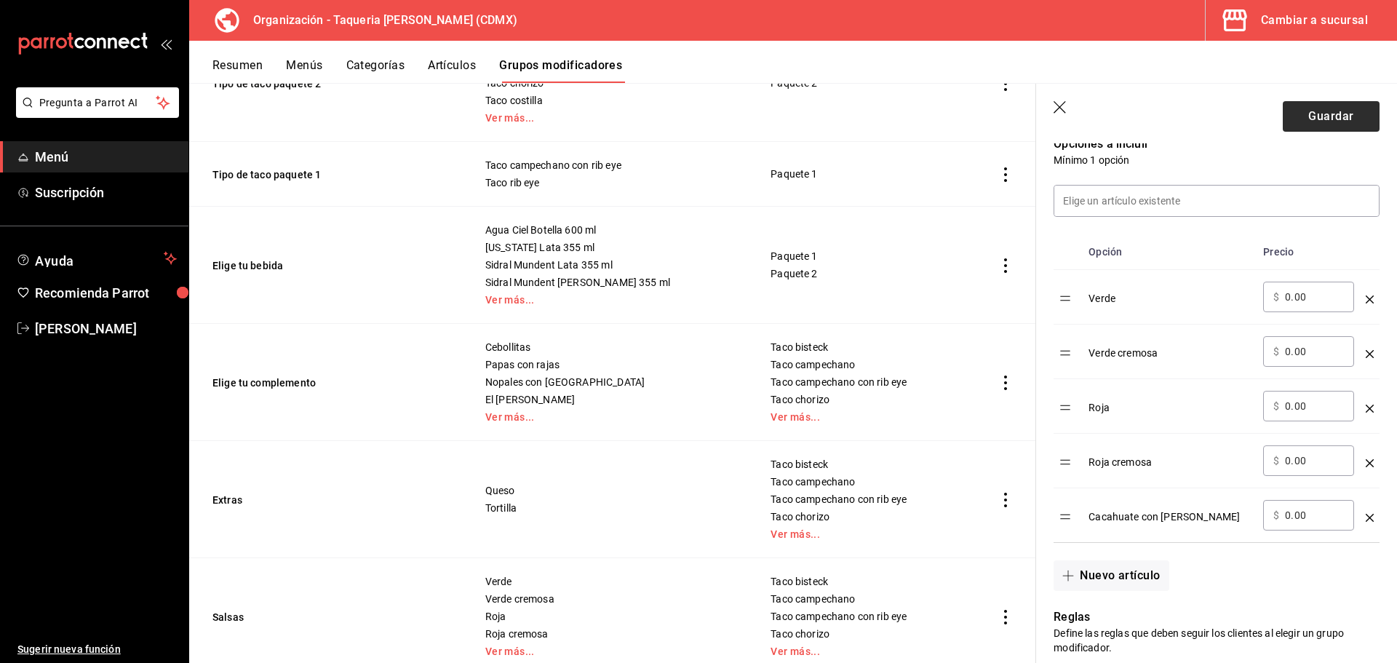
type input "0"
click at [1117, 118] on button "Guardar" at bounding box center [1330, 116] width 97 height 31
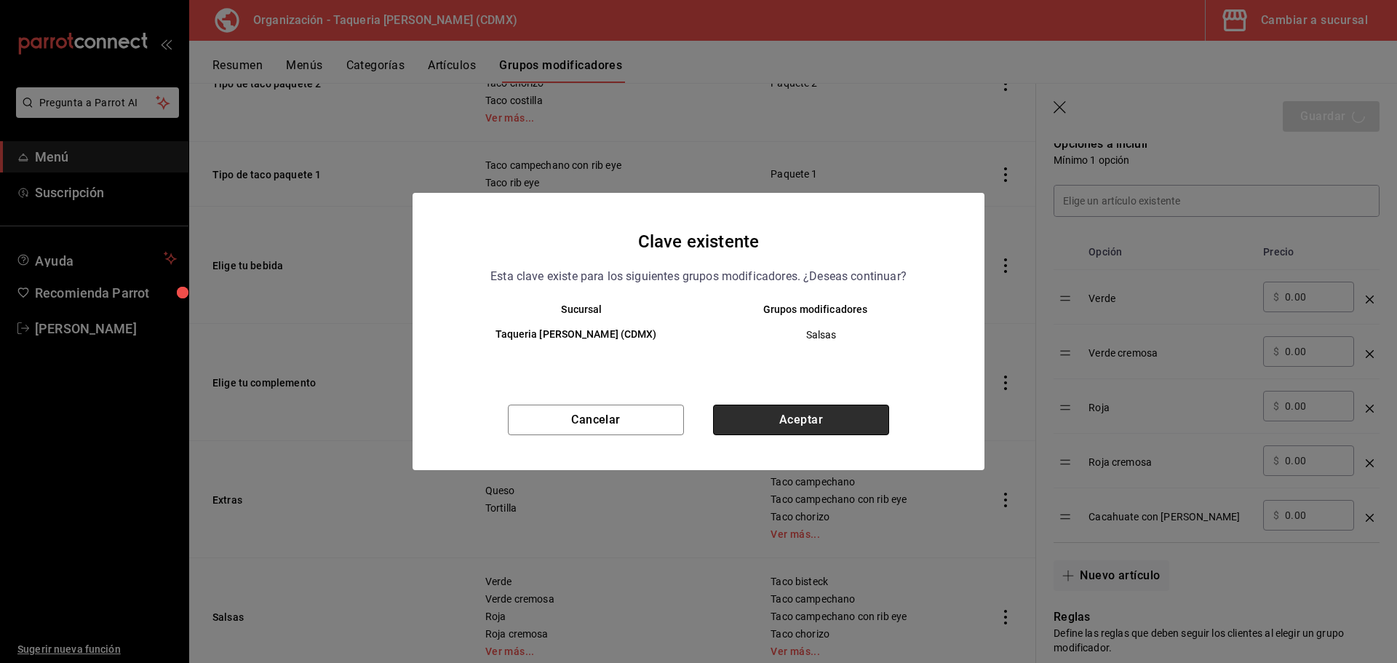
click at [809, 410] on button "Aceptar" at bounding box center [801, 419] width 176 height 31
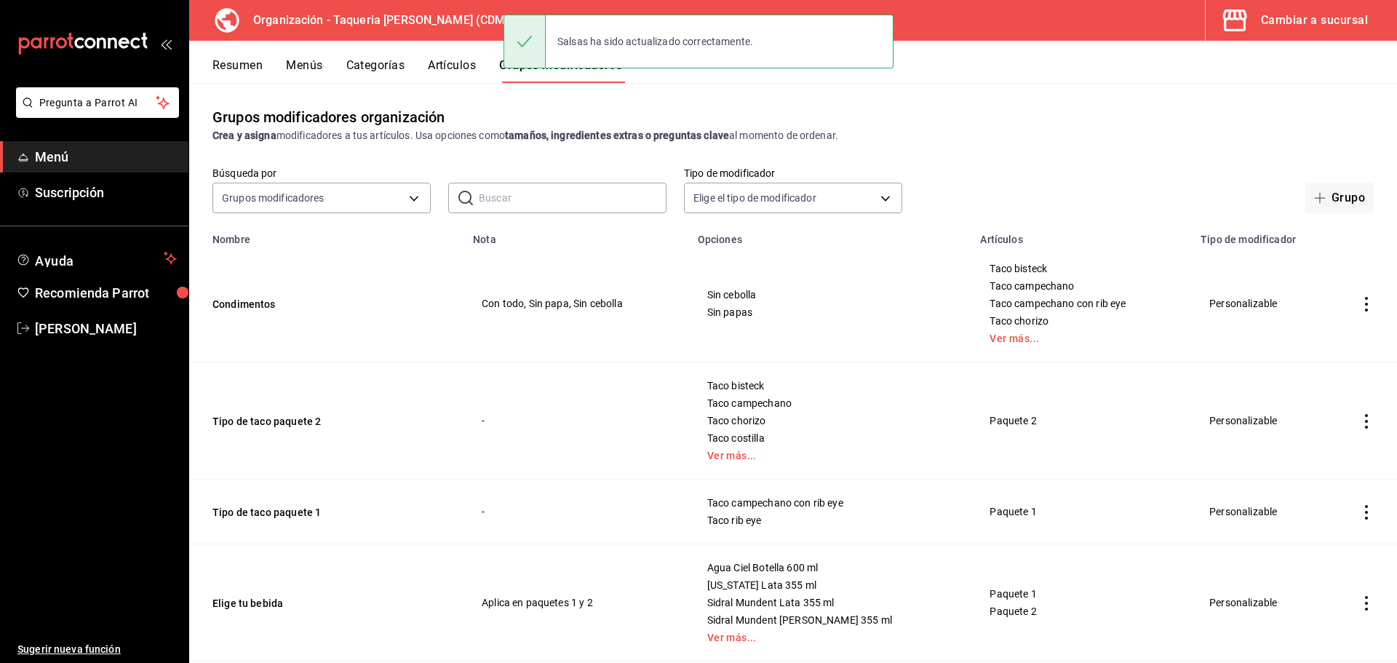
scroll to position [386, 0]
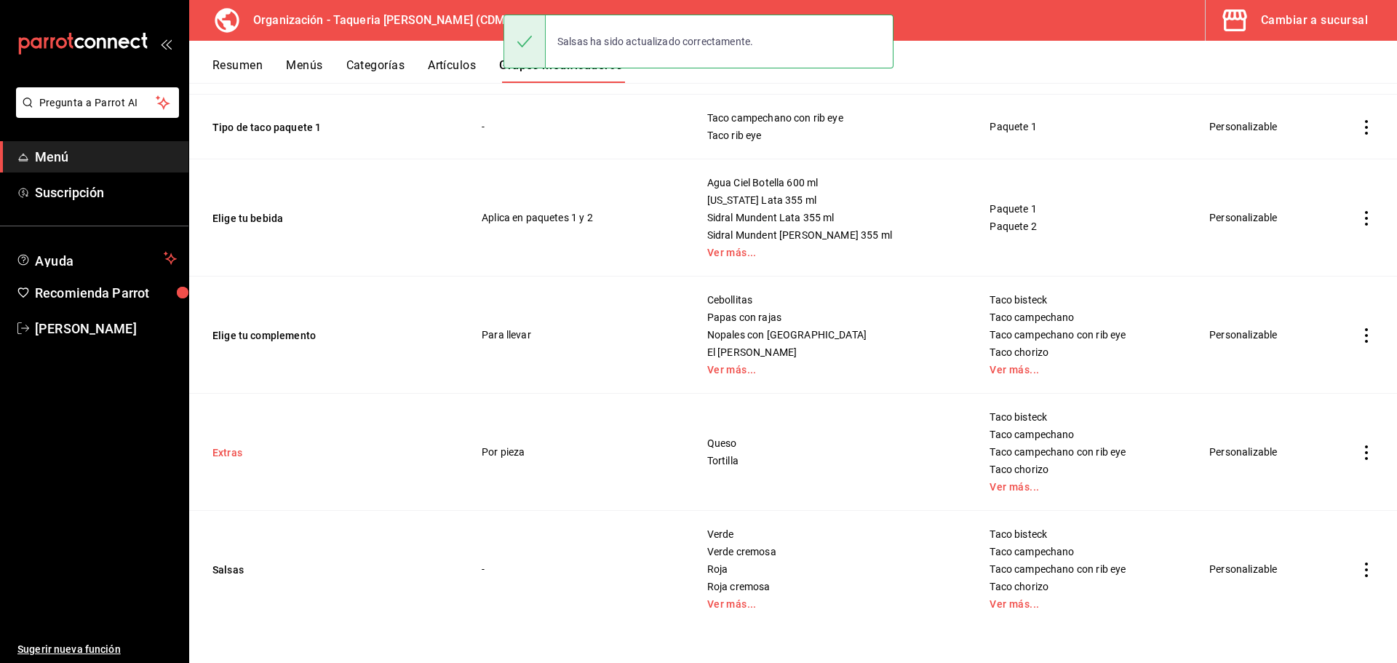
click at [222, 447] on button "Extras" at bounding box center [299, 452] width 175 height 15
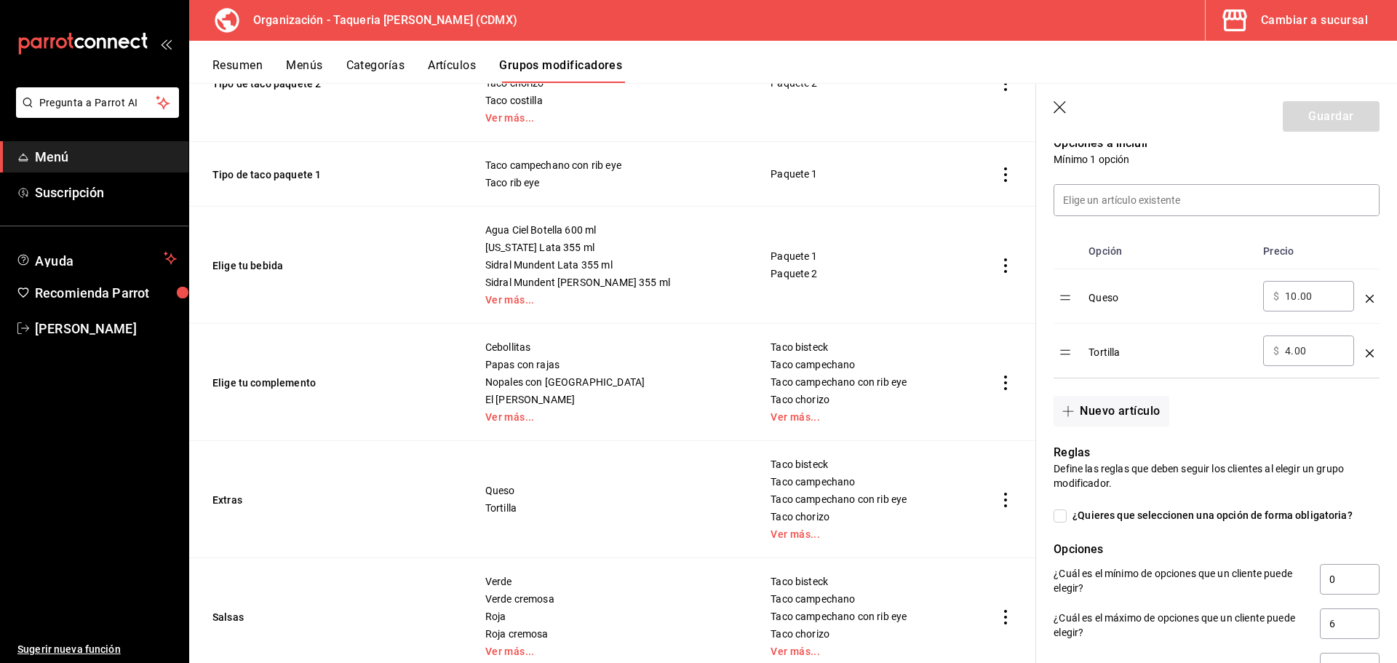
scroll to position [485, 0]
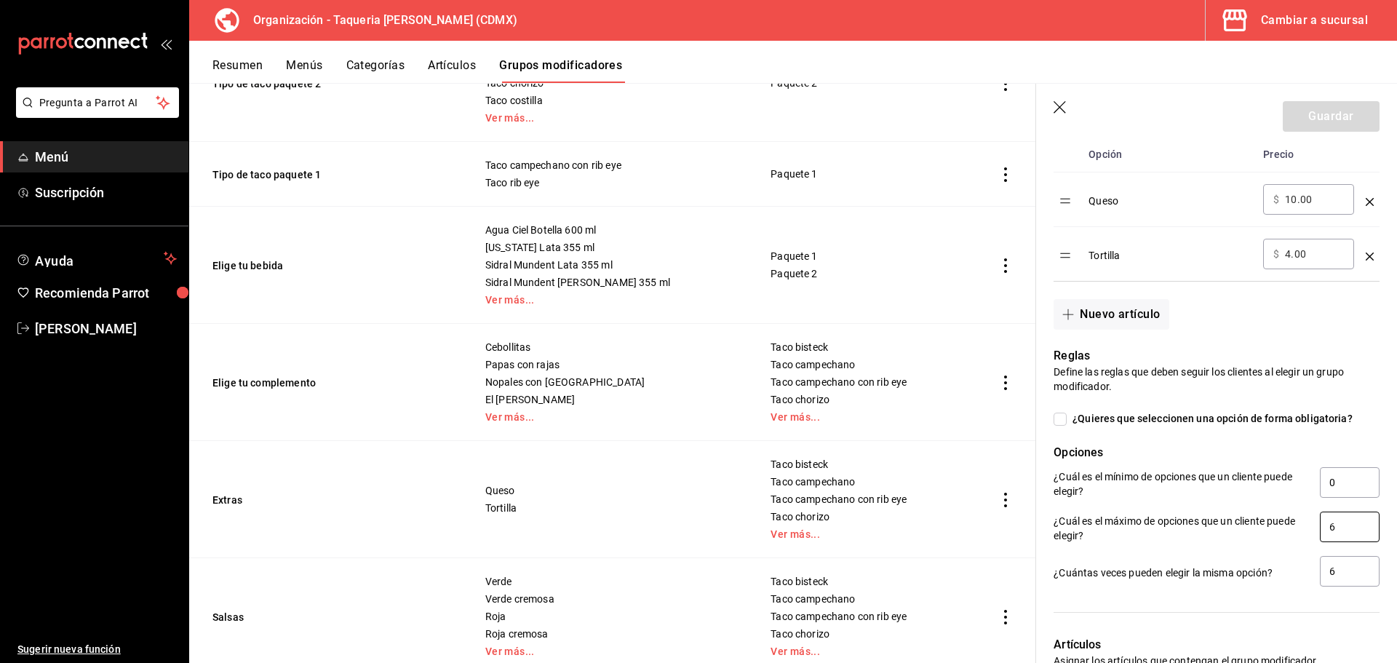
drag, startPoint x: 1338, startPoint y: 527, endPoint x: 1290, endPoint y: 526, distance: 48.0
click at [1117, 505] on div "¿Cuál es el máximo de opciones que un cliente puede elegir? 6" at bounding box center [1216, 527] width 326 height 33
drag, startPoint x: 1347, startPoint y: 527, endPoint x: 1301, endPoint y: 527, distance: 46.6
click at [1117, 505] on div "¿Cuál es el máximo de opciones que un cliente puede elegir? 1" at bounding box center [1216, 527] width 326 height 33
type input "1"
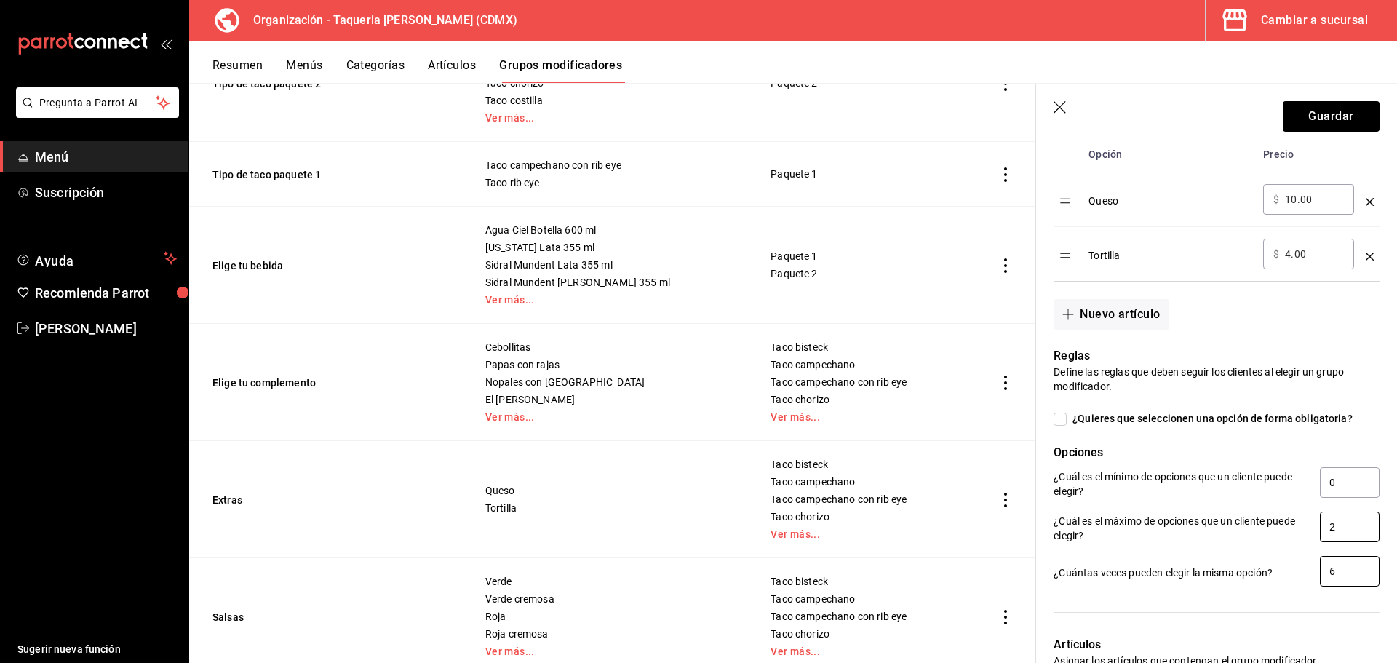
type input "2"
click at [1117, 505] on input "6" at bounding box center [1350, 571] width 60 height 31
click at [1117, 505] on input "2" at bounding box center [1350, 571] width 60 height 31
type input "2"
click at [1117, 505] on input "2" at bounding box center [1350, 526] width 60 height 31
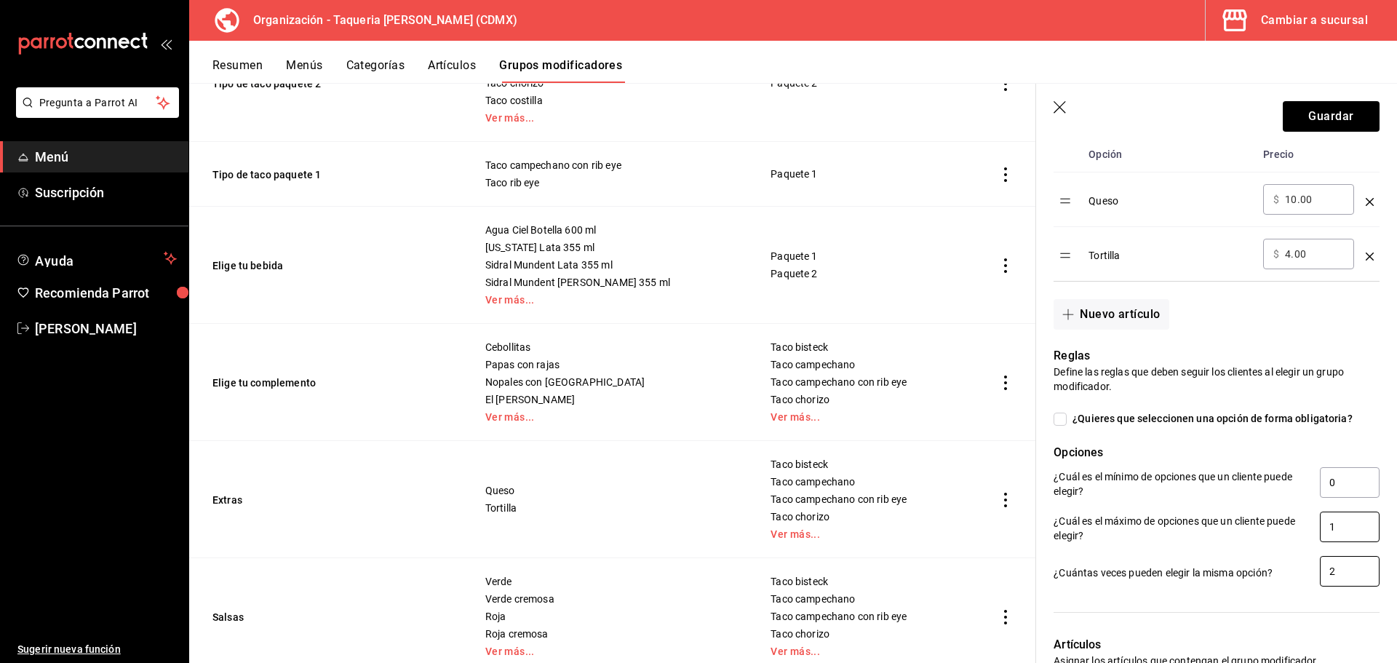
type input "1"
click at [1117, 505] on input "2" at bounding box center [1350, 571] width 60 height 31
type input "1"
click at [1117, 505] on input "1" at bounding box center [1350, 526] width 60 height 31
type input "2"
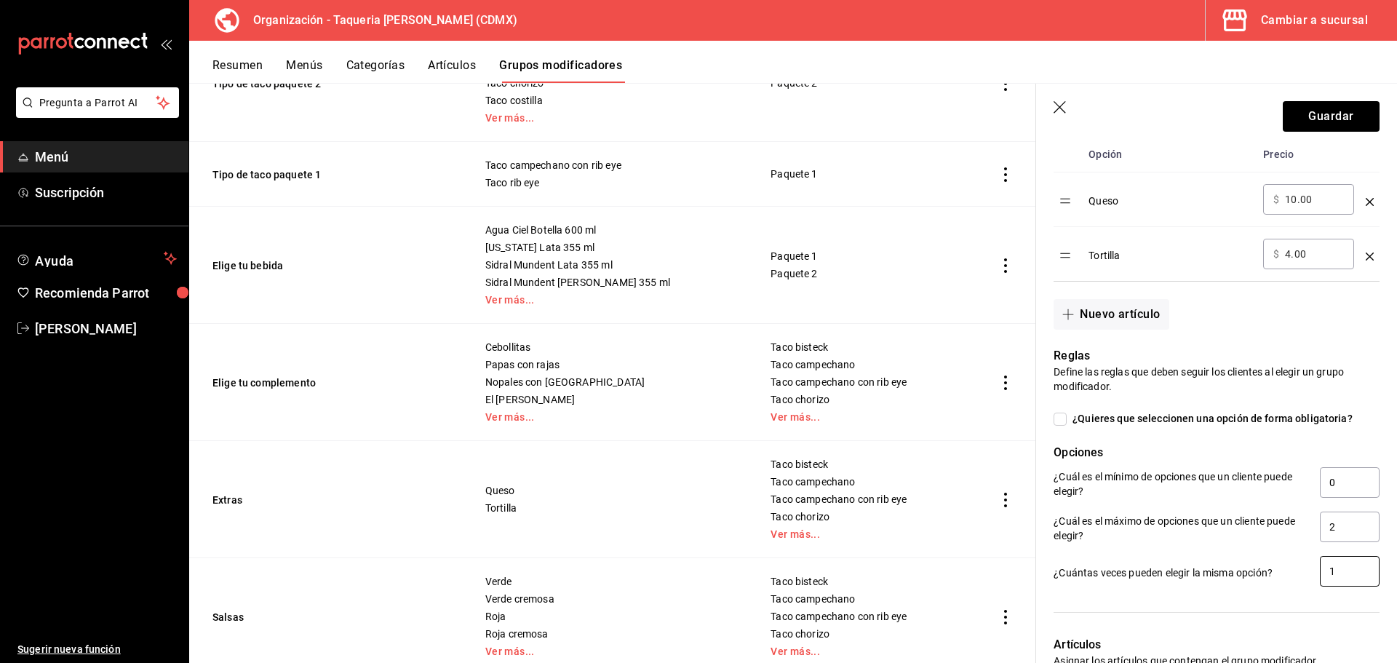
drag, startPoint x: 1334, startPoint y: 570, endPoint x: 1292, endPoint y: 570, distance: 42.2
click at [1117, 505] on div "¿Cuántas veces pueden elegir la misma opción? 1" at bounding box center [1216, 572] width 326 height 33
type input "2"
click at [1117, 200] on input "10.00" at bounding box center [1314, 199] width 59 height 15
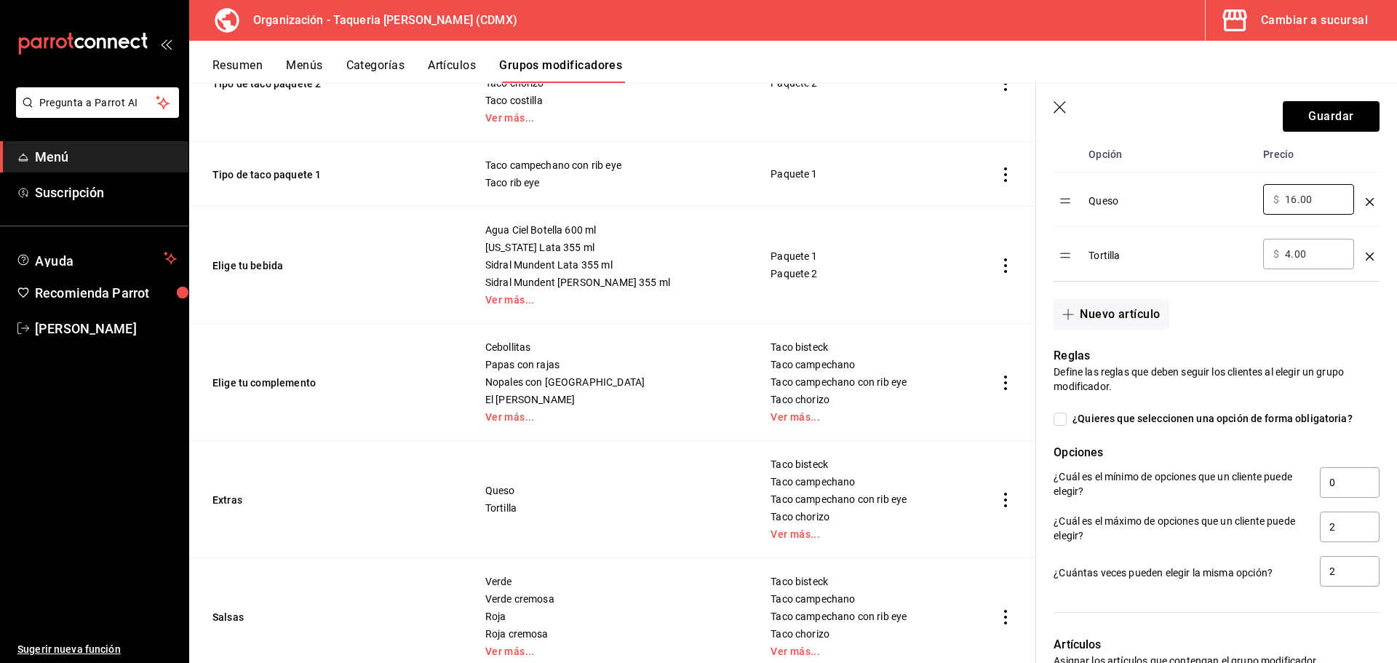
type input "16.00"
click at [1117, 252] on input "4.00" at bounding box center [1314, 254] width 59 height 15
click at [1117, 198] on input "16.00" at bounding box center [1314, 199] width 59 height 15
type input "10.00"
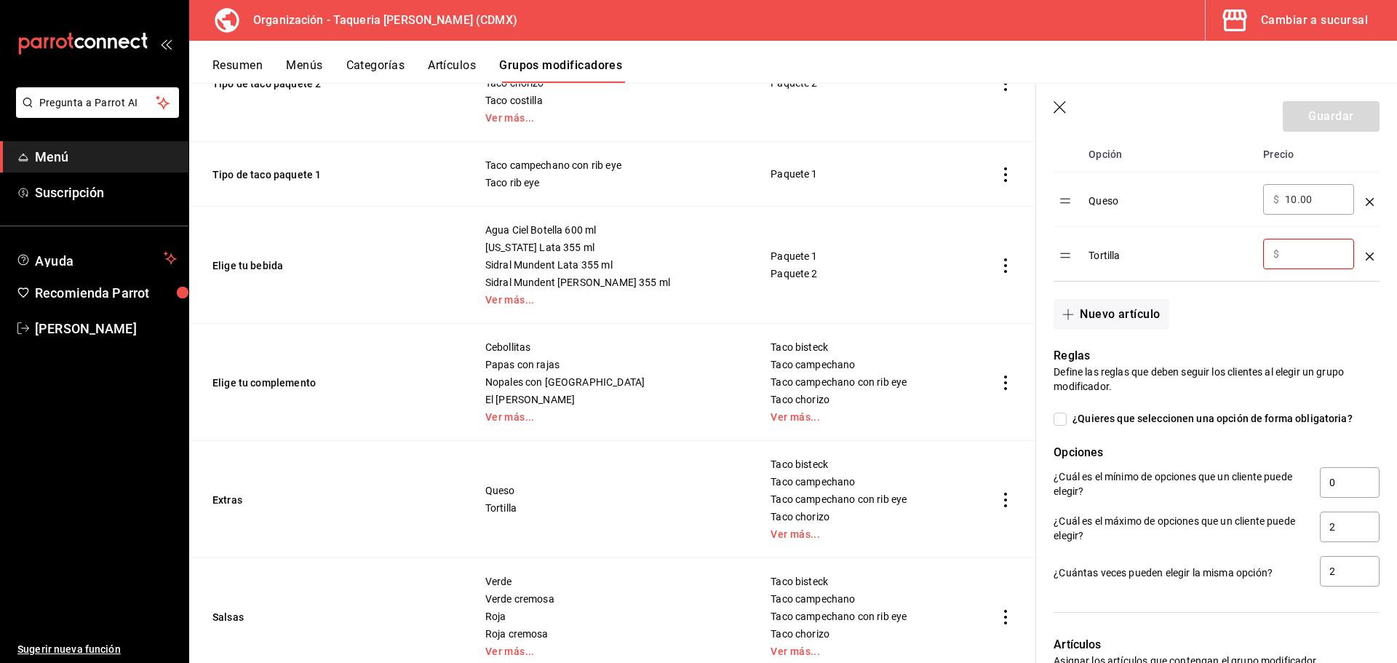
click at [1064, 97] on header "Guardar" at bounding box center [1216, 114] width 361 height 60
click at [1061, 105] on icon "button" at bounding box center [1060, 108] width 15 height 15
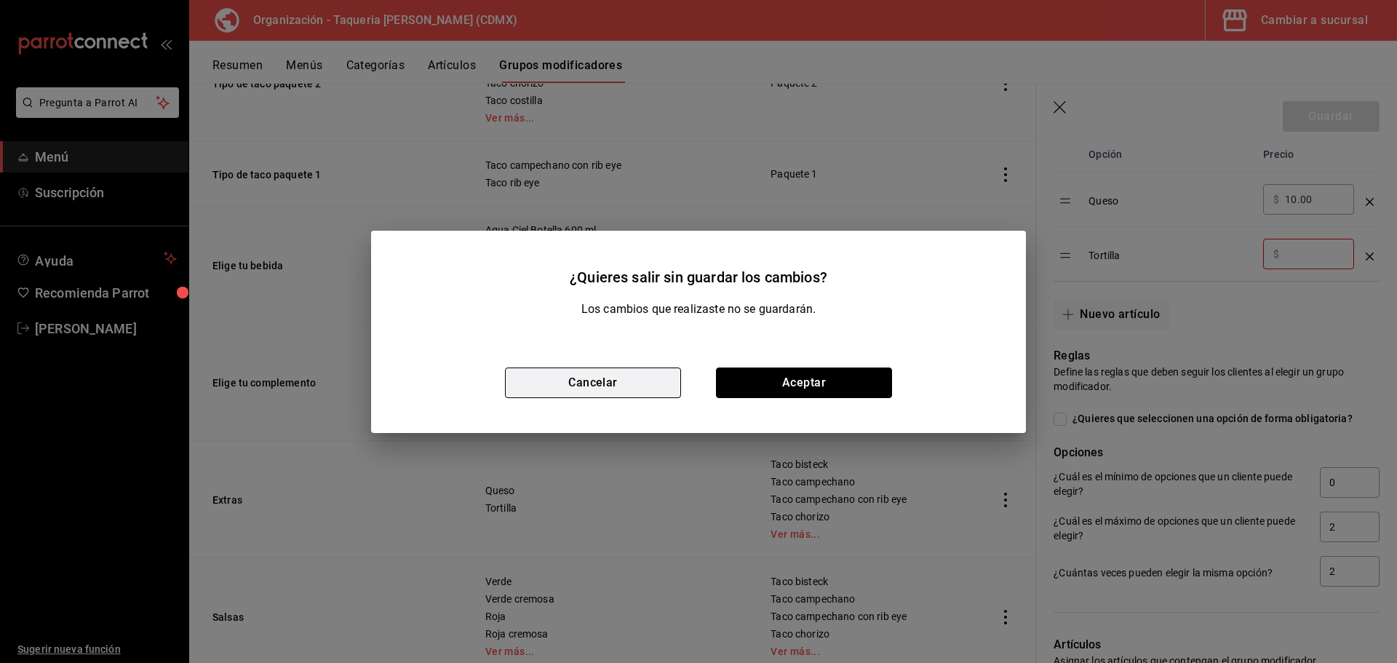
drag, startPoint x: 846, startPoint y: 376, endPoint x: 562, endPoint y: 379, distance: 284.4
click at [562, 379] on div "Cancelar Aceptar" at bounding box center [698, 382] width 655 height 100
click at [590, 380] on button "Cancelar" at bounding box center [593, 382] width 176 height 31
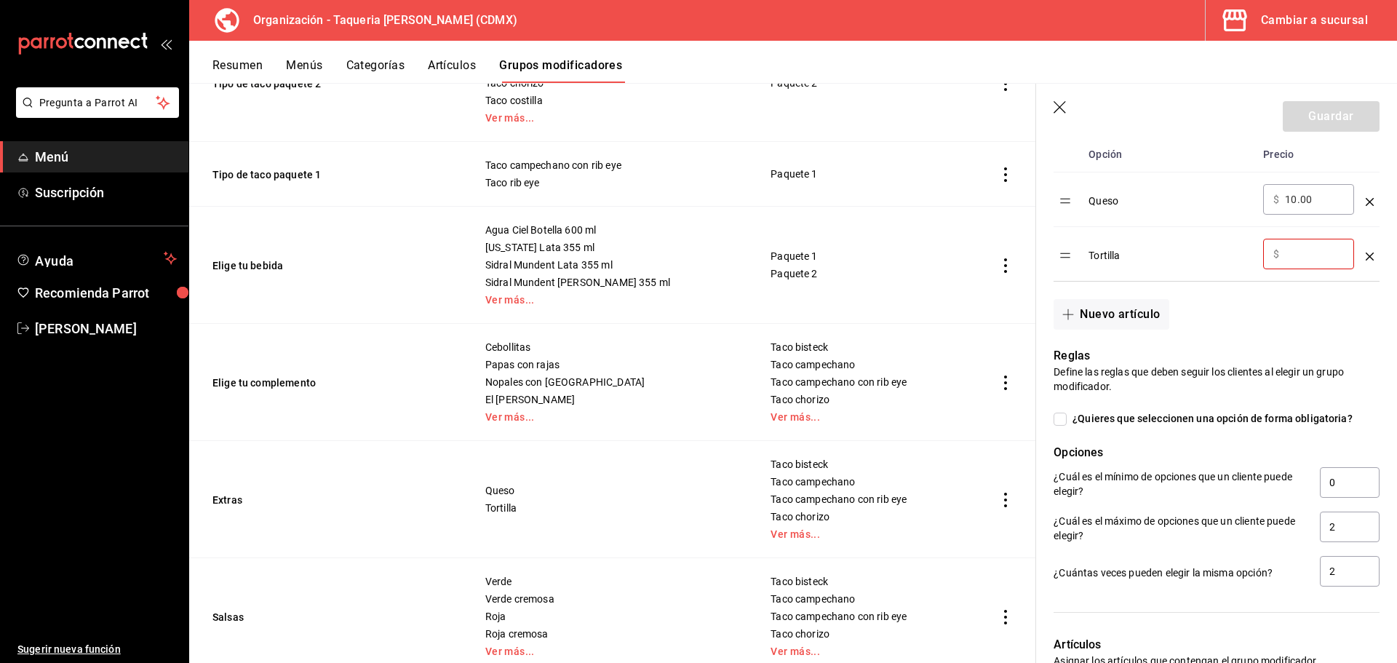
click at [1061, 107] on icon "button" at bounding box center [1060, 108] width 15 height 15
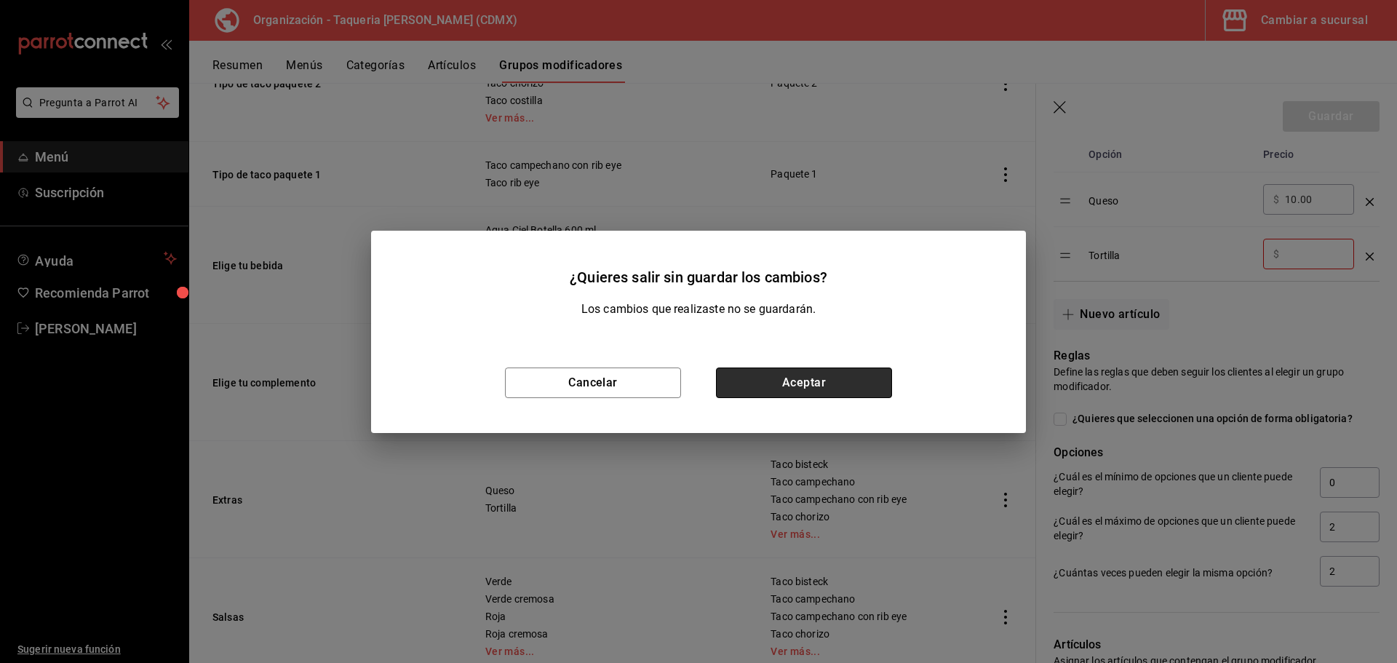
click at [805, 378] on button "Aceptar" at bounding box center [804, 382] width 176 height 31
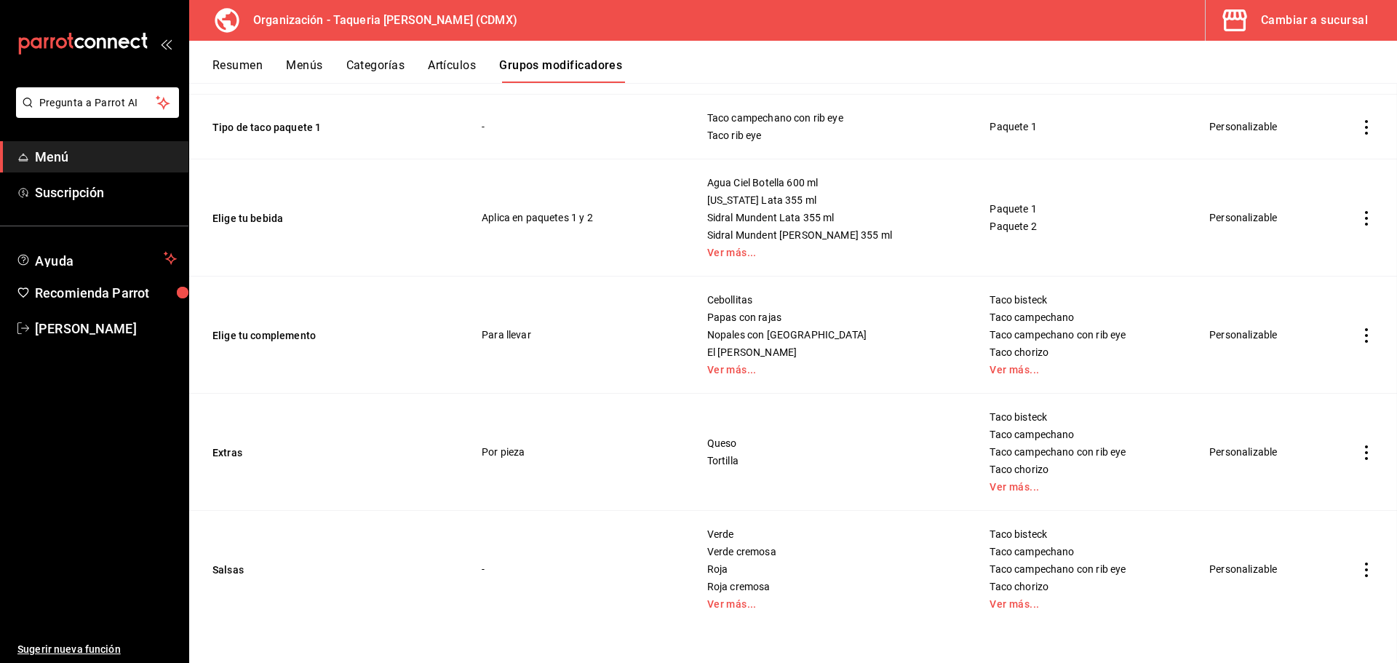
scroll to position [360, 0]
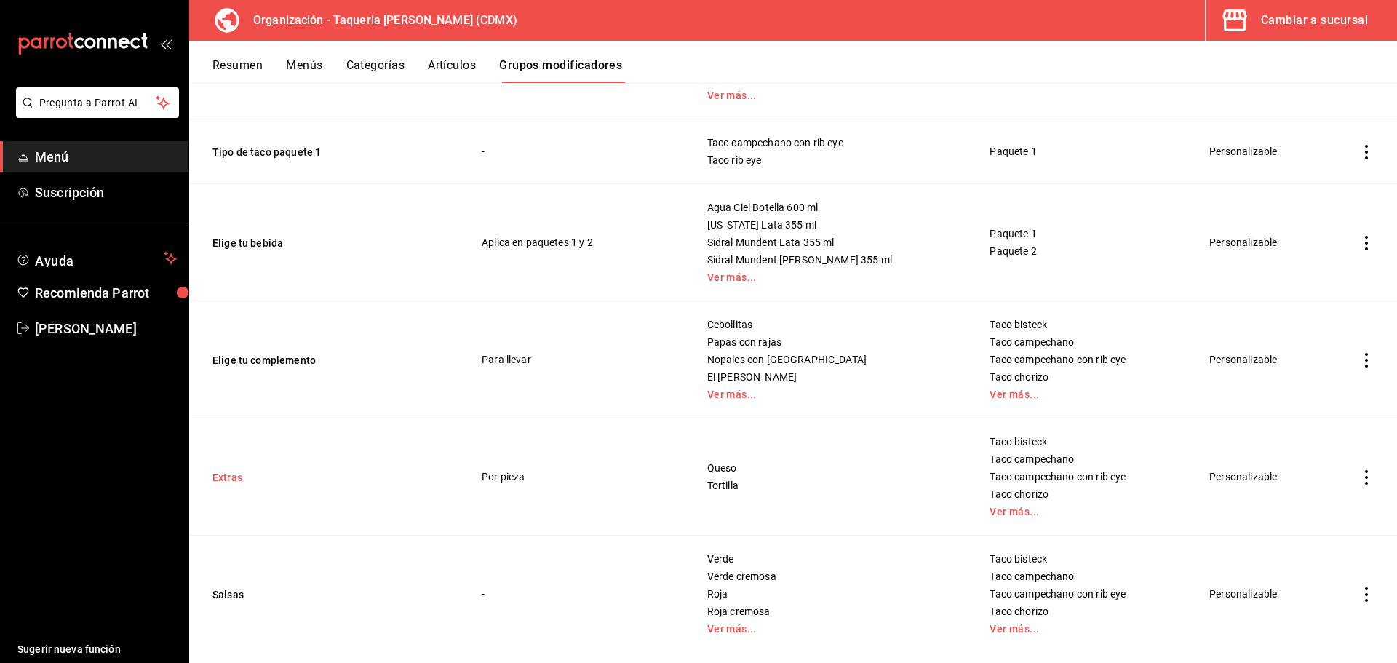
click at [233, 475] on button "Extras" at bounding box center [299, 477] width 175 height 15
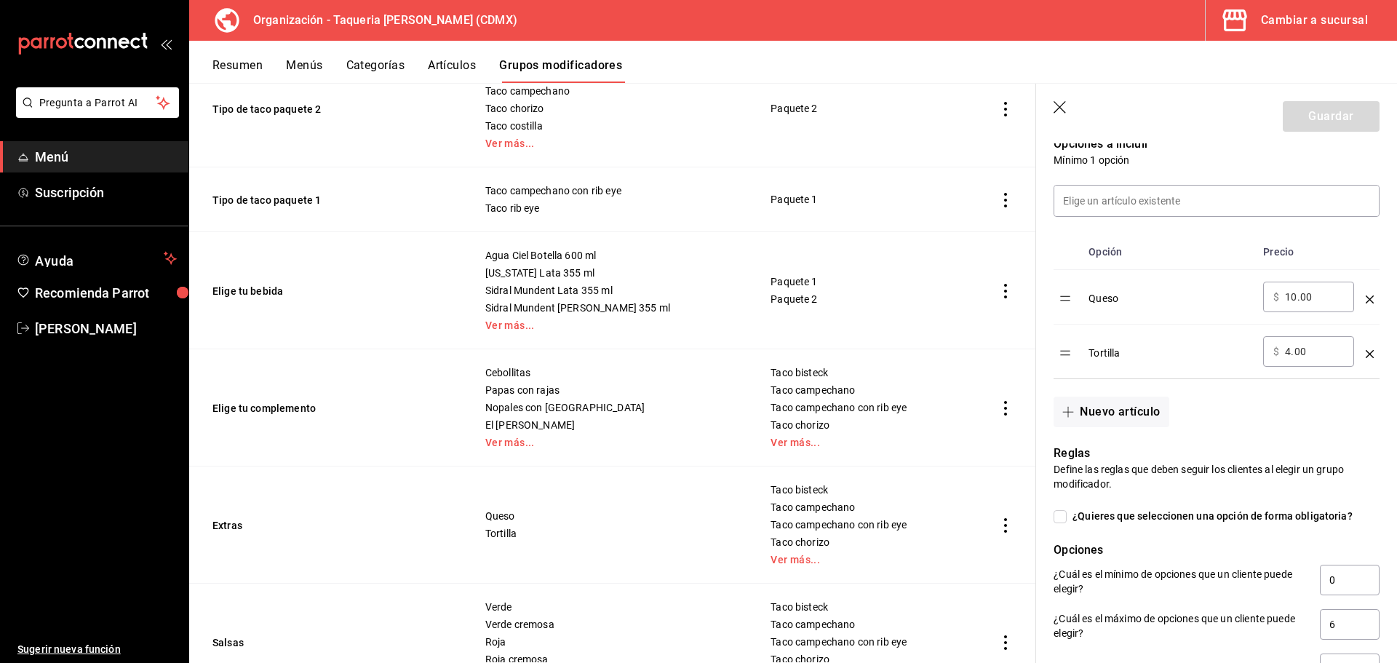
scroll to position [485, 0]
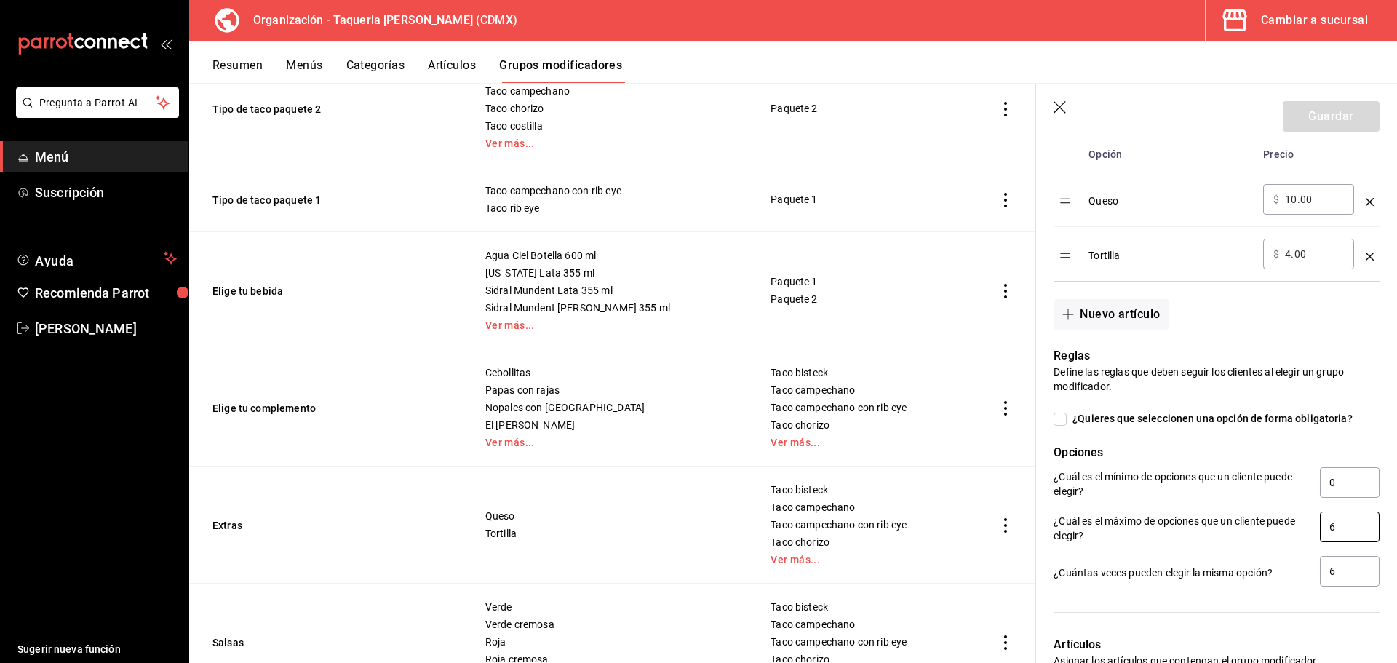
click at [1117, 505] on input "6" at bounding box center [1350, 526] width 60 height 31
type input "2"
drag, startPoint x: 1333, startPoint y: 572, endPoint x: 1241, endPoint y: 580, distance: 92.8
click at [1117, 505] on div "¿Cuántas veces pueden elegir la misma opción? 6" at bounding box center [1216, 572] width 326 height 33
type input "2"
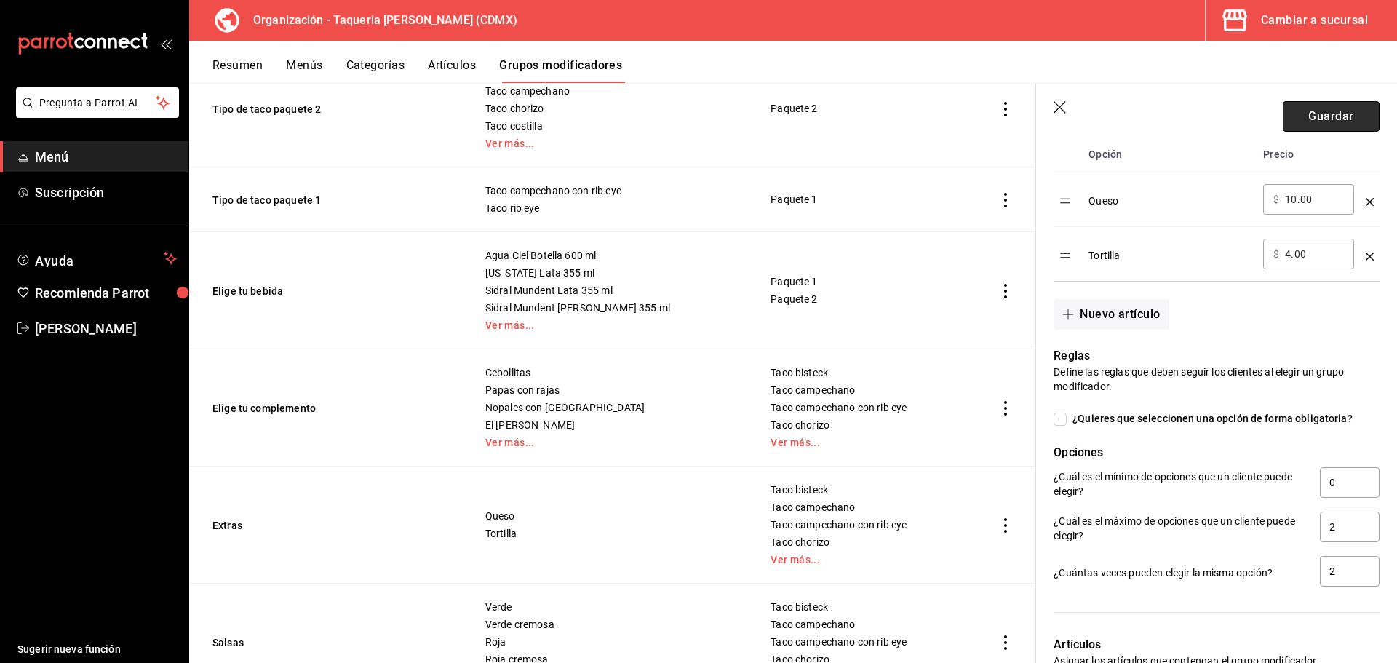
click at [1117, 123] on button "Guardar" at bounding box center [1330, 116] width 97 height 31
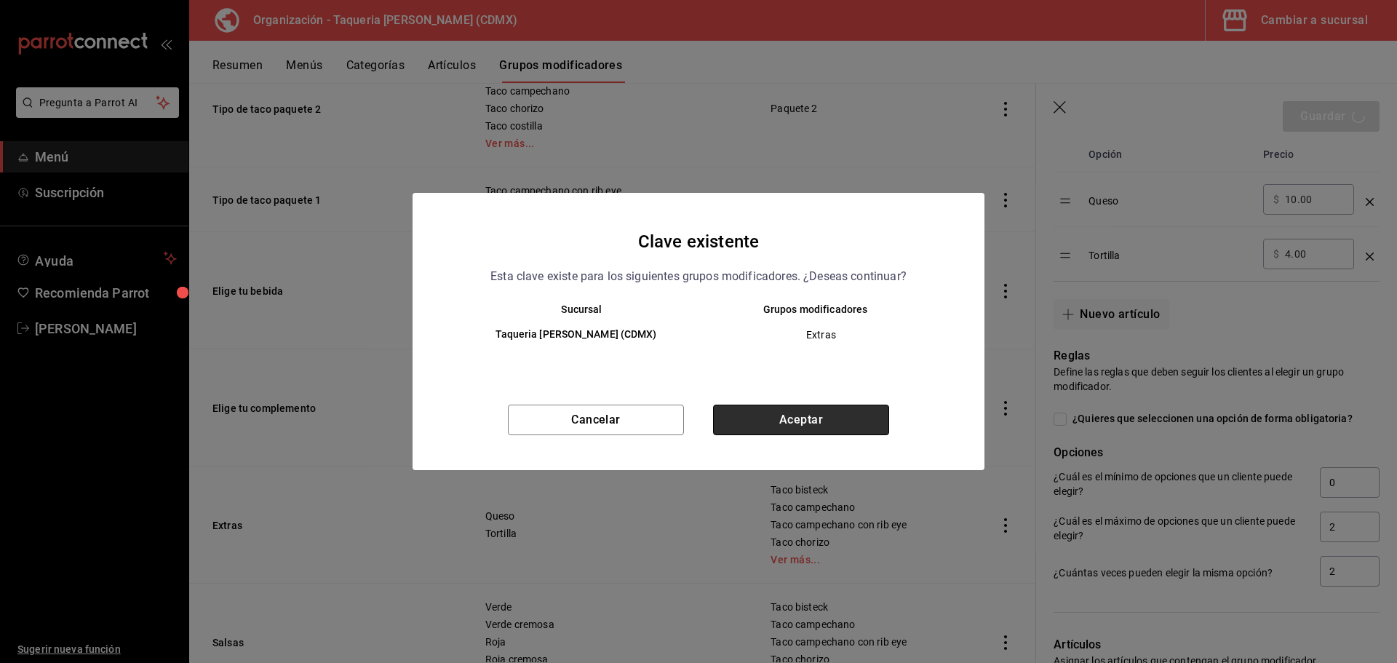
click at [783, 410] on button "Aceptar" at bounding box center [801, 419] width 176 height 31
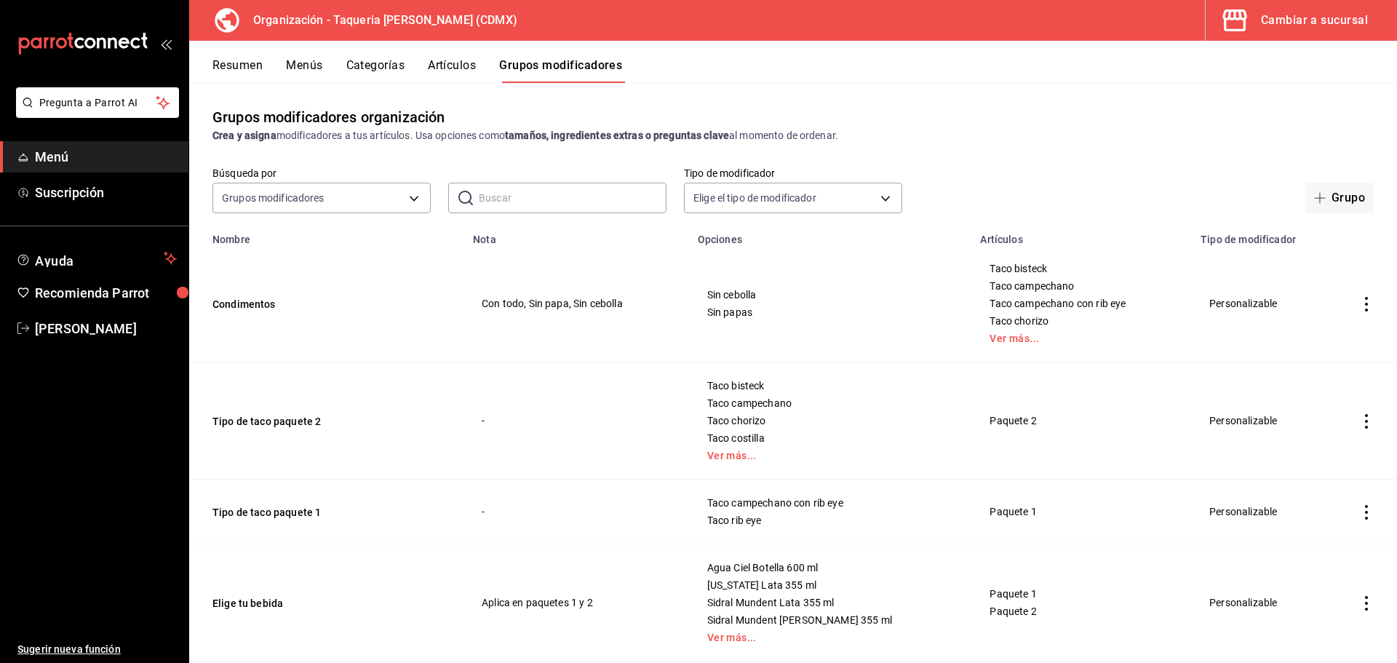
click at [274, 69] on div "Resumen Menús Categorías Artículos Grupos modificadores" at bounding box center [804, 70] width 1184 height 25
click at [292, 68] on button "Menús" at bounding box center [304, 70] width 36 height 25
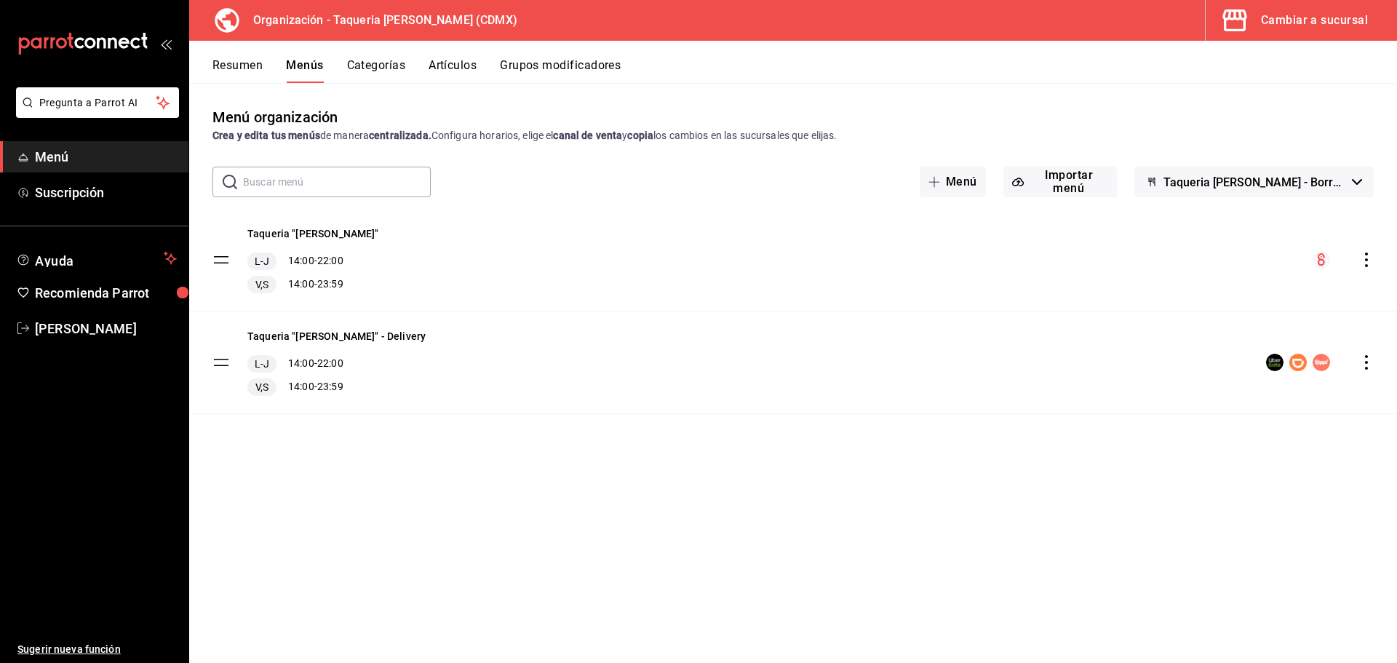
click at [246, 71] on button "Resumen" at bounding box center [237, 70] width 50 height 25
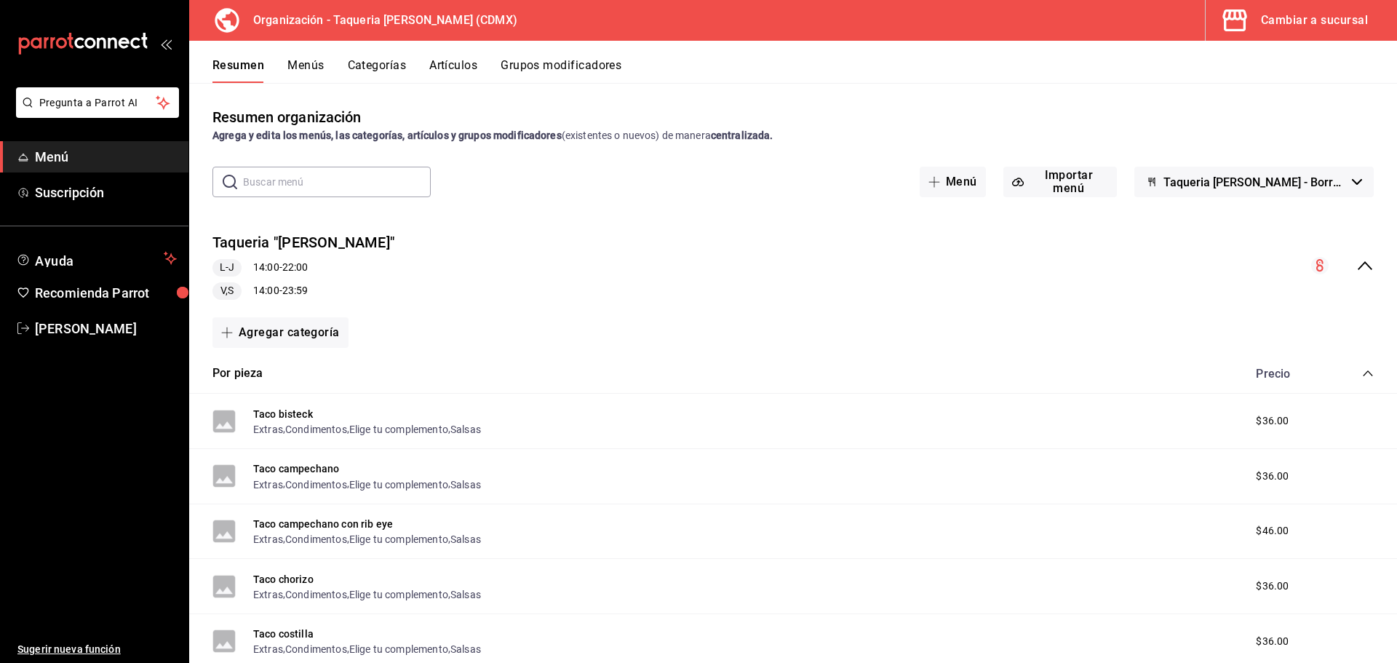
click at [1117, 266] on icon "collapse-menu-row" at bounding box center [1364, 265] width 17 height 17
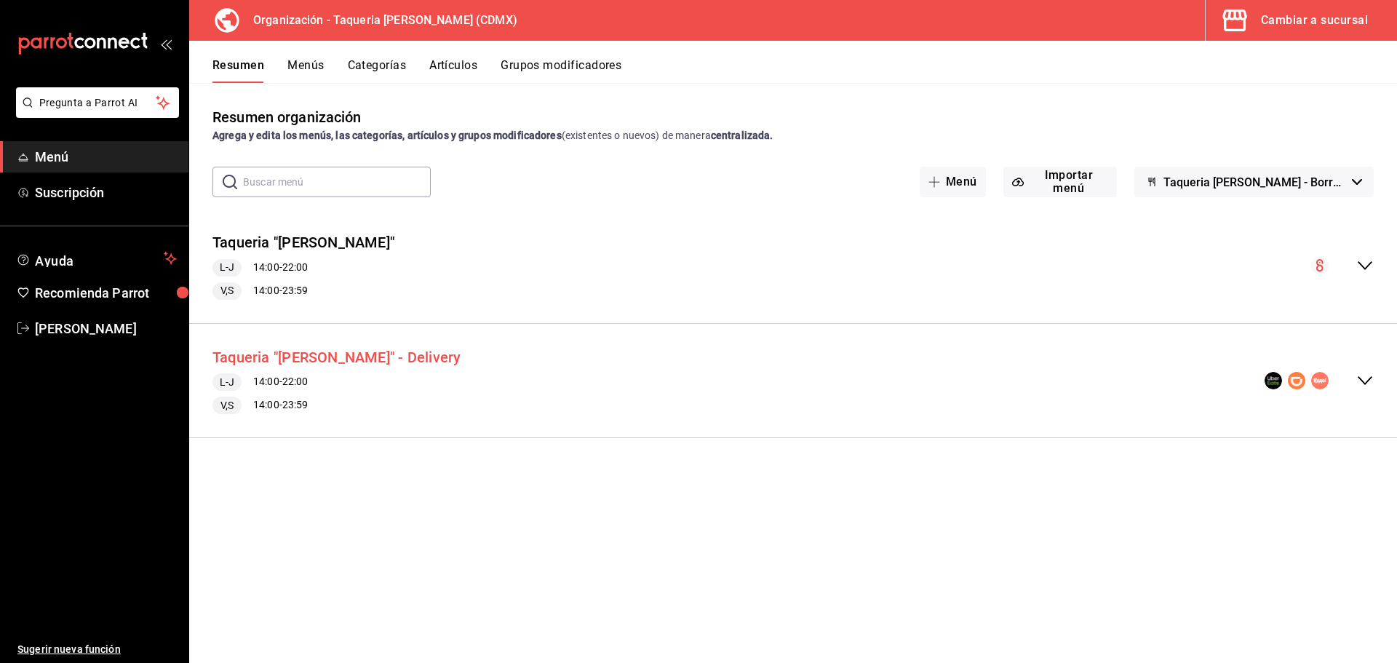
click at [303, 357] on button "Taqueria "[PERSON_NAME]" - Delivery" at bounding box center [336, 357] width 249 height 21
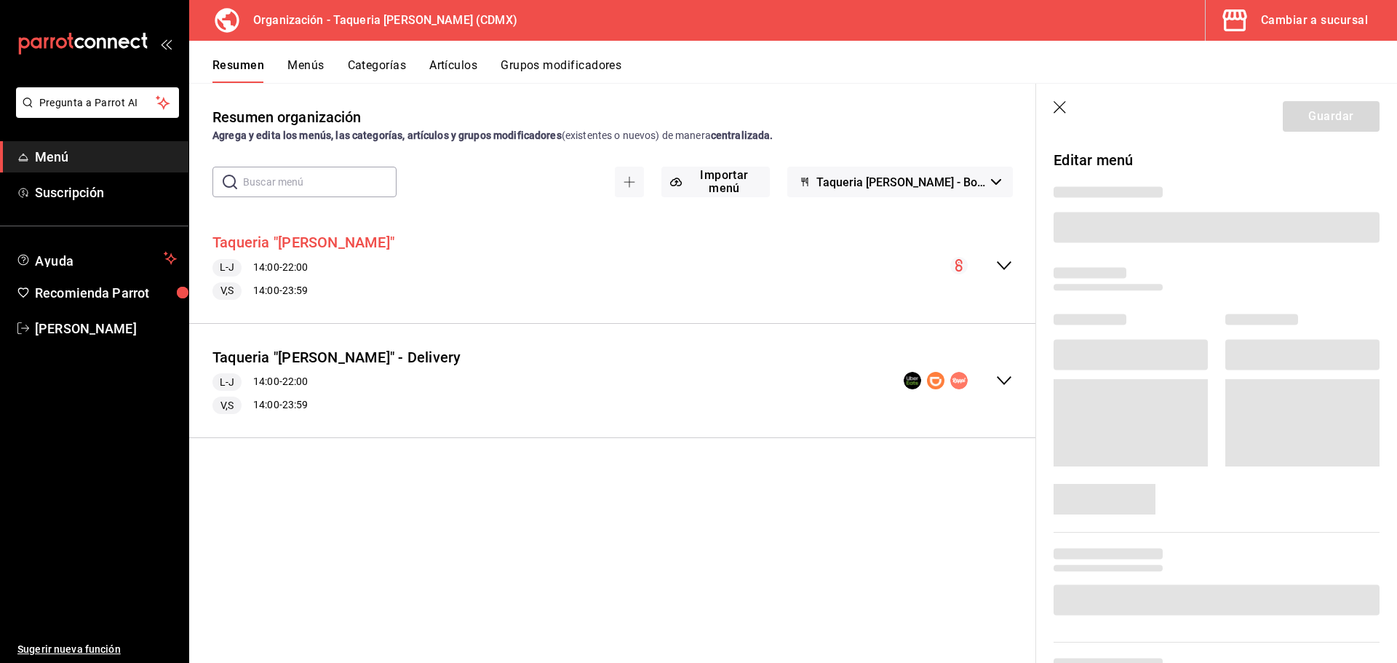
click at [277, 244] on button "Taqueria "[PERSON_NAME]"" at bounding box center [303, 242] width 182 height 21
click at [567, 62] on button "Grupos modificadores" at bounding box center [560, 70] width 121 height 25
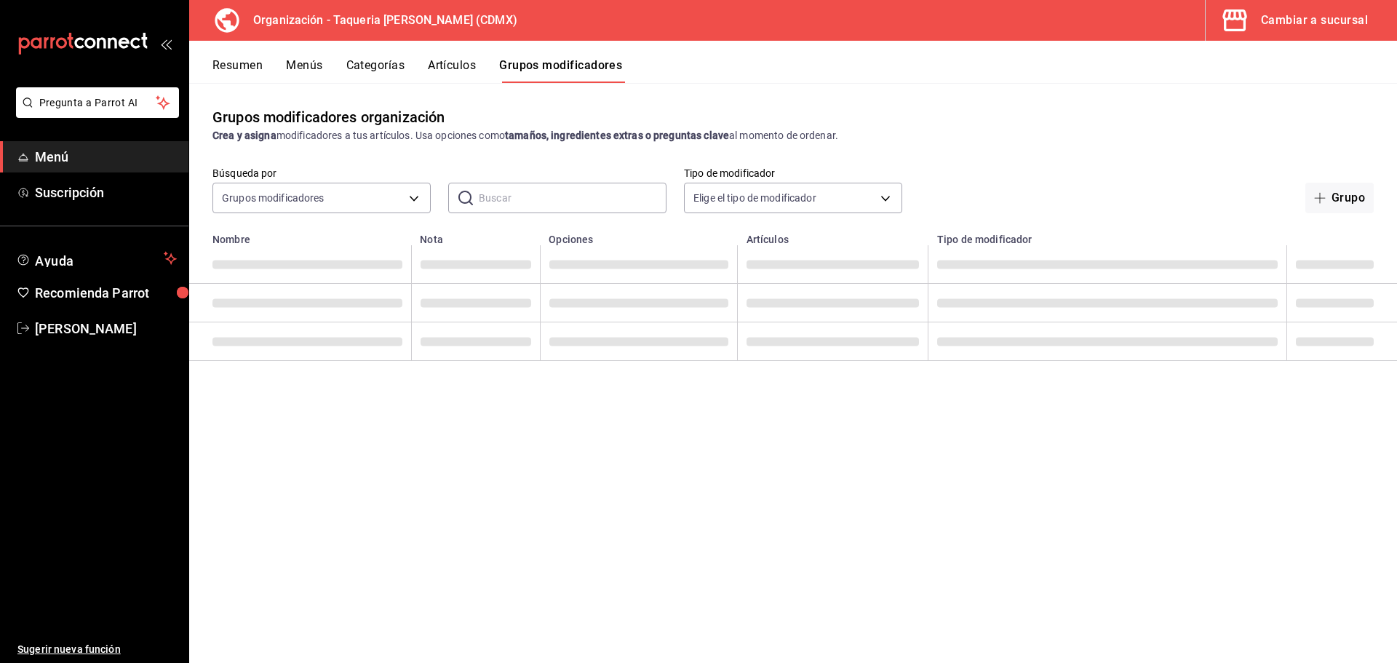
click at [291, 68] on button "Menús" at bounding box center [304, 70] width 36 height 25
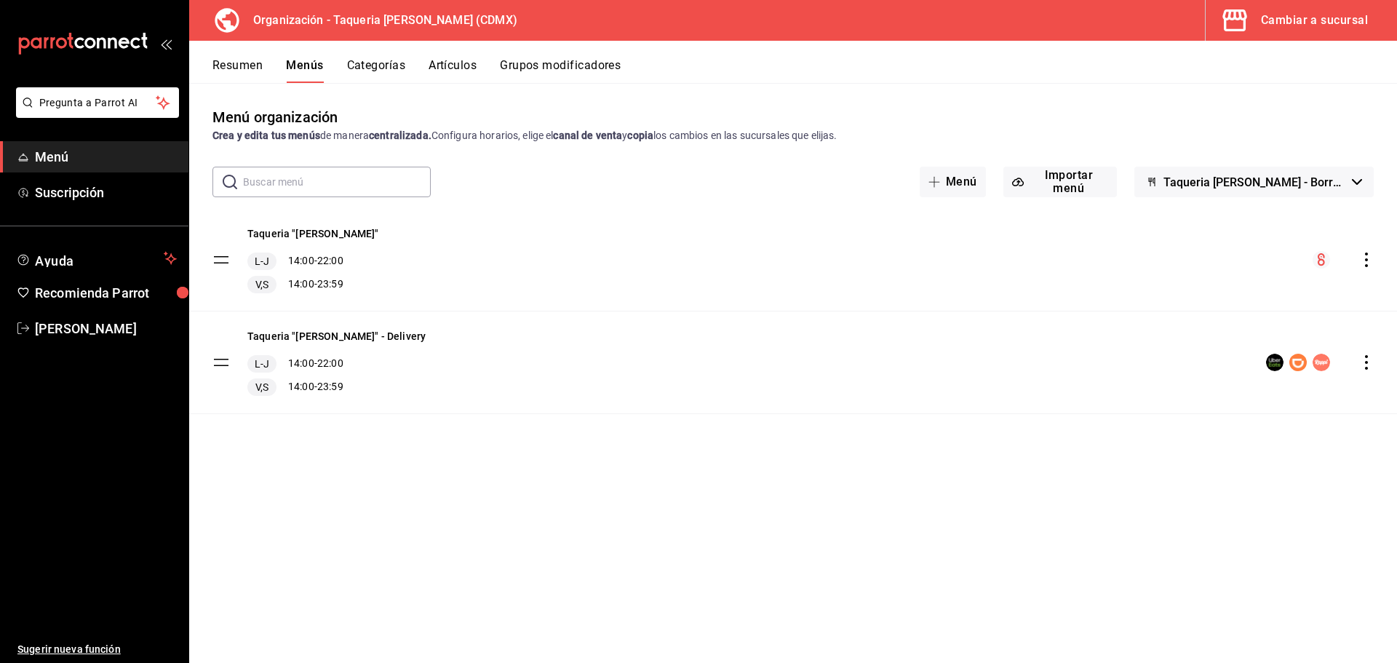
click at [462, 57] on div "Resumen Menús Categorías Artículos Grupos modificadores" at bounding box center [793, 62] width 1208 height 42
click at [466, 65] on button "Artículos" at bounding box center [452, 70] width 48 height 25
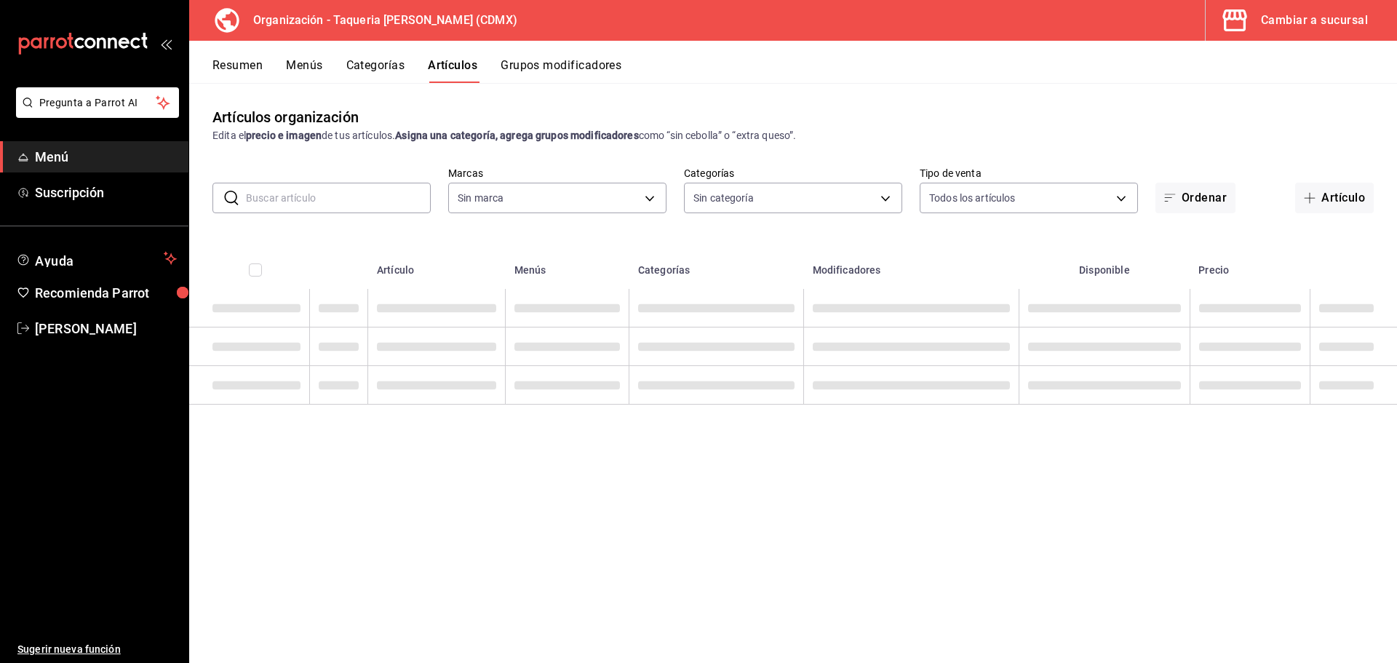
type input "ce101241-e291-4bf4-bb44-606d110127b7"
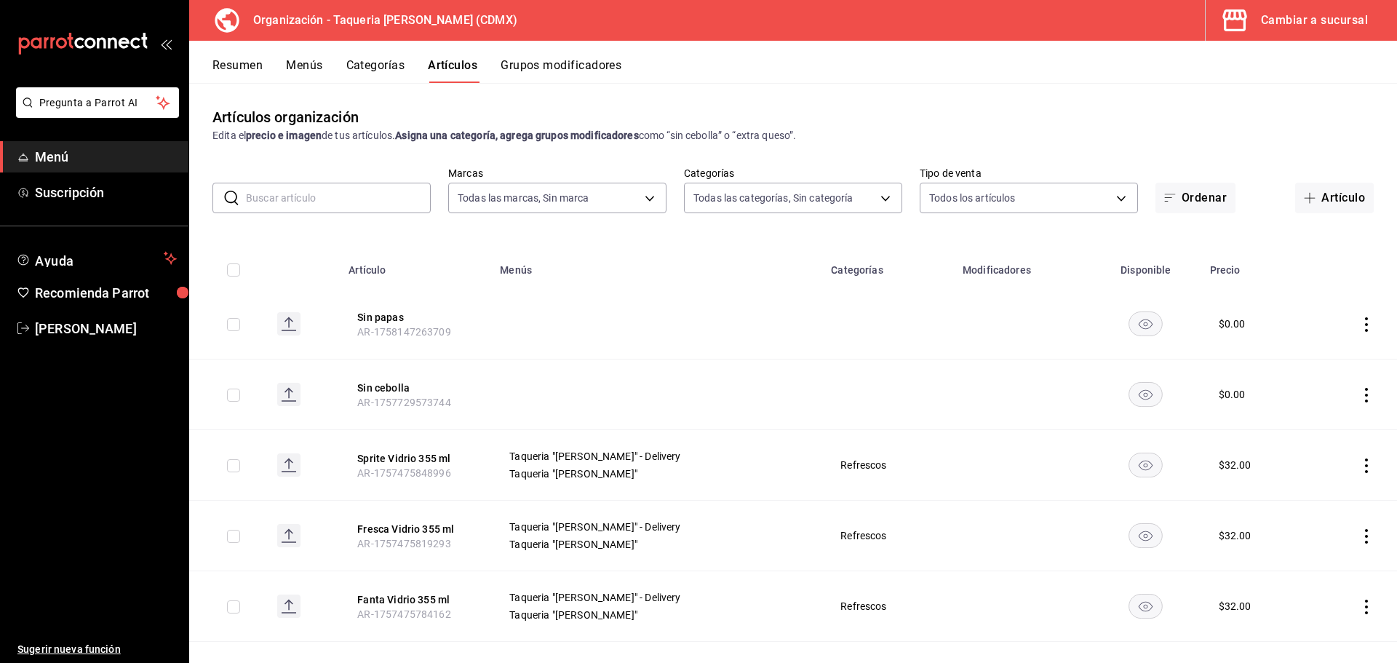
type input "525dfa34-559b-4d38-94f6-aaf585d6ada2,a85c83a3-24f4-47d7-91b1-cd088f40c17e,fc4c7…"
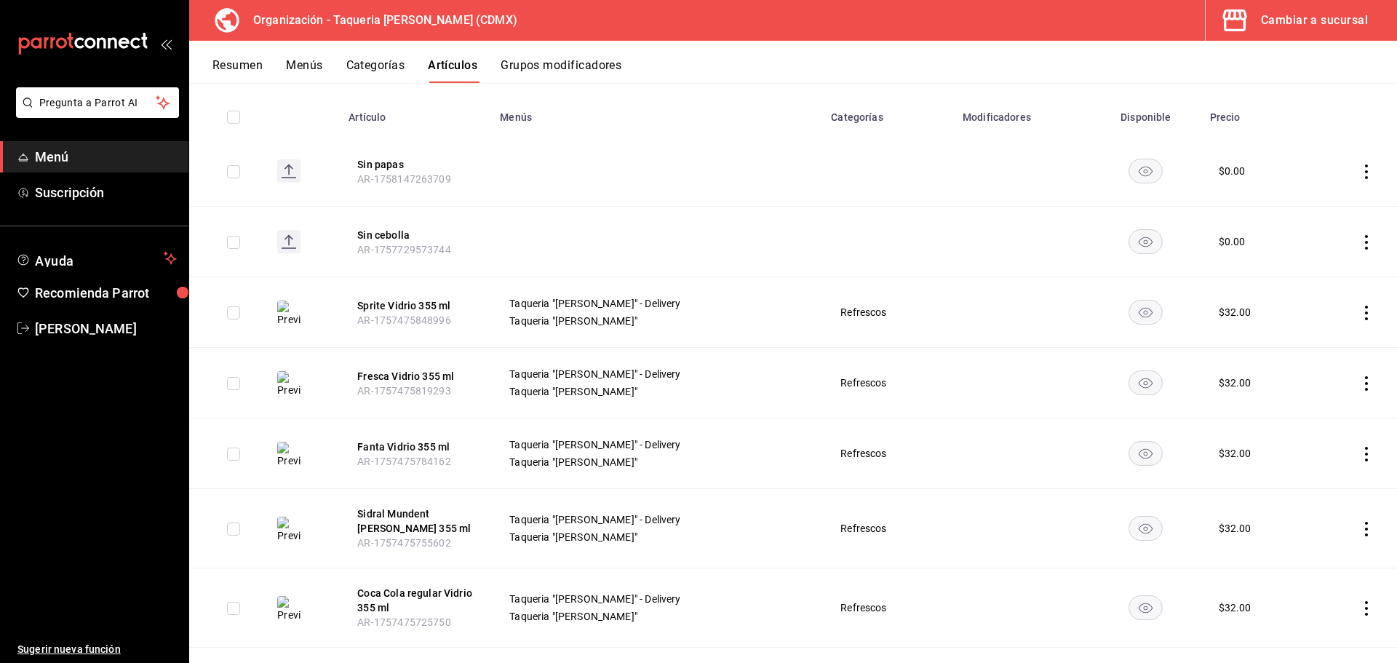
scroll to position [97, 0]
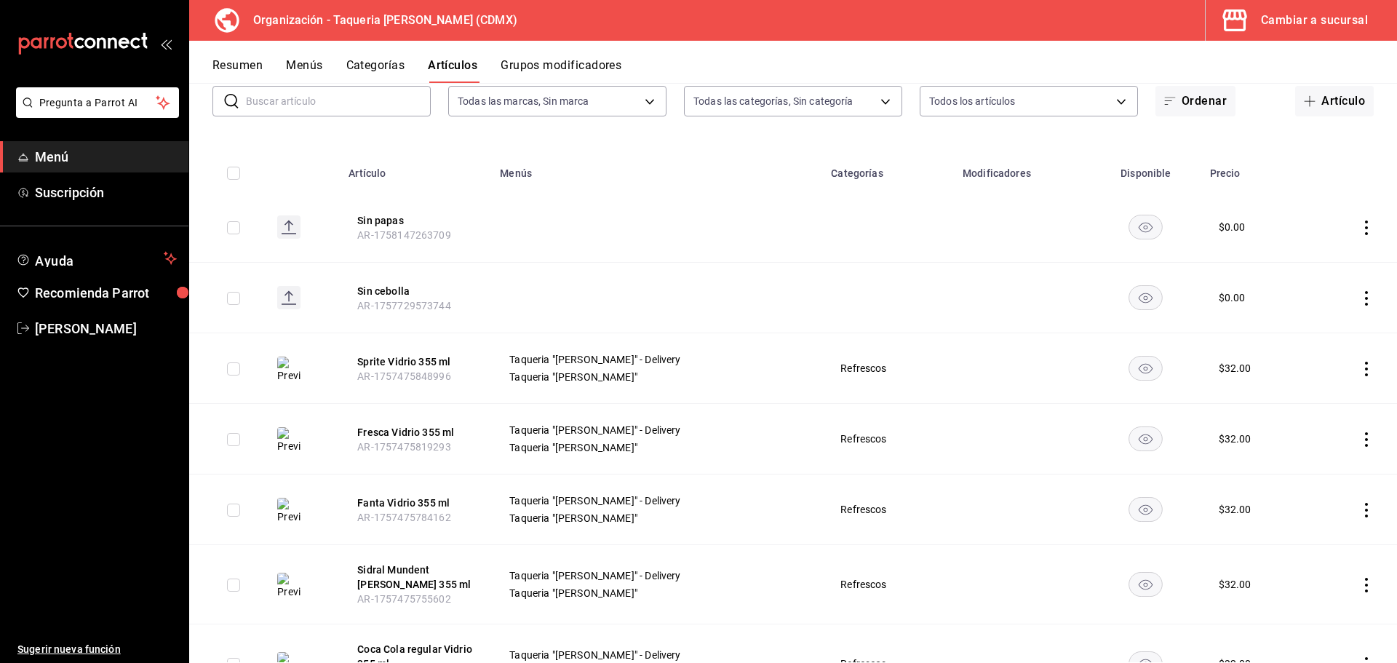
click at [327, 104] on input "text" at bounding box center [338, 101] width 185 height 29
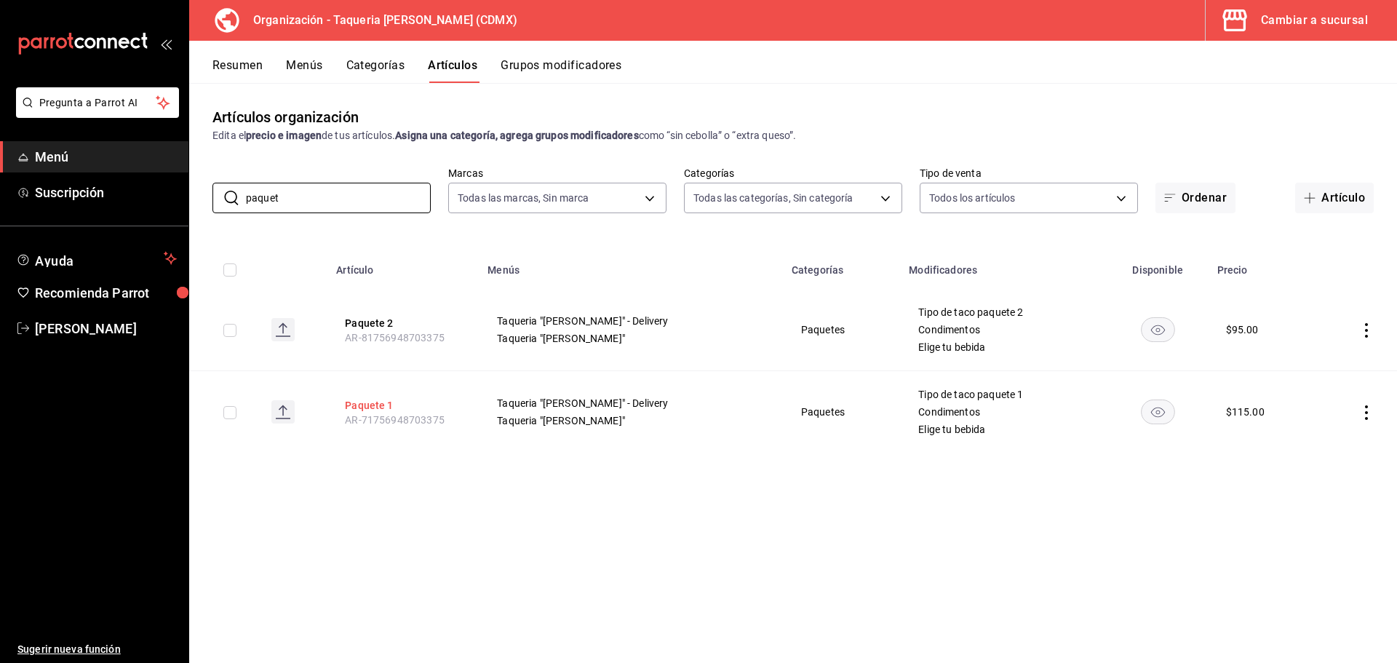
type input "paquet"
click at [383, 408] on button "Paquete 1" at bounding box center [403, 405] width 116 height 15
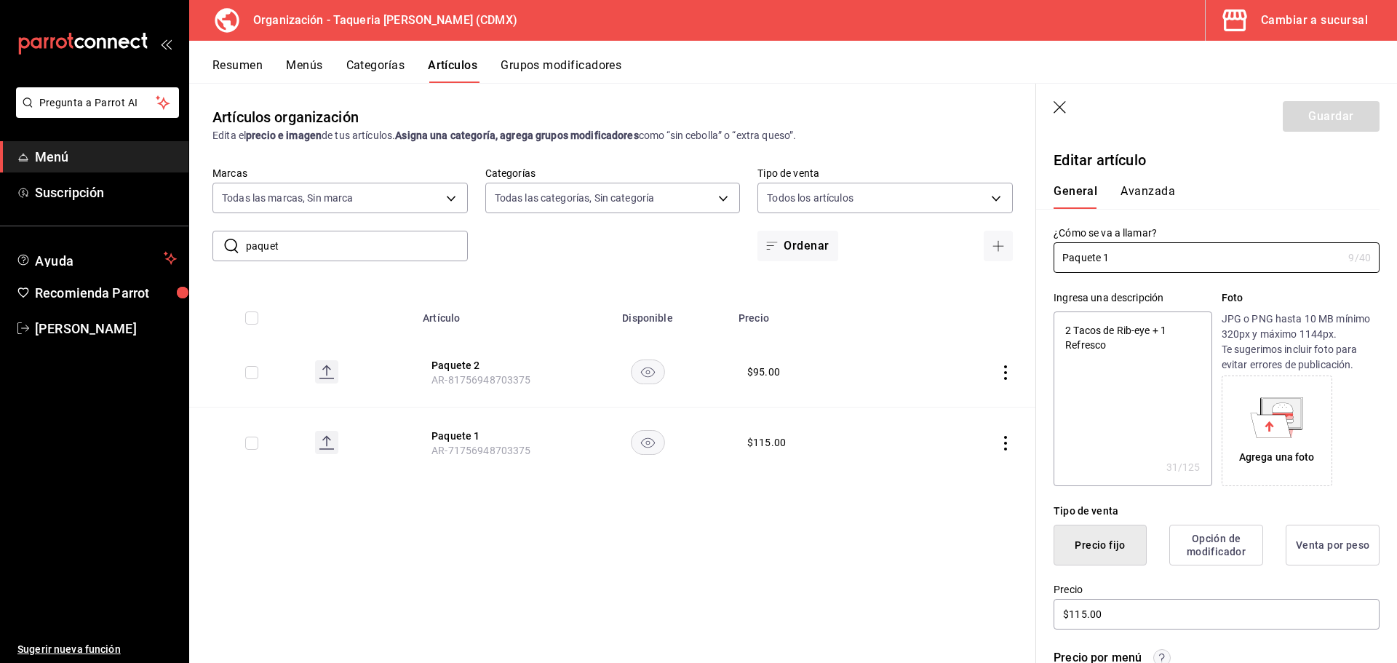
click at [1117, 450] on div "Agrega una foto" at bounding box center [1277, 457] width 76 height 15
click at [1117, 116] on button "Guardar" at bounding box center [1330, 116] width 97 height 31
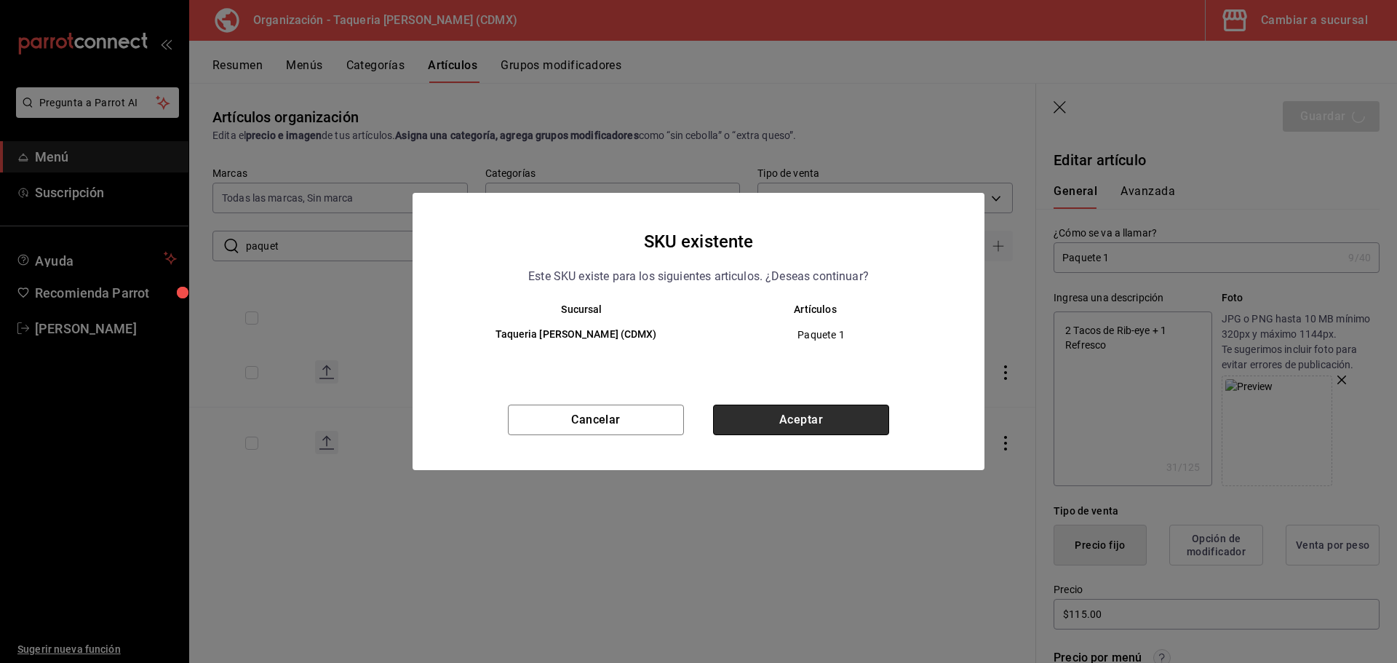
click at [777, 423] on button "Aceptar" at bounding box center [801, 419] width 176 height 31
type textarea "x"
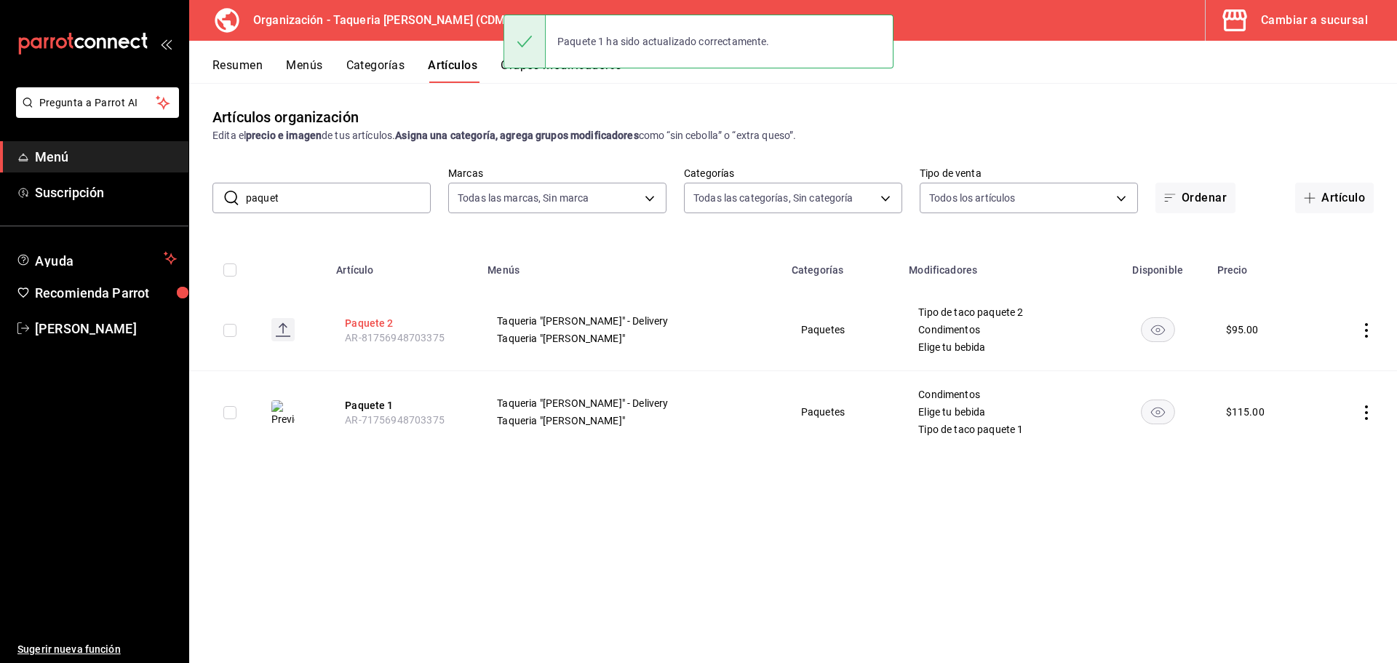
click at [392, 322] on button "Paquete 2" at bounding box center [403, 323] width 116 height 15
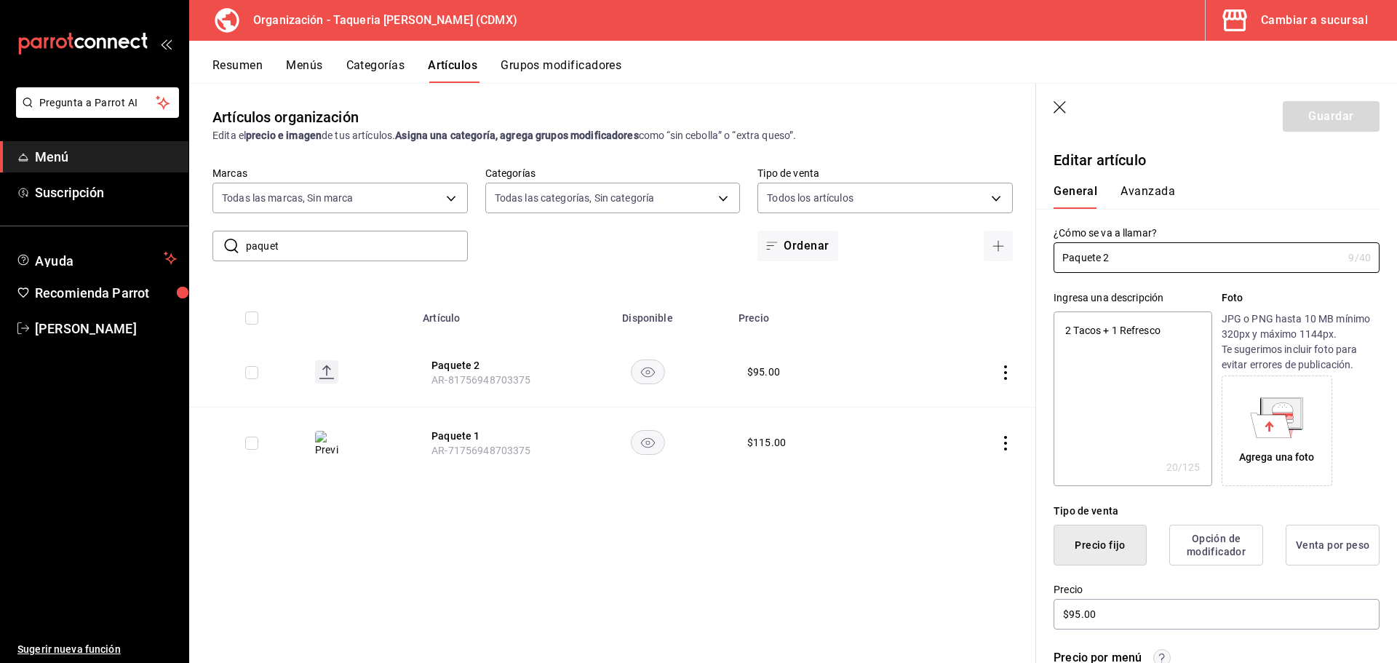
click at [1117, 437] on icon at bounding box center [1270, 424] width 41 height 25
click at [1117, 117] on button "Guardar" at bounding box center [1330, 116] width 97 height 31
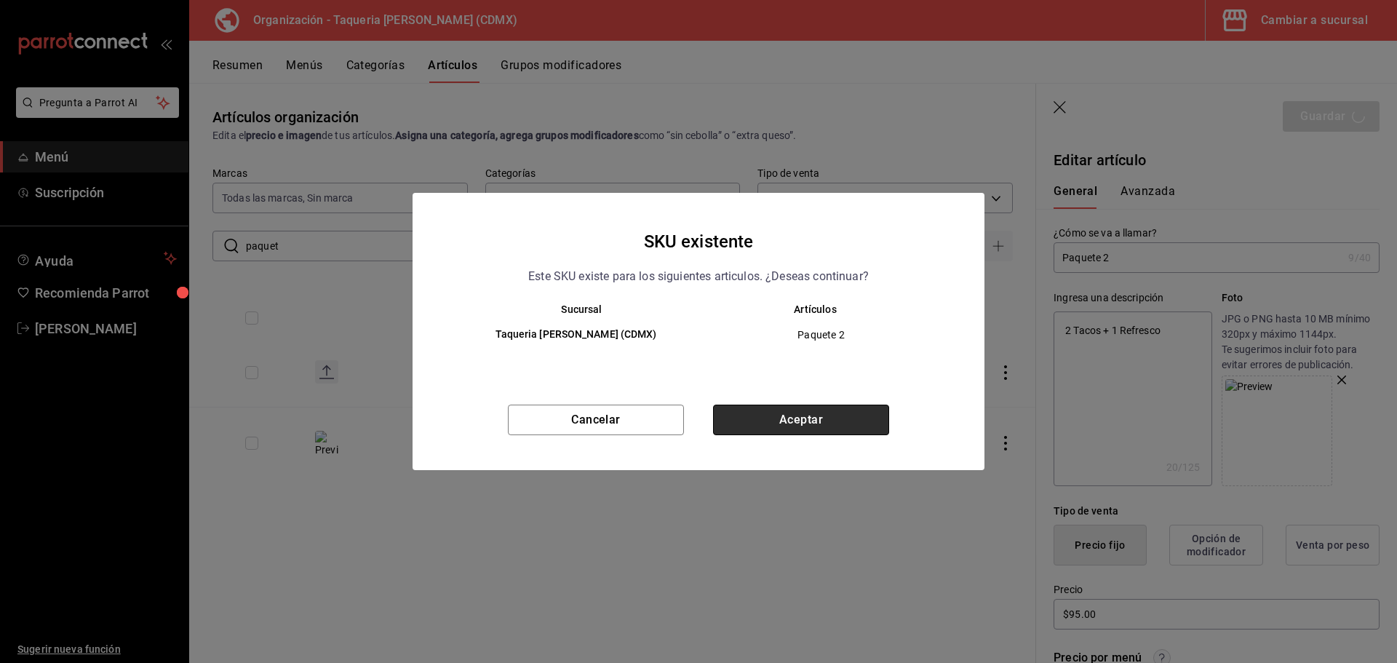
click at [821, 423] on button "Aceptar" at bounding box center [801, 419] width 176 height 31
type textarea "x"
type input "AR-1758753957084"
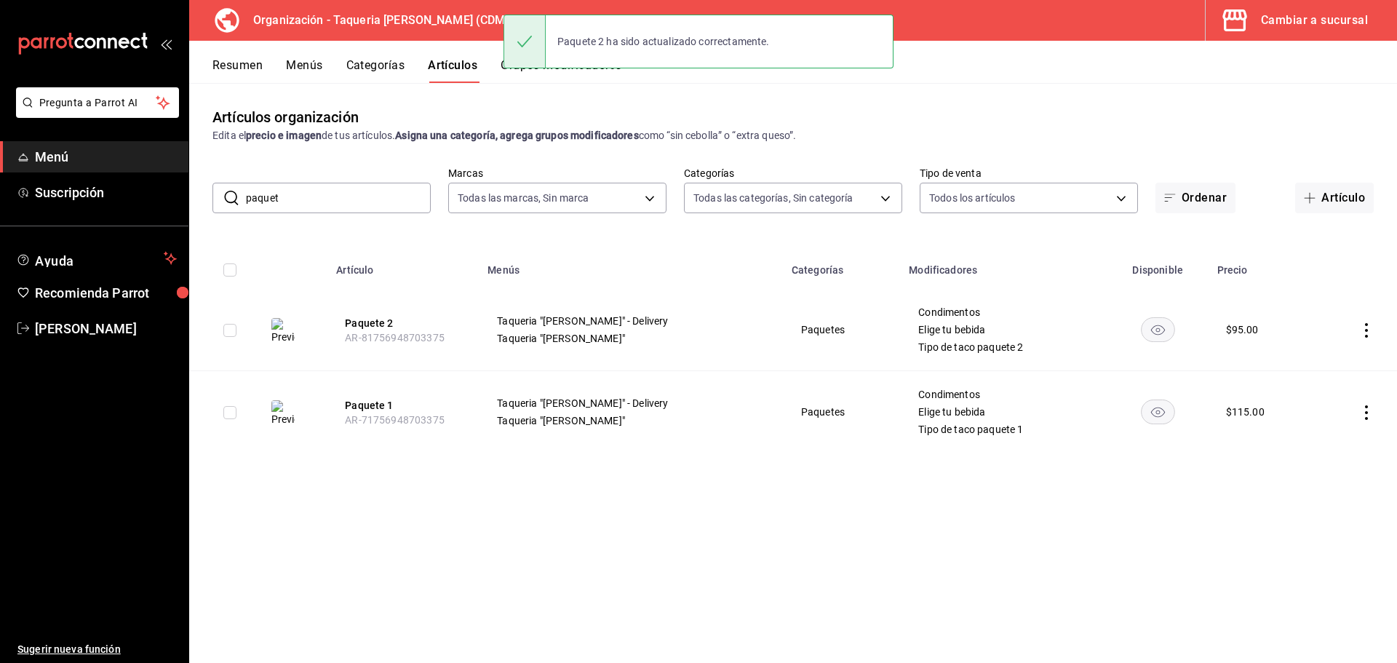
click at [361, 190] on input "paquet" at bounding box center [338, 197] width 185 height 29
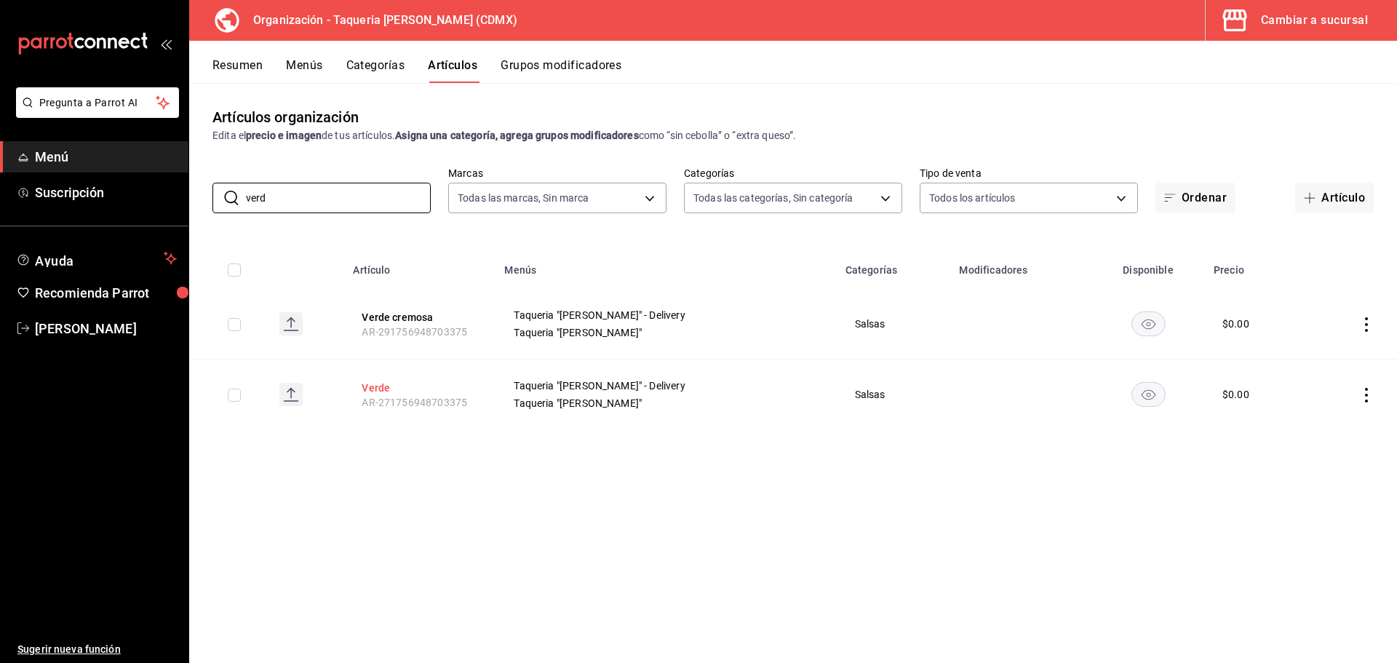
type input "verd"
click at [401, 383] on button "Verde" at bounding box center [420, 387] width 116 height 15
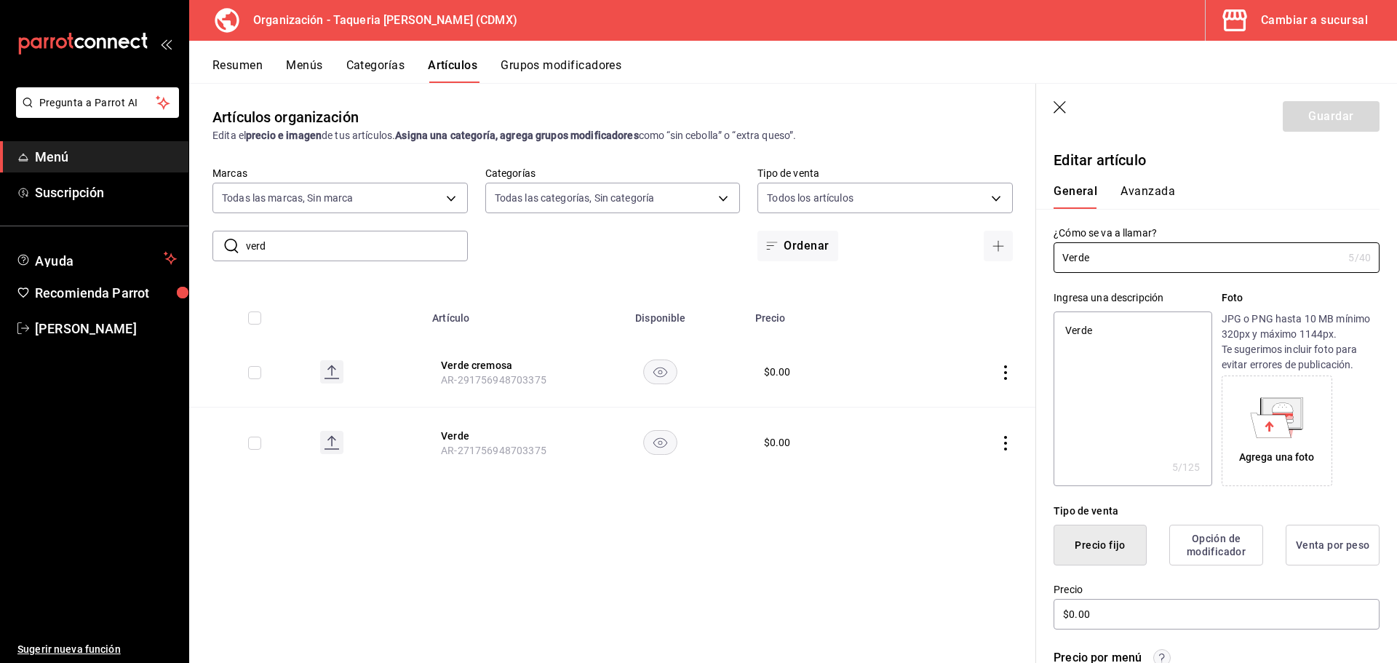
click at [1117, 410] on icon at bounding box center [1282, 406] width 21 height 9
click at [1117, 117] on button "Guardar" at bounding box center [1330, 116] width 97 height 31
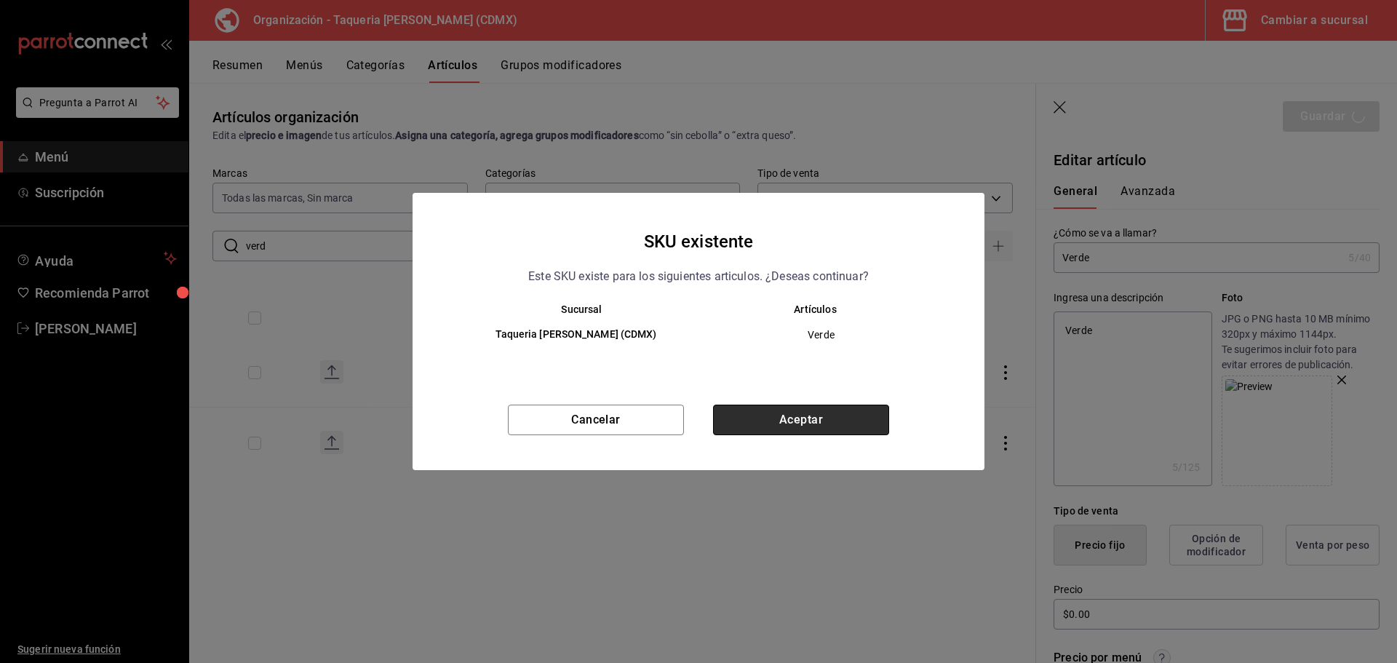
click at [789, 421] on button "Aceptar" at bounding box center [801, 419] width 176 height 31
type textarea "x"
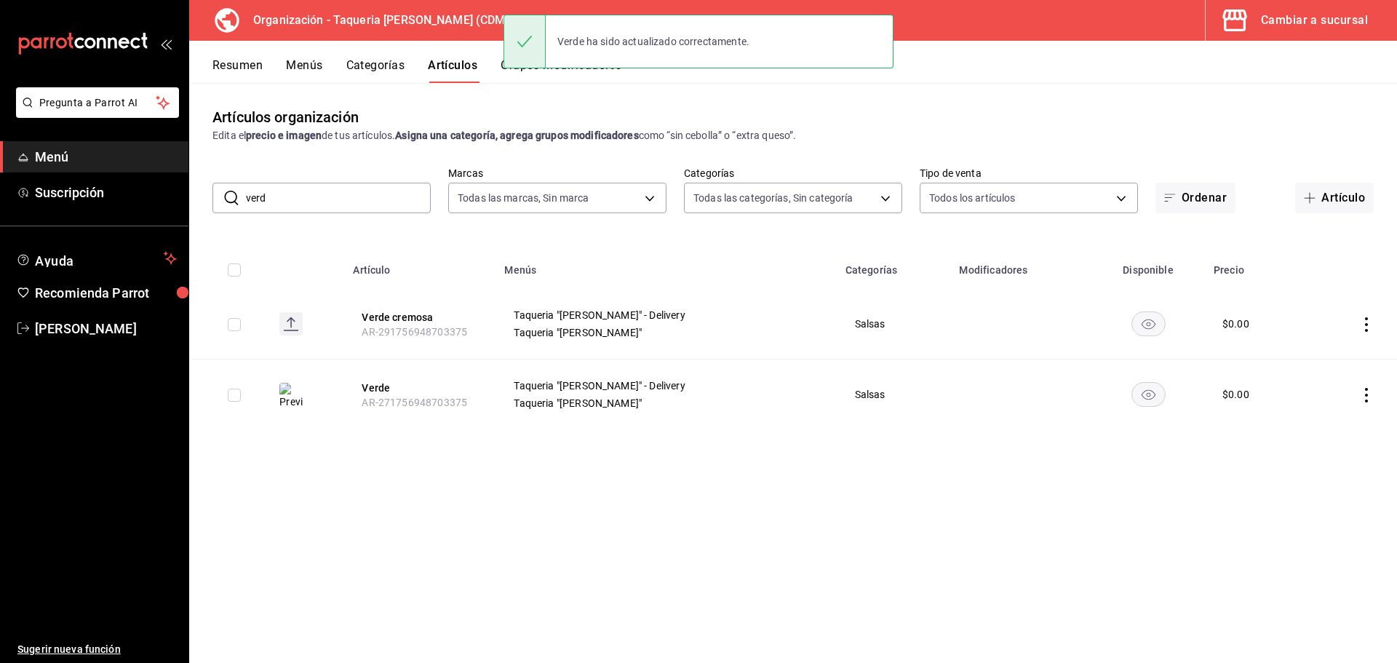
click at [331, 193] on input "verd" at bounding box center [338, 197] width 185 height 29
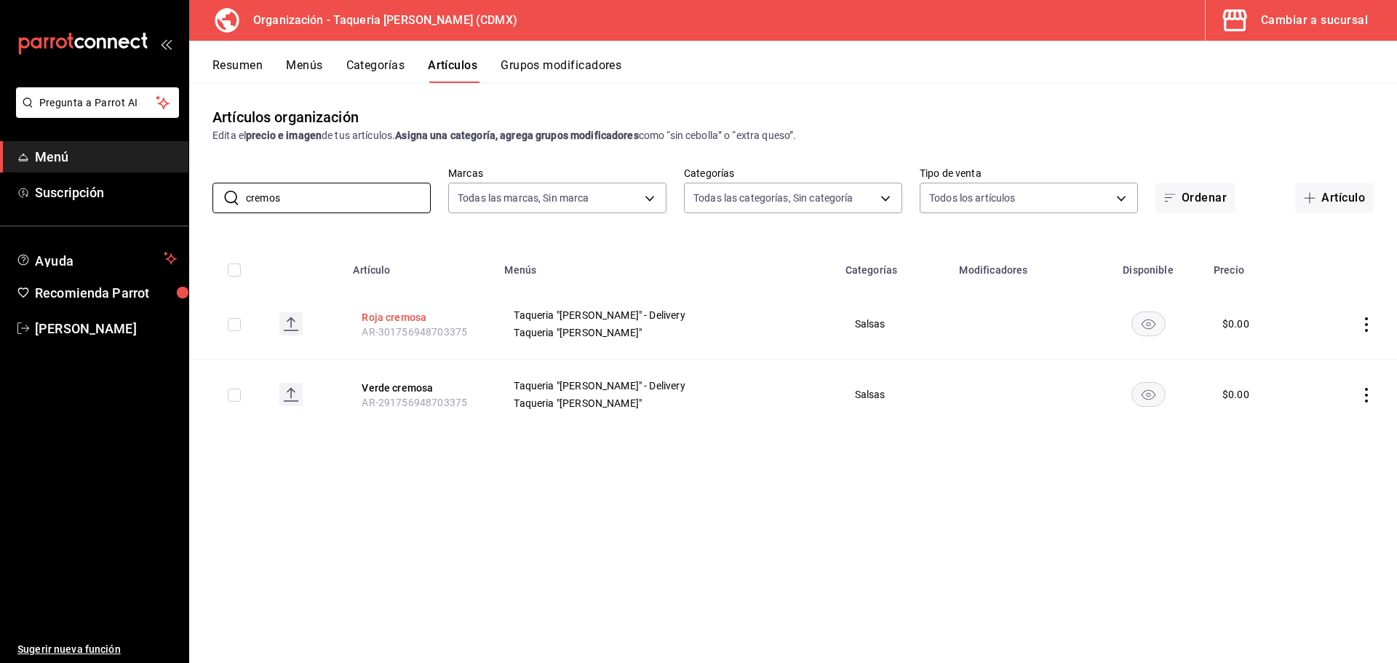
type input "cremos"
click at [431, 321] on button "Roja cremosa" at bounding box center [420, 317] width 116 height 15
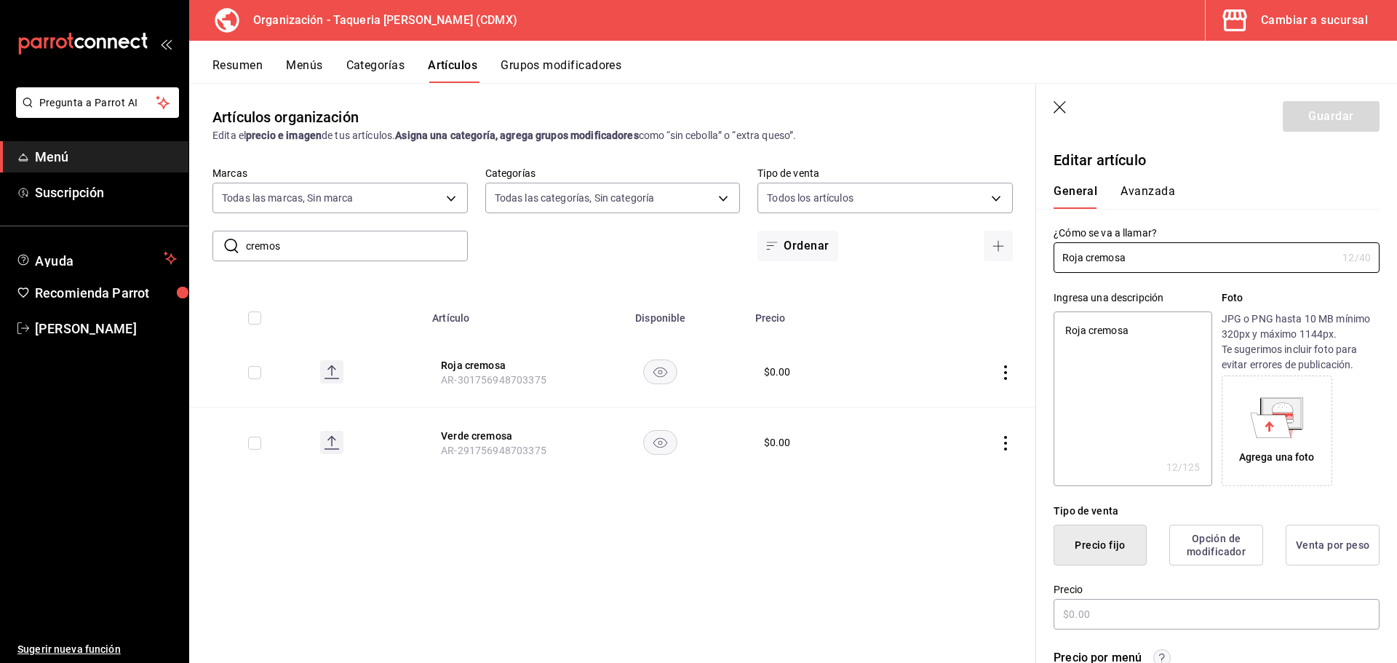
type textarea "x"
type input "$0.00"
click at [1117, 439] on div "Agrega una foto" at bounding box center [1276, 430] width 103 height 103
click at [1117, 113] on button "Guardar" at bounding box center [1330, 116] width 97 height 31
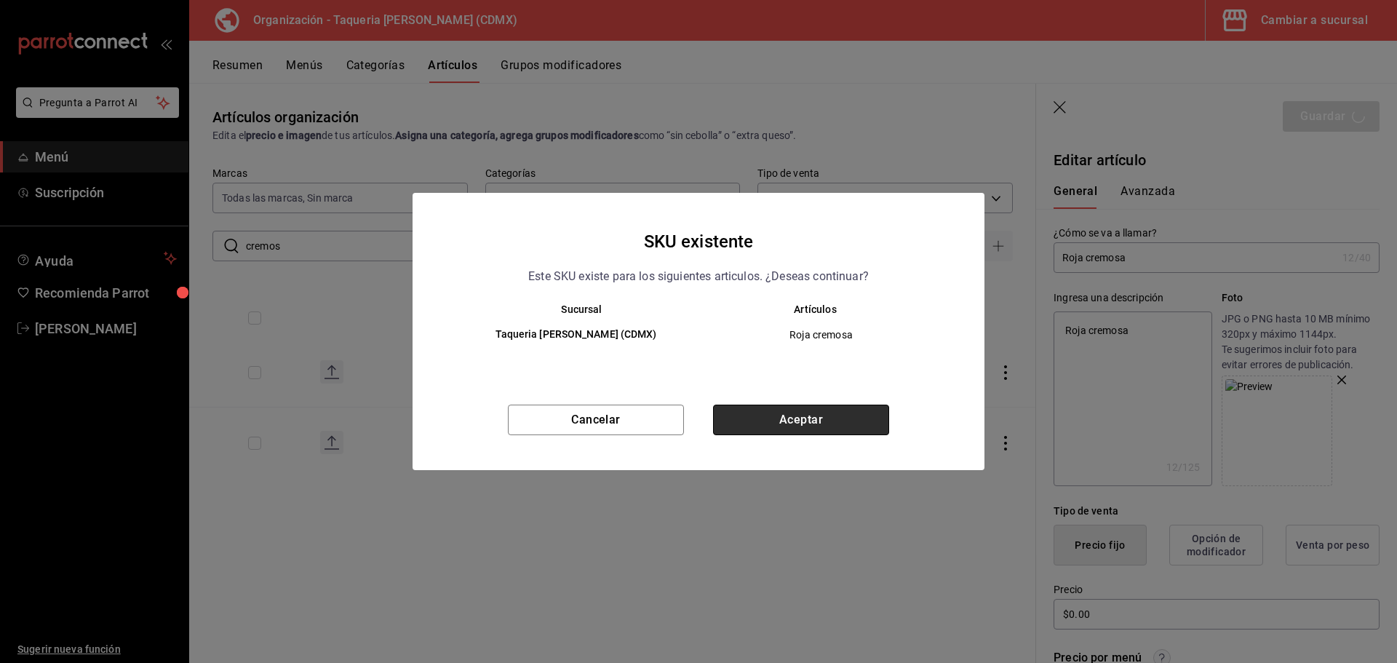
click at [837, 420] on button "Aceptar" at bounding box center [801, 419] width 176 height 31
type textarea "x"
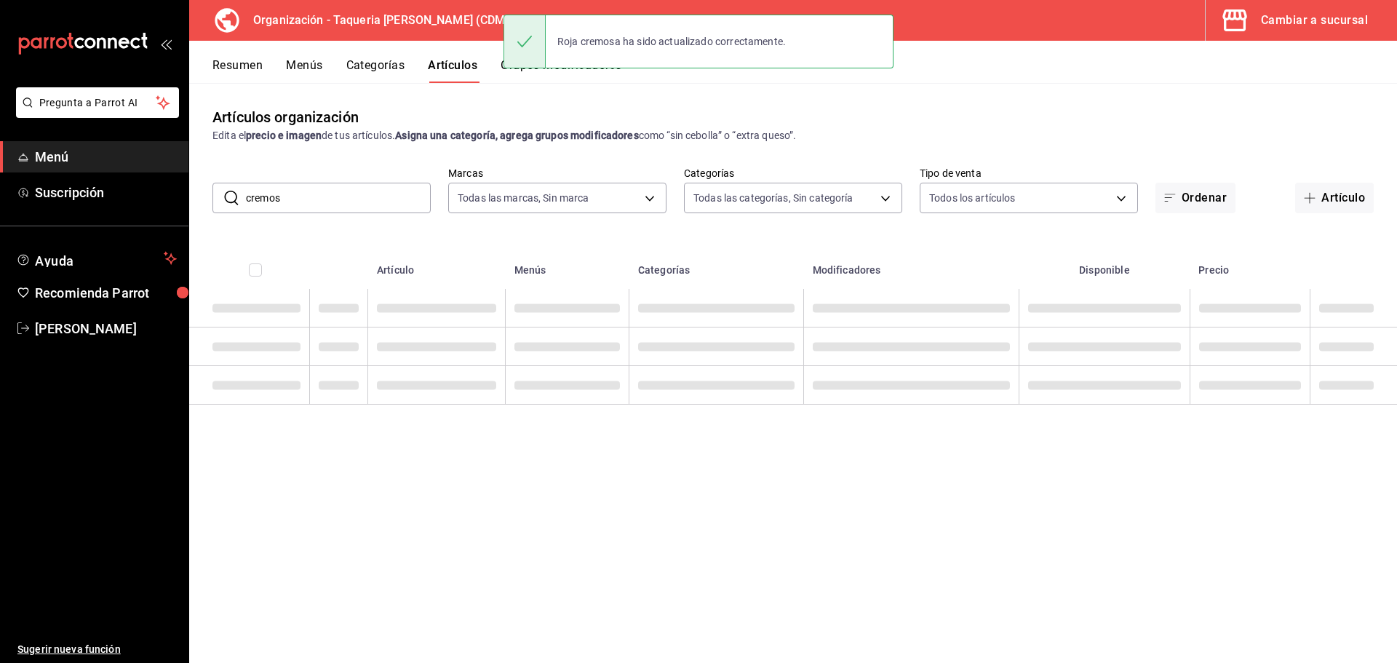
click at [322, 243] on th at bounding box center [339, 265] width 58 height 47
click at [321, 192] on input "cremos" at bounding box center [338, 197] width 185 height 29
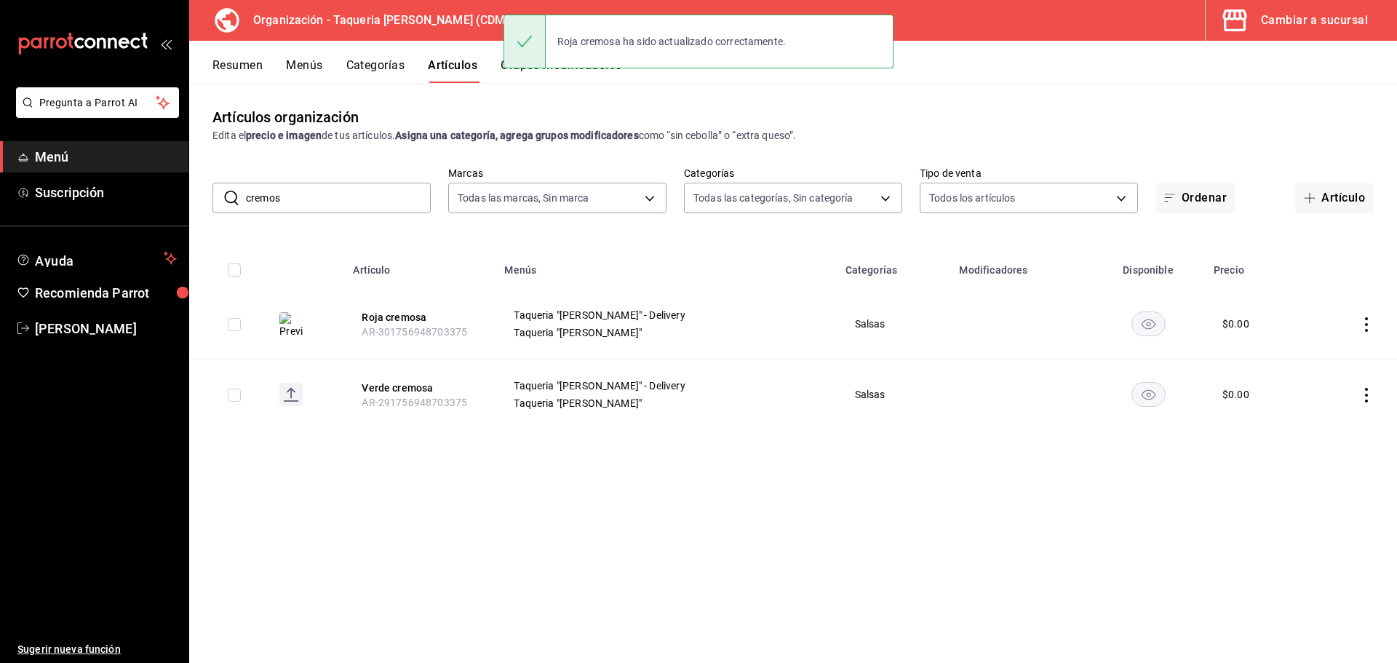
click at [321, 192] on input "cremos" at bounding box center [338, 197] width 185 height 29
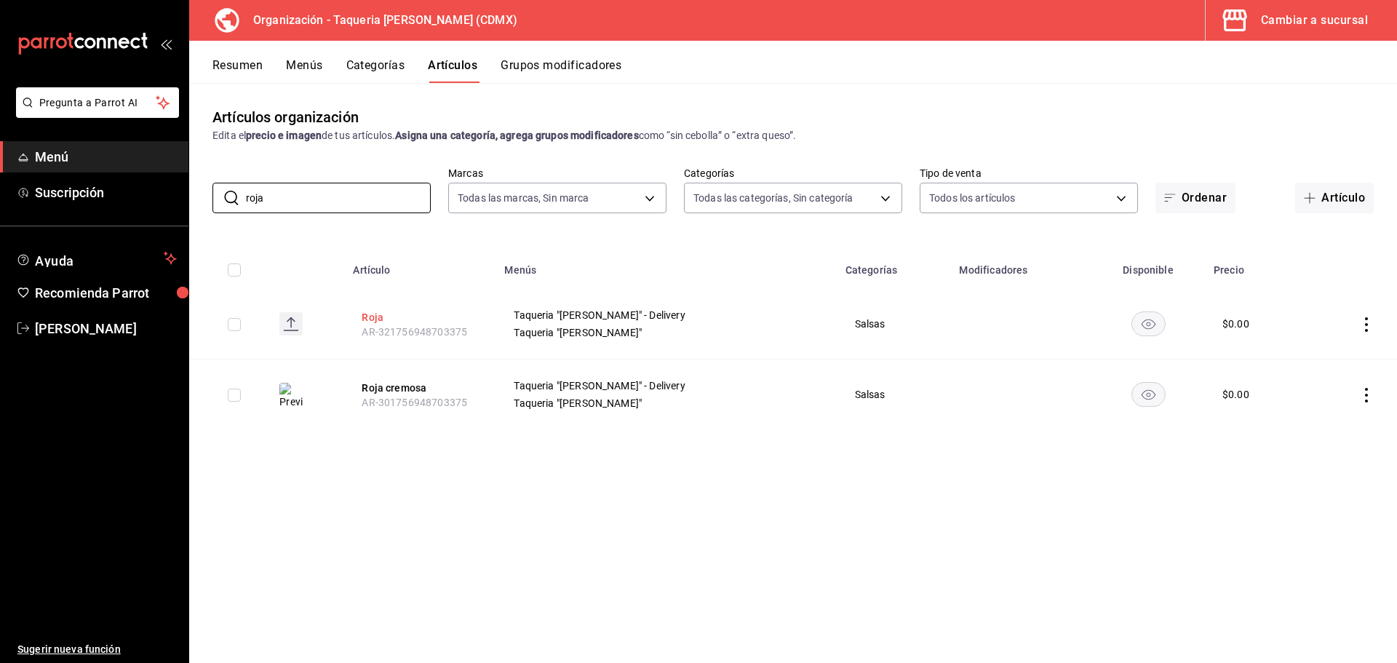
type input "roja"
click at [392, 313] on button "Roja" at bounding box center [420, 317] width 116 height 15
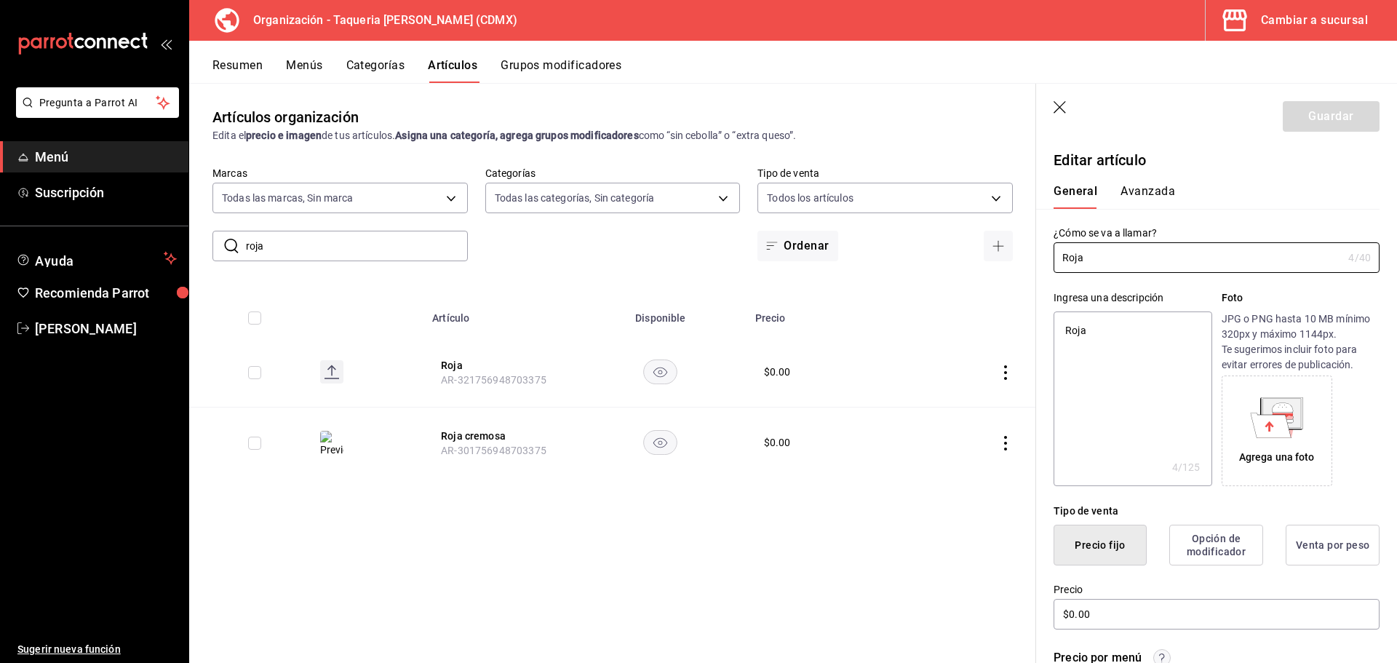
click at [1117, 415] on icon at bounding box center [1270, 424] width 41 height 25
click at [1117, 124] on button "Guardar" at bounding box center [1330, 116] width 97 height 31
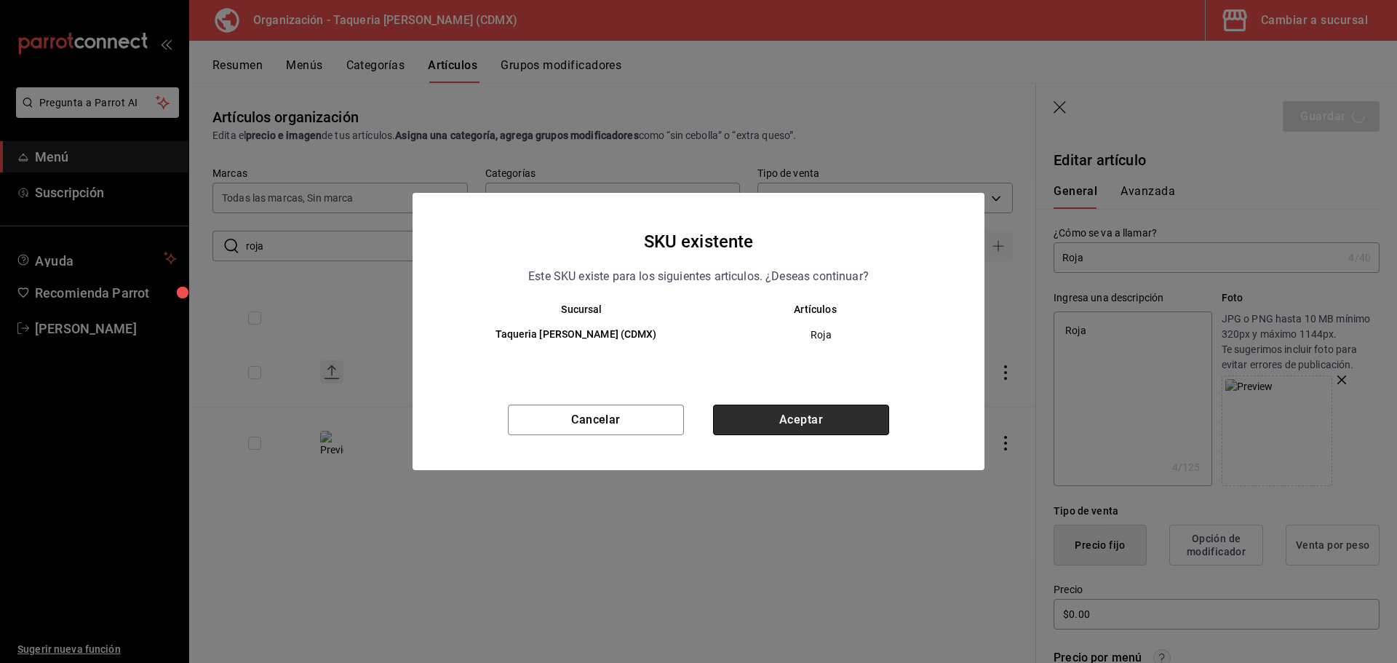
click at [746, 422] on button "Aceptar" at bounding box center [801, 419] width 176 height 31
type textarea "x"
type input "AR-1758754004905"
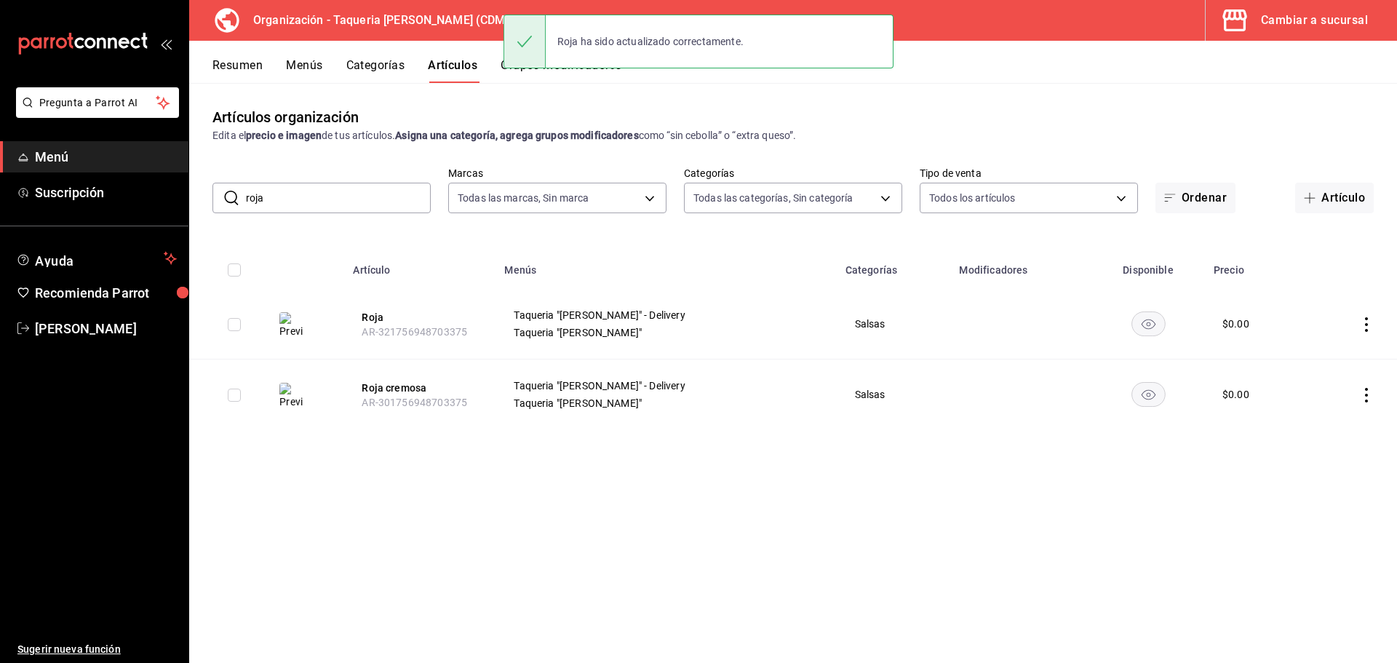
click at [319, 178] on div "​ roja ​ Marcas Todas las marcas, Sin marca ce101241-e291-4bf4-bb44-606d110127b…" at bounding box center [793, 190] width 1208 height 47
click at [296, 201] on input "roja" at bounding box center [338, 197] width 185 height 29
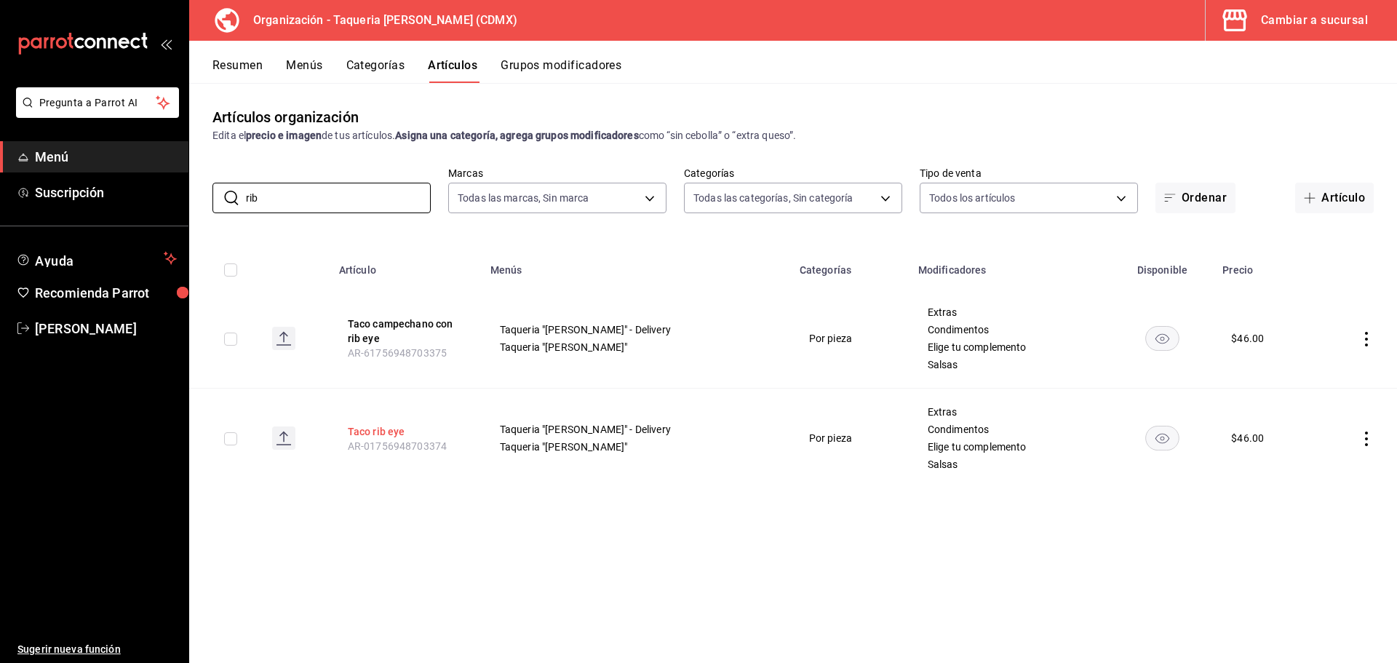
type input "rib"
click at [381, 433] on button "Taco rib eye" at bounding box center [406, 431] width 116 height 15
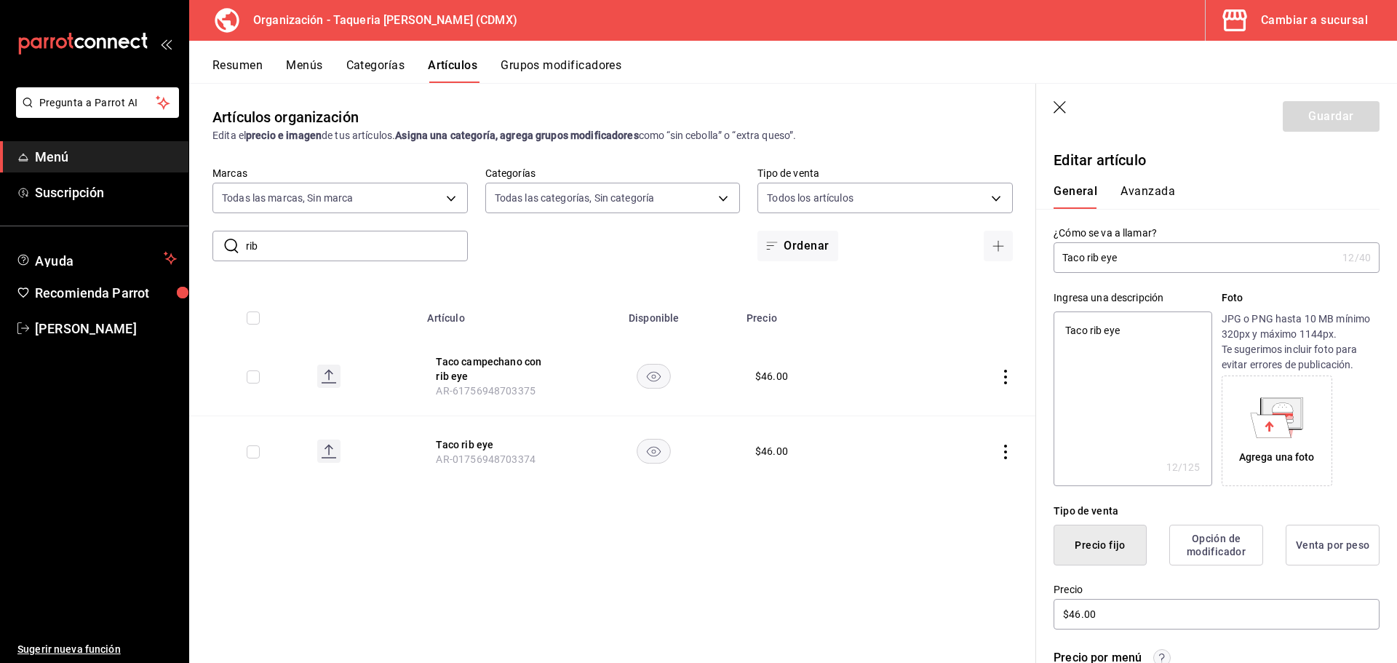
click at [1117, 433] on div "Agrega una foto" at bounding box center [1300, 430] width 158 height 111
click at [1117, 411] on div "Ingresa una descripción Taco rib eye x 12 /125 ​ Foto JPG o PNG hasta 10 MB mín…" at bounding box center [1216, 388] width 326 height 196
click at [1117, 408] on icon at bounding box center [1281, 413] width 42 height 33
click at [1117, 121] on button "Guardar" at bounding box center [1330, 116] width 97 height 31
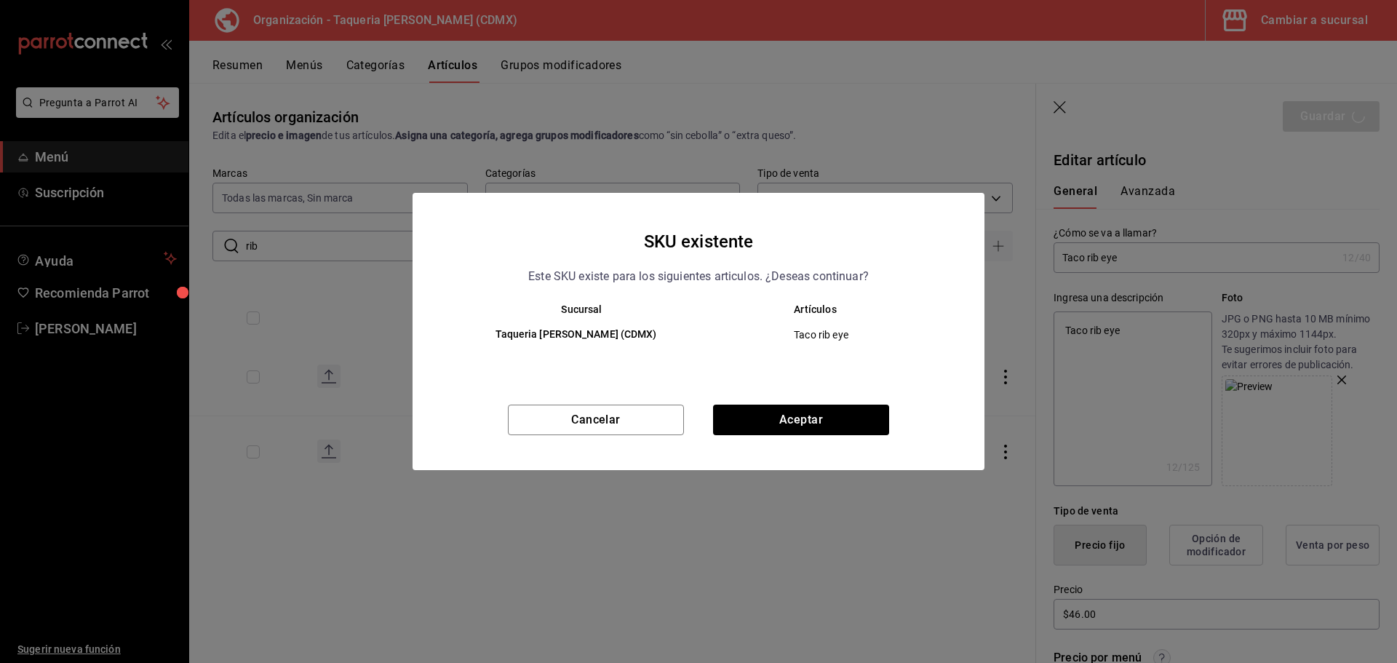
click at [810, 439] on div "Cancelar Aceptar" at bounding box center [698, 436] width 572 height 65
click at [838, 426] on button "Aceptar" at bounding box center [801, 419] width 176 height 31
type textarea "x"
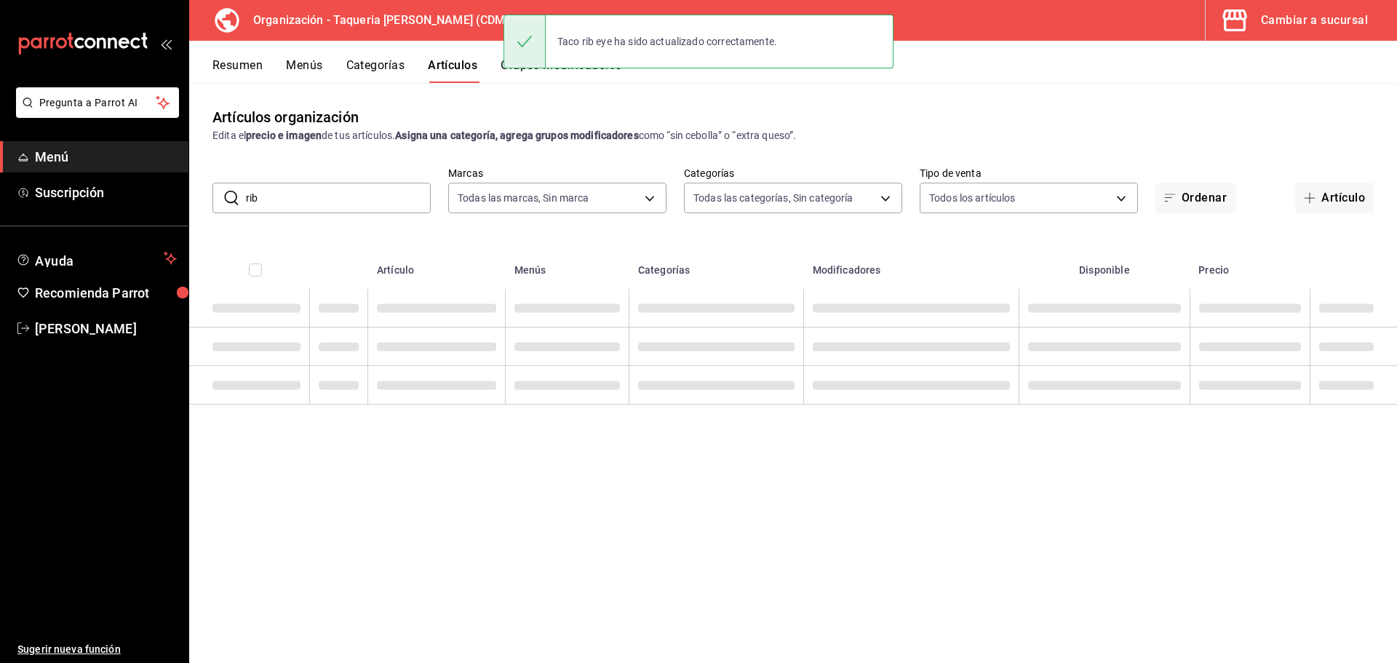
click at [287, 203] on input "rib" at bounding box center [338, 197] width 185 height 29
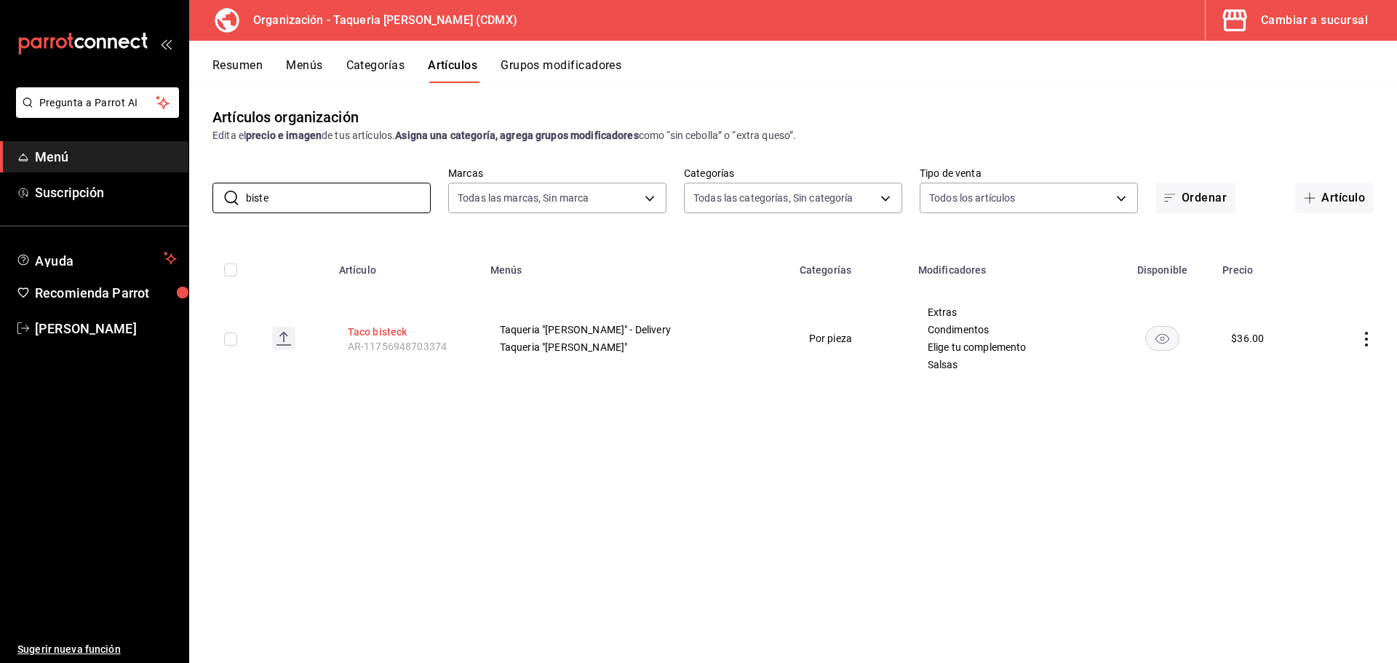
type input "biste"
click at [420, 327] on button "Taco bisteck" at bounding box center [406, 331] width 116 height 15
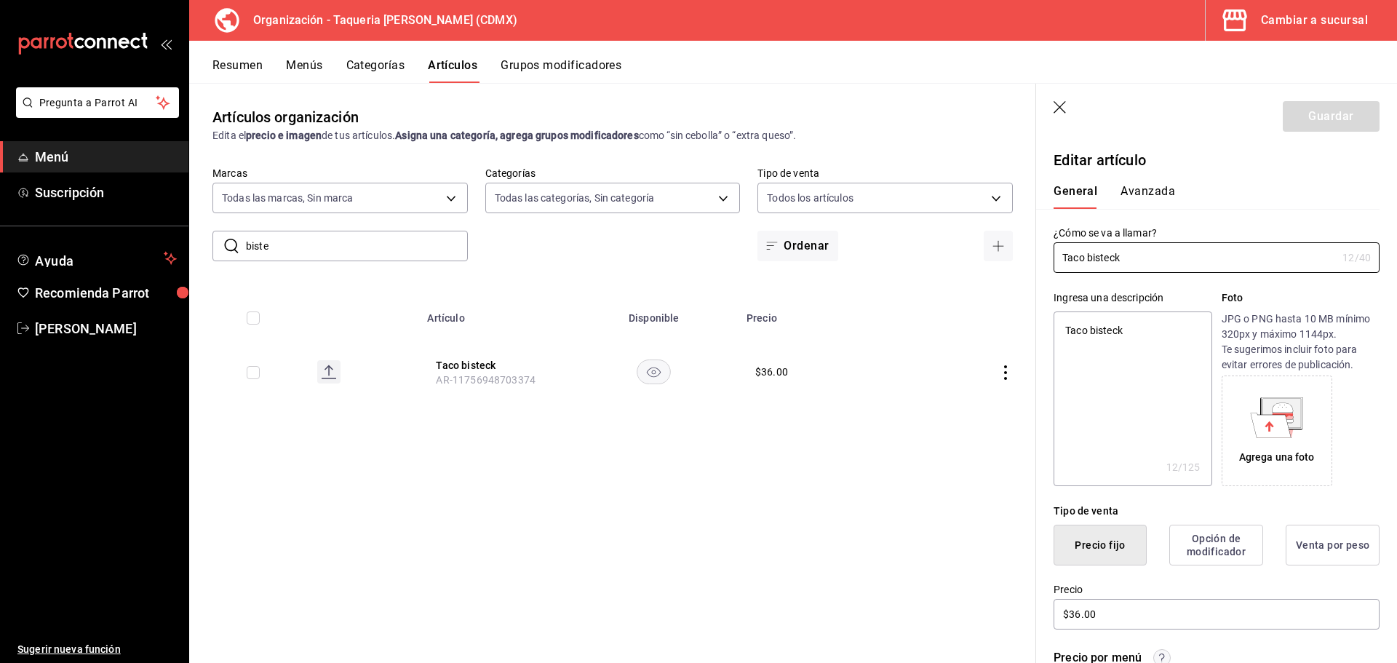
click at [1117, 397] on icon at bounding box center [1276, 417] width 53 height 41
click at [1117, 115] on button "Guardar" at bounding box center [1330, 116] width 97 height 31
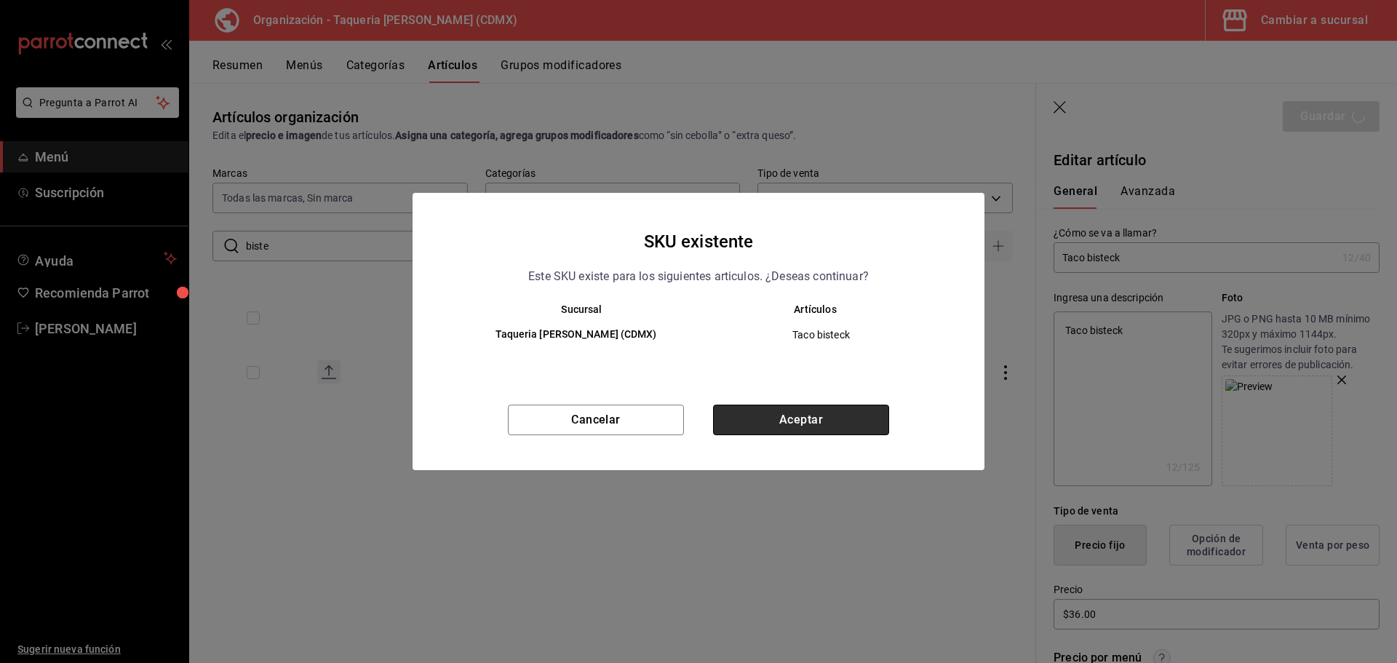
click at [803, 411] on button "Aceptar" at bounding box center [801, 419] width 176 height 31
type textarea "x"
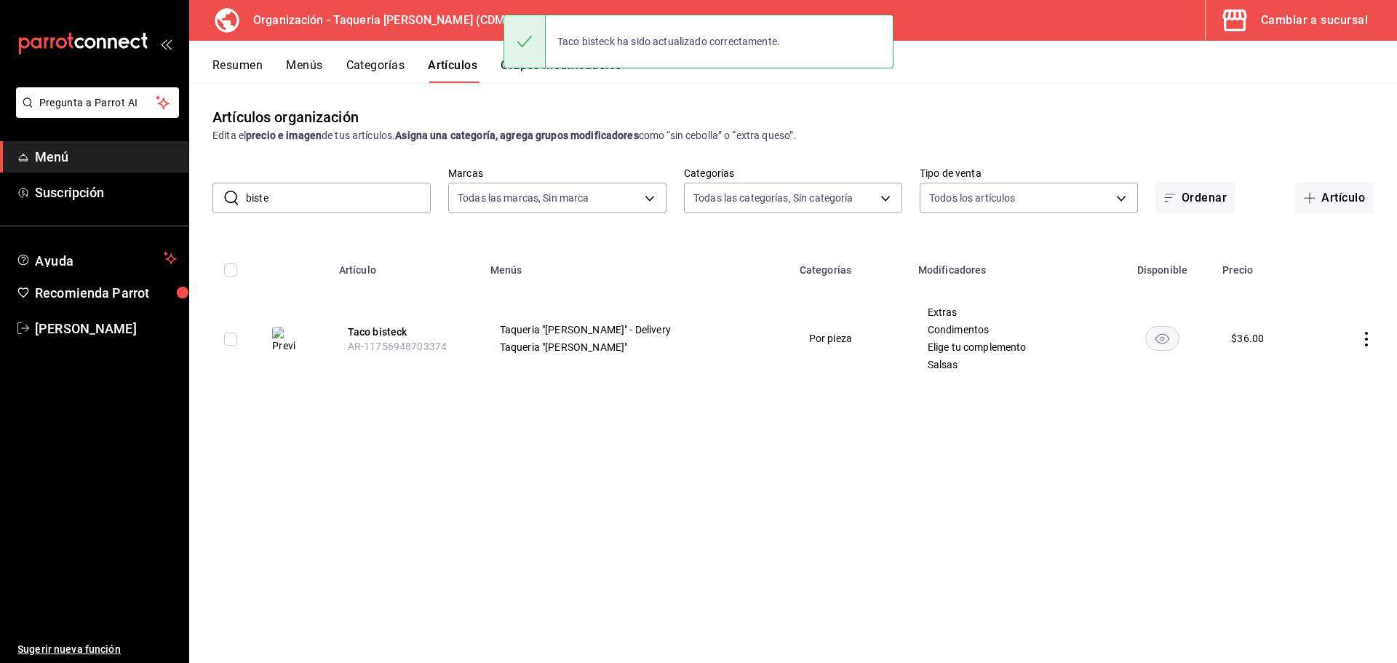
click at [353, 191] on input "biste" at bounding box center [338, 197] width 185 height 29
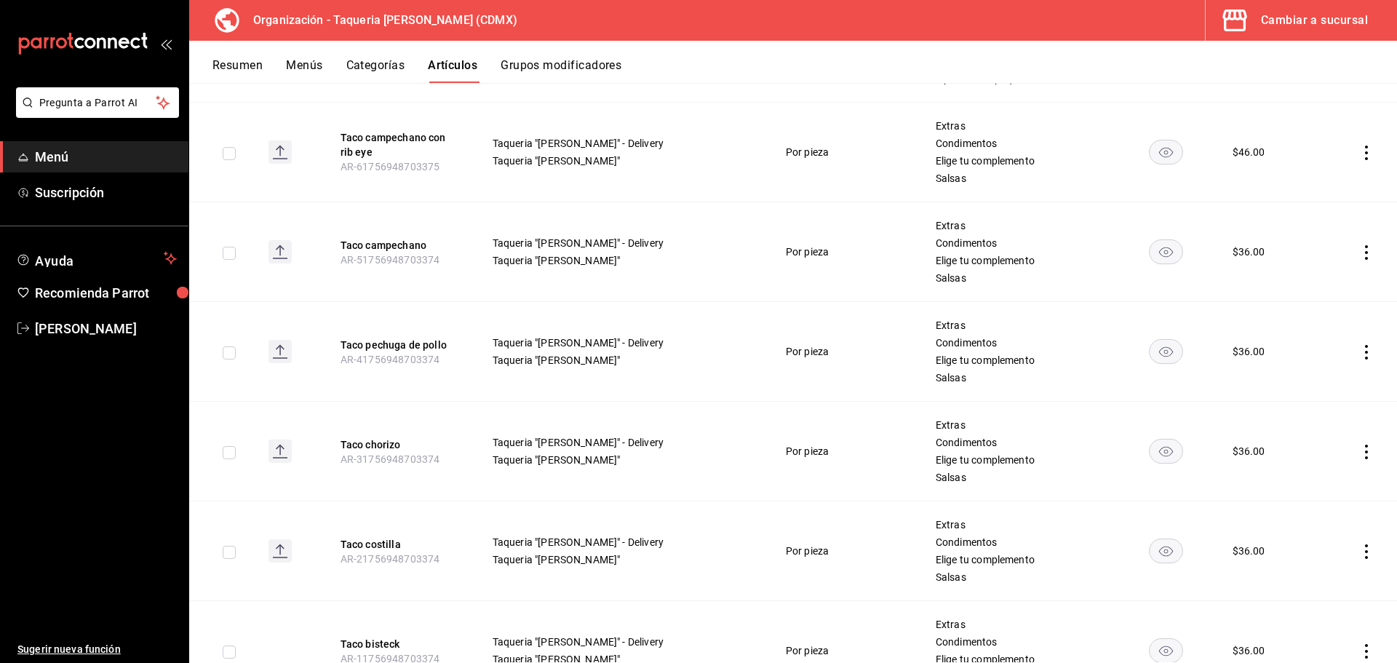
scroll to position [3274, 0]
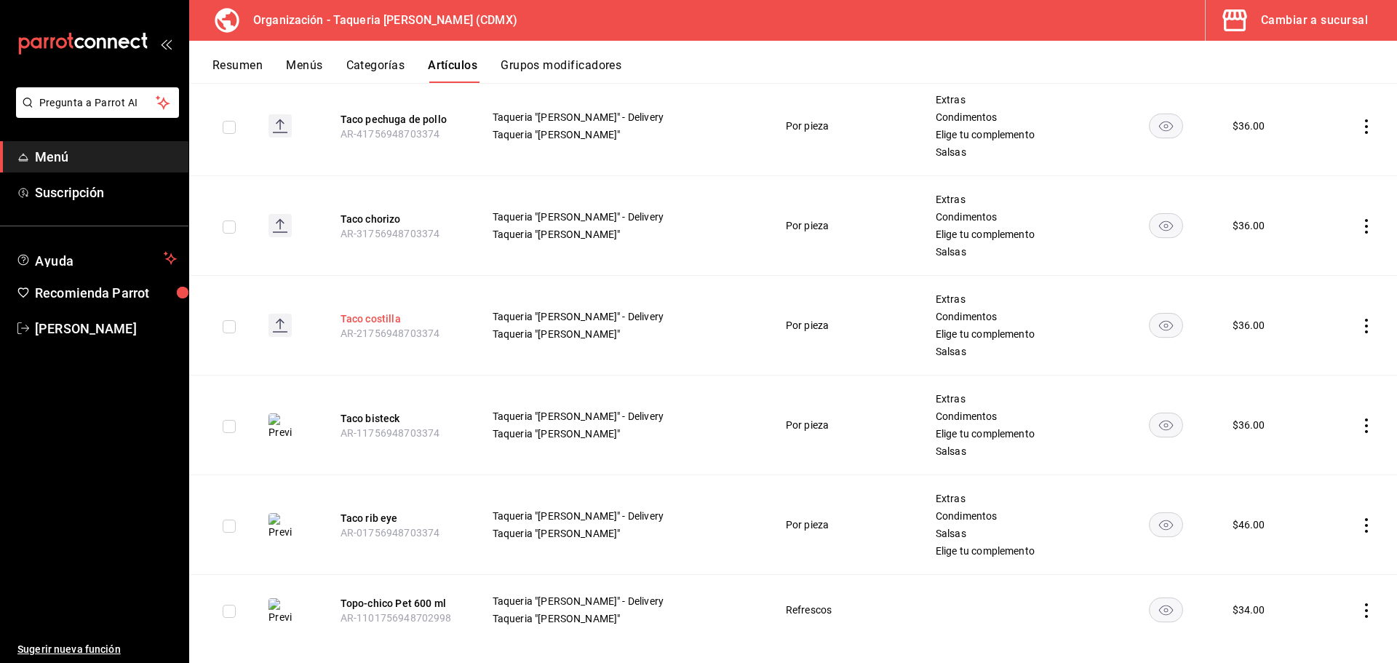
click at [388, 311] on button "Taco costilla" at bounding box center [398, 318] width 116 height 15
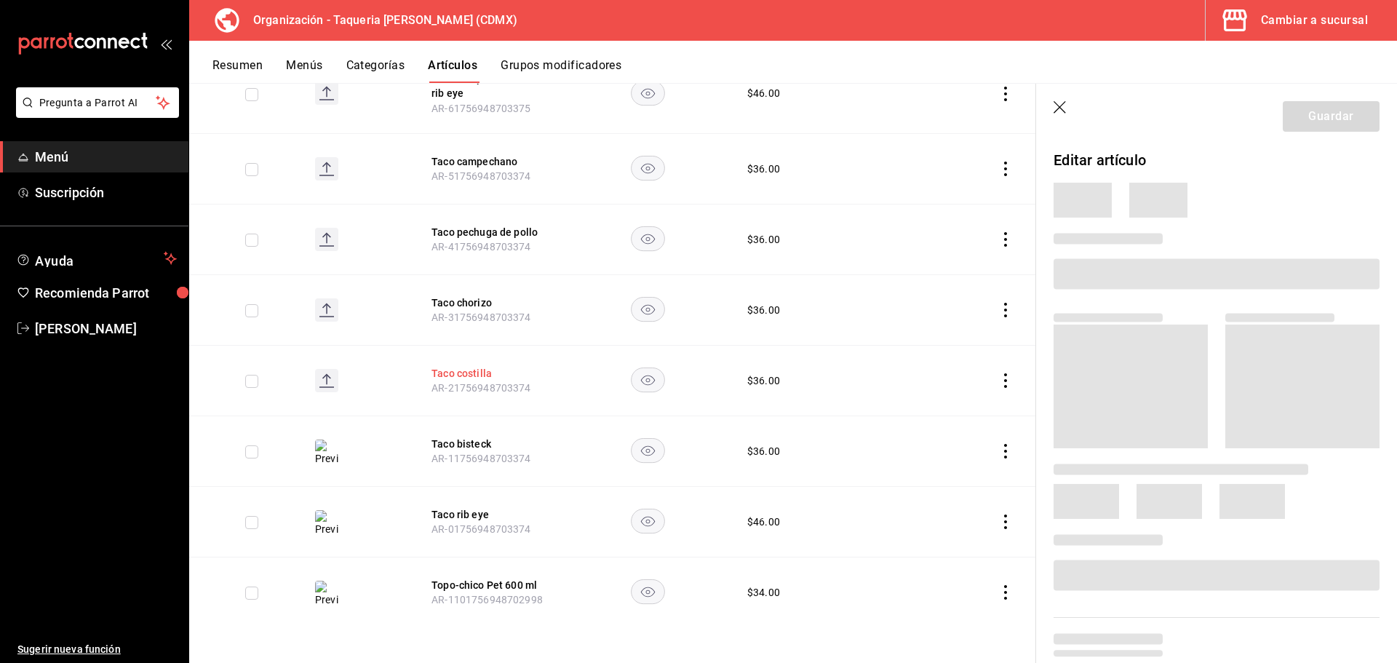
scroll to position [3056, 0]
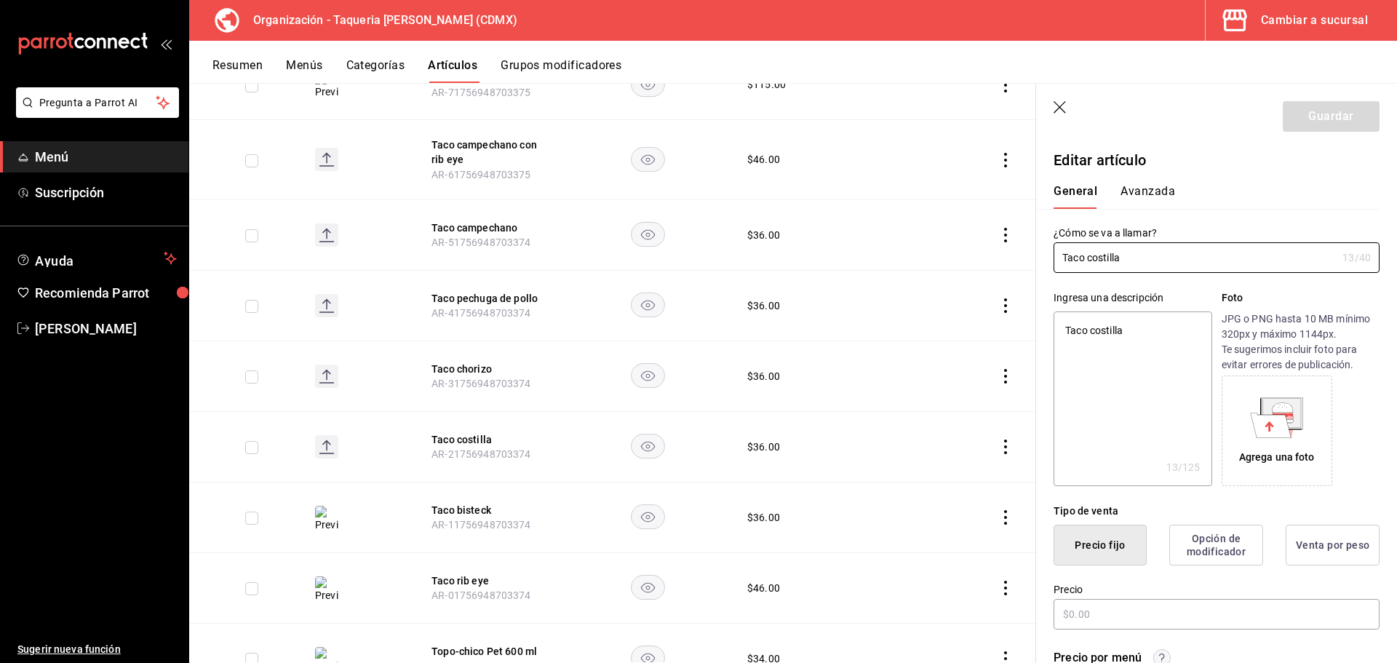
type textarea "x"
type input "$36.00"
click at [1117, 429] on icon at bounding box center [1270, 424] width 41 height 25
click at [1117, 133] on header "Guardar" at bounding box center [1216, 114] width 361 height 60
click at [1117, 121] on button "Guardar" at bounding box center [1330, 116] width 97 height 31
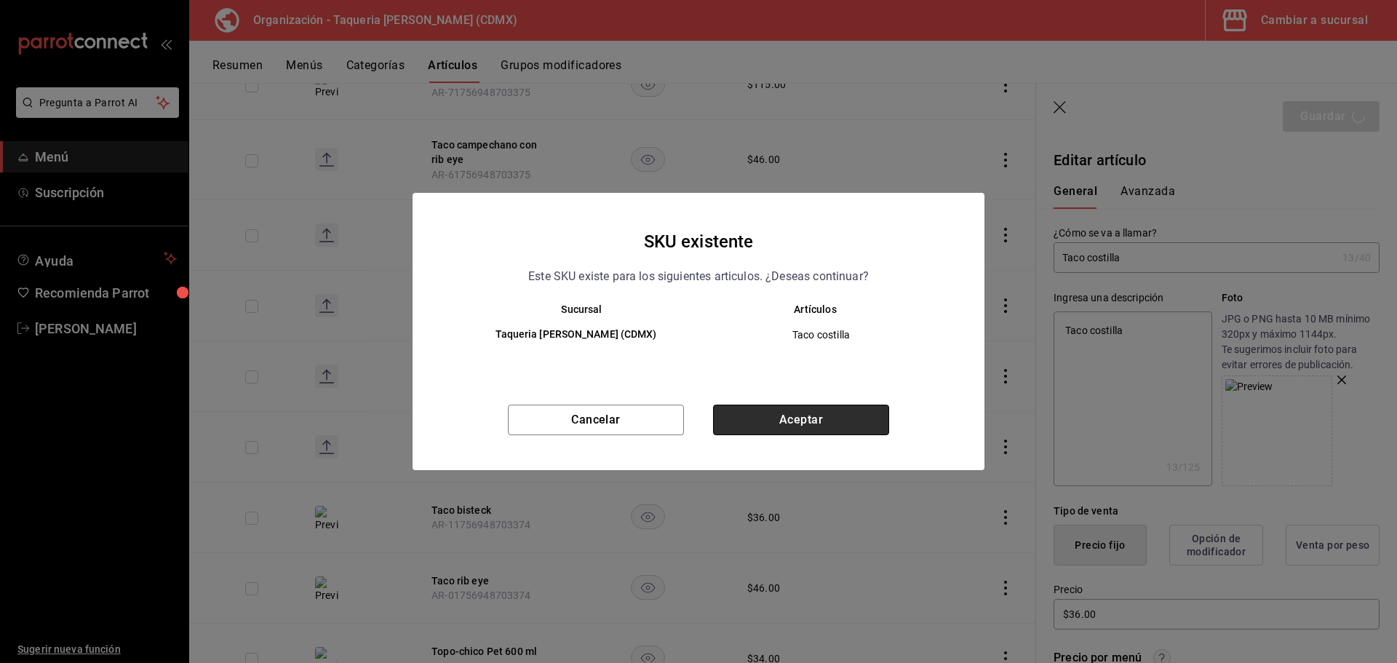
click at [791, 405] on button "Aceptar" at bounding box center [801, 419] width 176 height 31
type textarea "x"
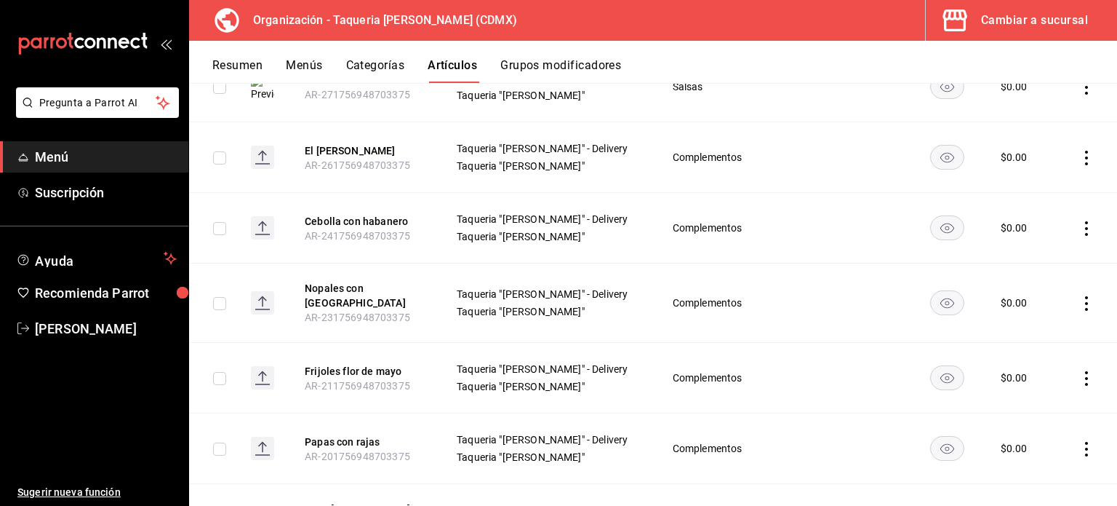
scroll to position [1684, 0]
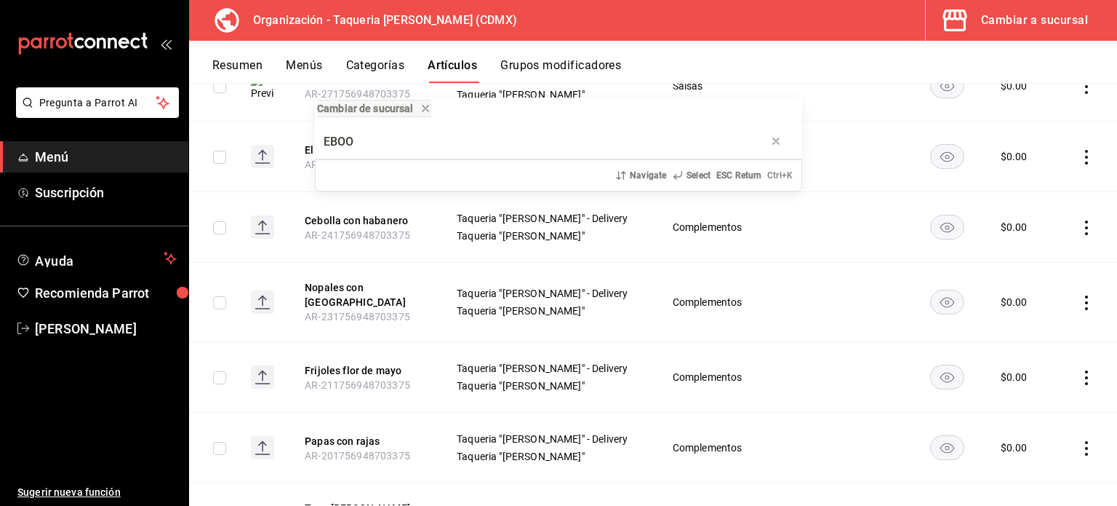
type input "EBOO"
